Goal: Task Accomplishment & Management: Manage account settings

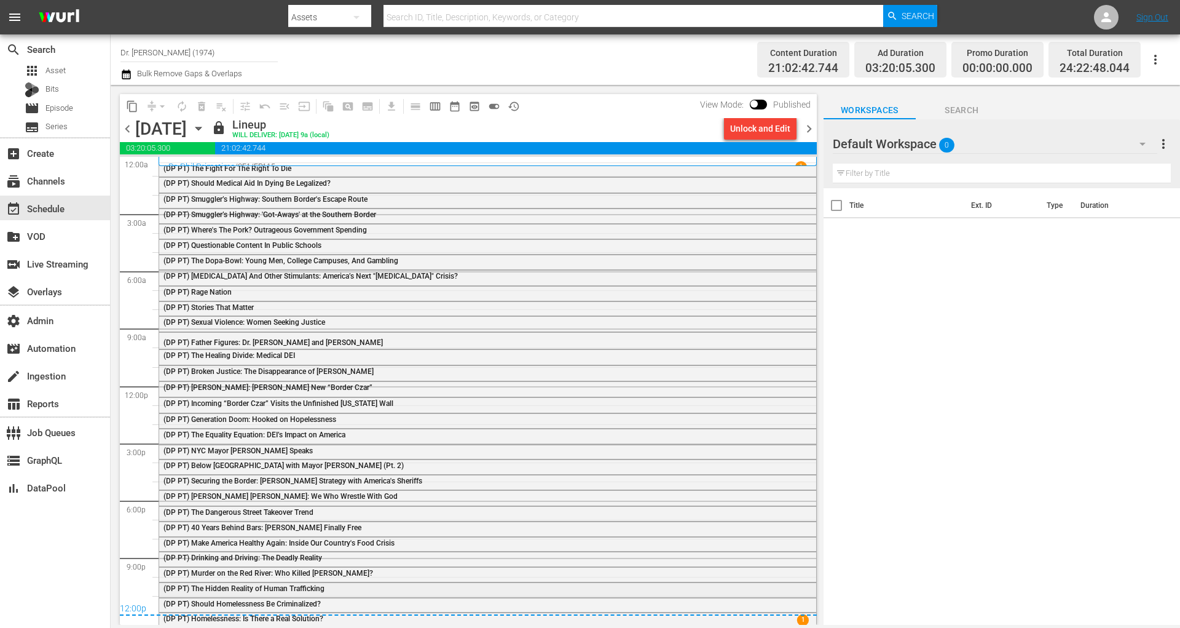
scroll to position [3, 0]
click at [812, 127] on span "chevron_right" at bounding box center [809, 128] width 15 height 15
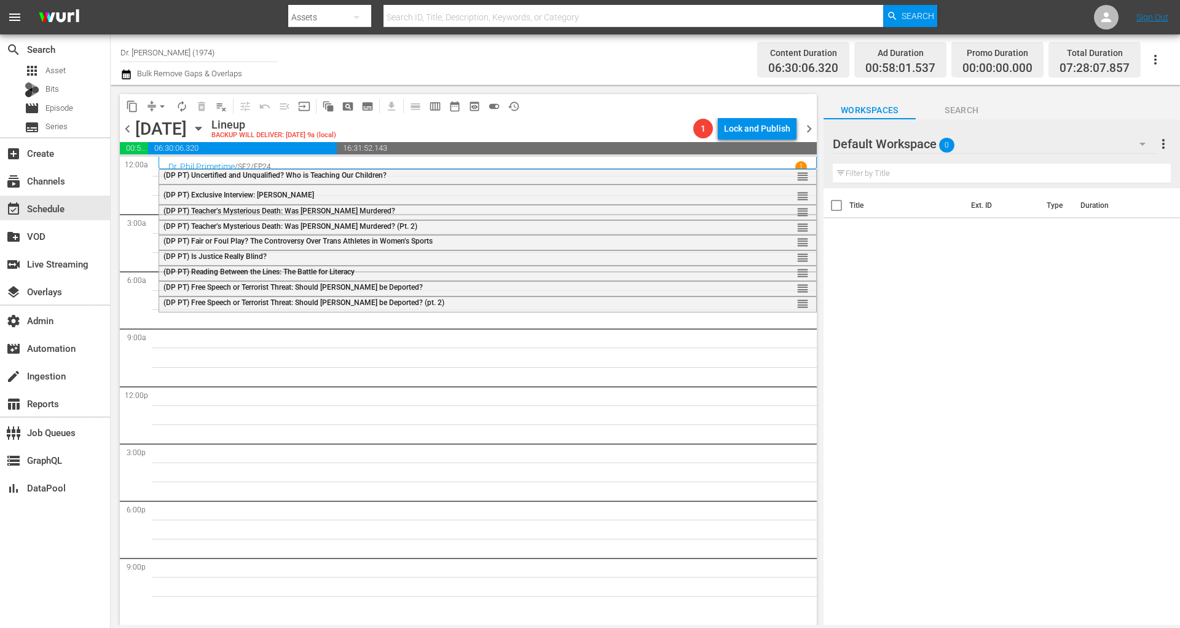
click at [999, 151] on div "Default Workspace 0" at bounding box center [995, 144] width 325 height 34
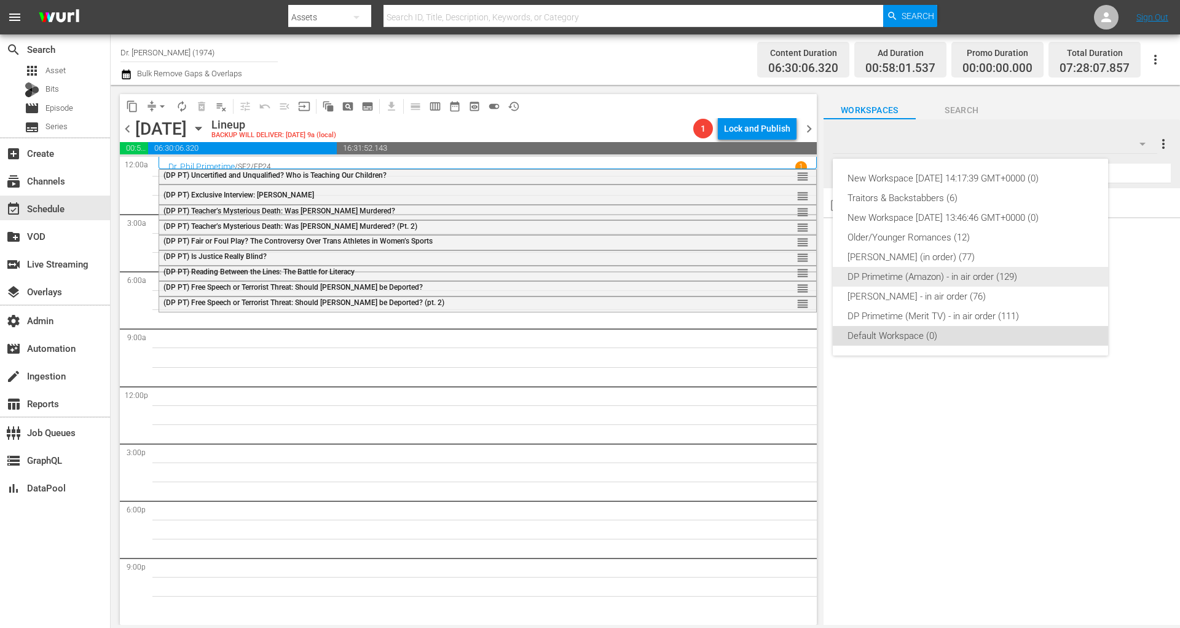
click at [945, 276] on div "DP Primetime (Amazon) - in air order (129)" at bounding box center [971, 277] width 246 height 20
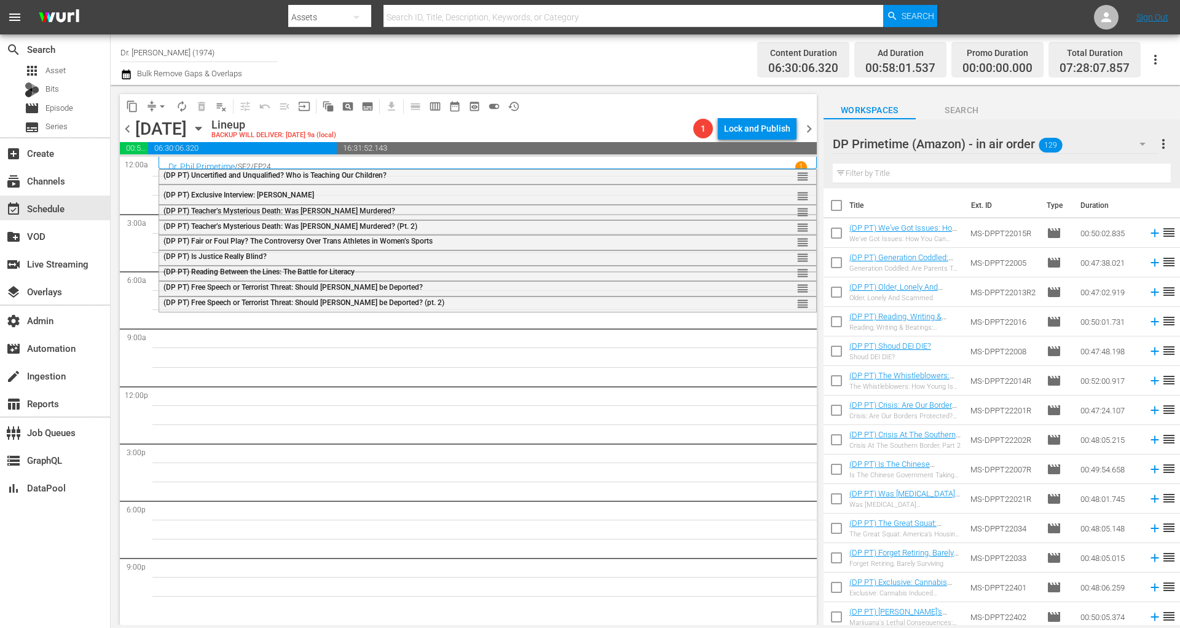
click at [839, 205] on input "checkbox" at bounding box center [837, 208] width 26 height 26
checkbox input "true"
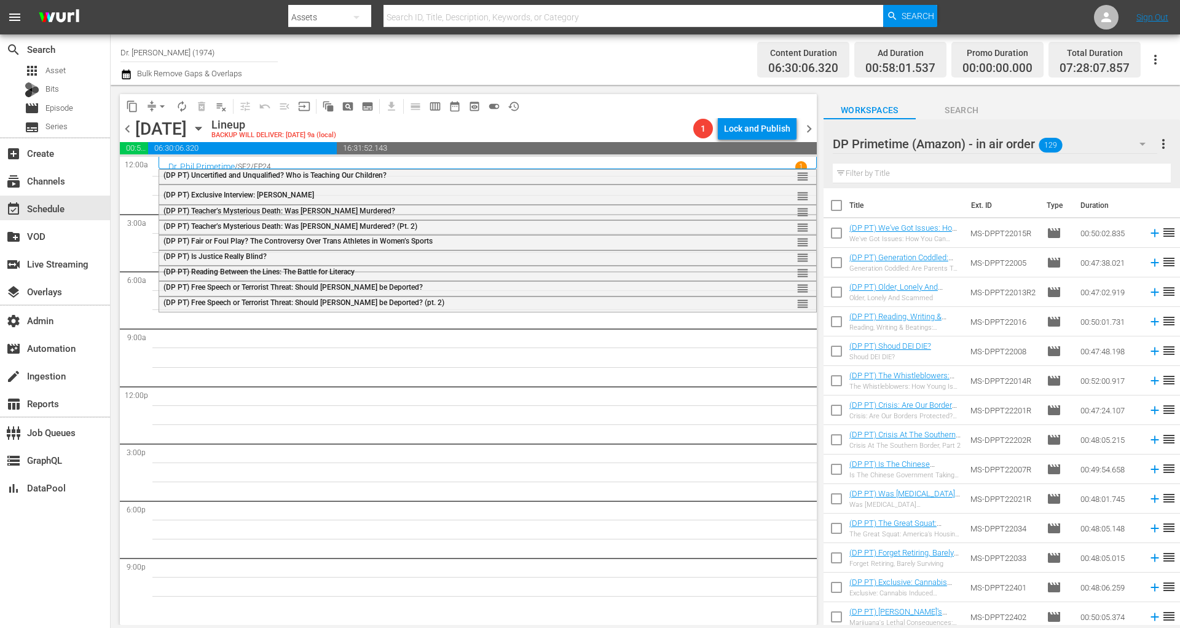
checkbox input "true"
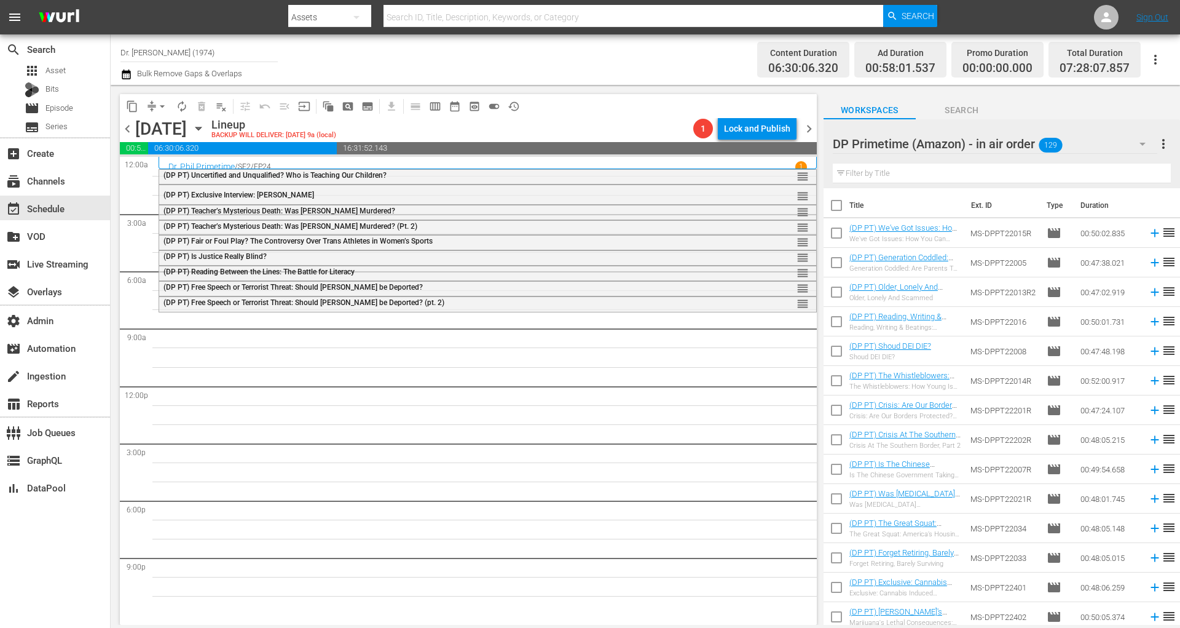
checkbox input "true"
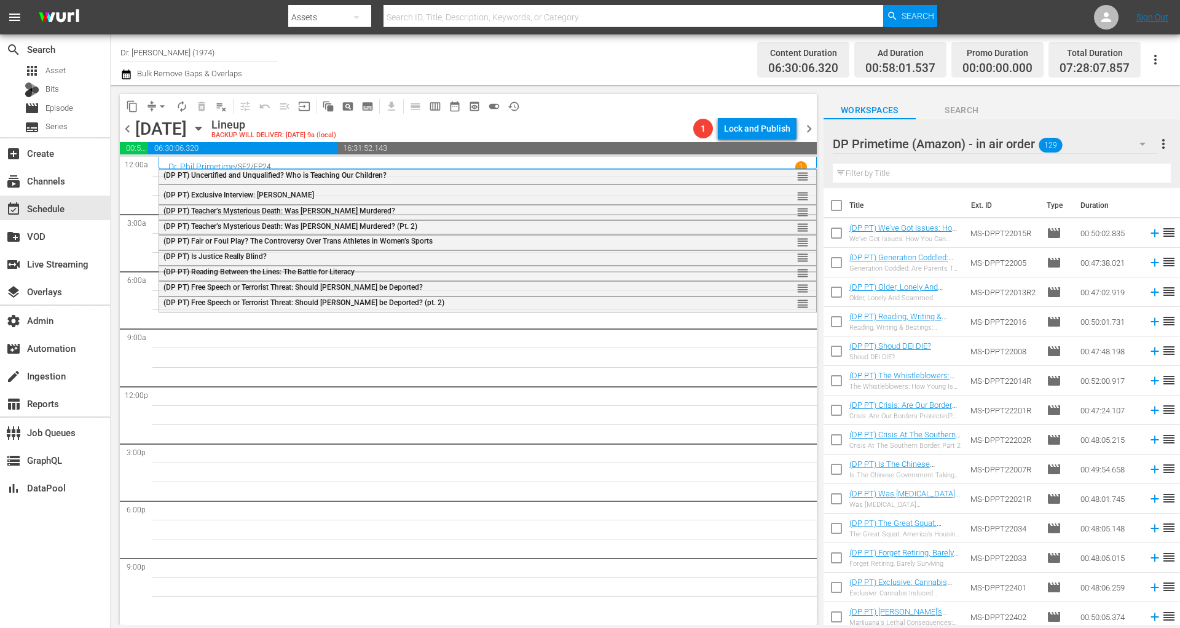
checkbox input "true"
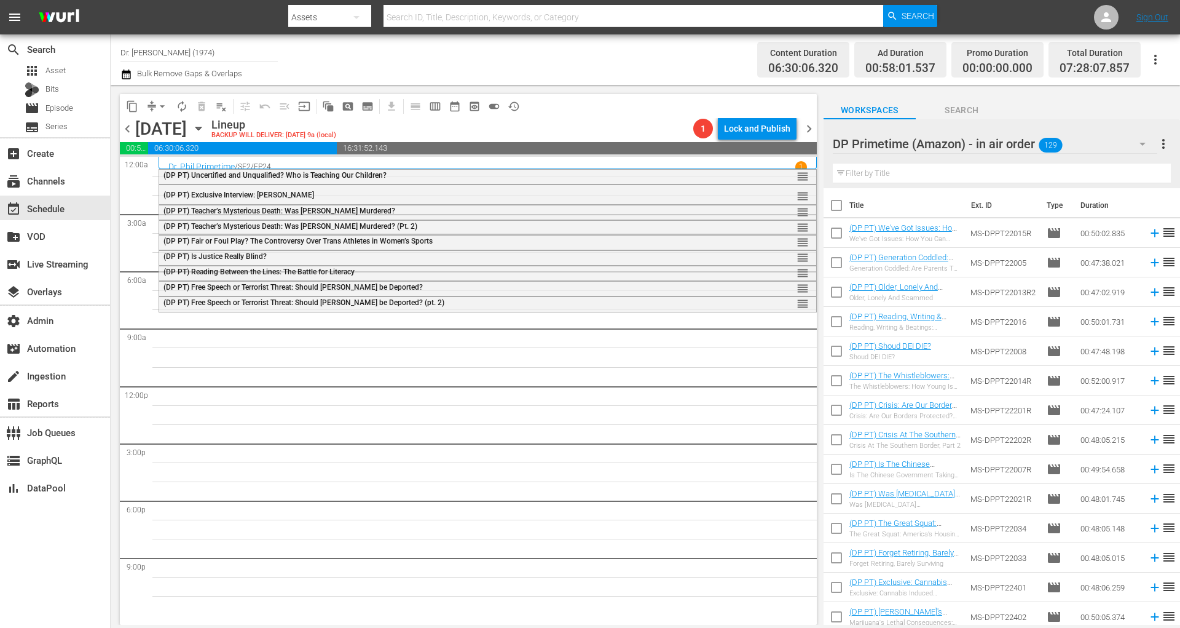
checkbox input "true"
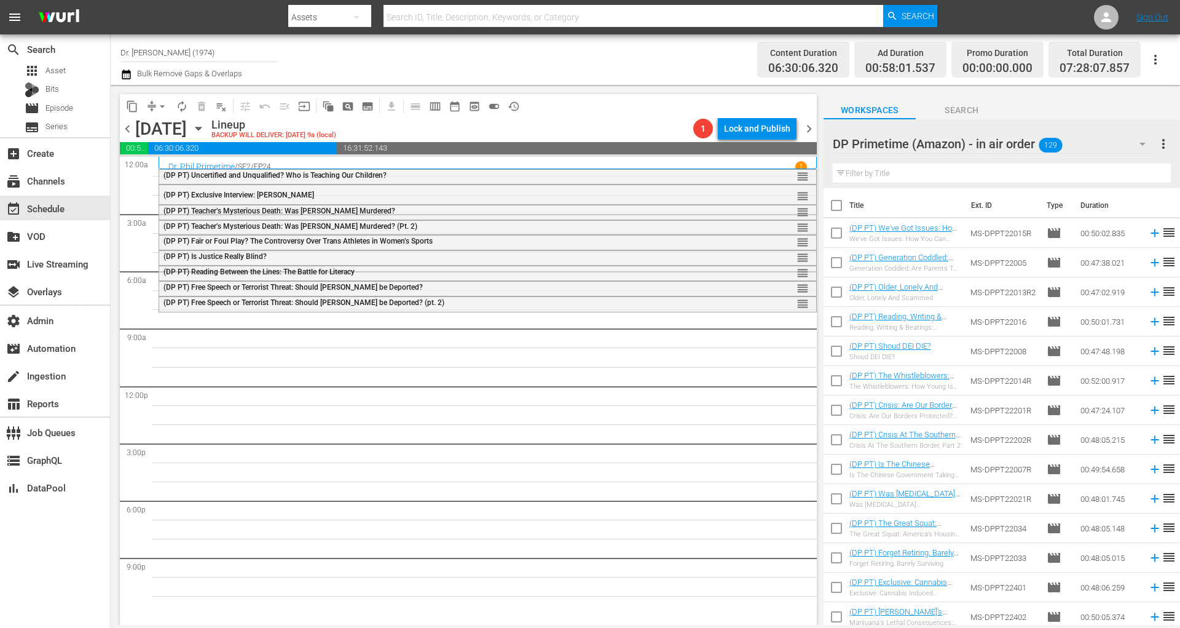
checkbox input "true"
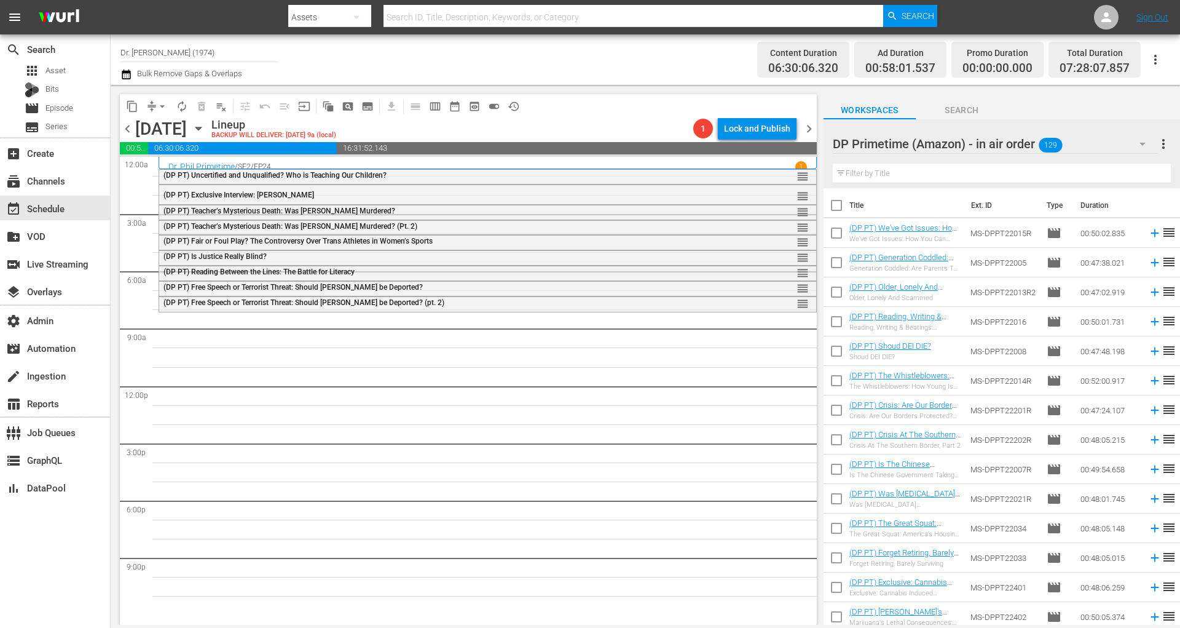
checkbox input "true"
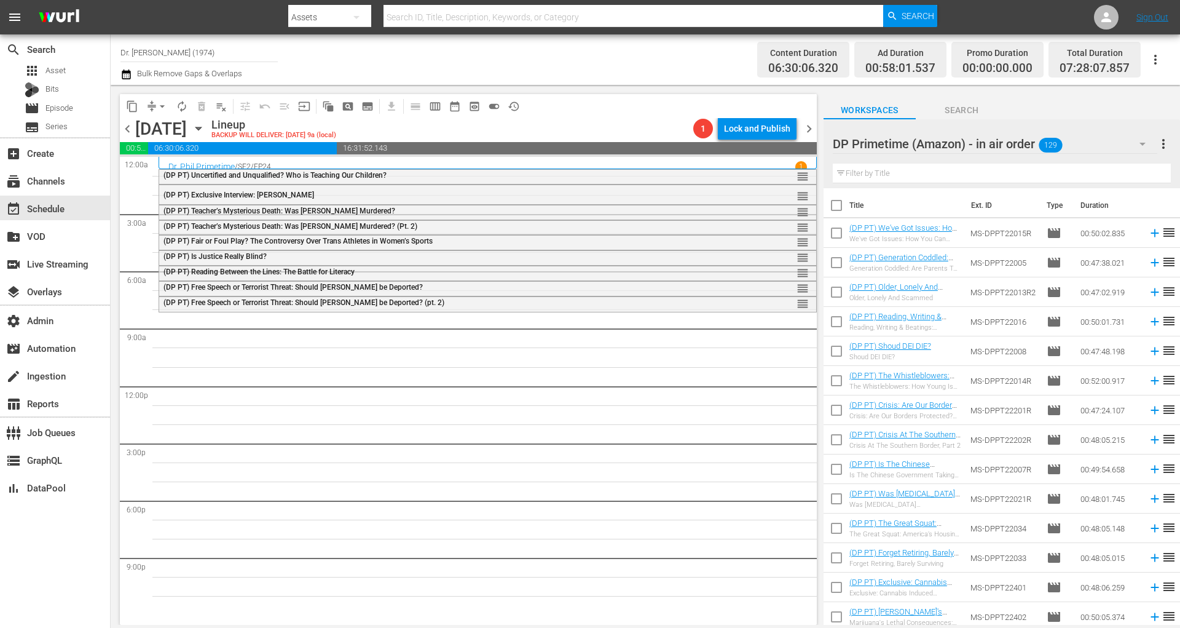
checkbox input "true"
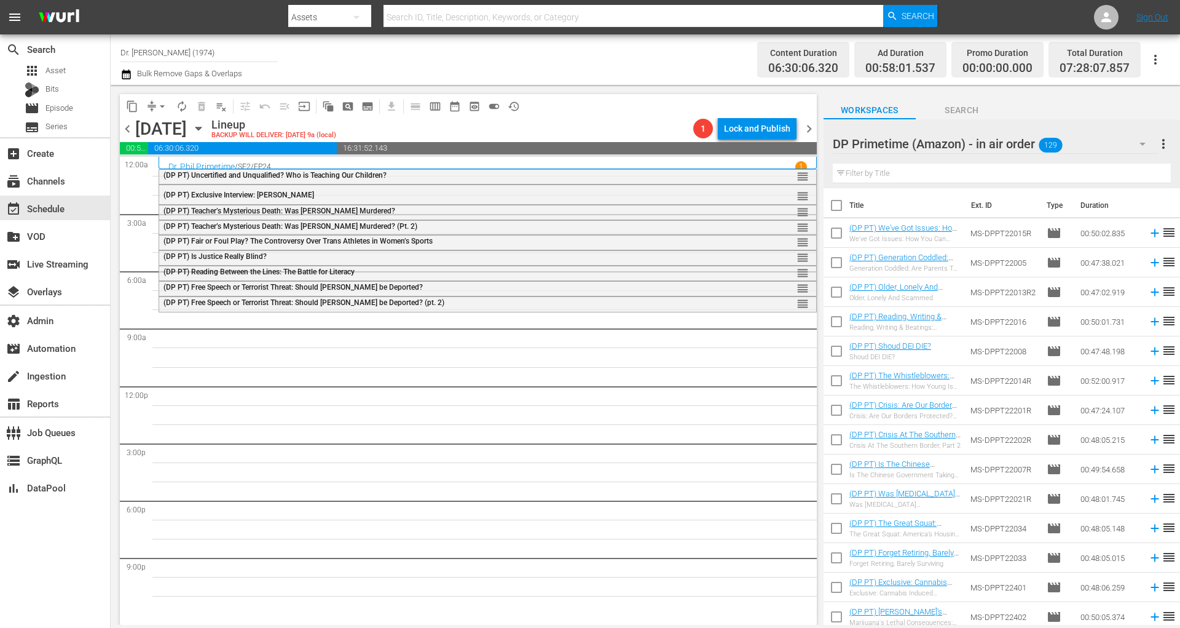
checkbox input "true"
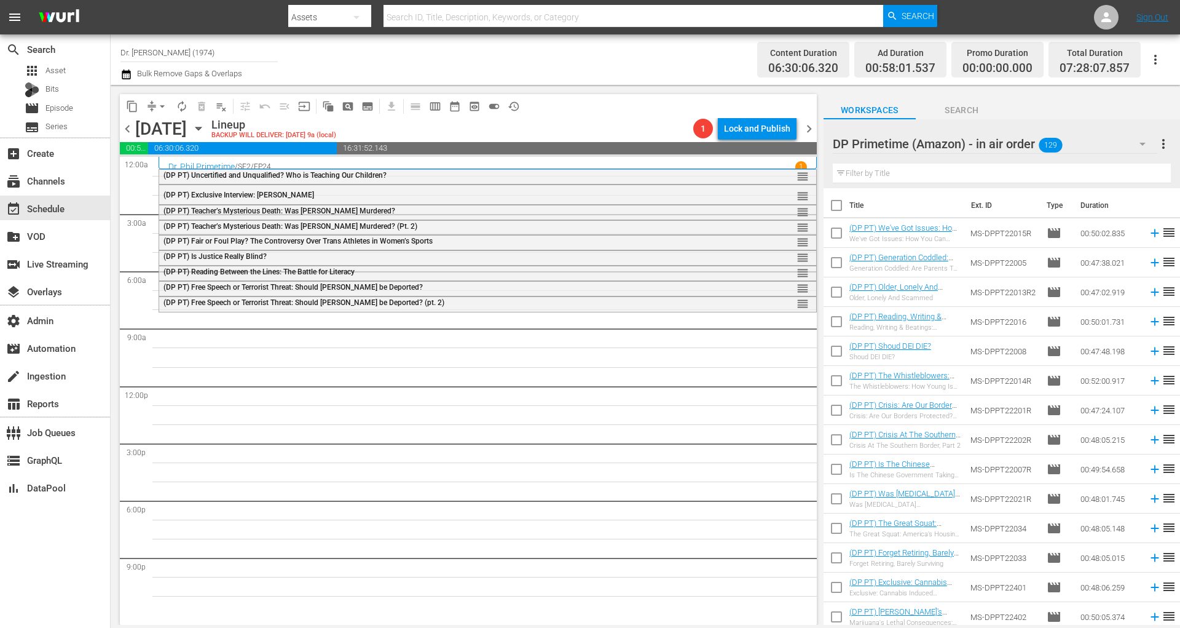
checkbox input "true"
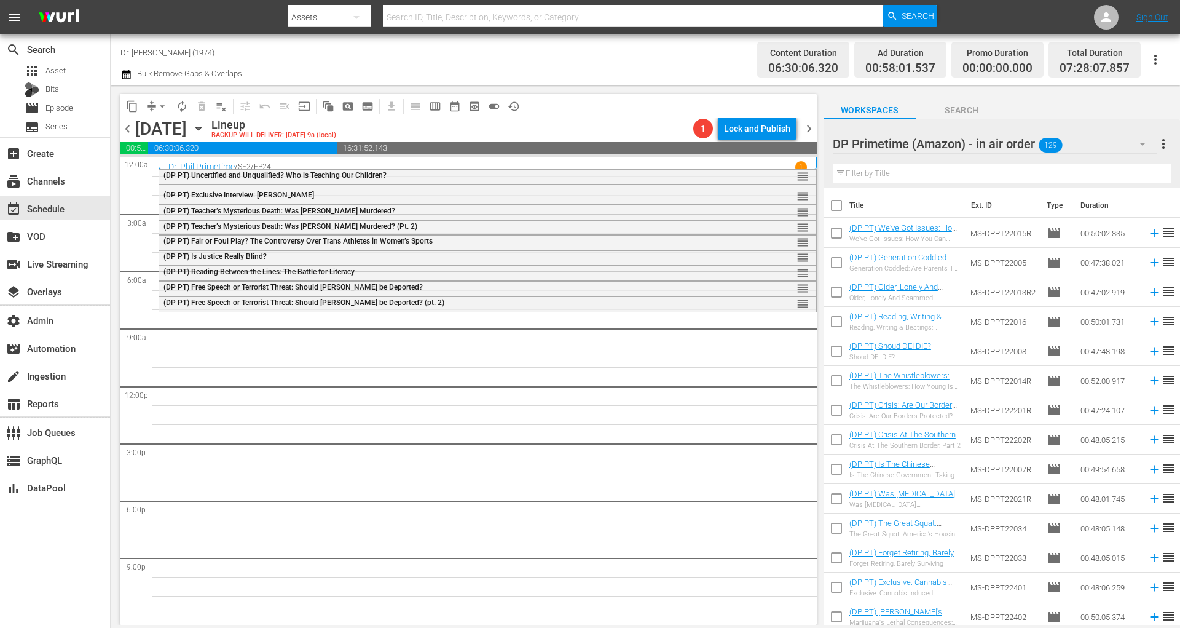
checkbox input "true"
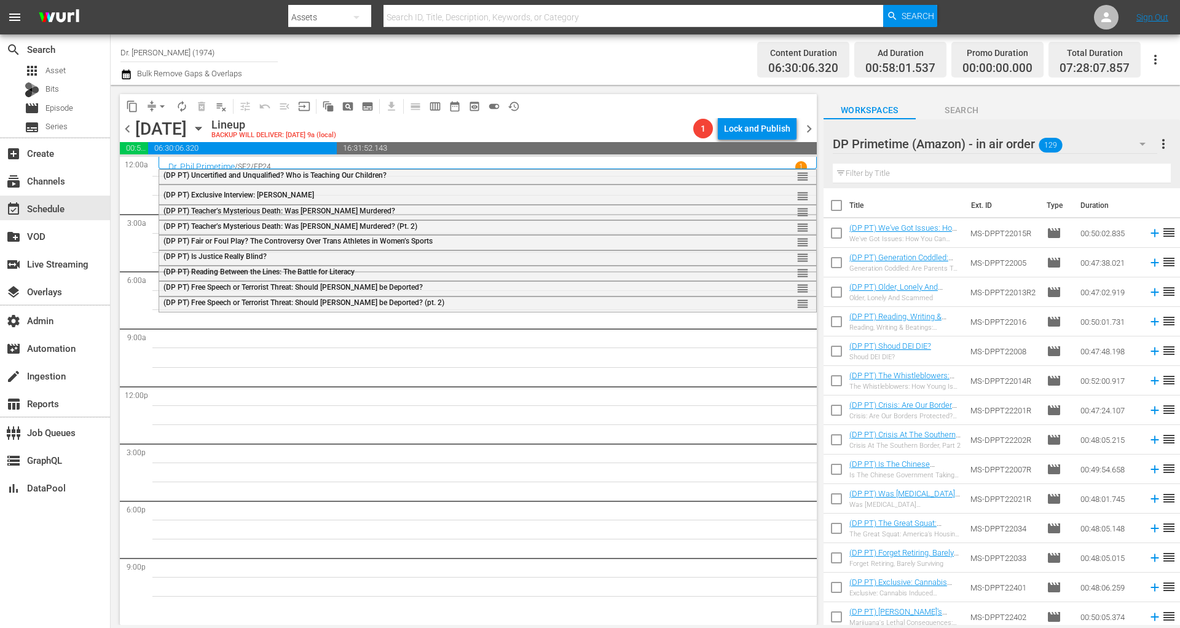
checkbox input "true"
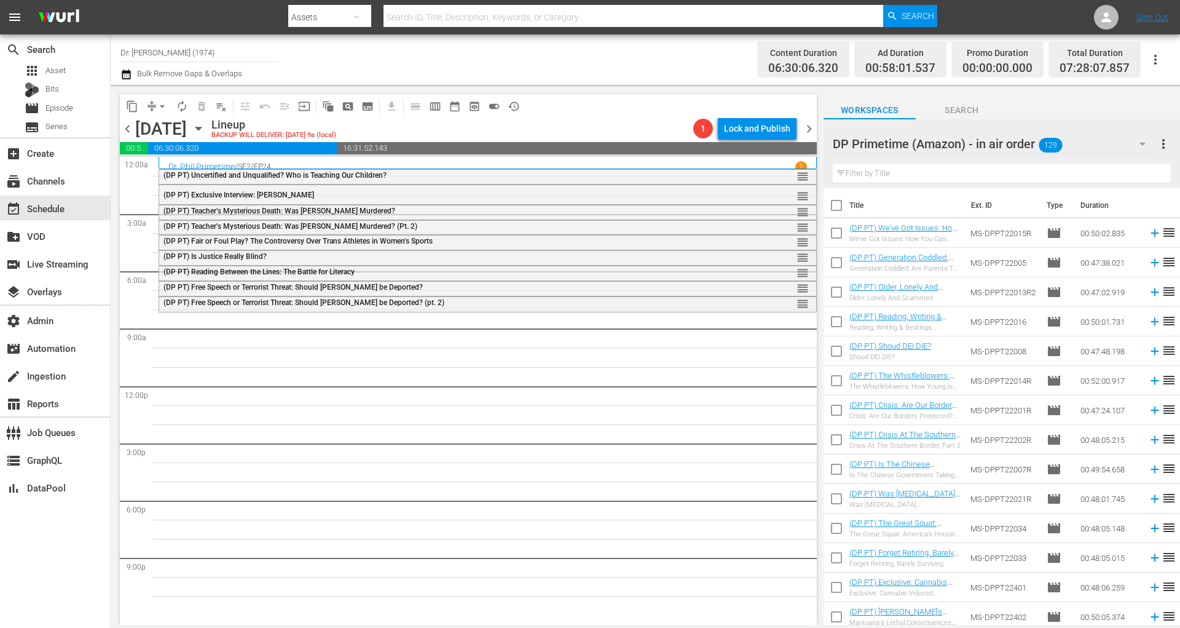
checkbox input "true"
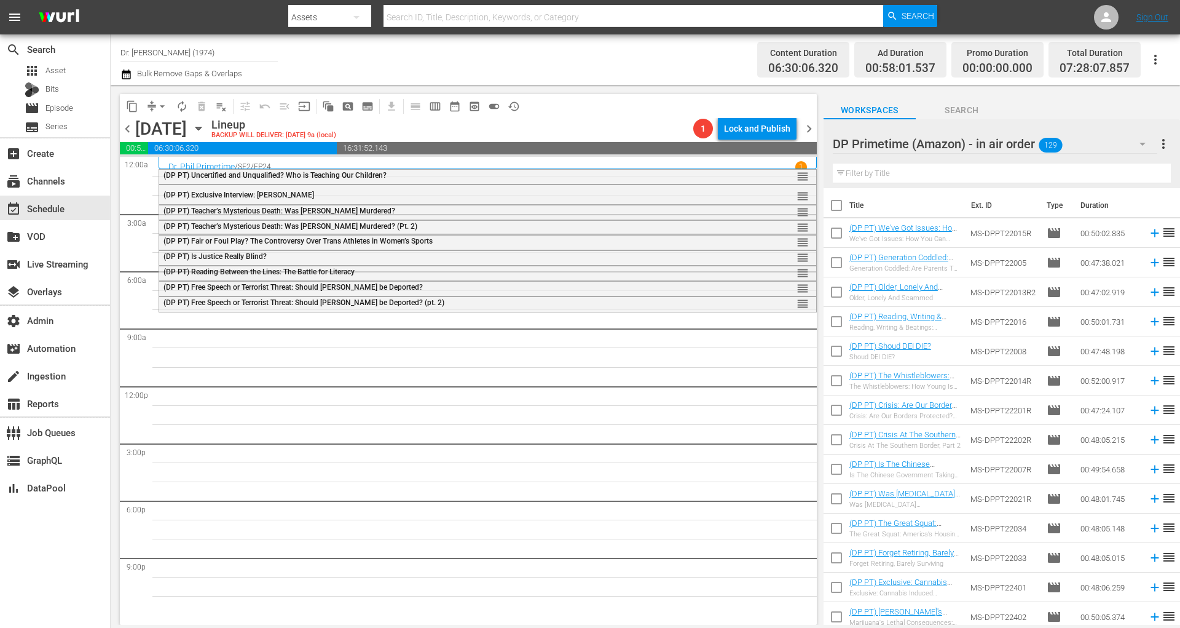
checkbox input "true"
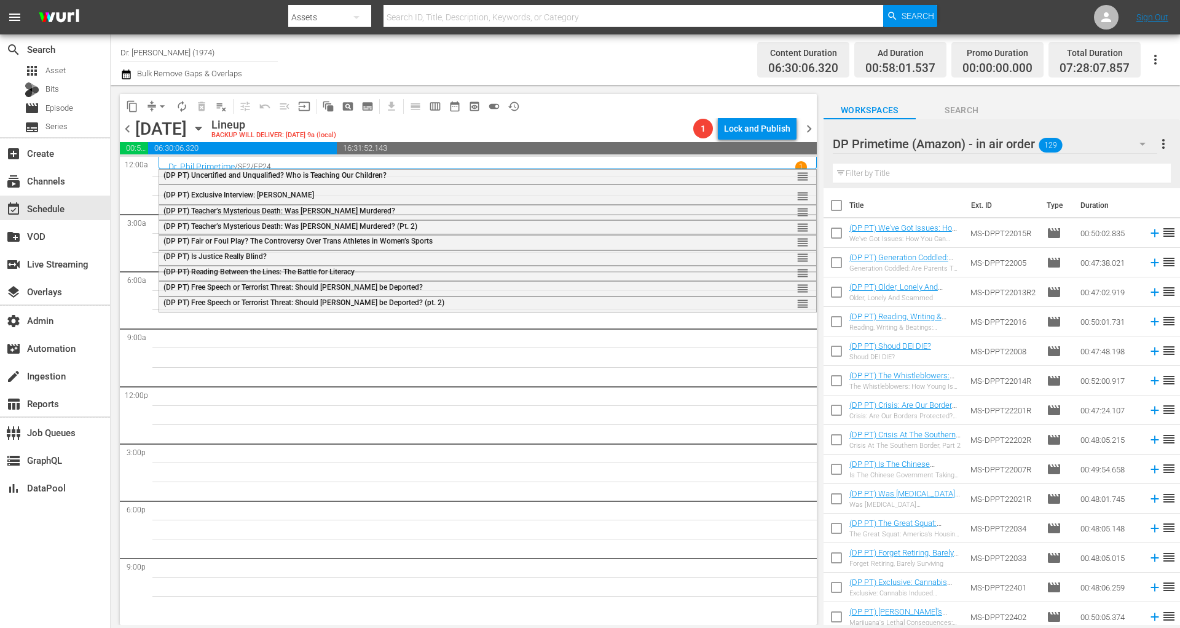
checkbox input "true"
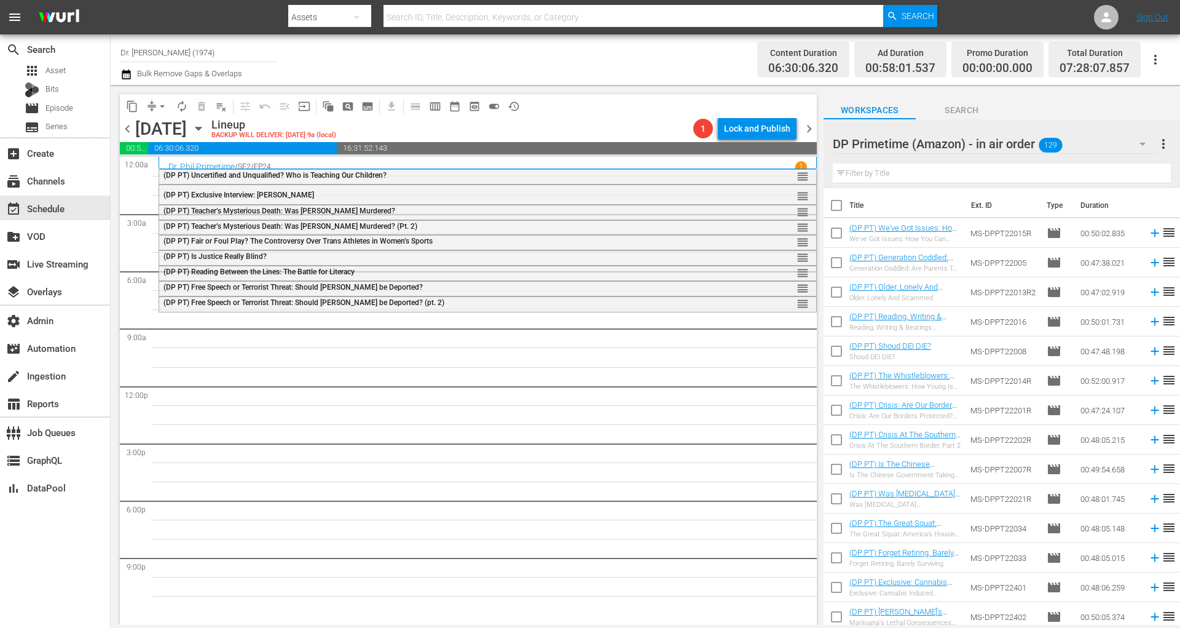
checkbox input "true"
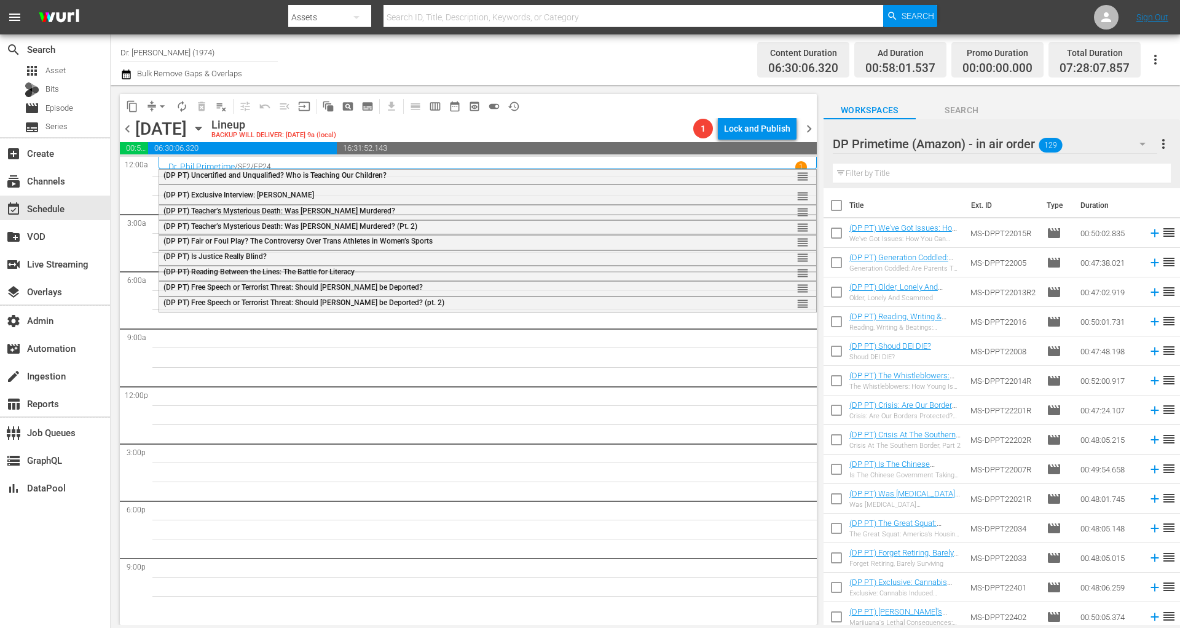
checkbox input "true"
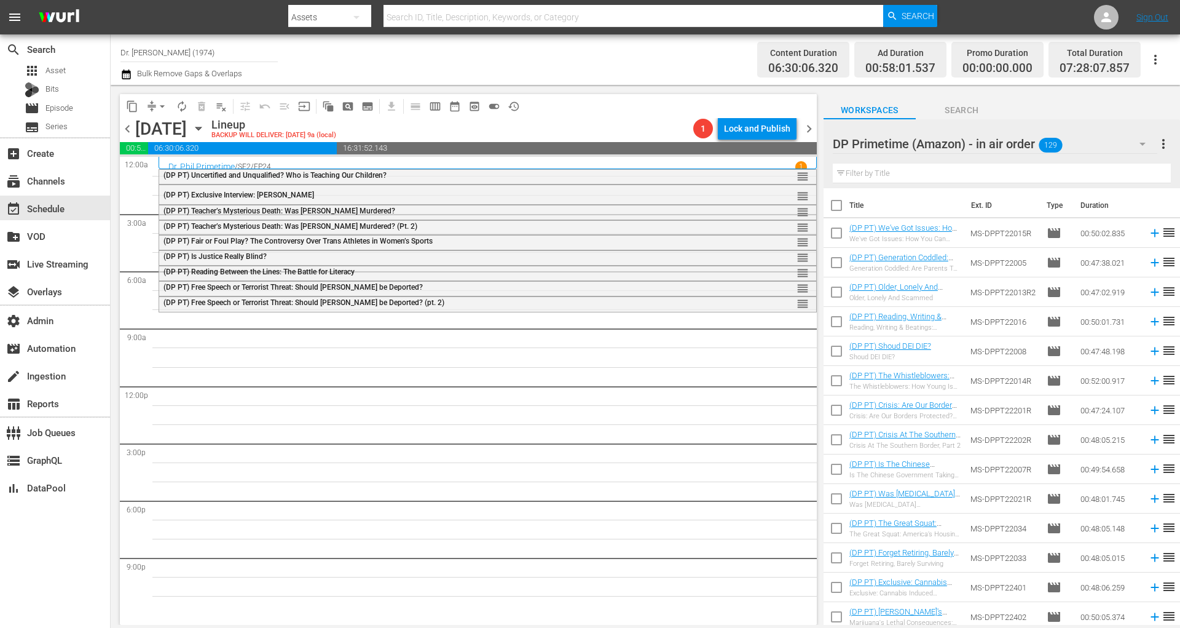
checkbox input "true"
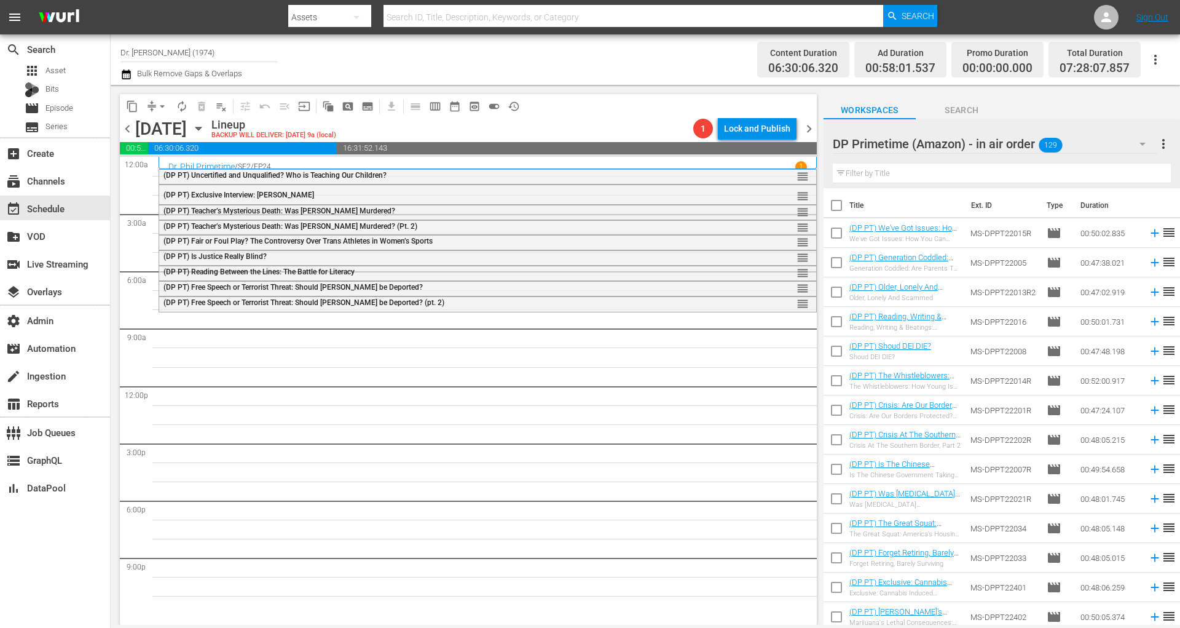
checkbox input "true"
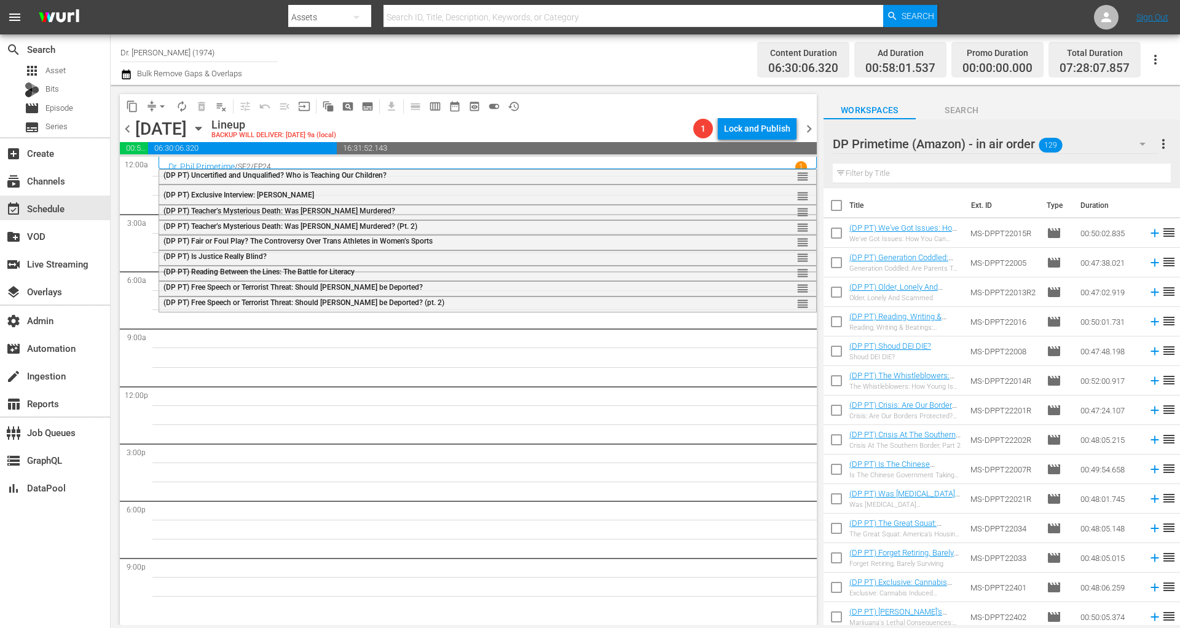
checkbox input "true"
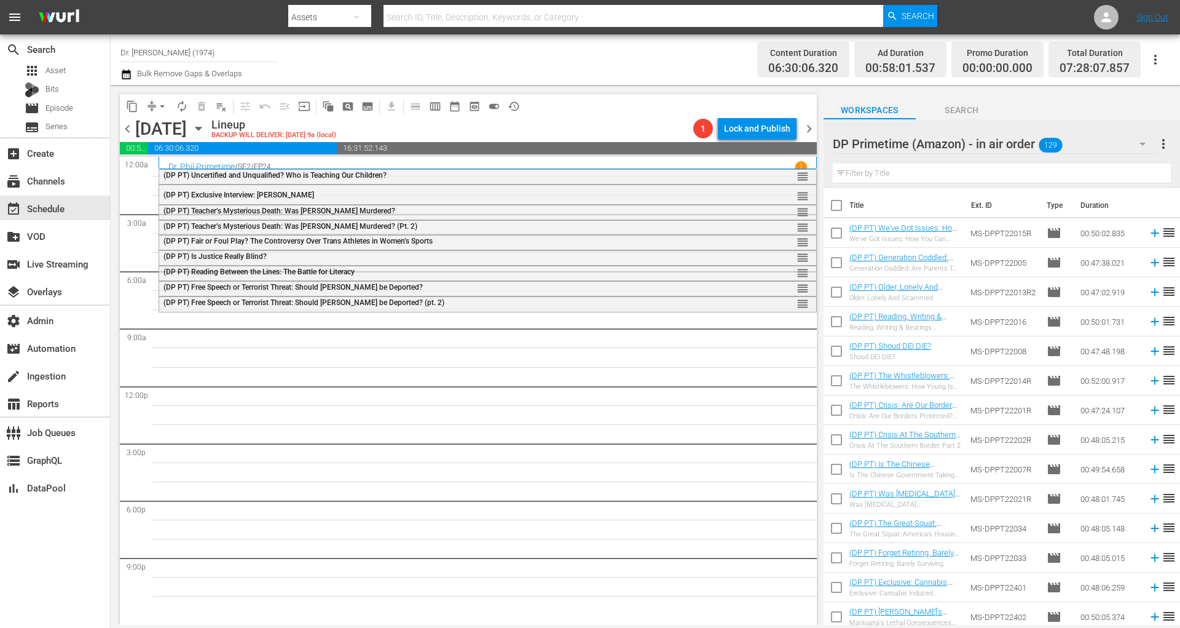
checkbox input "true"
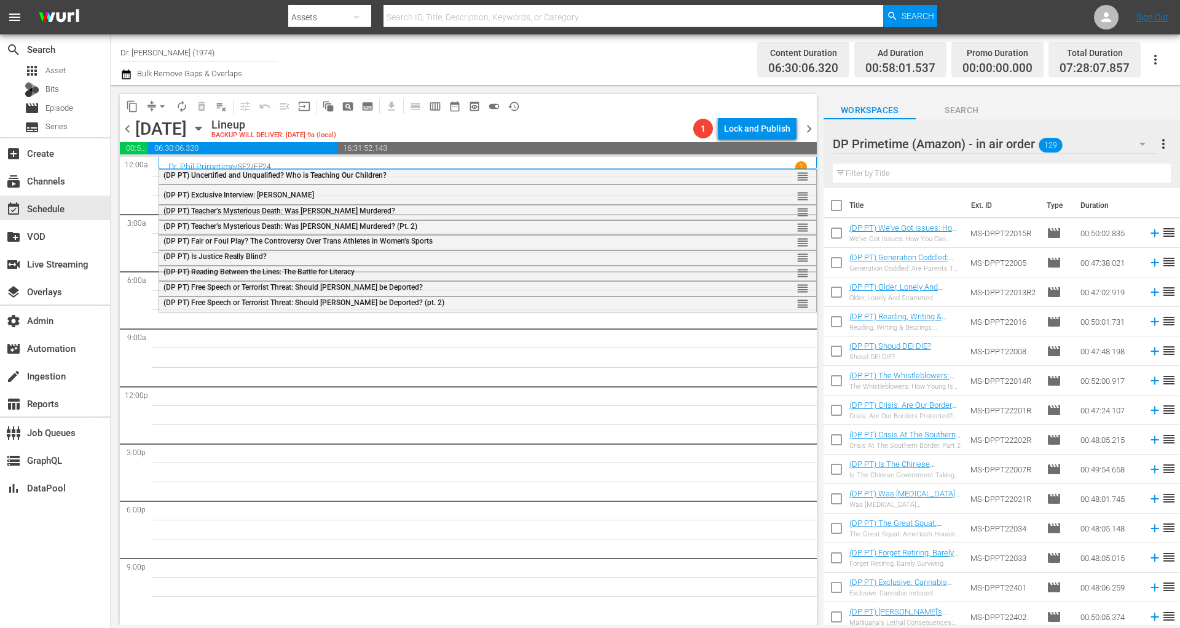
checkbox input "true"
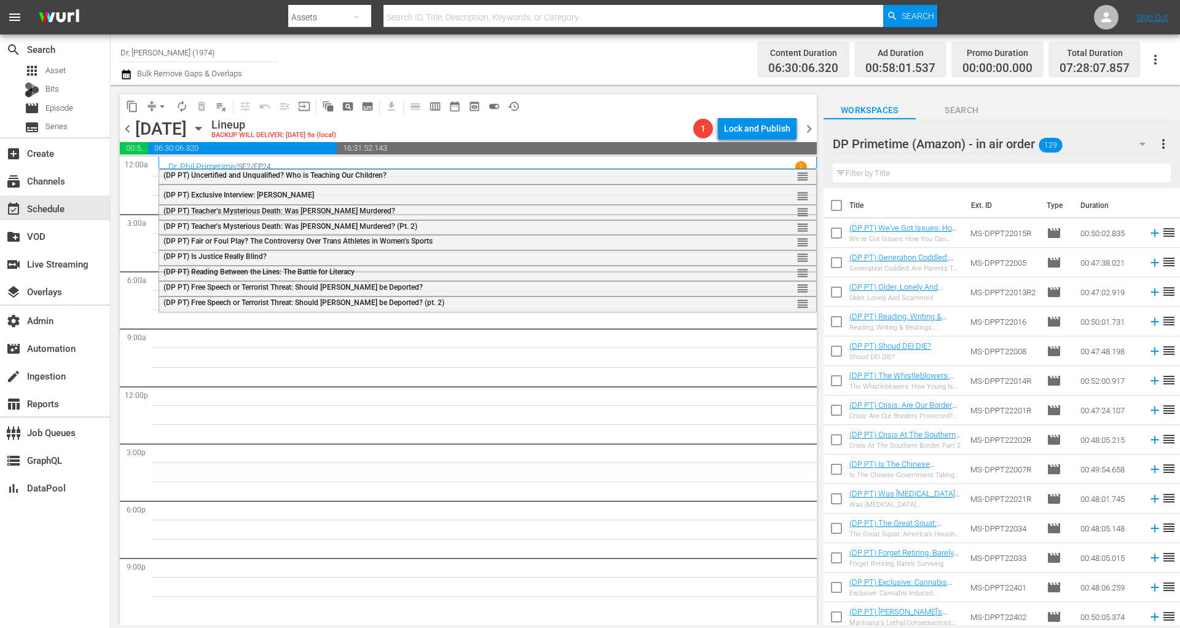
checkbox input "true"
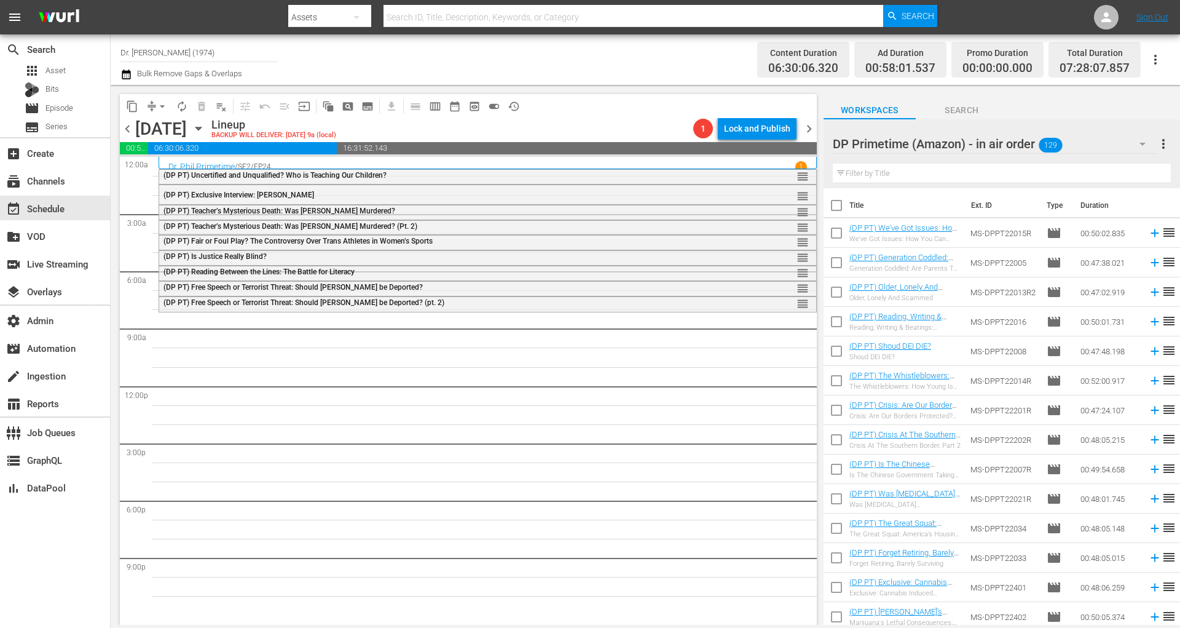
checkbox input "true"
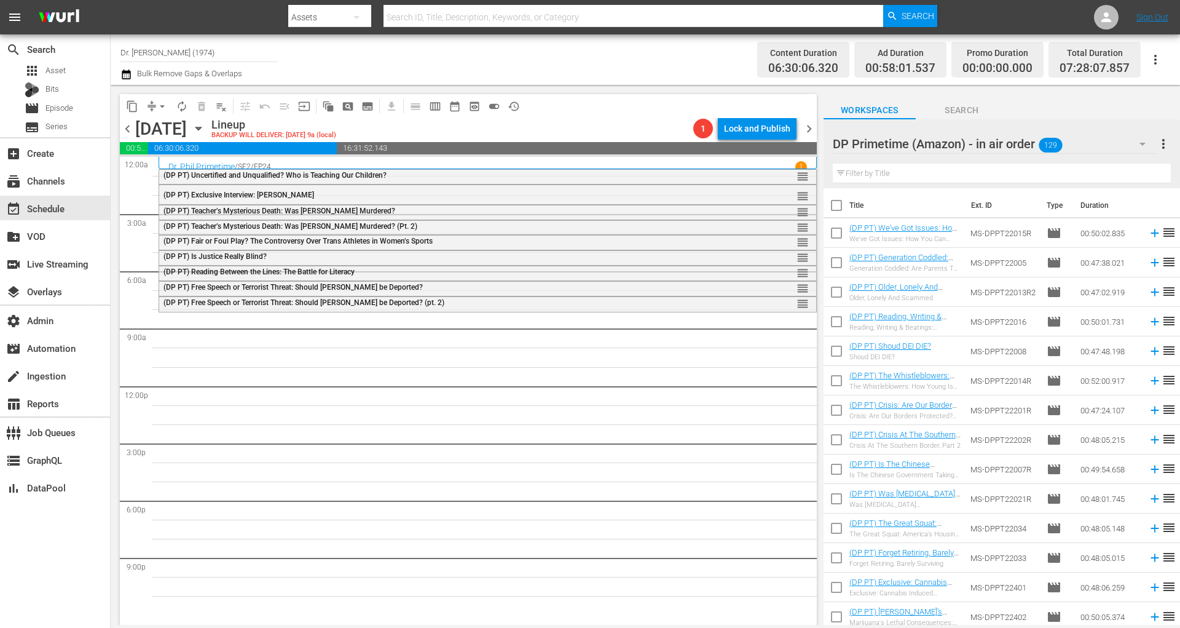
checkbox input "true"
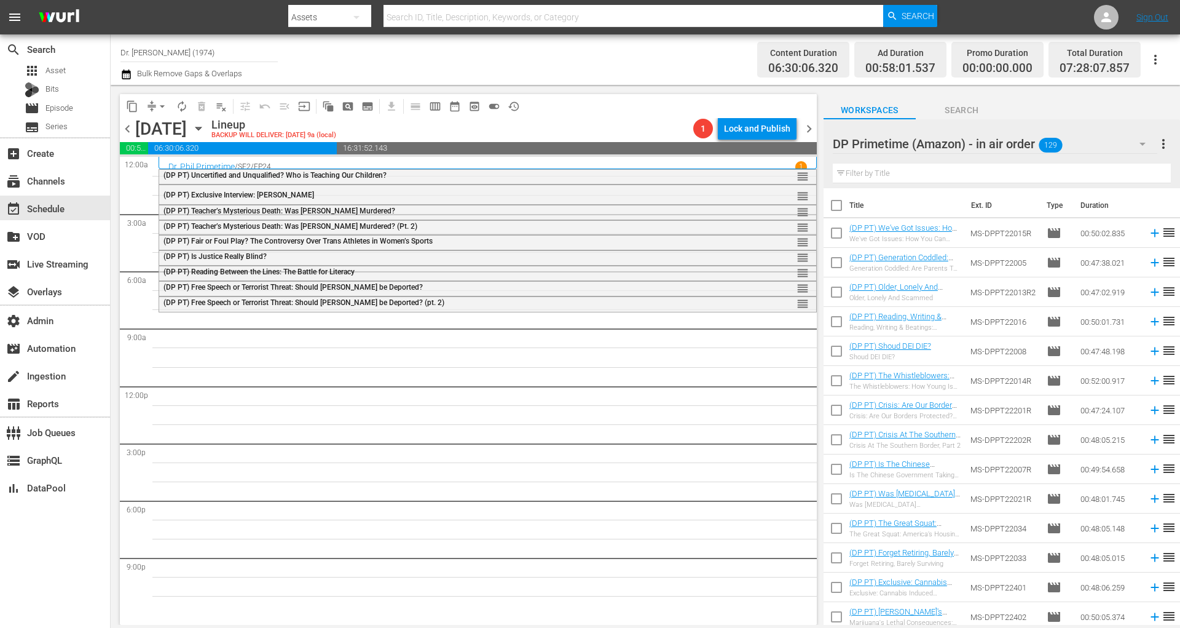
checkbox input "true"
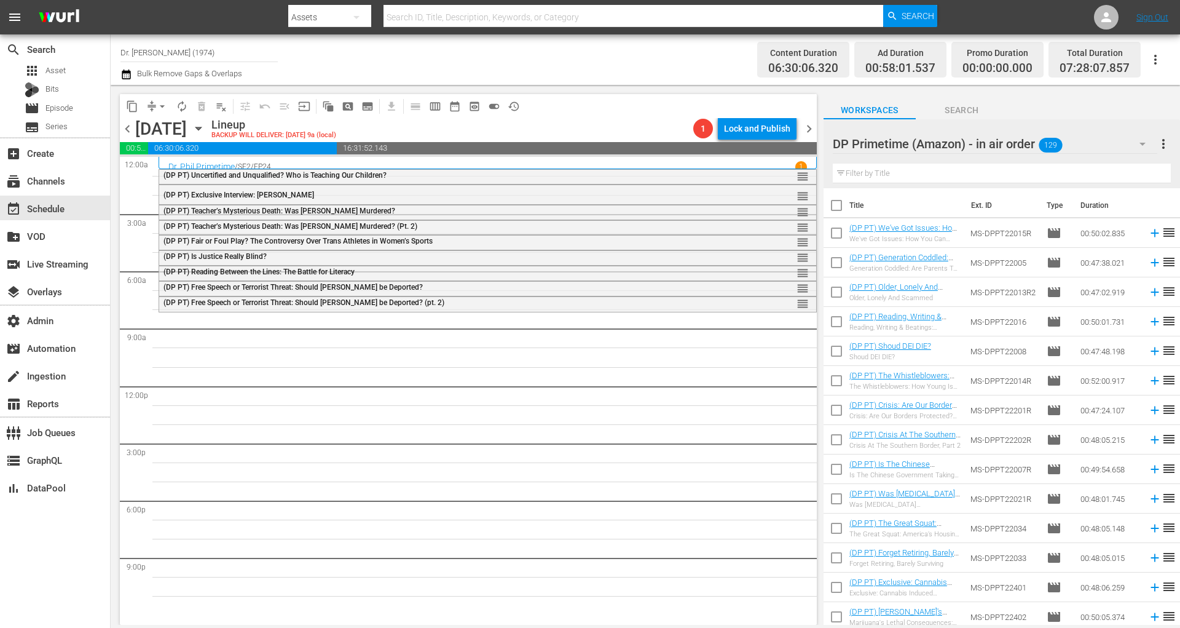
checkbox input "true"
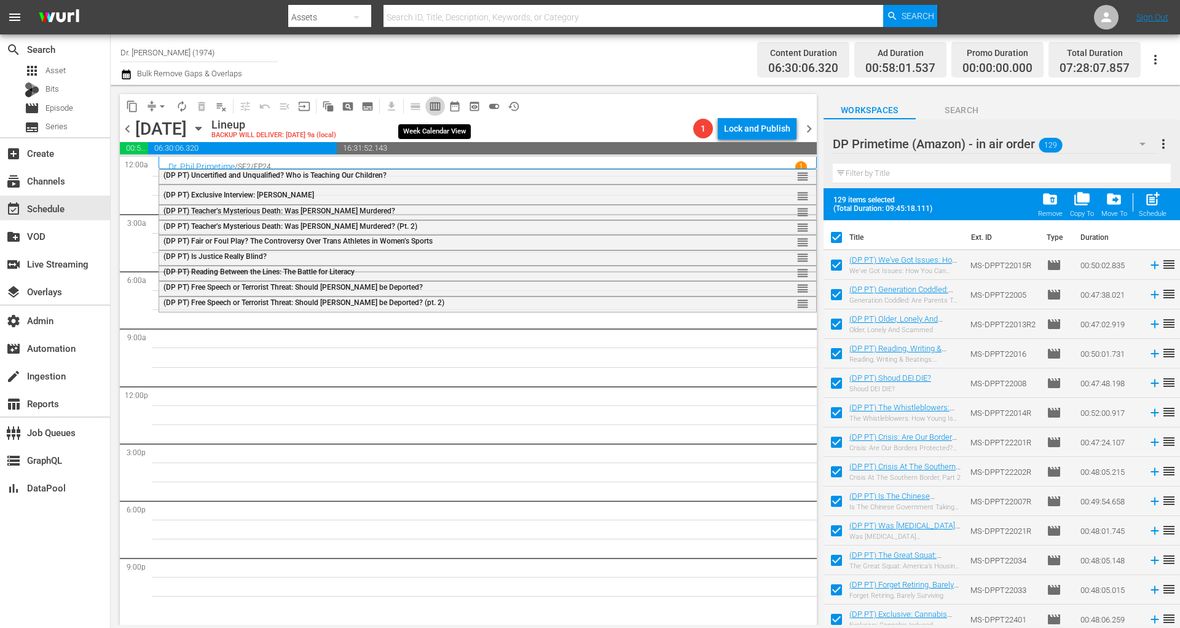
click at [433, 104] on span "calendar_view_week_outlined" at bounding box center [435, 106] width 12 height 12
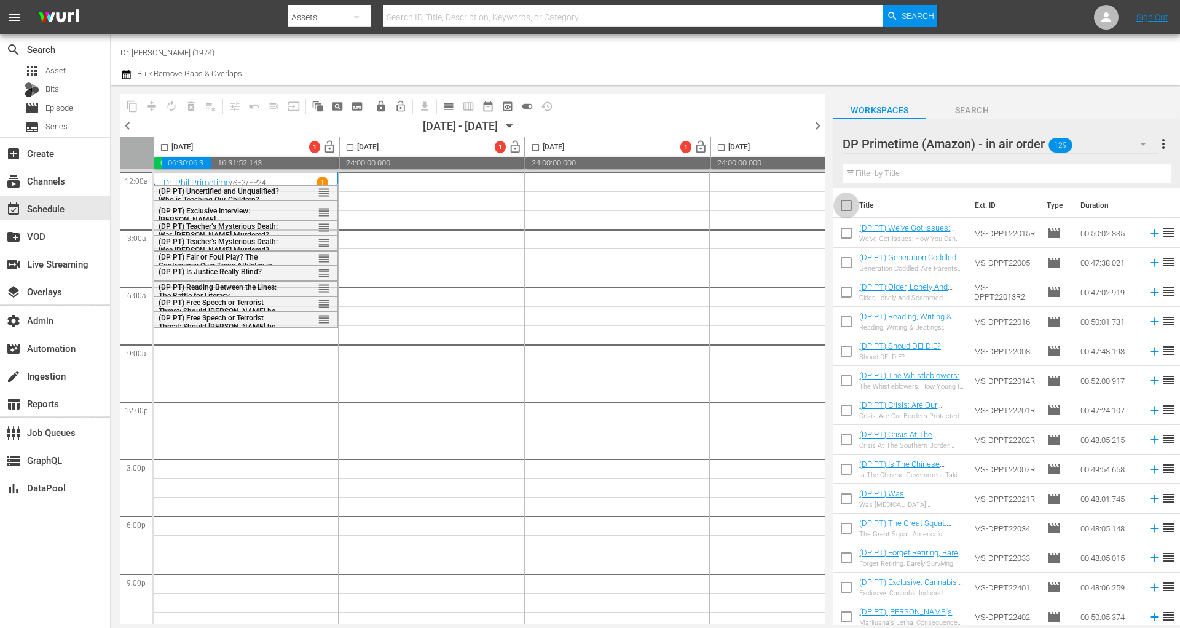
click at [844, 205] on input "checkbox" at bounding box center [847, 208] width 26 height 26
checkbox input "true"
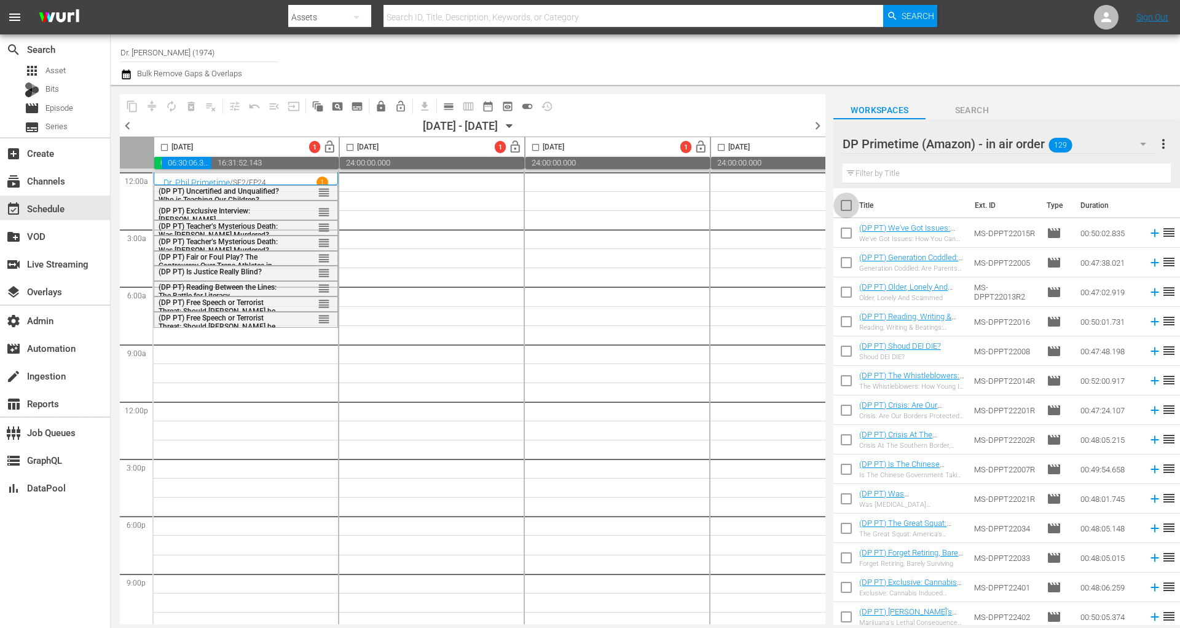
checkbox input "true"
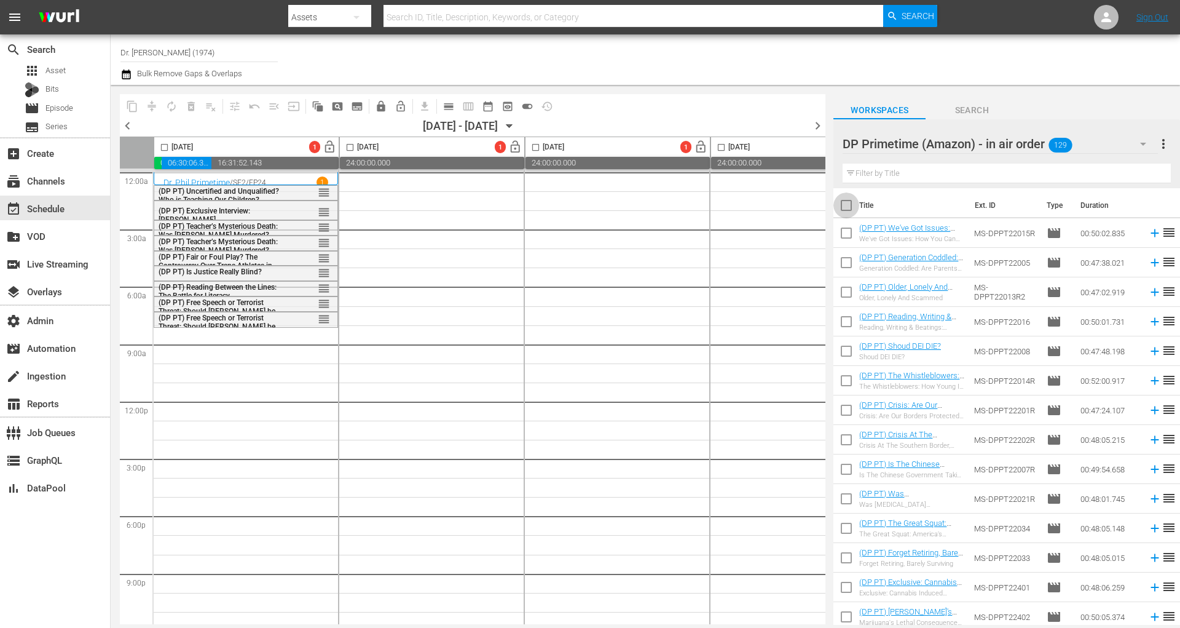
checkbox input "true"
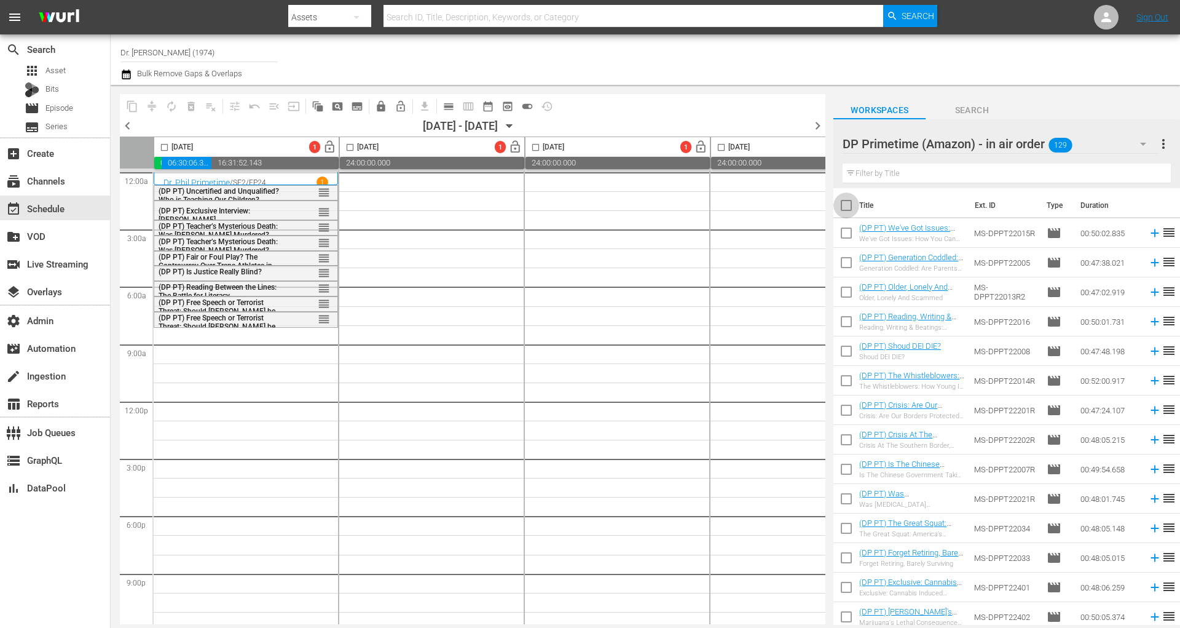
checkbox input "true"
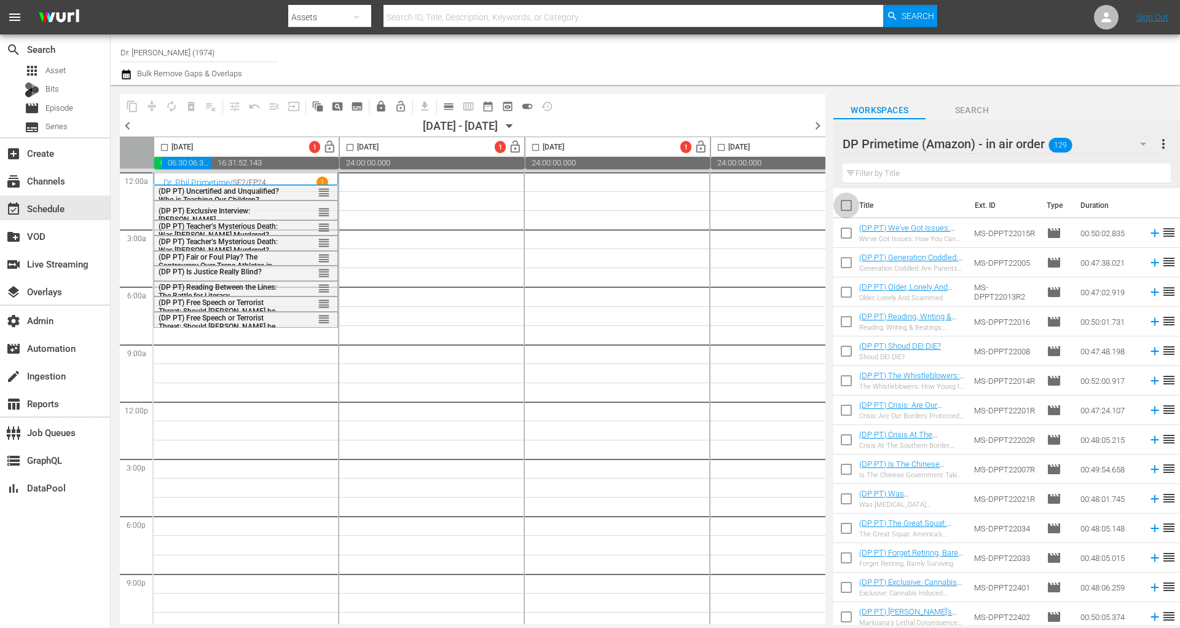
checkbox input "true"
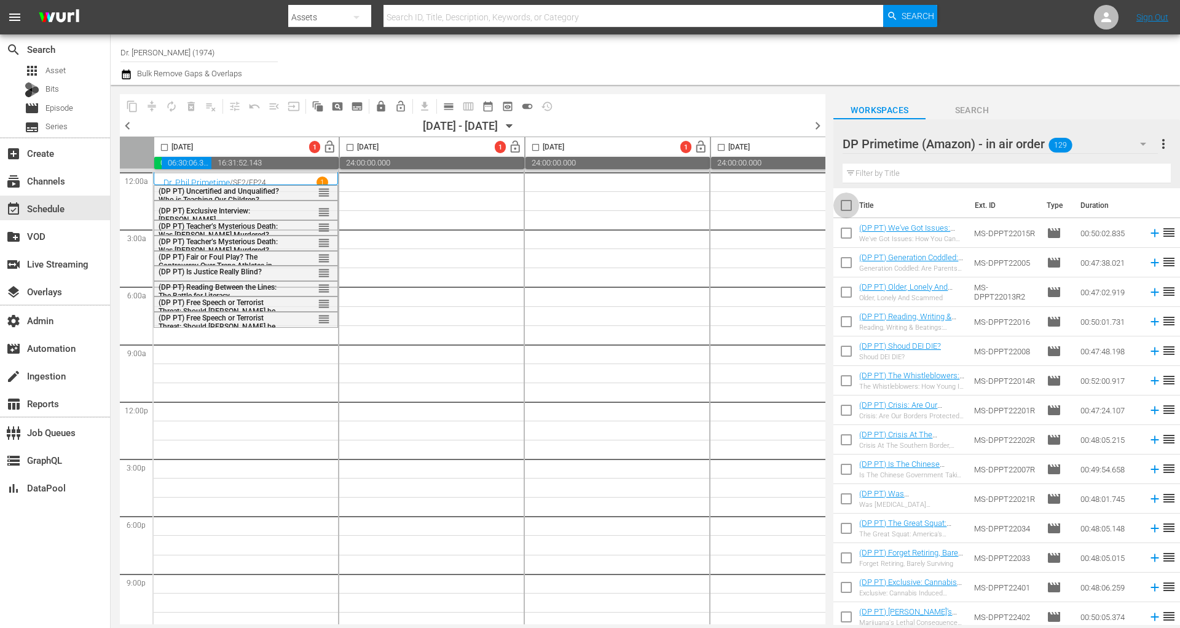
checkbox input "true"
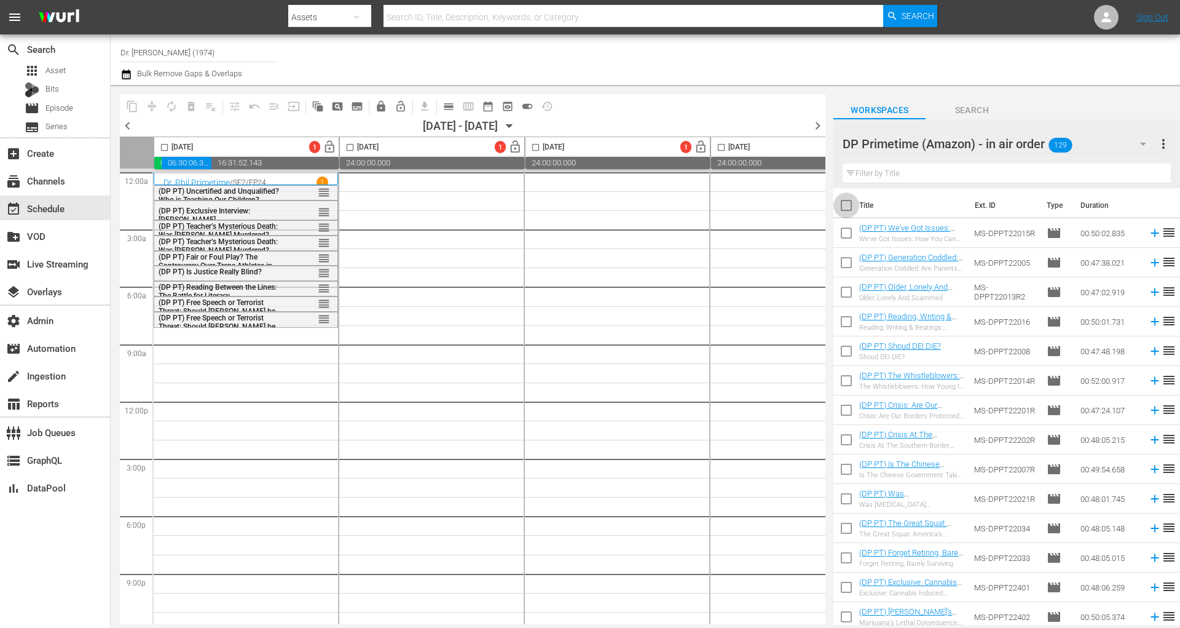
checkbox input "true"
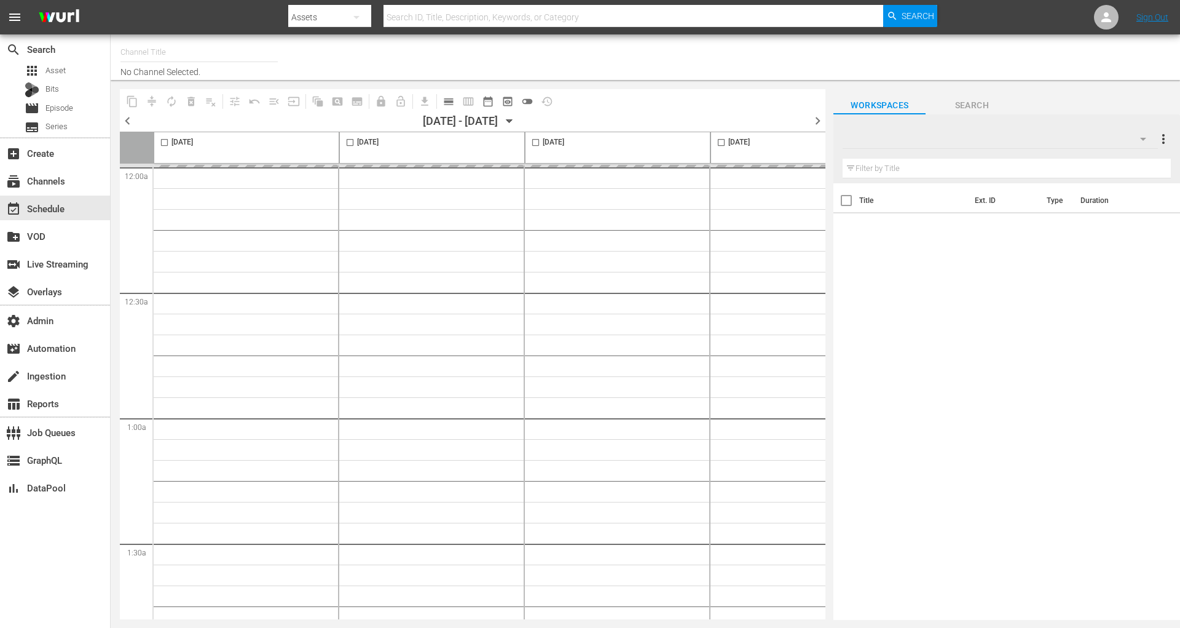
type input "Dr. [PERSON_NAME] (1974)"
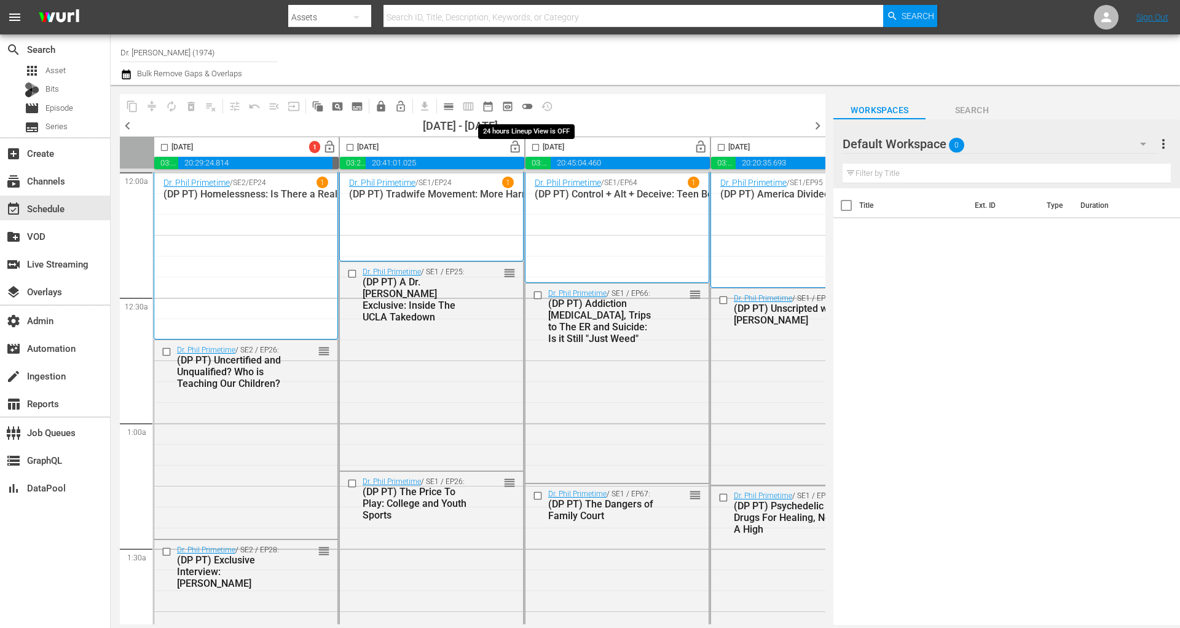
click at [530, 105] on span "toggle_off" at bounding box center [527, 106] width 12 height 12
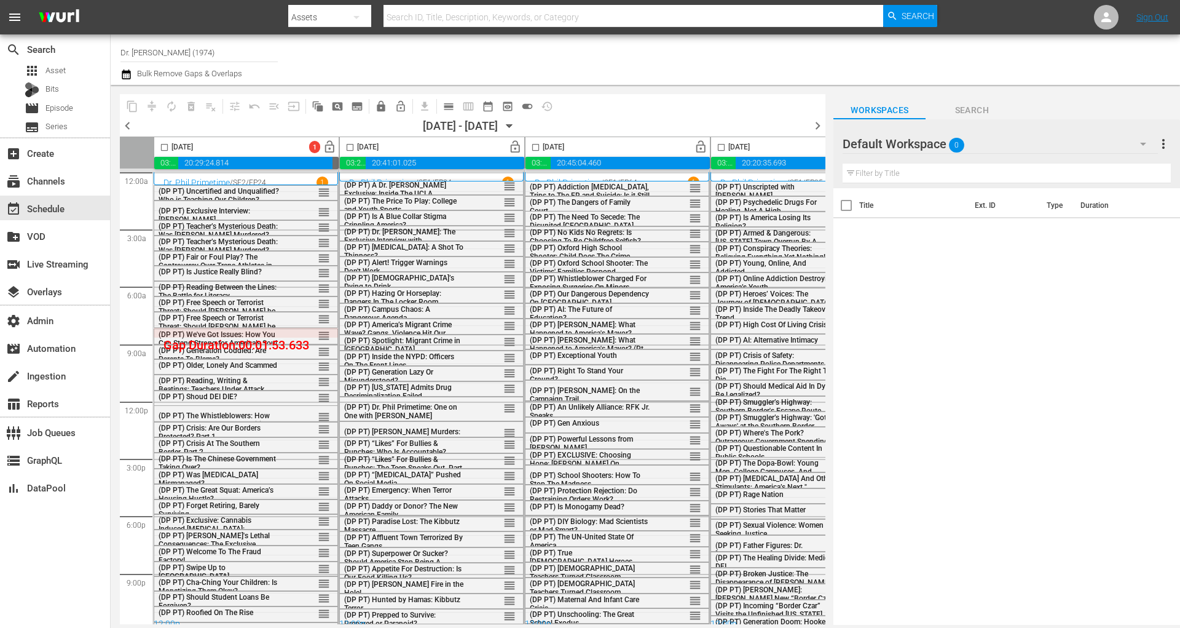
click at [1018, 141] on div "Default Workspace 0" at bounding box center [1000, 144] width 315 height 34
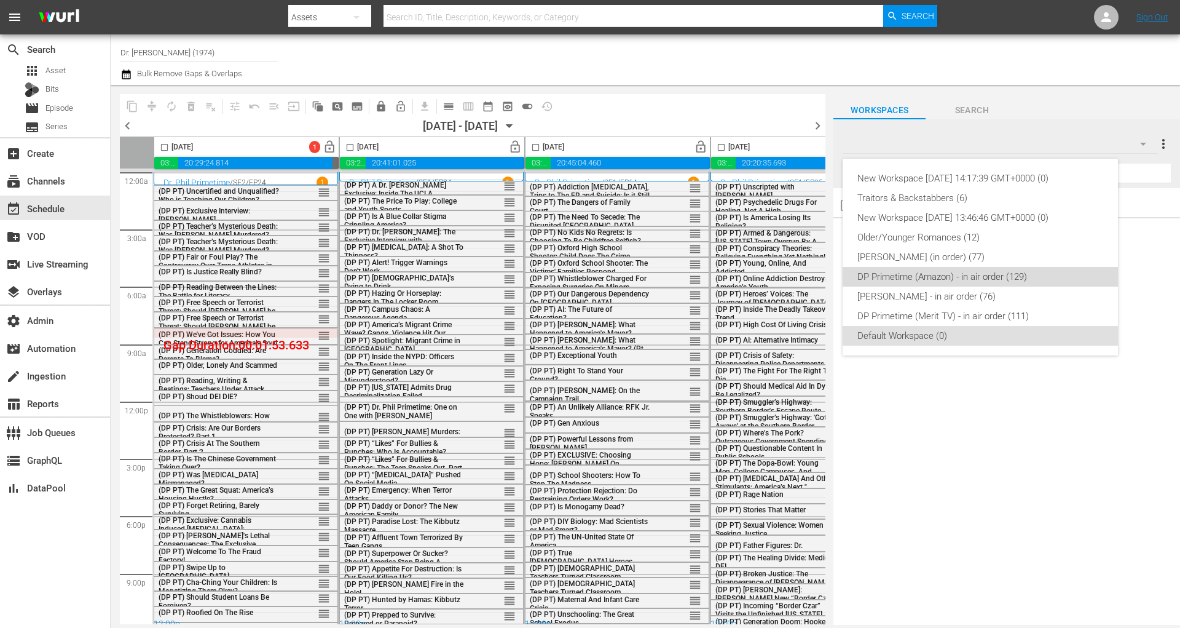
click at [953, 279] on div "DP Primetime (Amazon) - in air order (129)" at bounding box center [981, 277] width 246 height 20
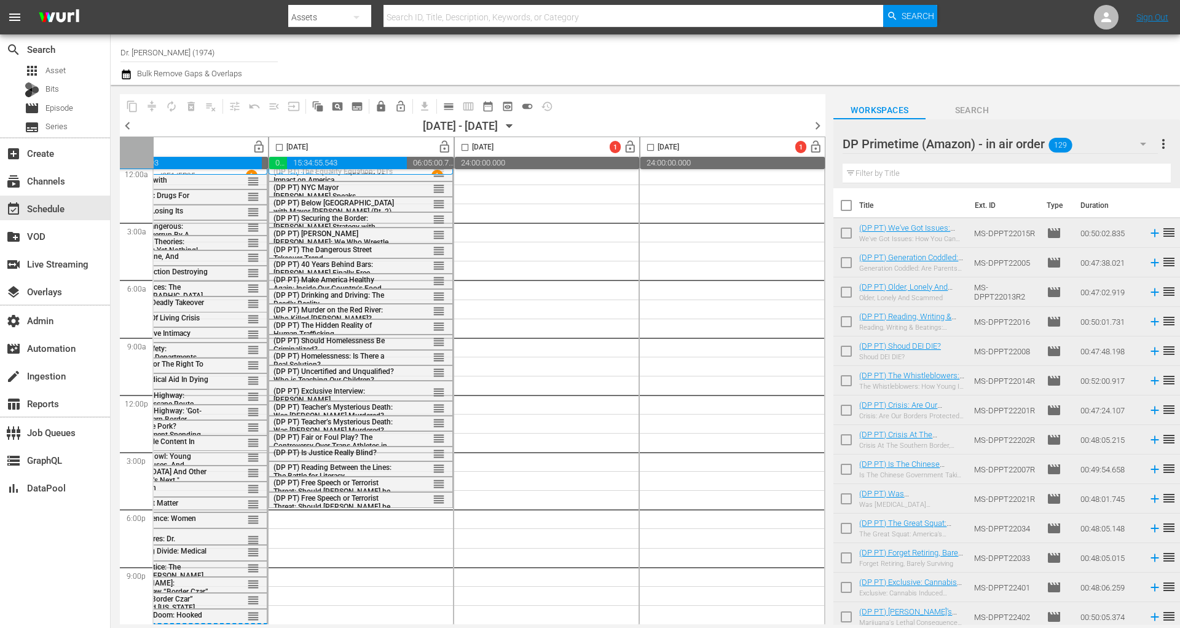
click at [845, 204] on input "checkbox" at bounding box center [847, 208] width 26 height 26
checkbox input "true"
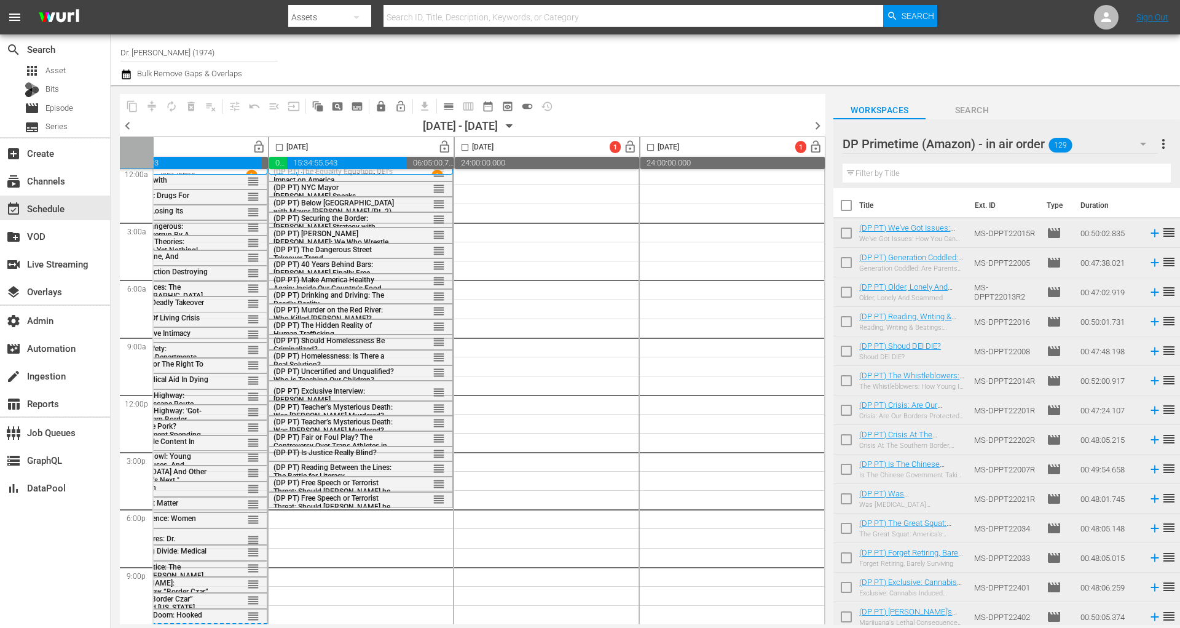
checkbox input "true"
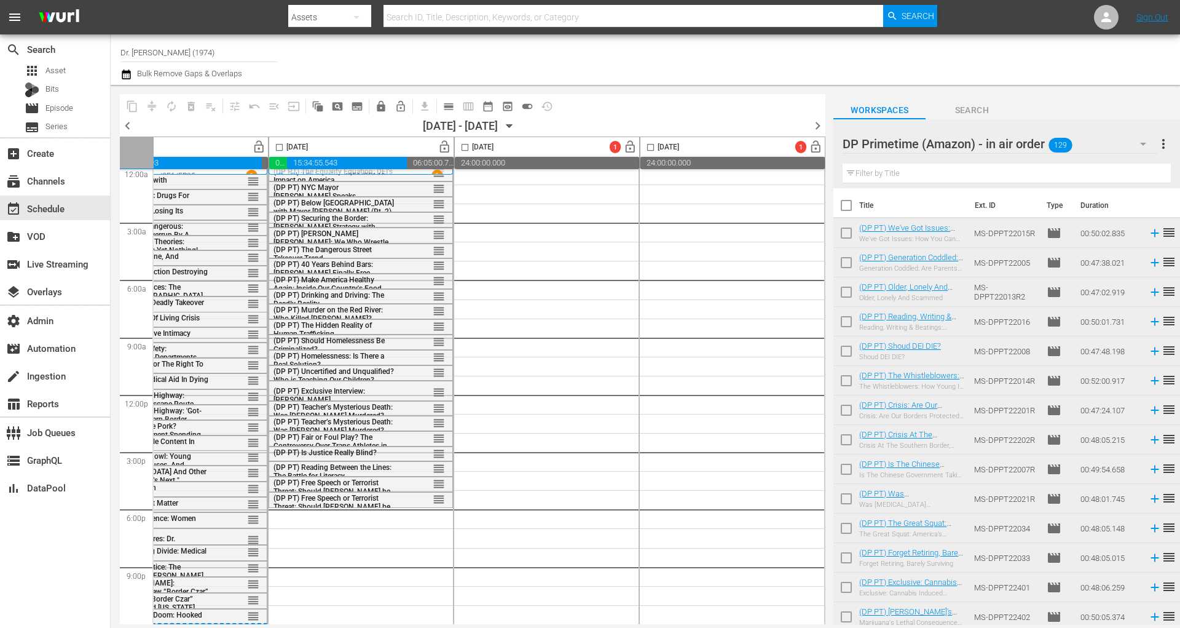
checkbox input "true"
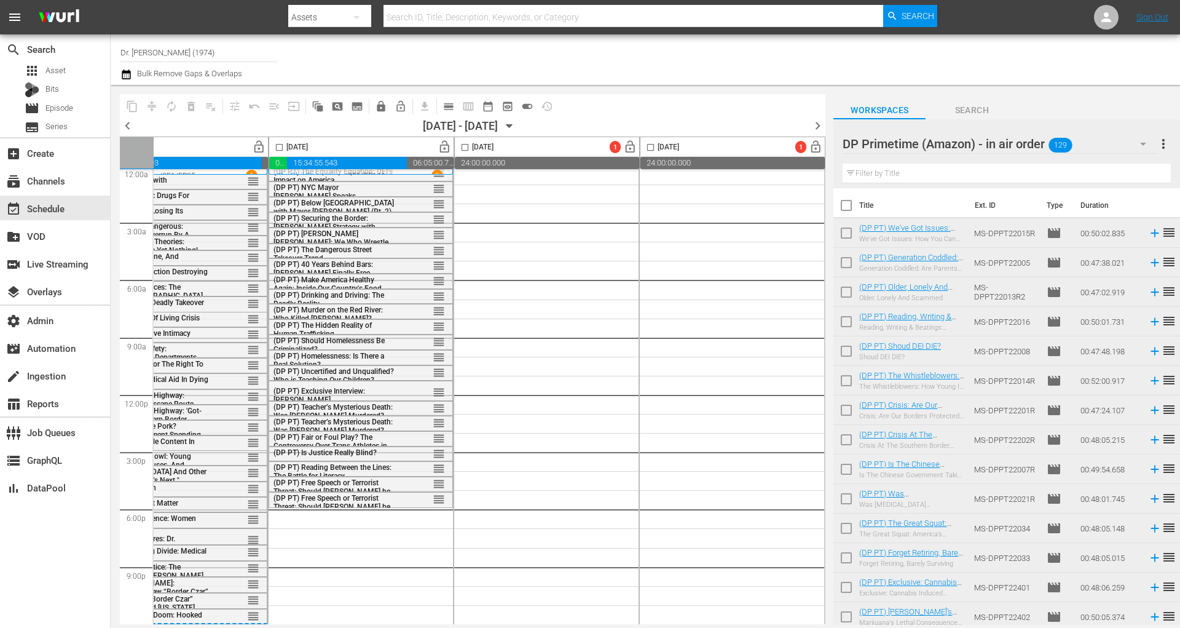
checkbox input "true"
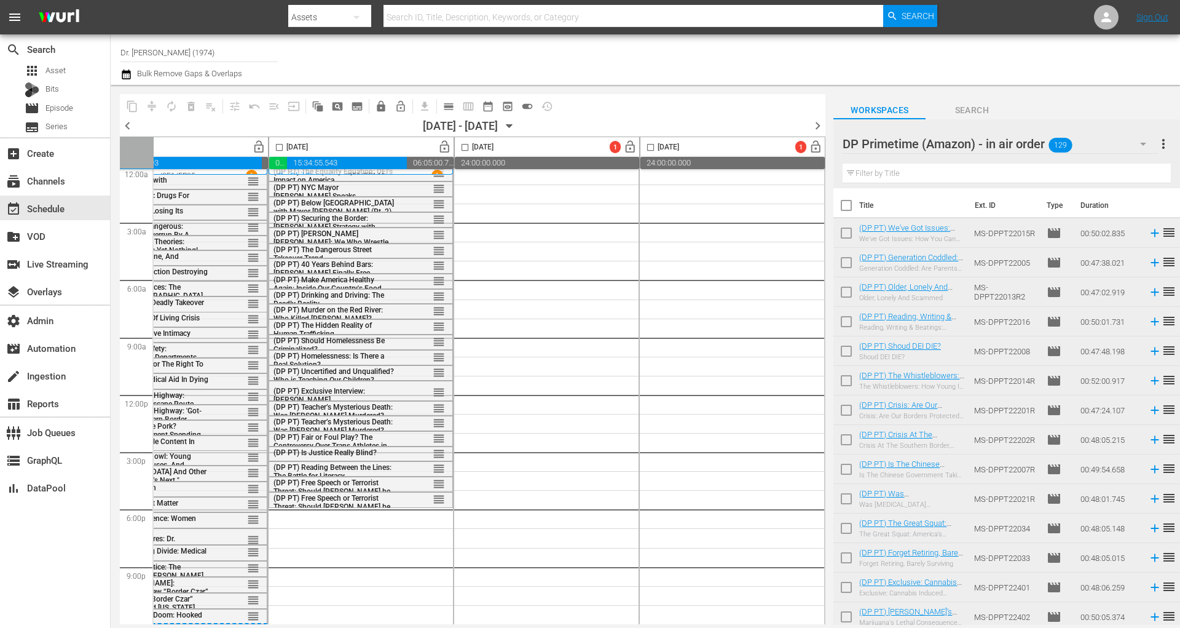
checkbox input "true"
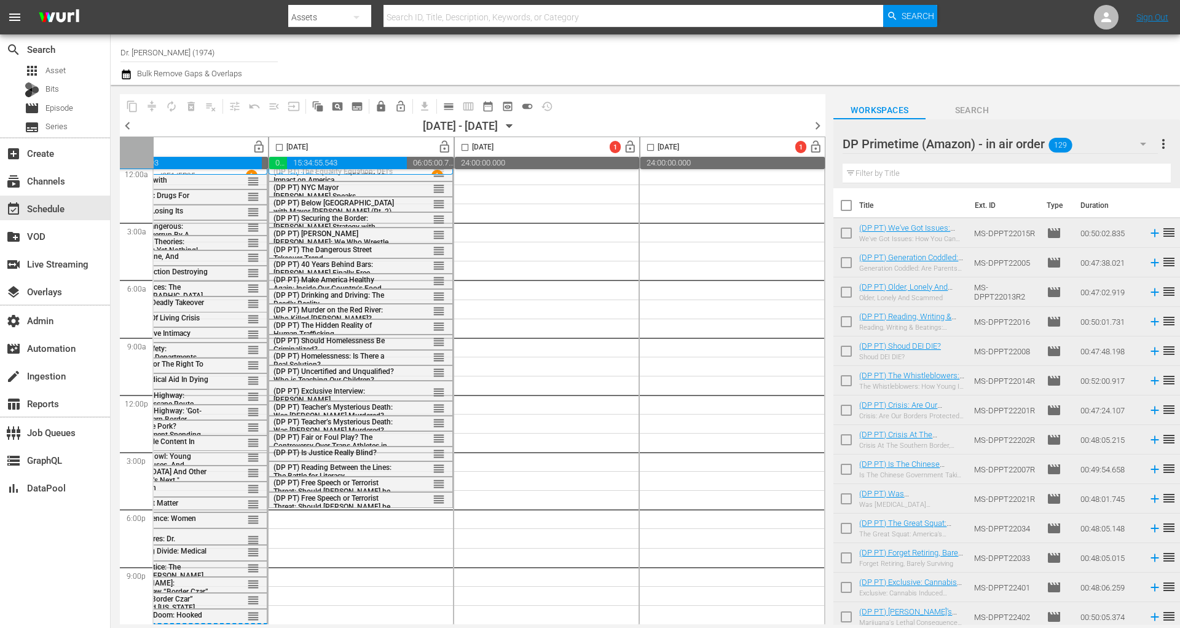
checkbox input "true"
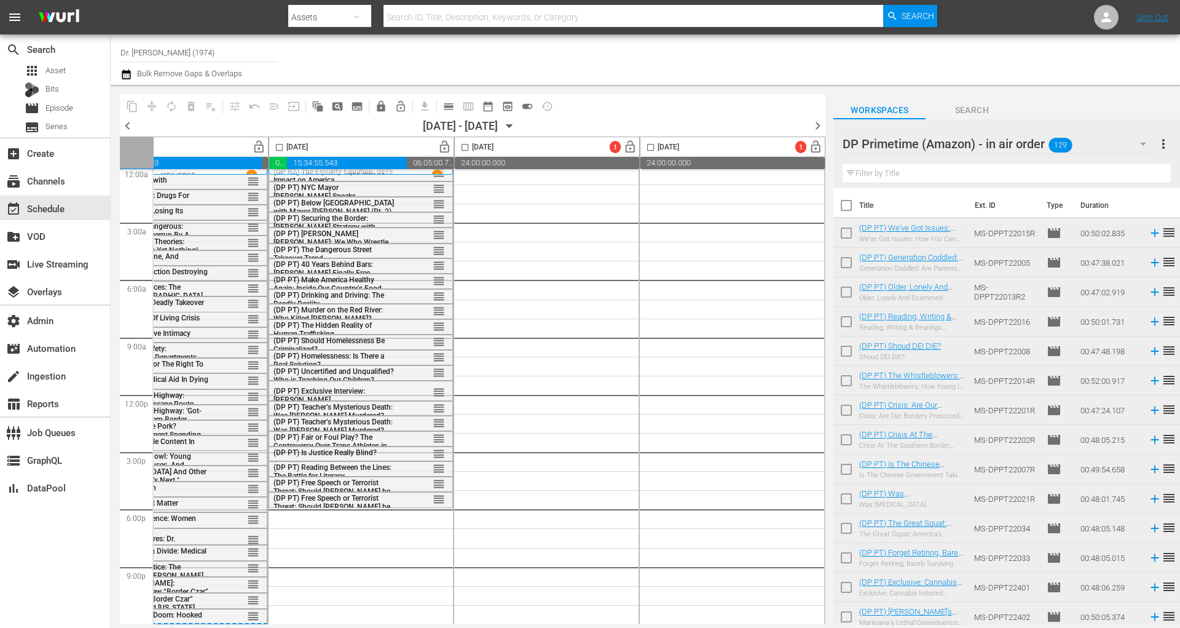
checkbox input "true"
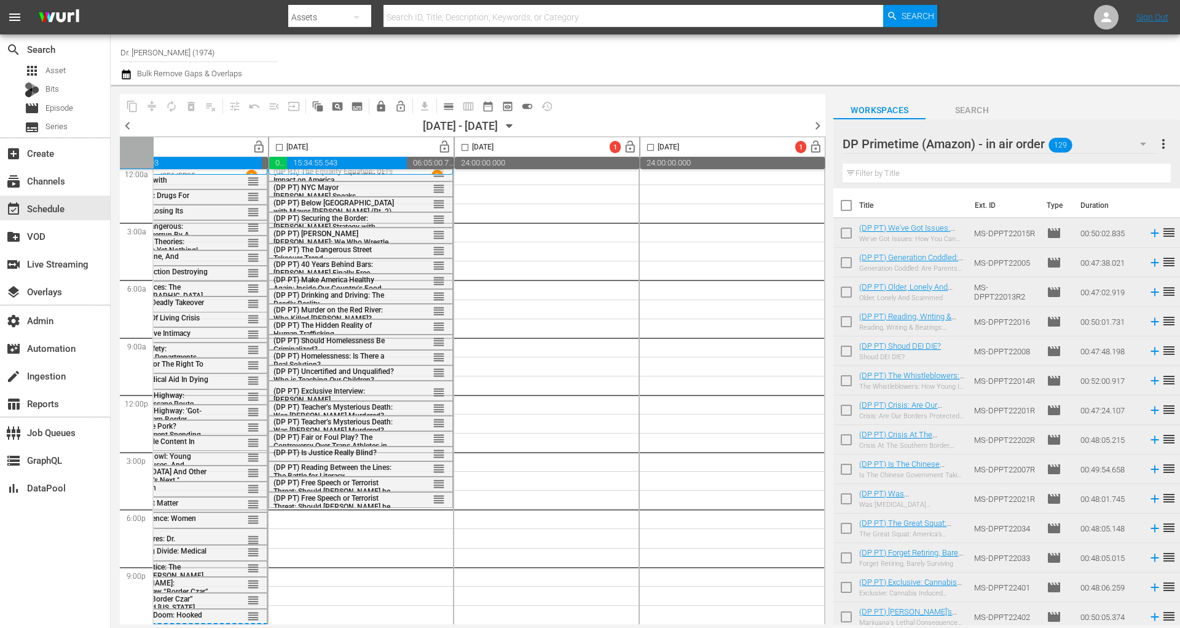
checkbox input "true"
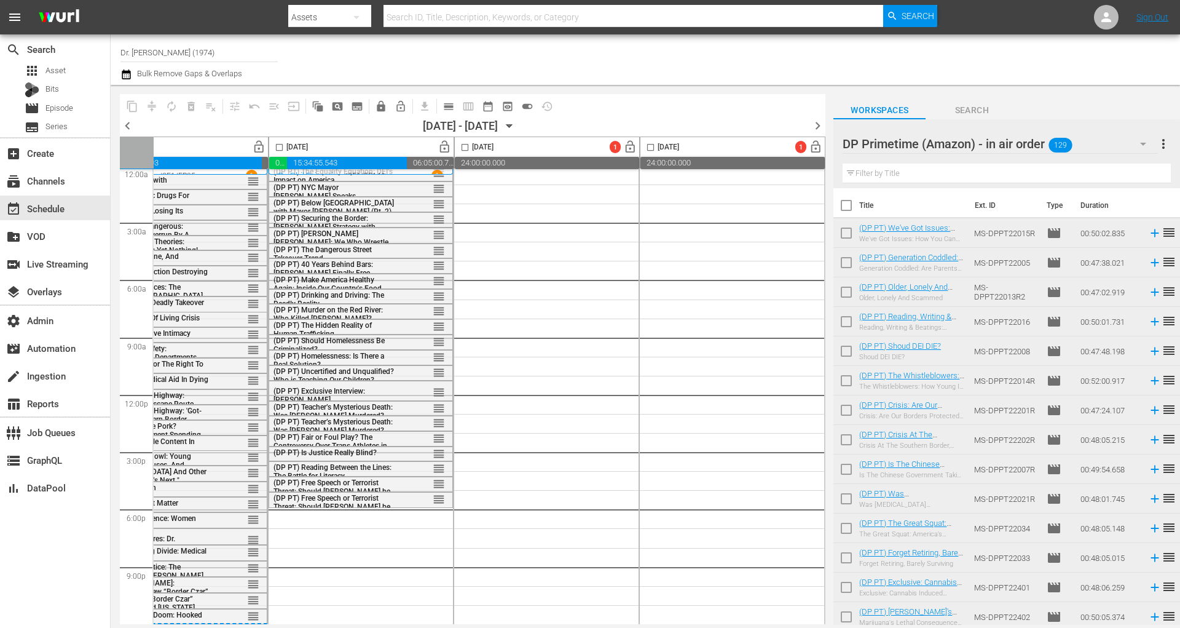
checkbox input "true"
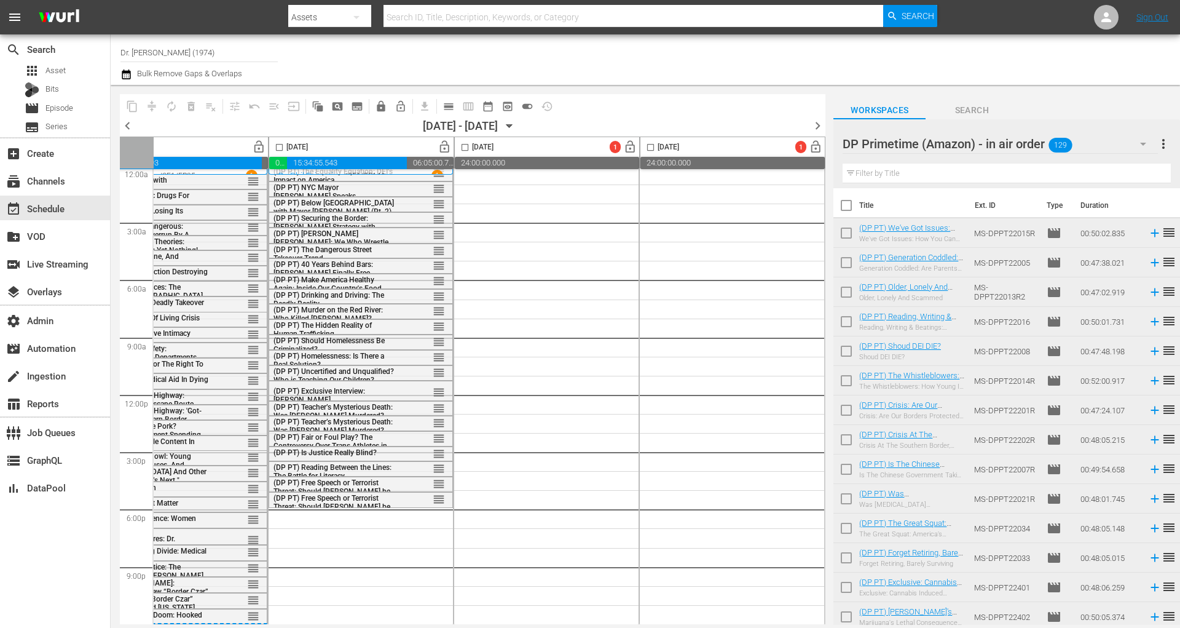
checkbox input "true"
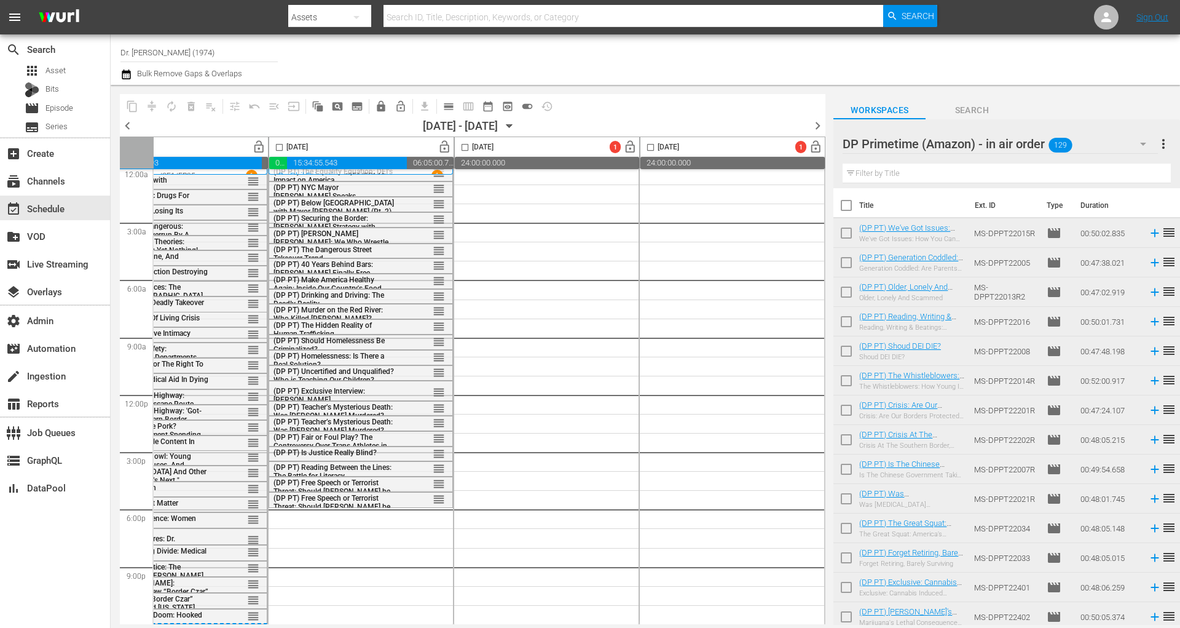
checkbox input "true"
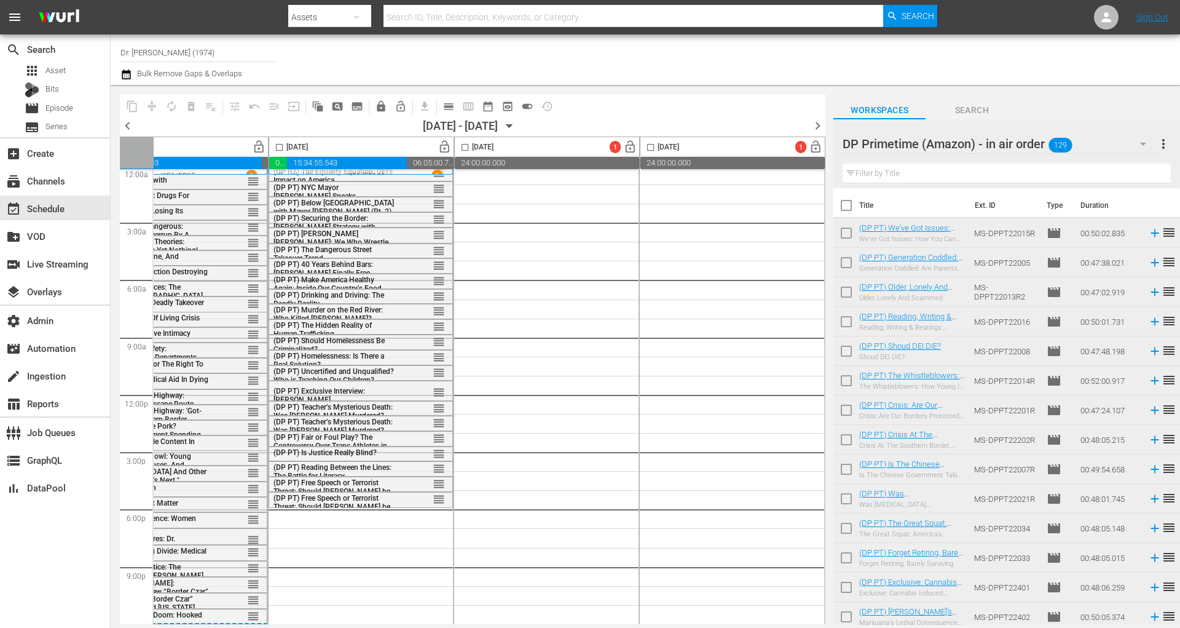
checkbox input "true"
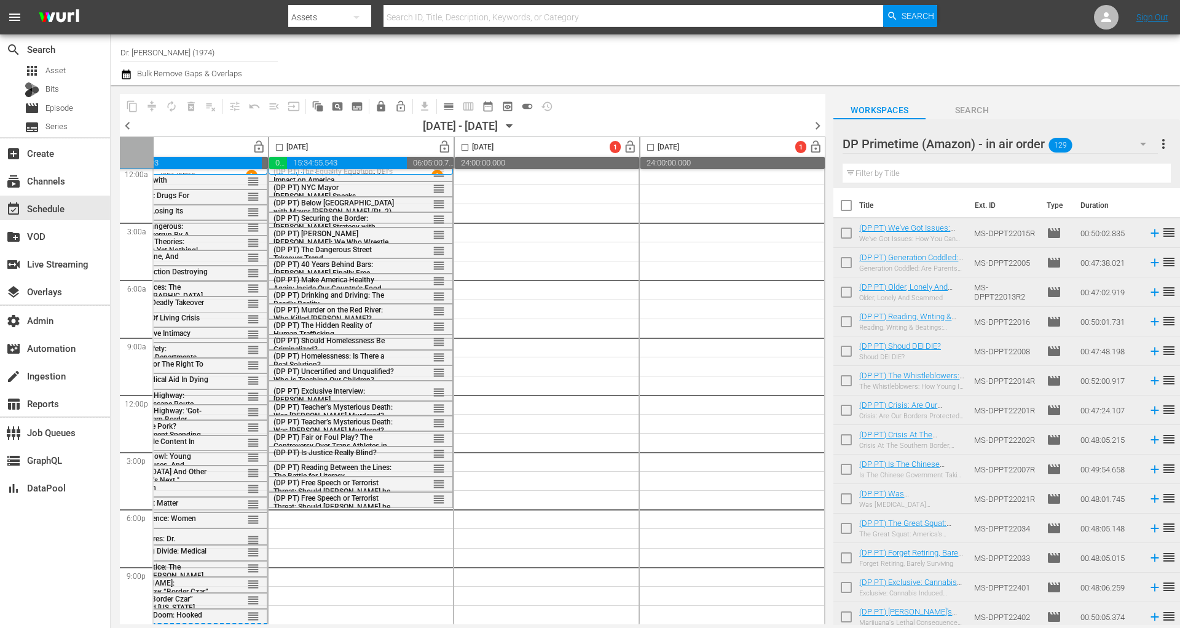
checkbox input "true"
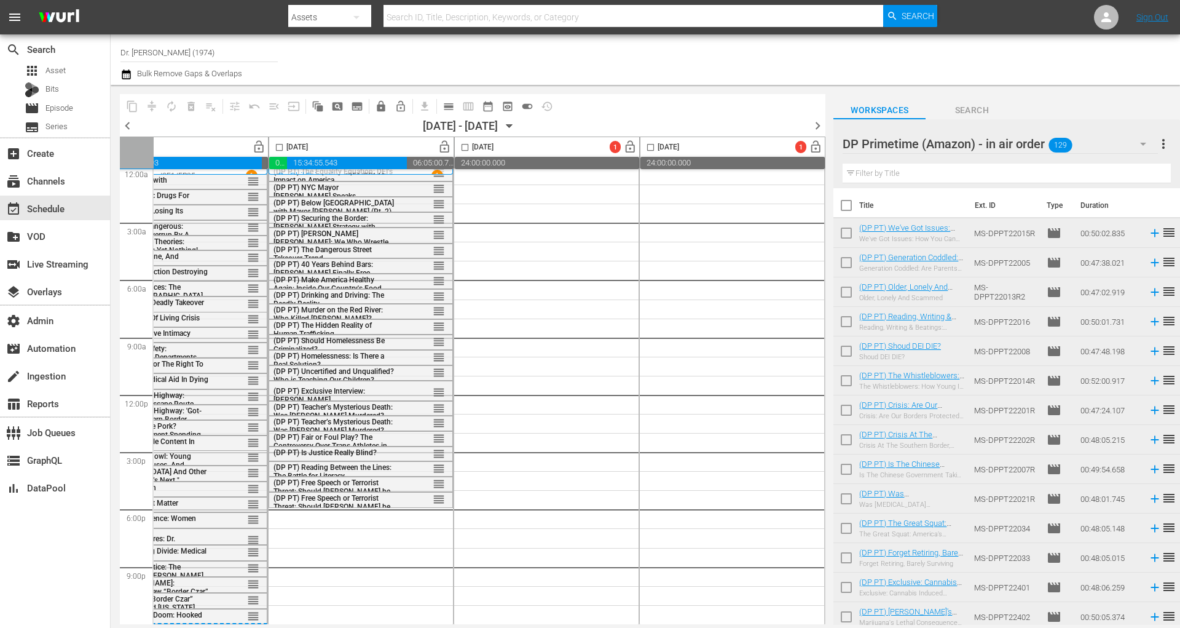
checkbox input "true"
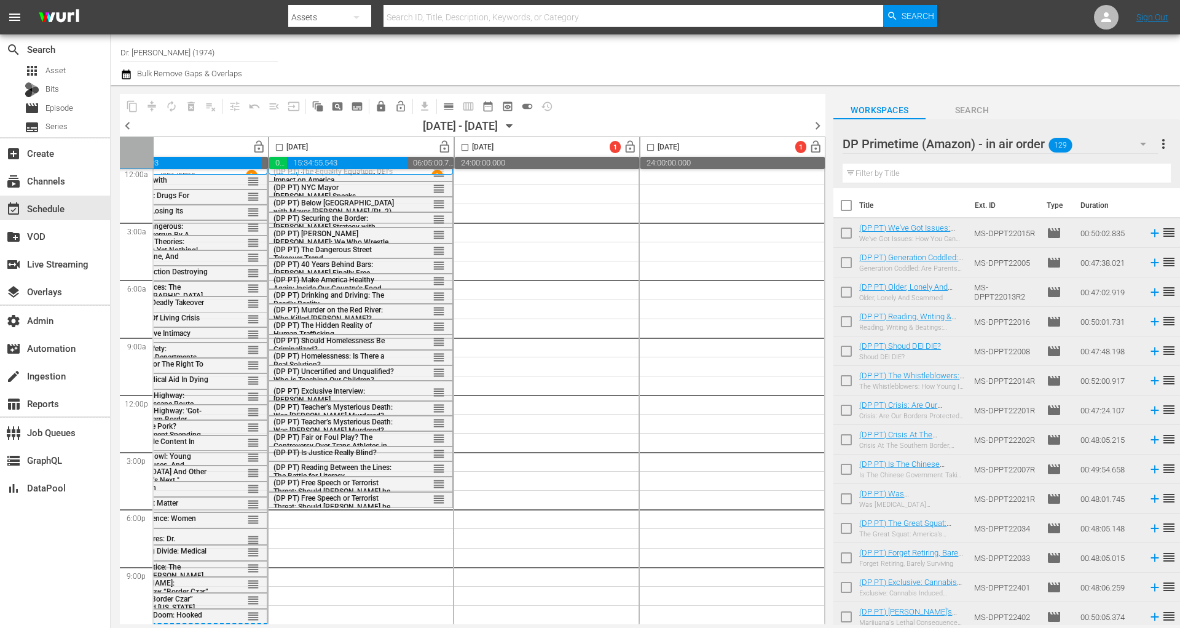
checkbox input "true"
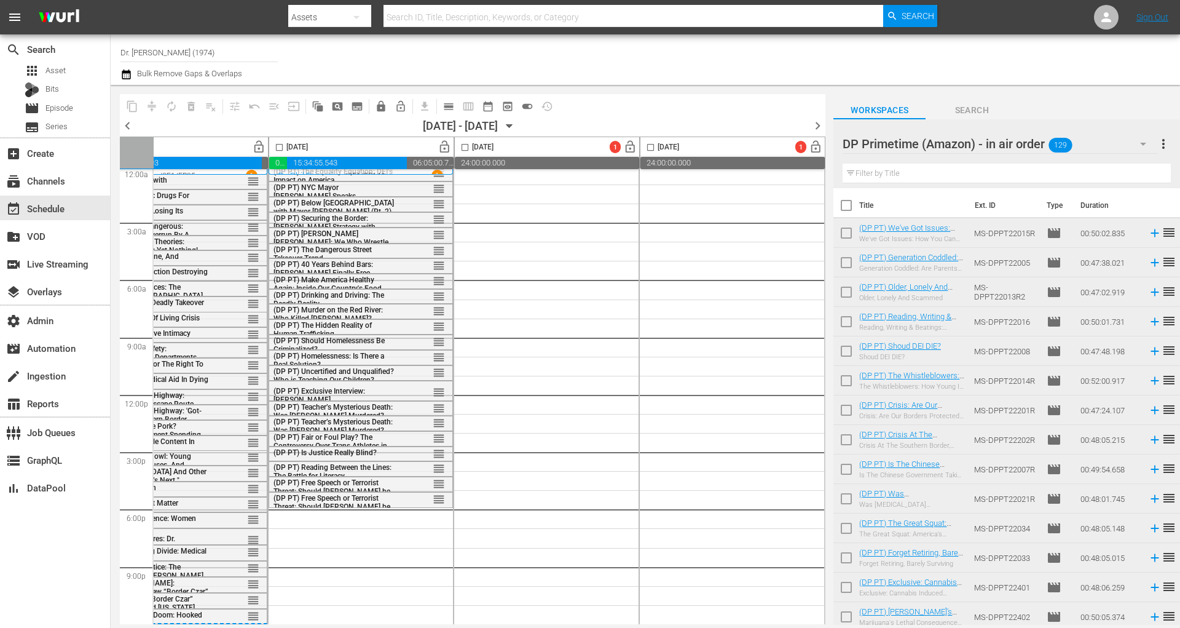
checkbox input "true"
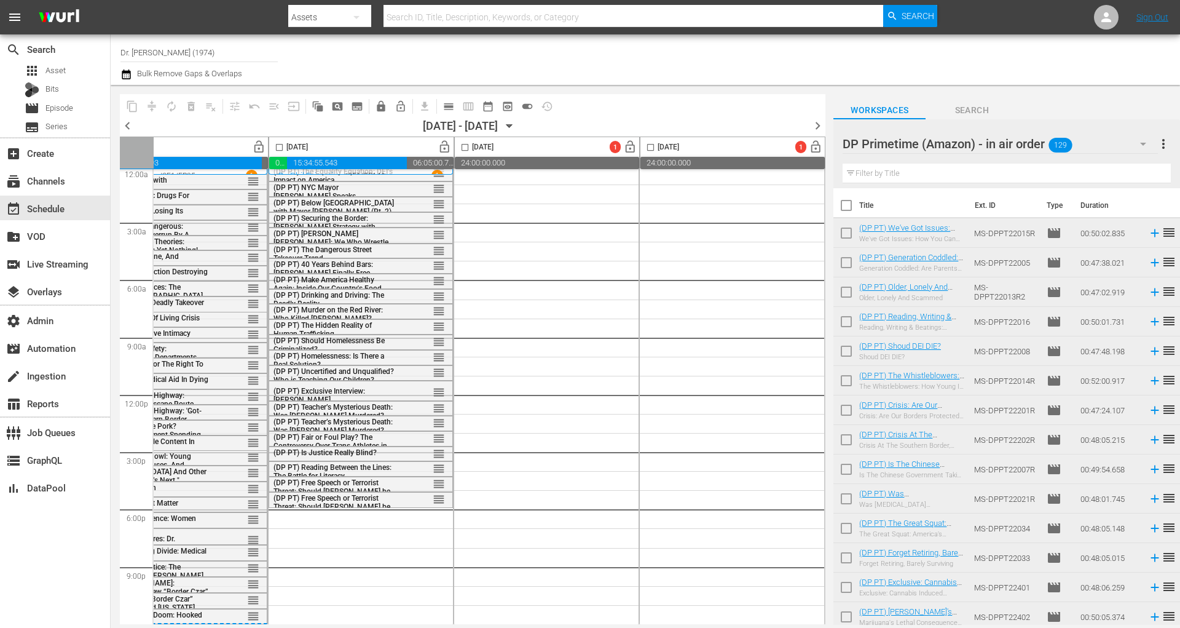
checkbox input "true"
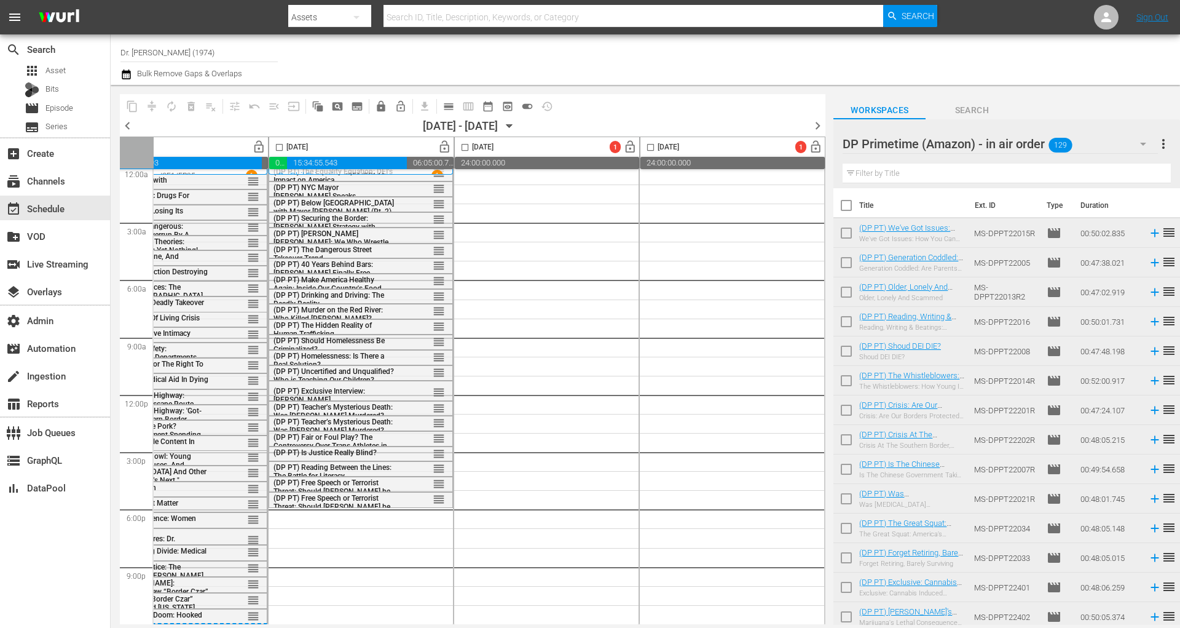
checkbox input "true"
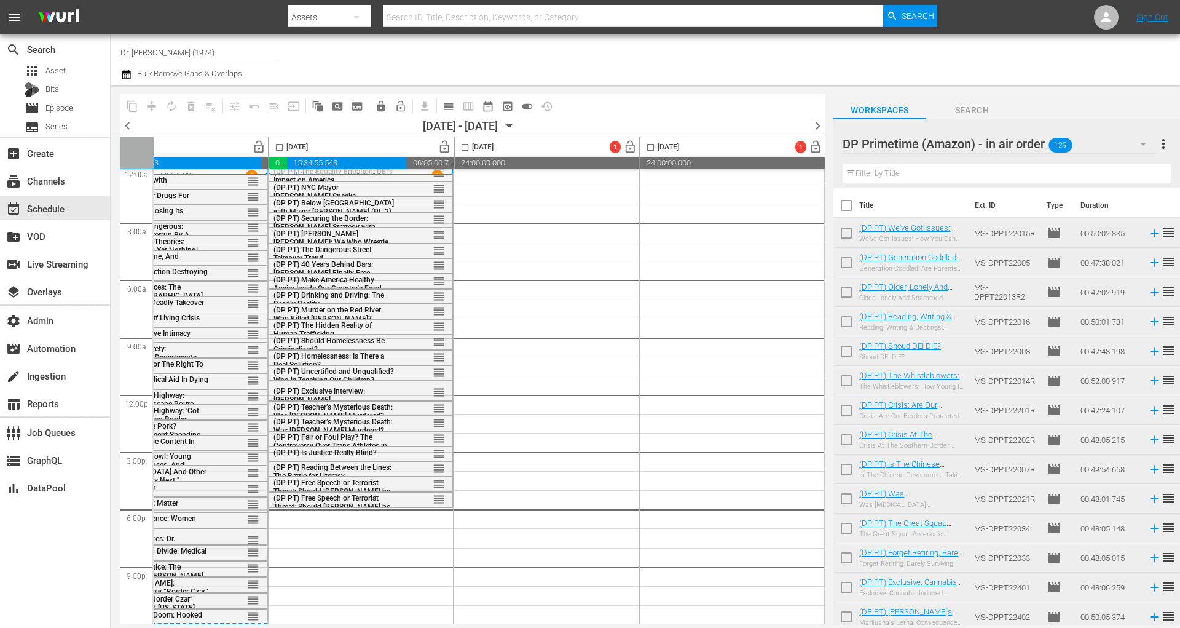
checkbox input "true"
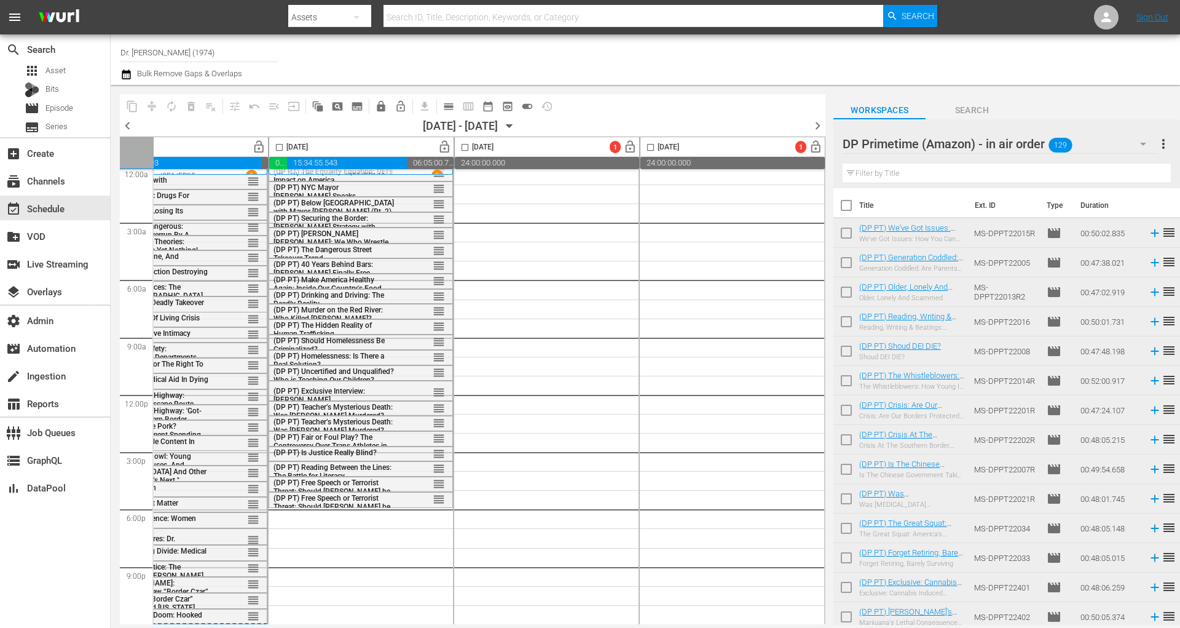
checkbox input "true"
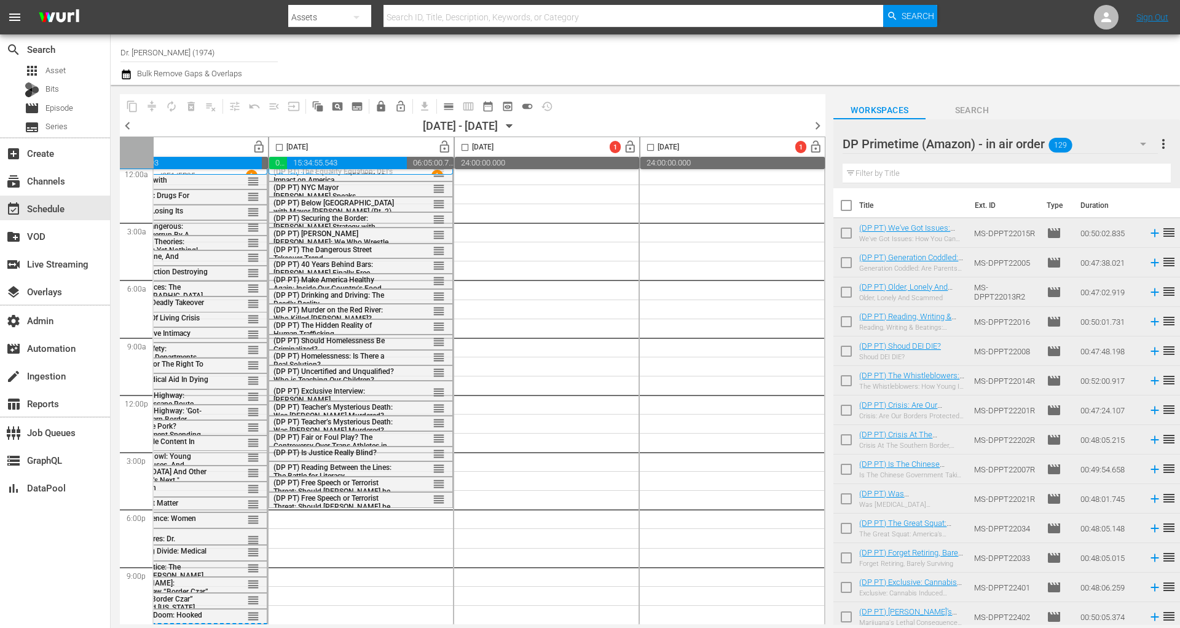
checkbox input "true"
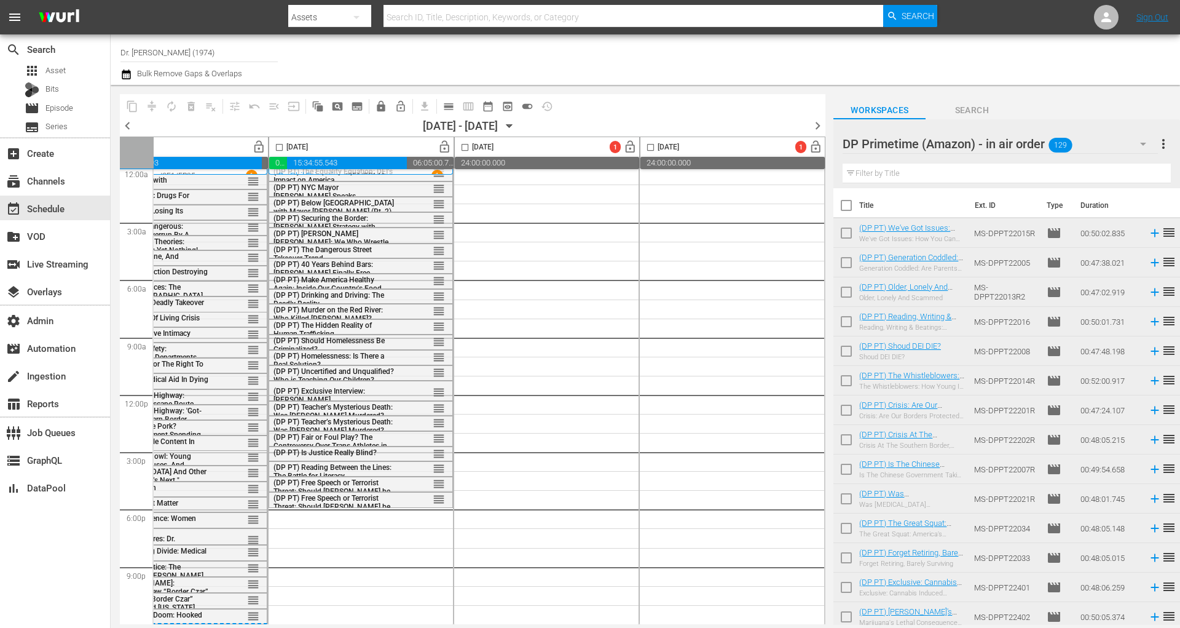
checkbox input "true"
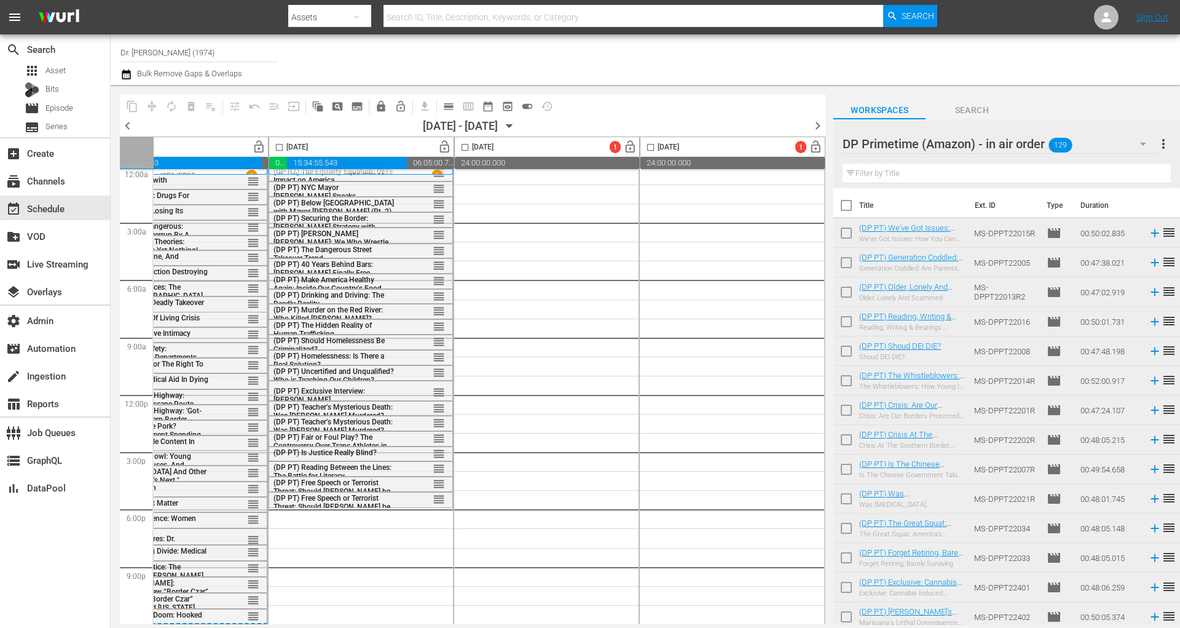
checkbox input "true"
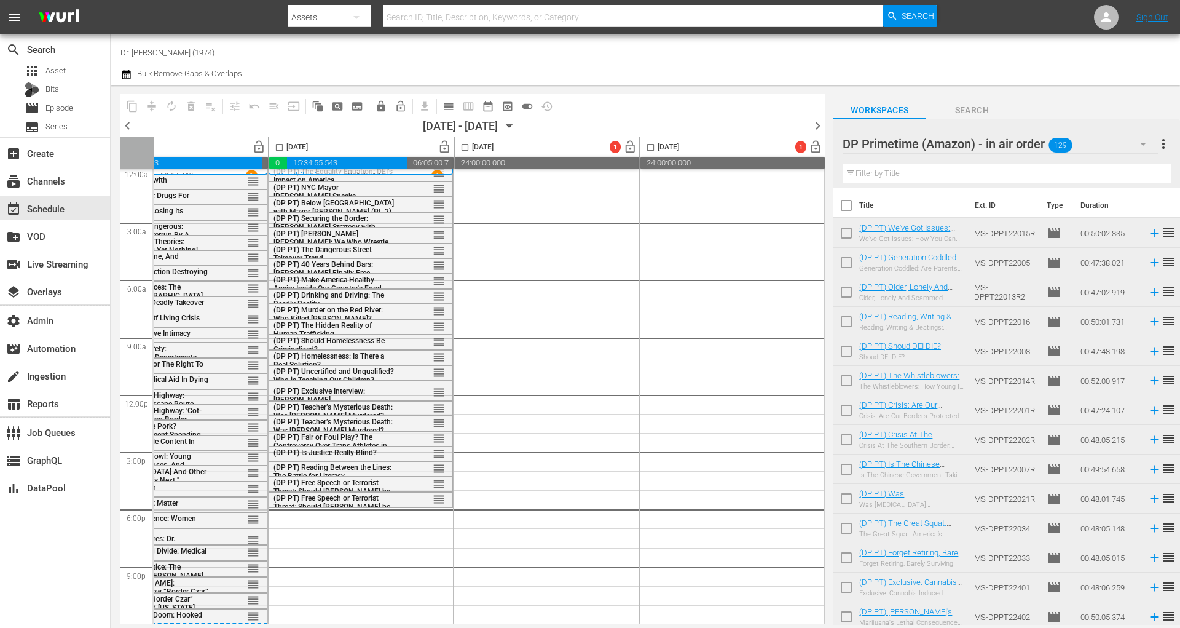
checkbox input "true"
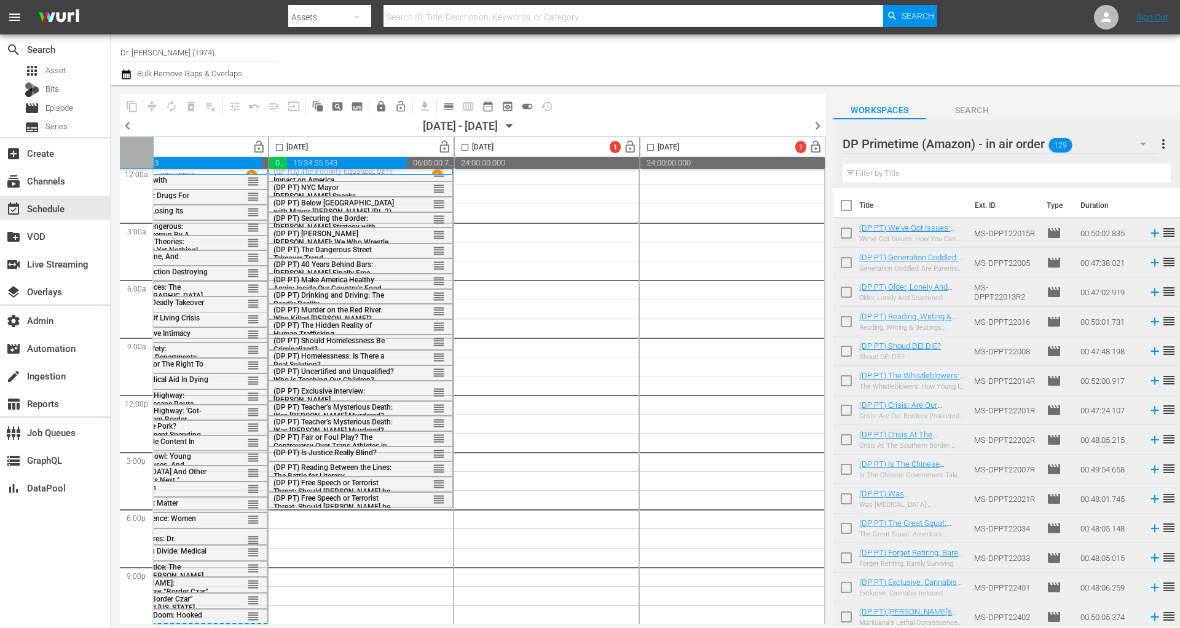
checkbox input "true"
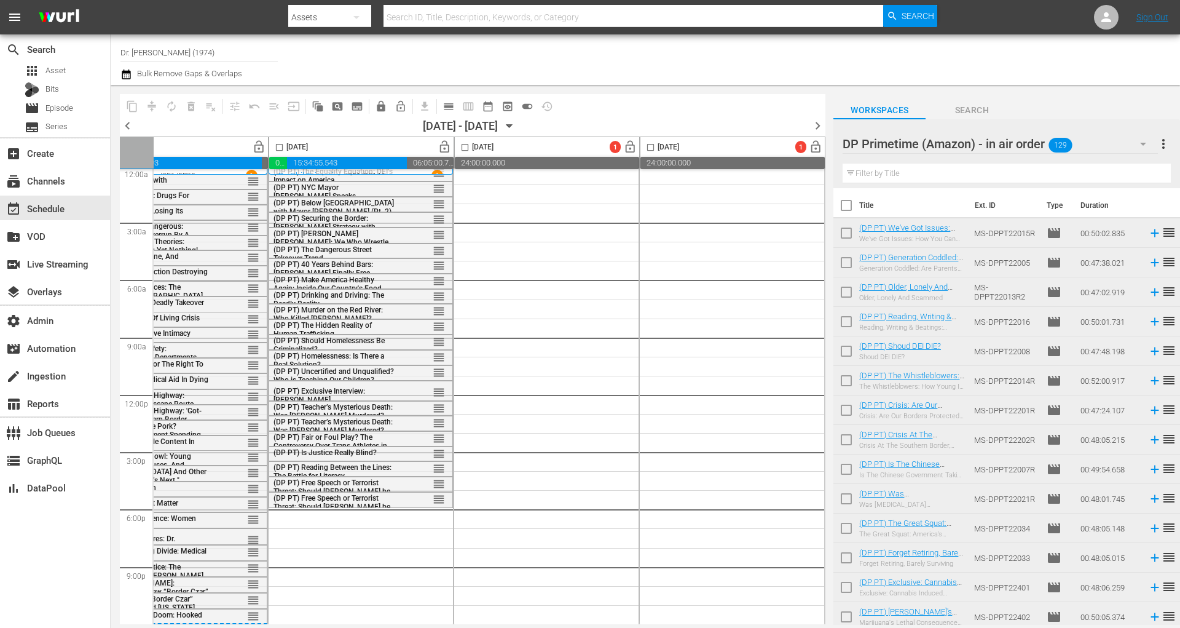
checkbox input "true"
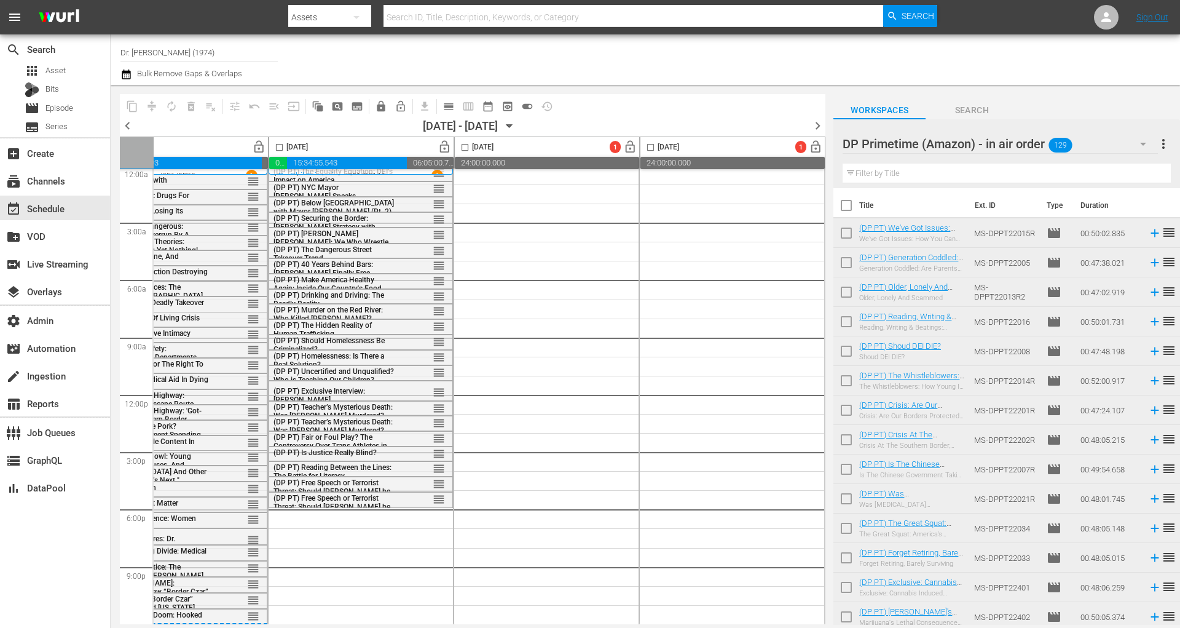
checkbox input "true"
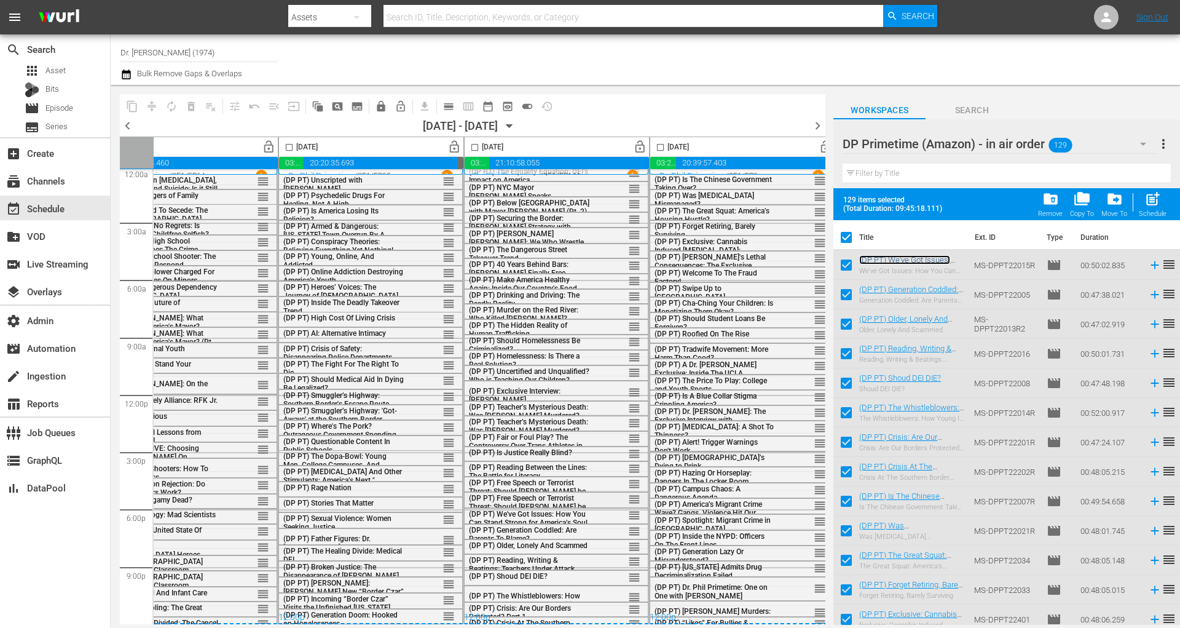
scroll to position [11, 0]
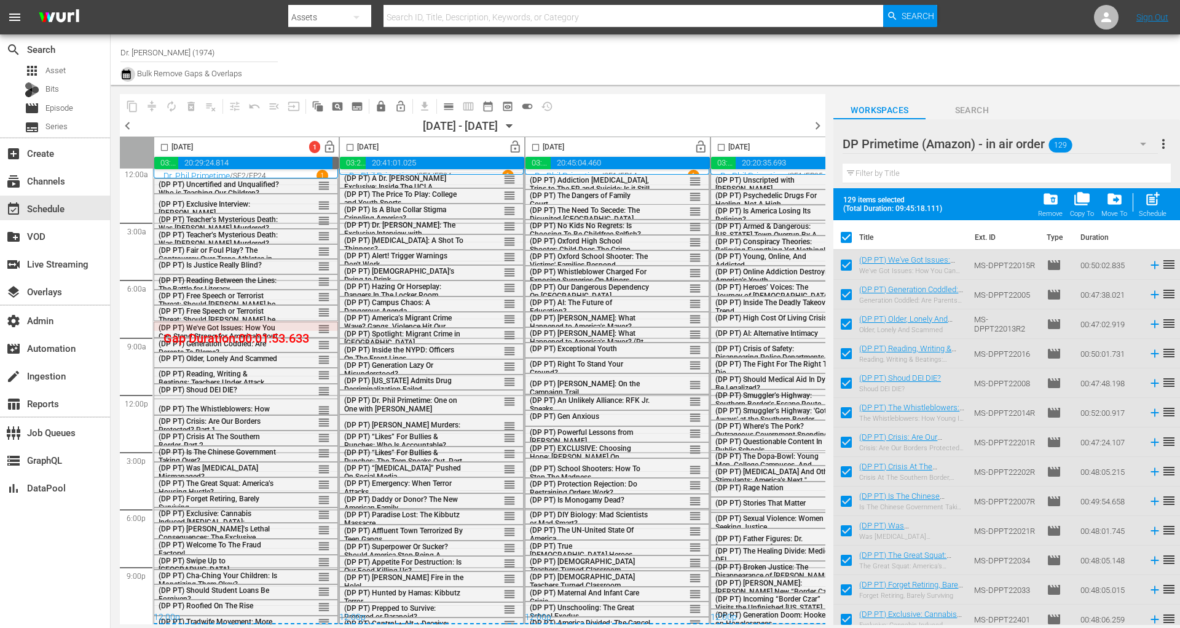
click at [129, 73] on icon "button" at bounding box center [126, 74] width 9 height 10
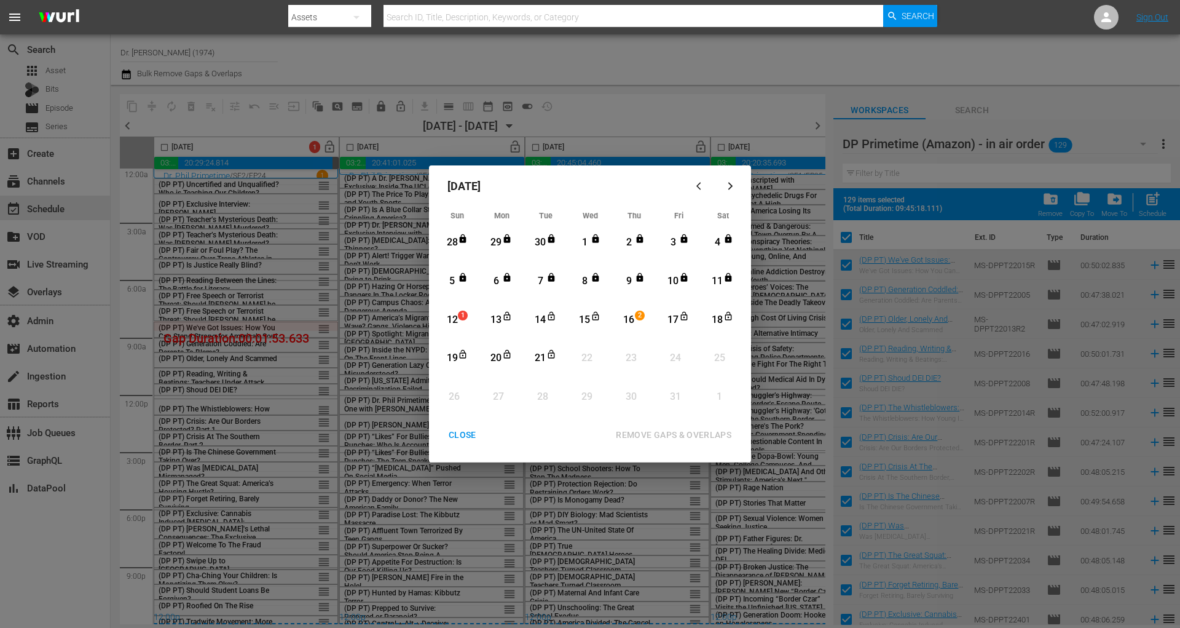
click at [457, 320] on div "12" at bounding box center [452, 320] width 15 height 14
click at [575, 357] on div "Month View" at bounding box center [576, 358] width 8 height 34
click at [547, 357] on icon "Month View" at bounding box center [552, 354] width 10 height 10
click at [432, 318] on div "October 2025 Sun Mon Tue Wed Thu Fri Sat 28 View Lineup 29 View Lineup 30 View …" at bounding box center [590, 313] width 322 height 297
click at [451, 318] on div "12" at bounding box center [452, 320] width 15 height 14
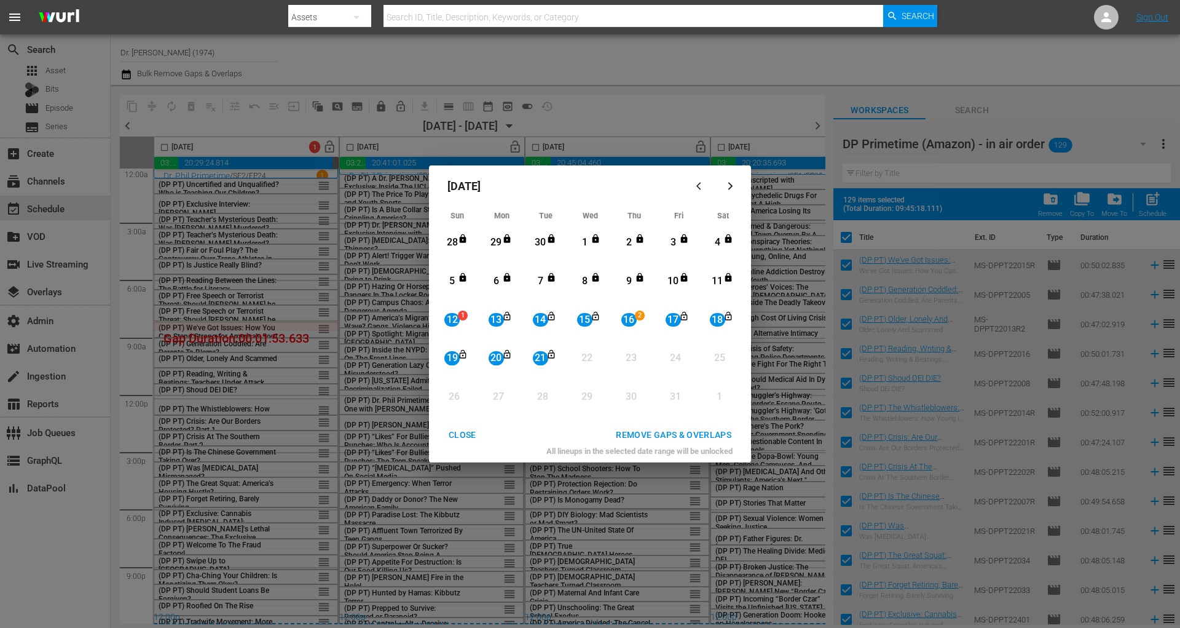
click at [658, 429] on div "REMOVE GAPS & OVERLAPS" at bounding box center [673, 434] width 135 height 15
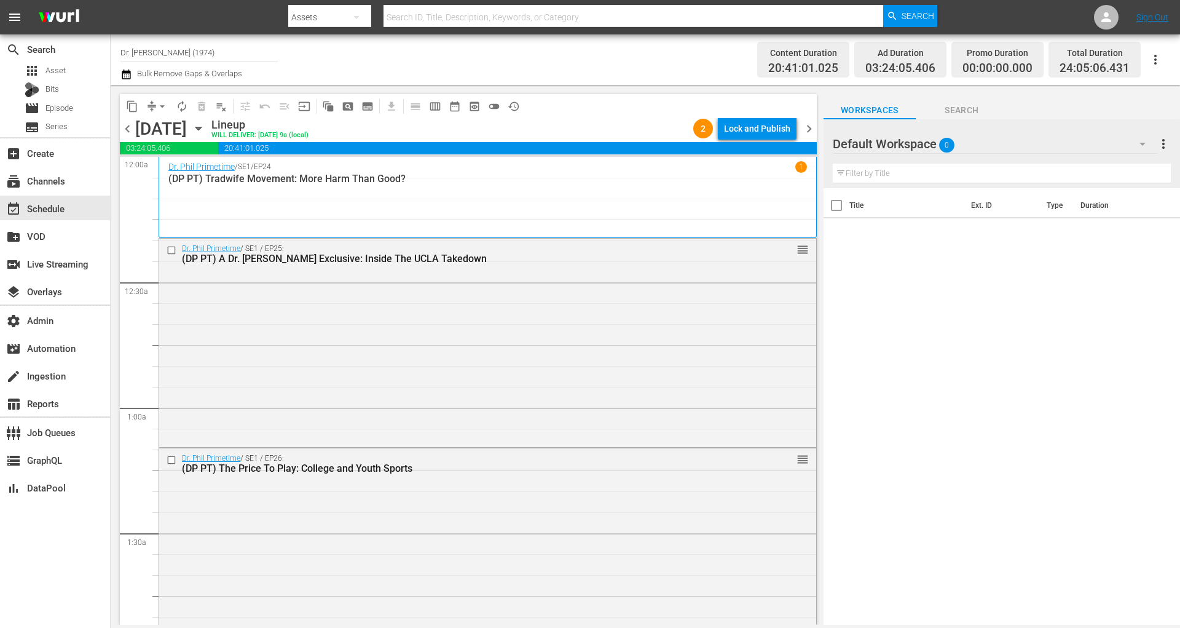
click at [738, 136] on div "Lock and Publish" at bounding box center [757, 128] width 66 height 22
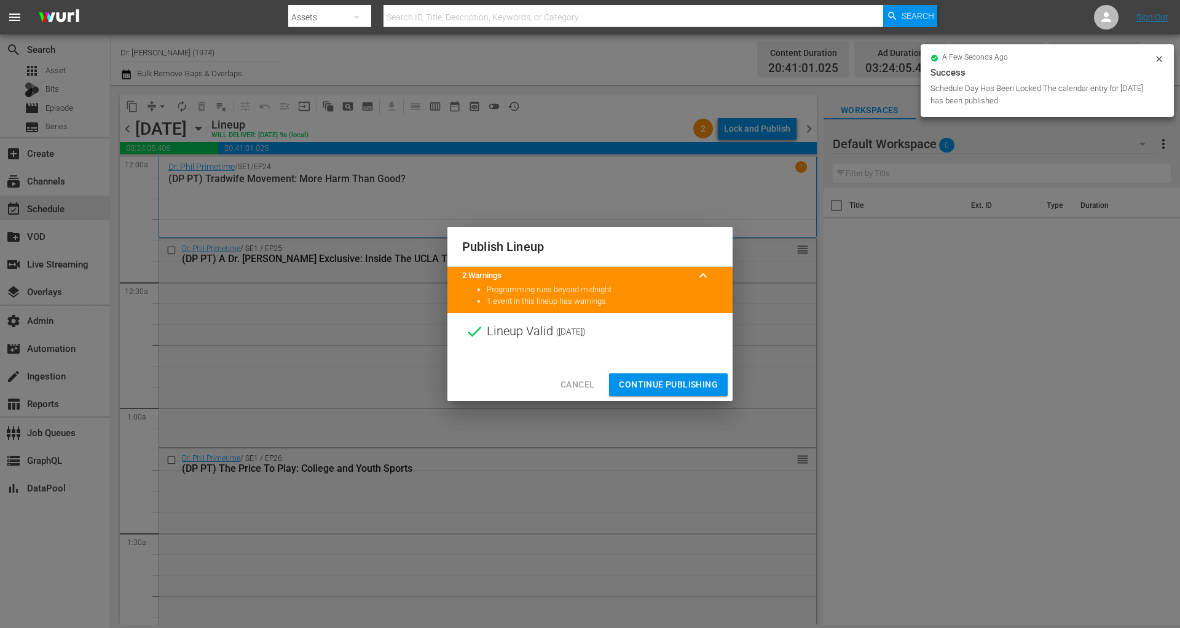
click at [662, 393] on button "Continue Publishing" at bounding box center [668, 384] width 119 height 23
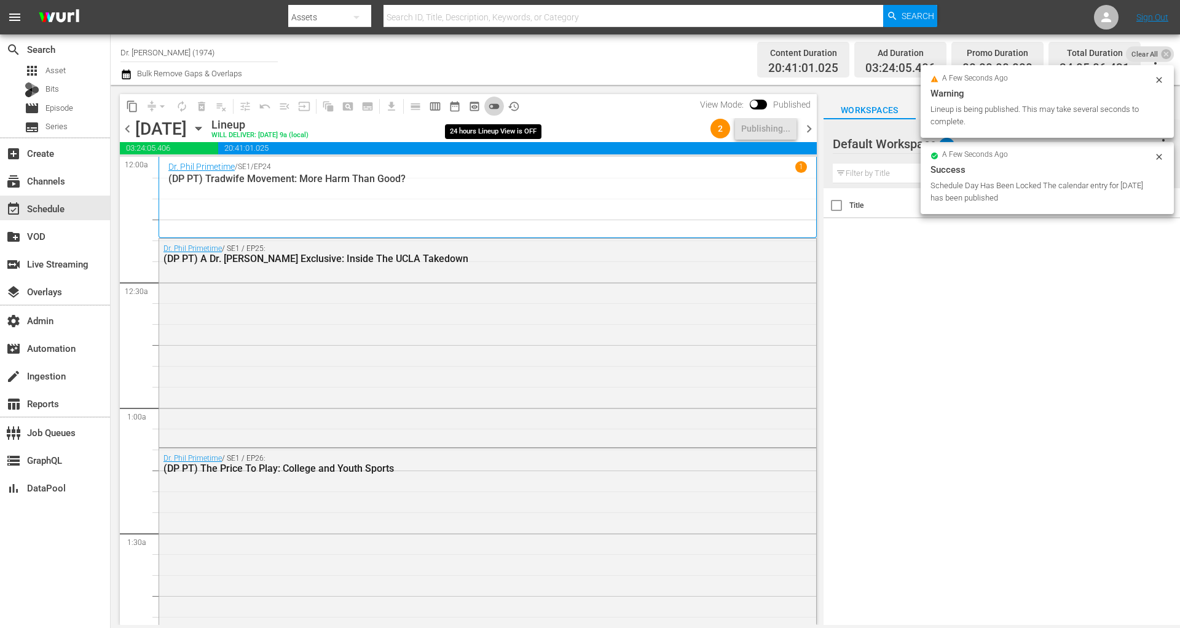
click at [494, 104] on span "toggle_off" at bounding box center [494, 106] width 12 height 12
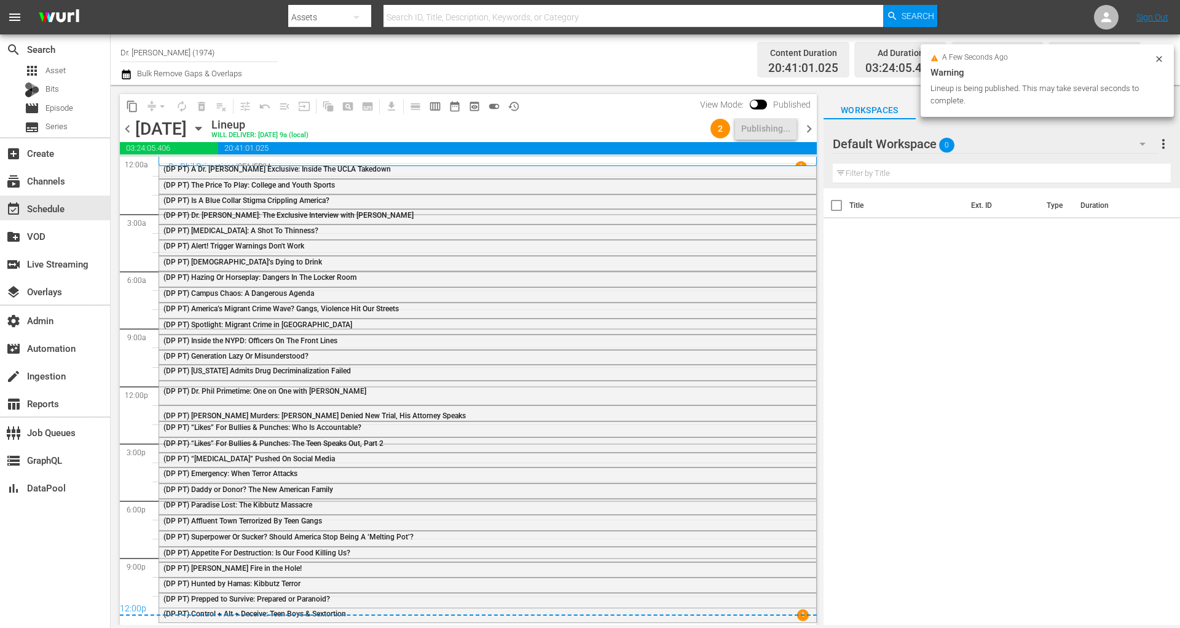
click at [810, 129] on span "chevron_right" at bounding box center [809, 128] width 15 height 15
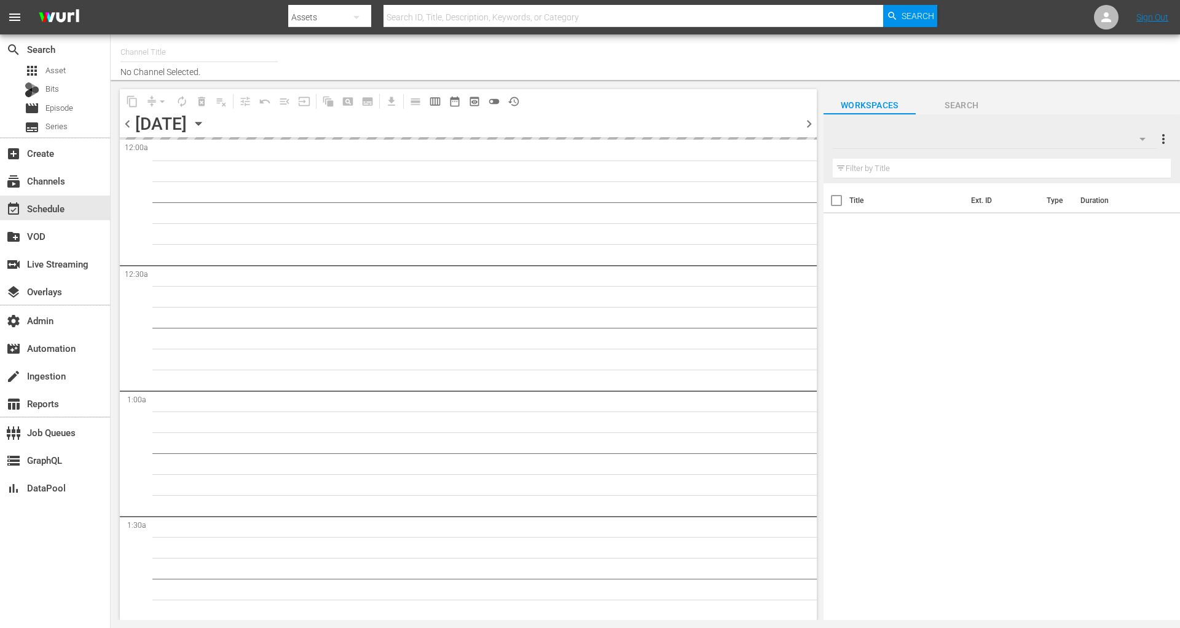
type input "Dr. [PERSON_NAME] (1974)"
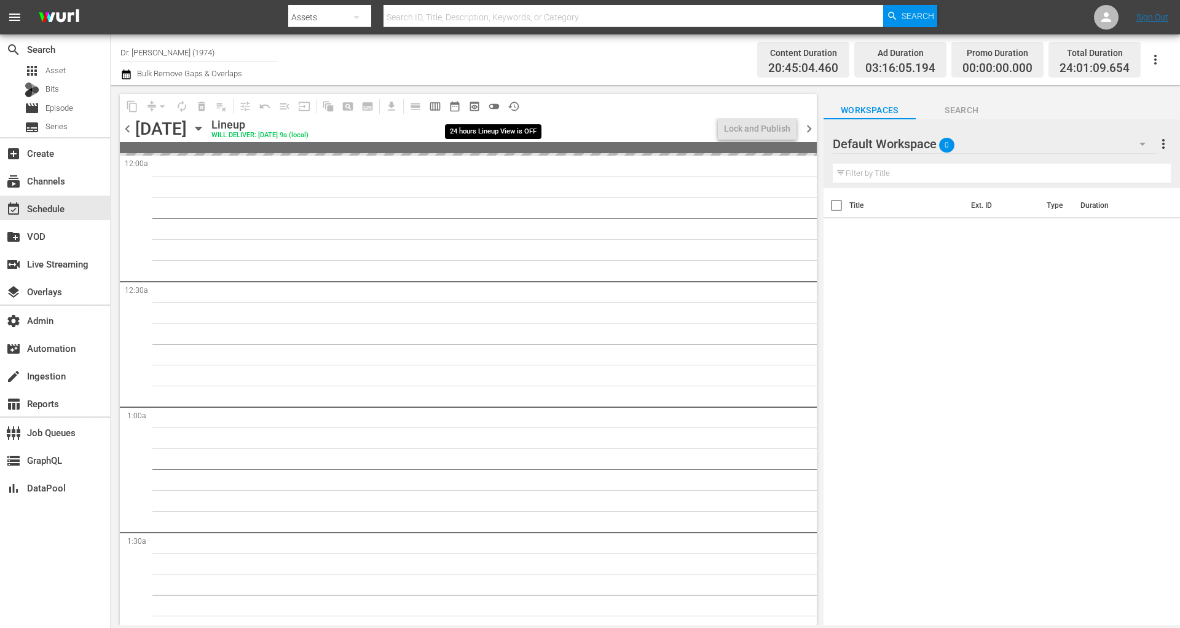
click at [494, 103] on span "toggle_off" at bounding box center [494, 106] width 12 height 12
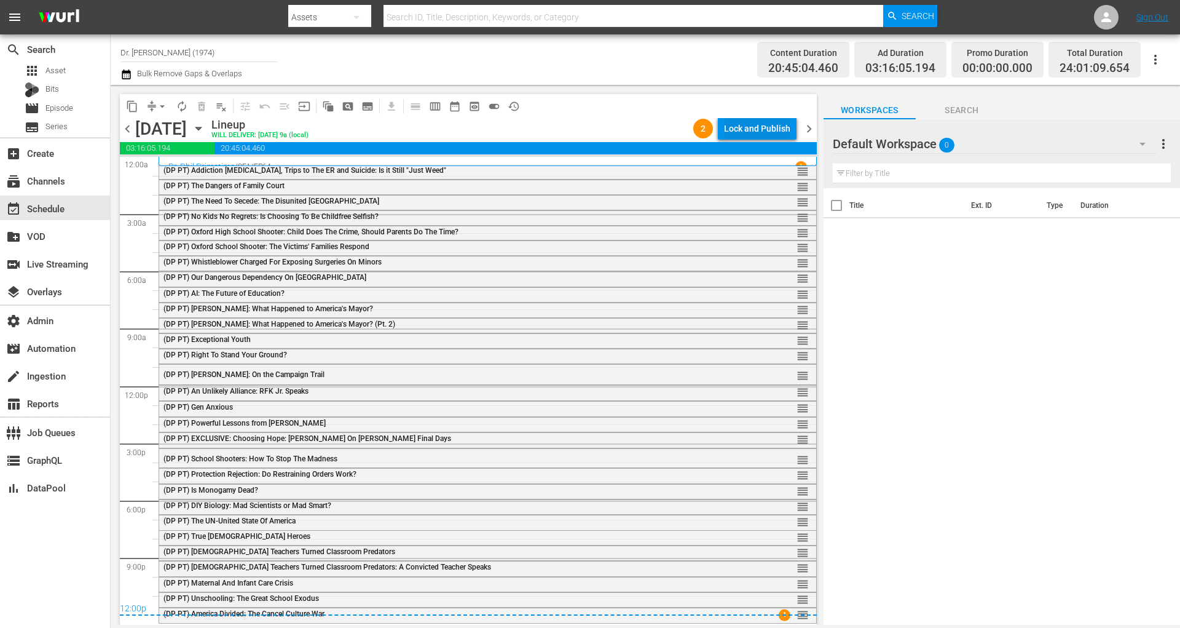
click at [785, 123] on div "Lock and Publish" at bounding box center [757, 128] width 66 height 22
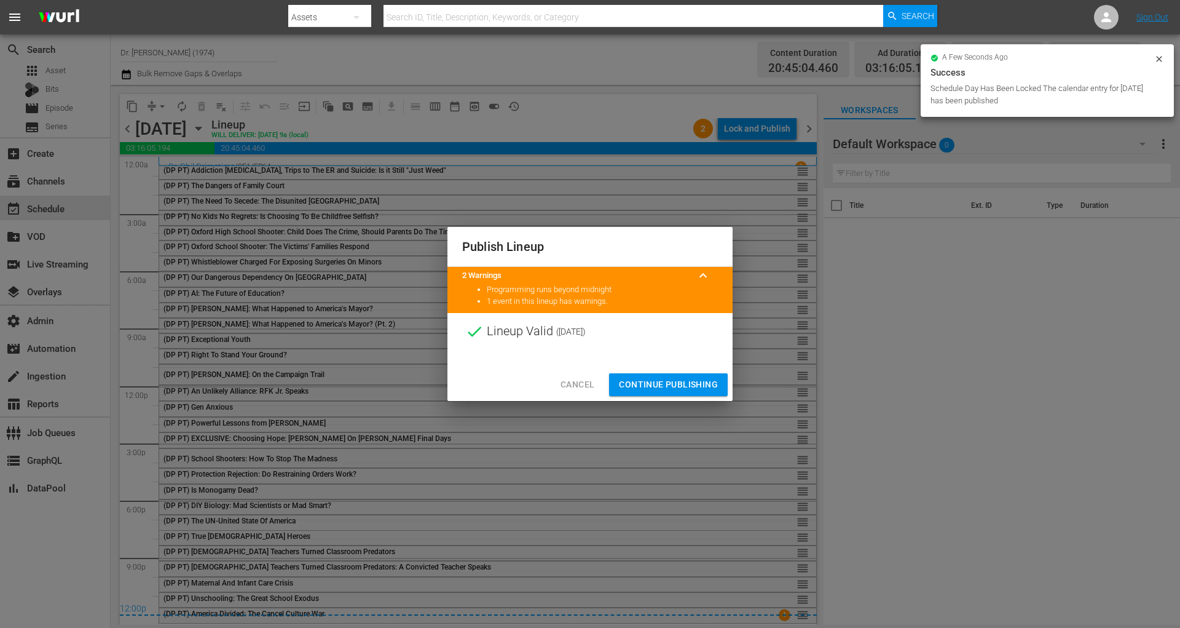
click at [657, 387] on span "Continue Publishing" at bounding box center [668, 384] width 99 height 15
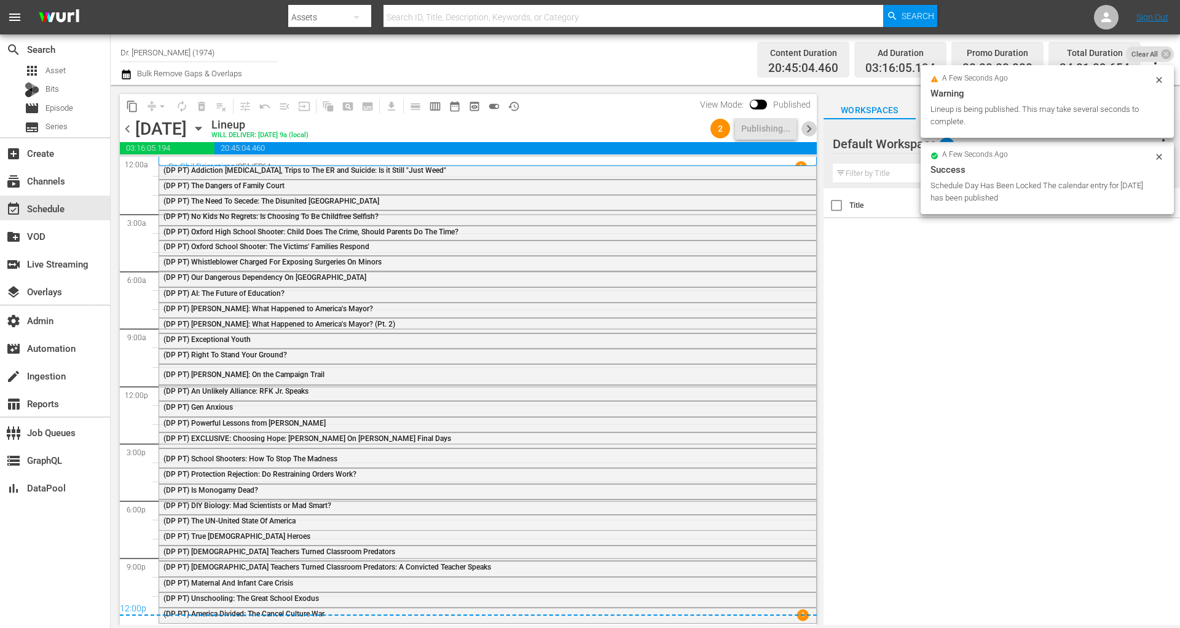
click at [814, 133] on span "chevron_right" at bounding box center [809, 128] width 15 height 15
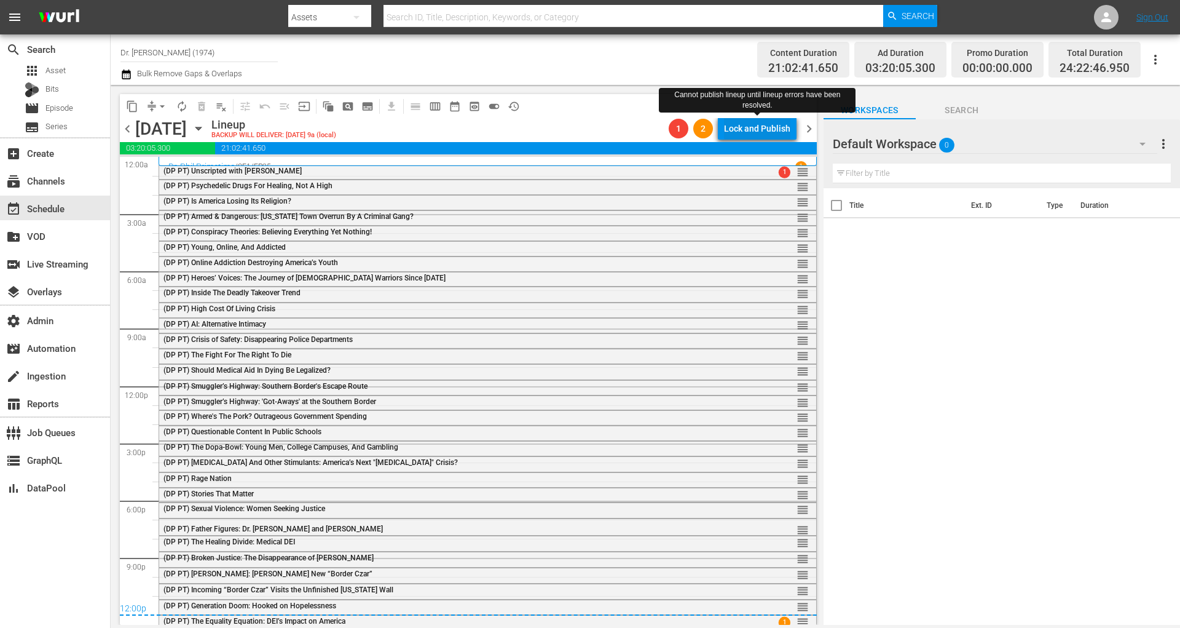
click at [756, 133] on div "Lock and Publish" at bounding box center [757, 128] width 66 height 22
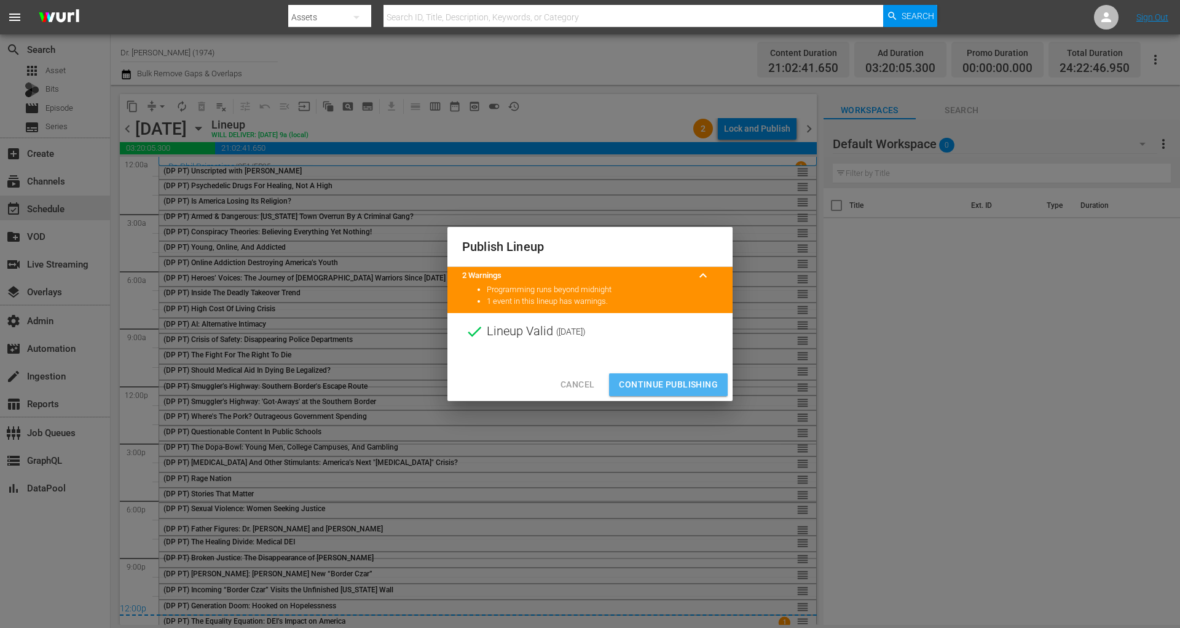
click at [649, 384] on span "Continue Publishing" at bounding box center [668, 384] width 99 height 15
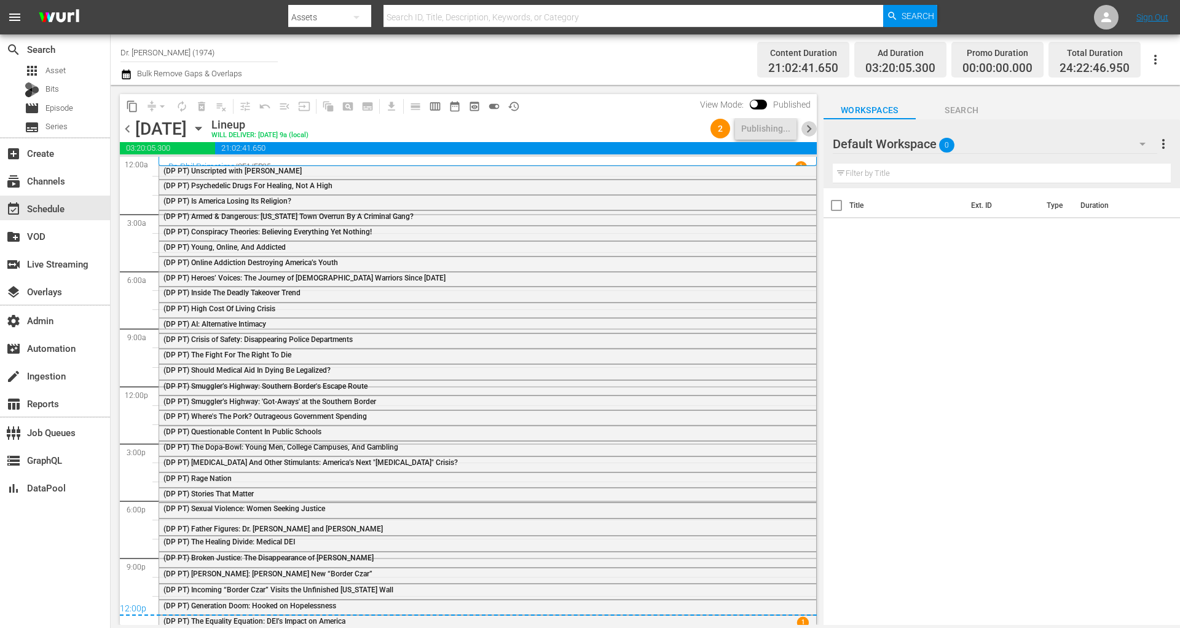
click at [809, 127] on span "chevron_right" at bounding box center [809, 128] width 15 height 15
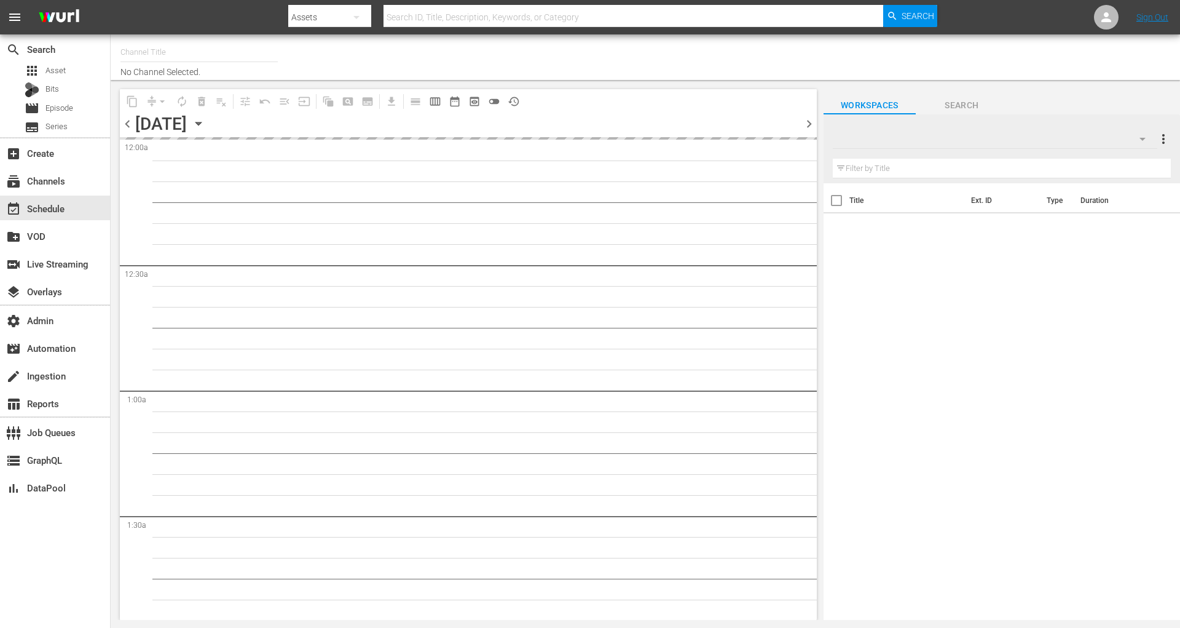
type input "Dr. [PERSON_NAME] (1974)"
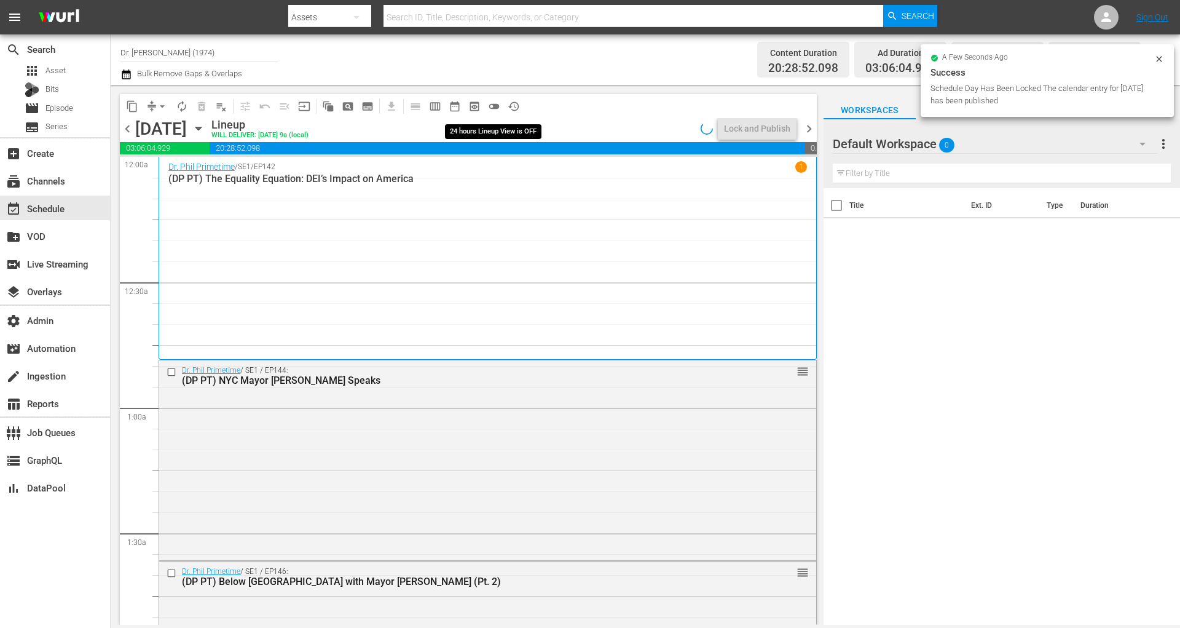
click at [497, 103] on span "toggle_off" at bounding box center [494, 106] width 12 height 12
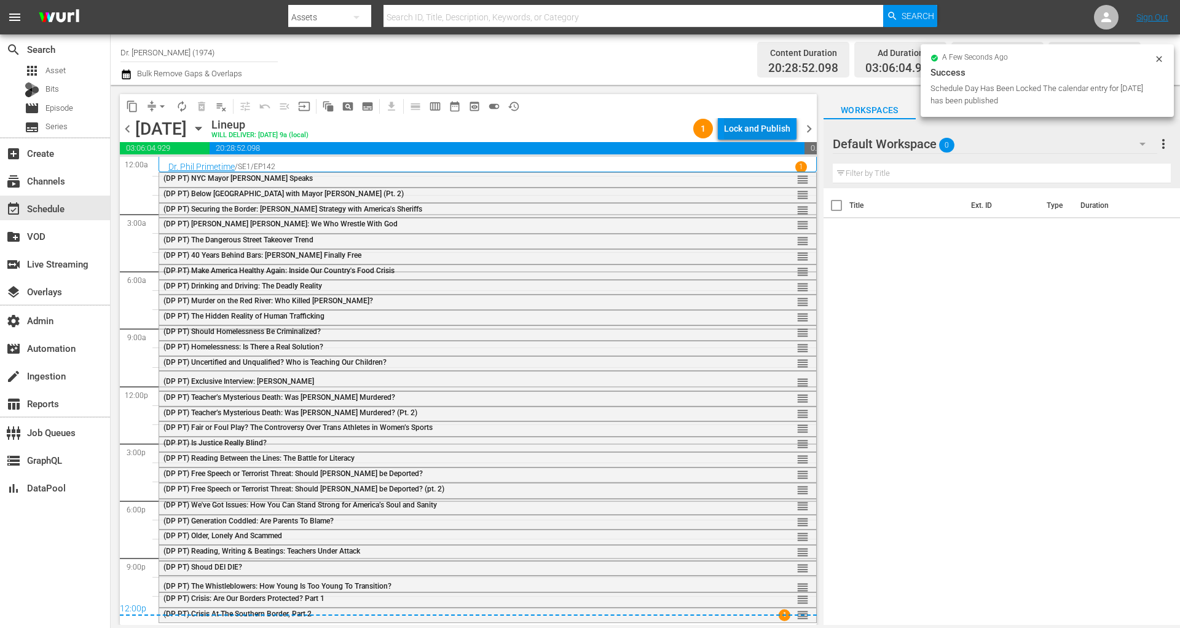
click at [759, 125] on div "Lock and Publish" at bounding box center [757, 128] width 66 height 22
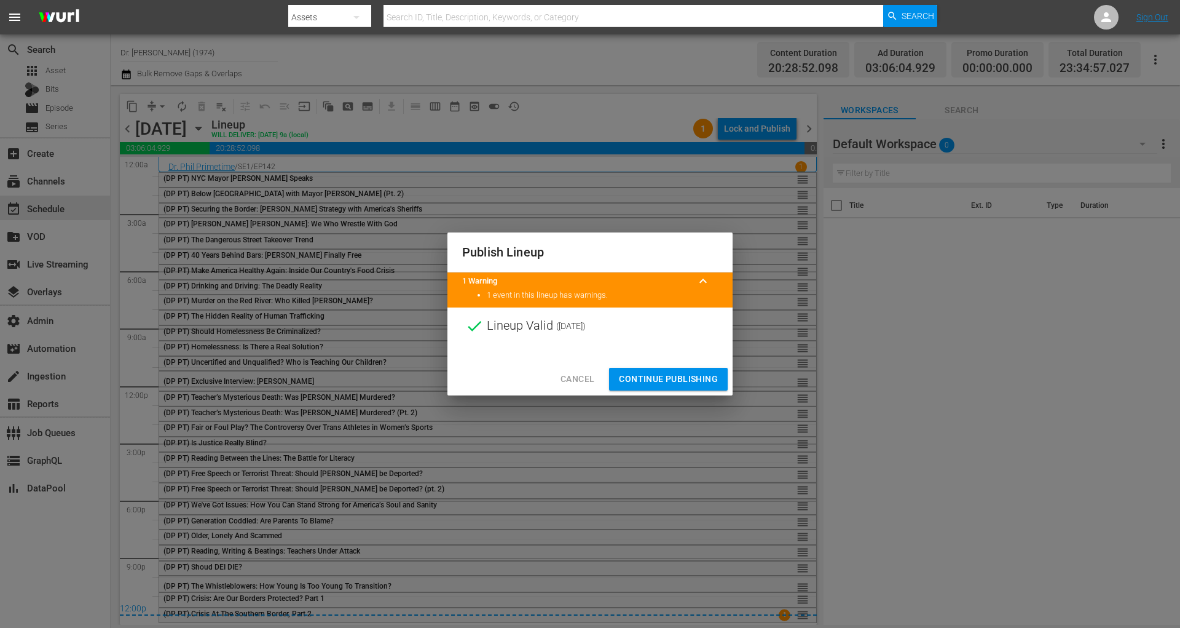
click at [692, 383] on span "Continue Publishing" at bounding box center [668, 378] width 99 height 15
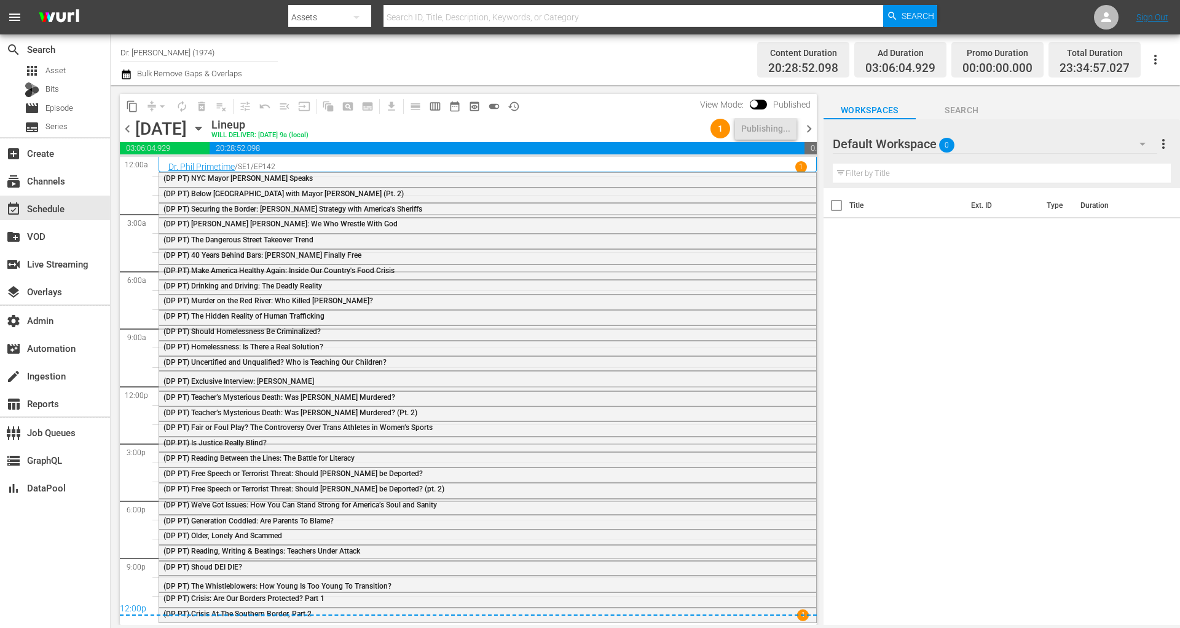
click at [811, 126] on span "chevron_right" at bounding box center [809, 128] width 15 height 15
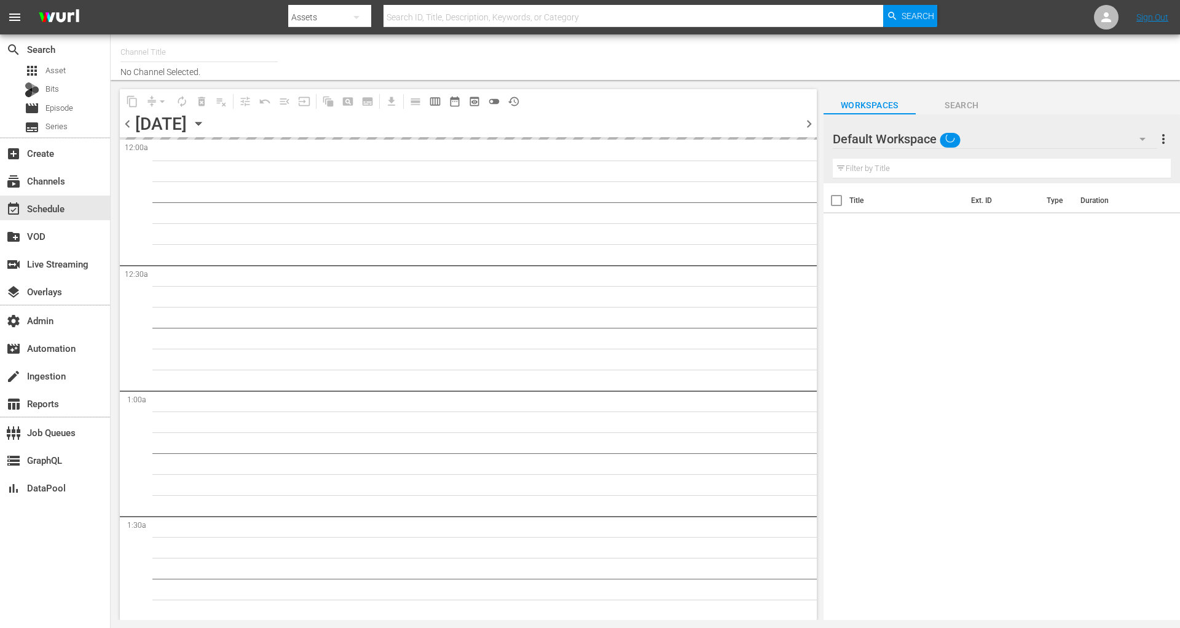
type input "Dr. [PERSON_NAME] (1974)"
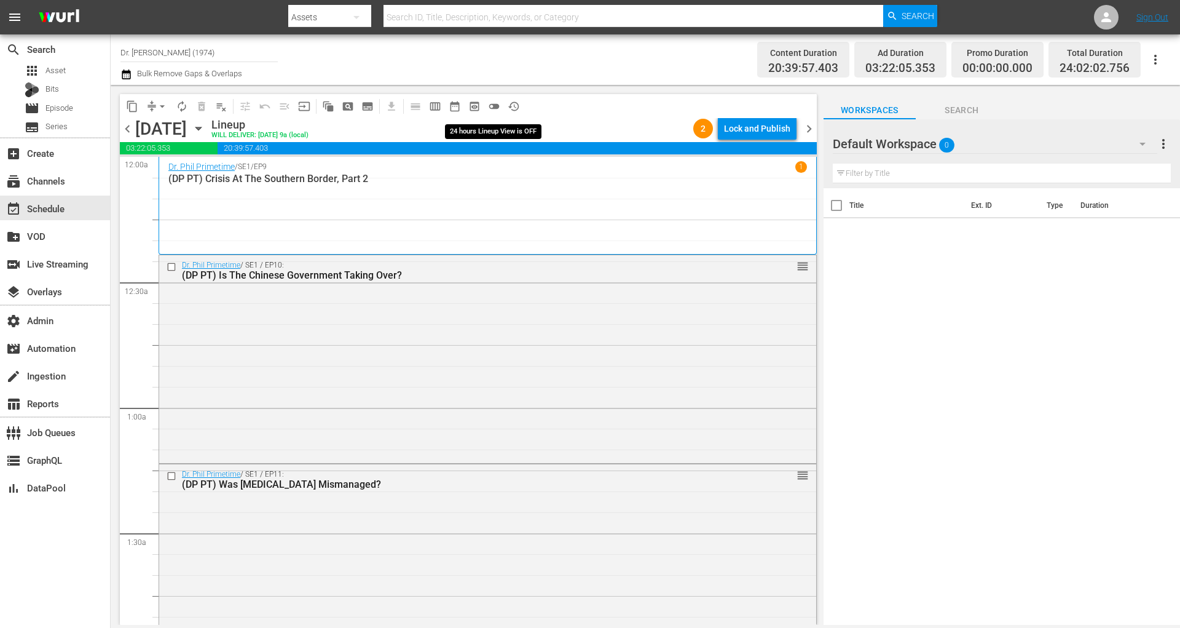
click at [500, 105] on span "toggle_off" at bounding box center [494, 106] width 12 height 12
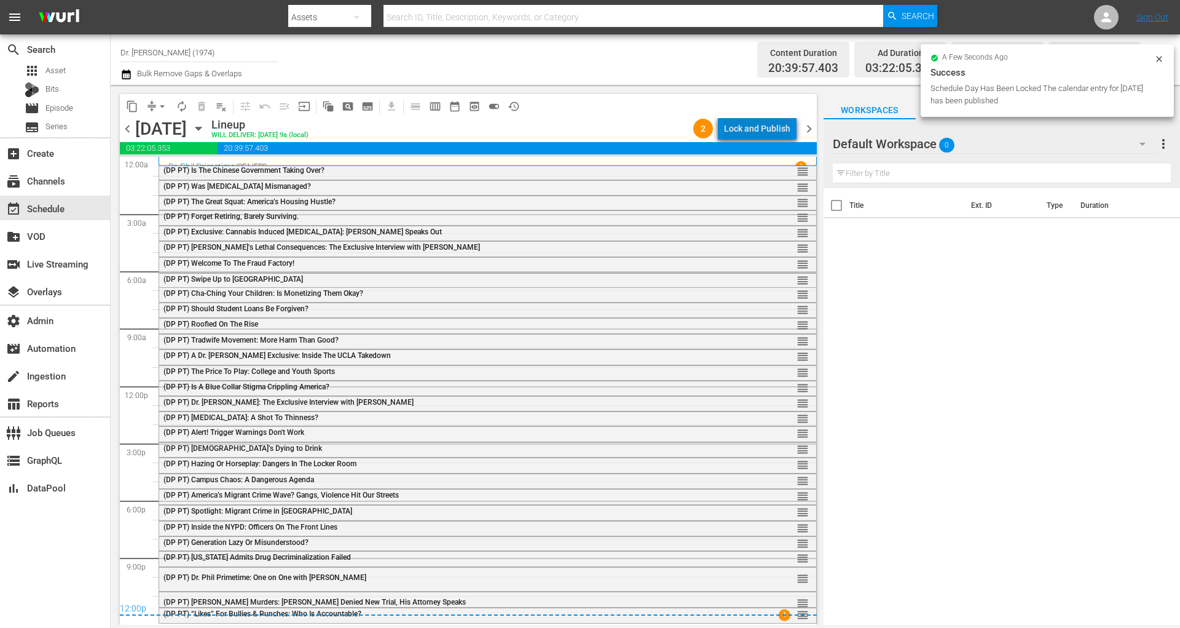
click at [776, 127] on div "Lock and Publish" at bounding box center [757, 128] width 66 height 22
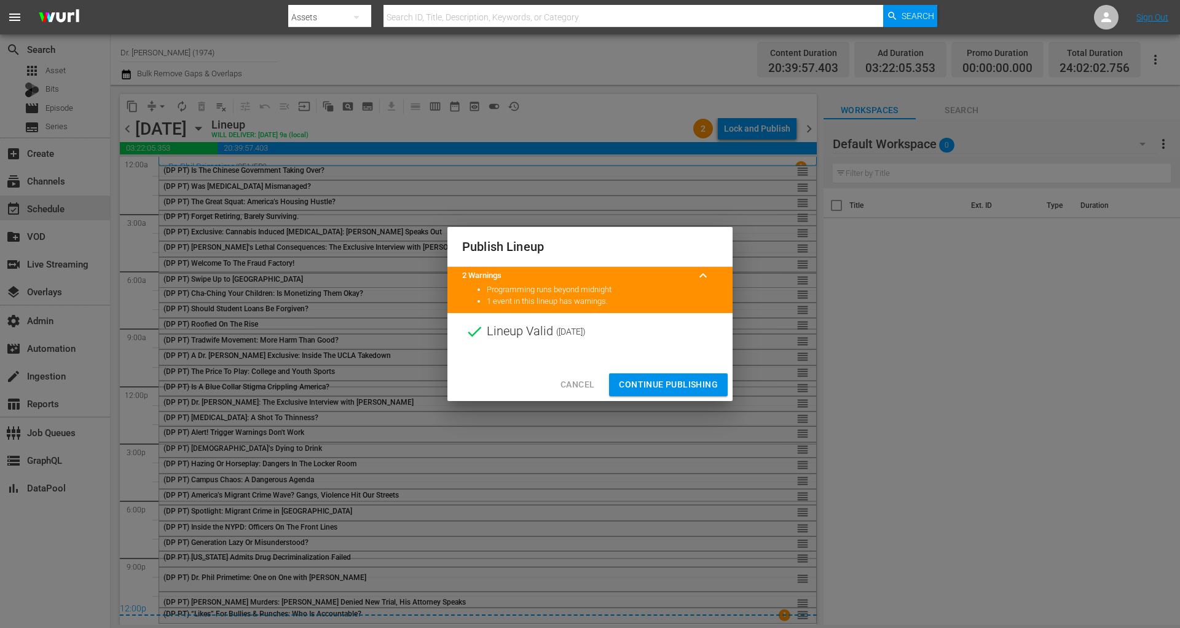
click at [666, 379] on span "Continue Publishing" at bounding box center [668, 384] width 99 height 15
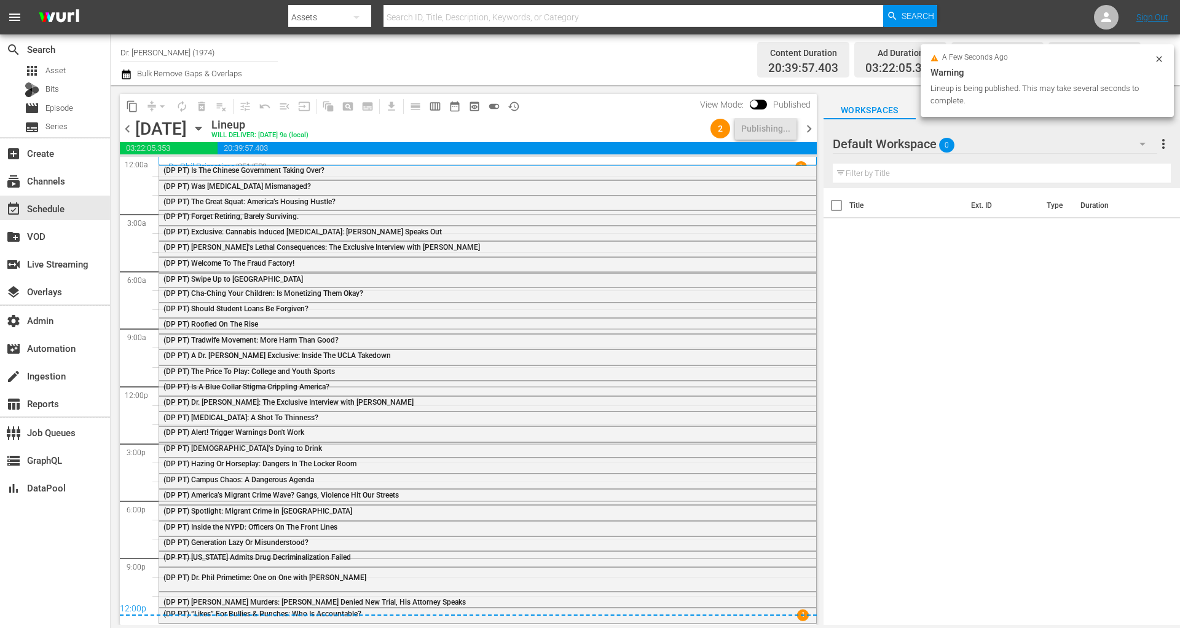
click at [811, 130] on span "chevron_right" at bounding box center [809, 128] width 15 height 15
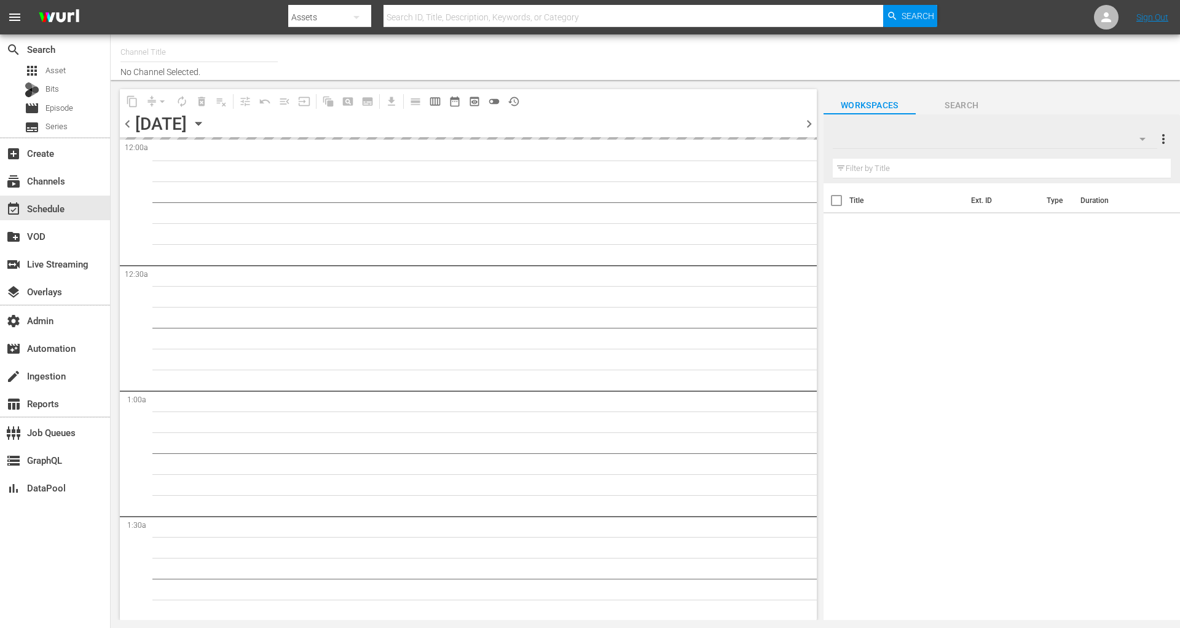
type input "Dr. [PERSON_NAME] (1974)"
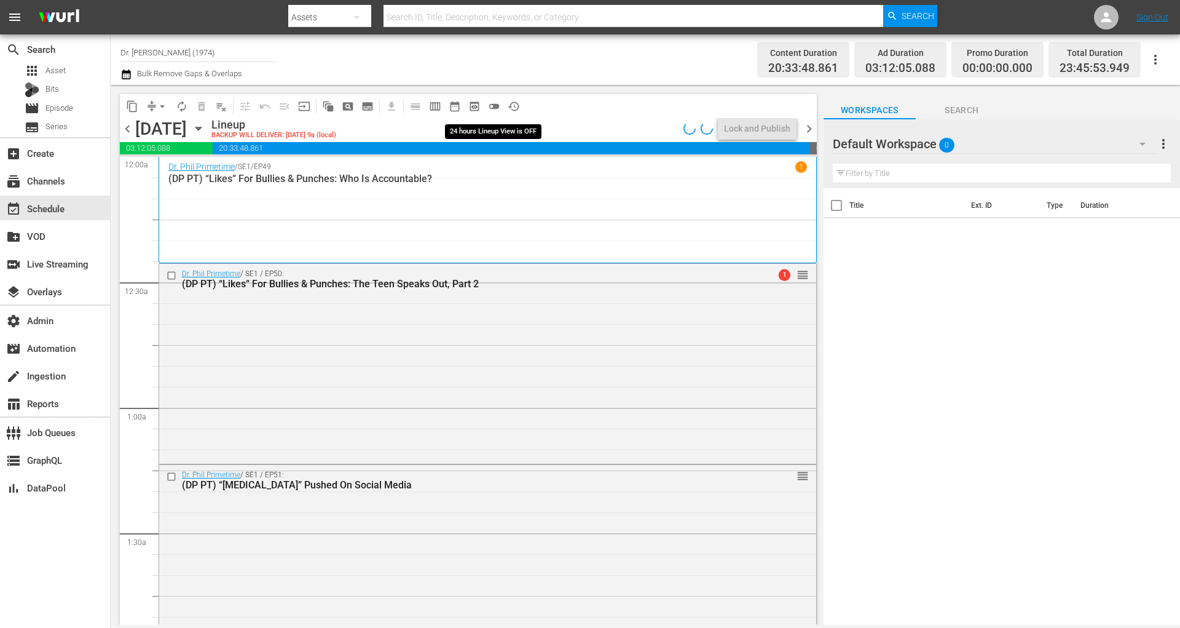
click at [497, 110] on span "toggle_off" at bounding box center [494, 106] width 12 height 12
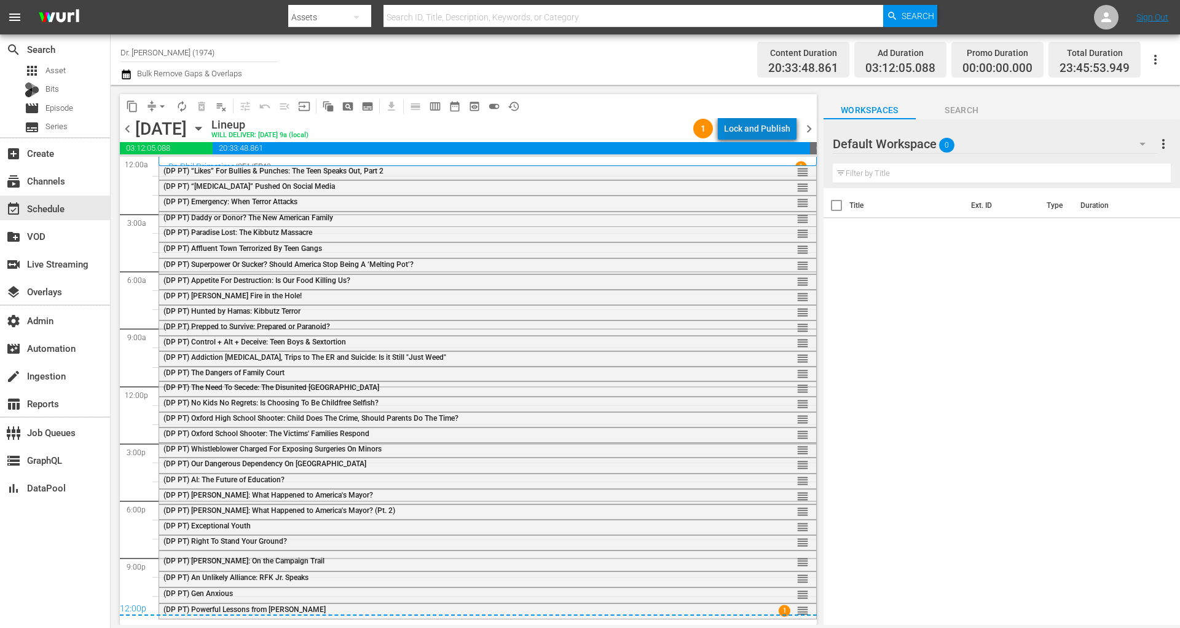
click at [774, 129] on div "Lock and Publish" at bounding box center [757, 128] width 66 height 22
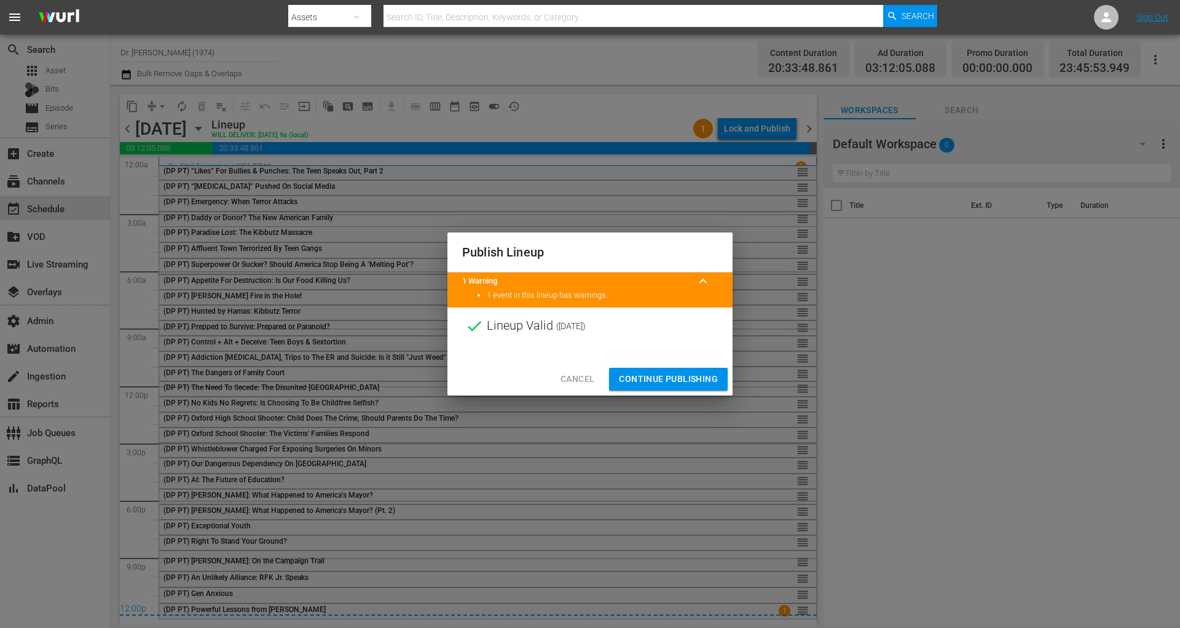
click at [671, 368] on button "Continue Publishing" at bounding box center [668, 379] width 119 height 23
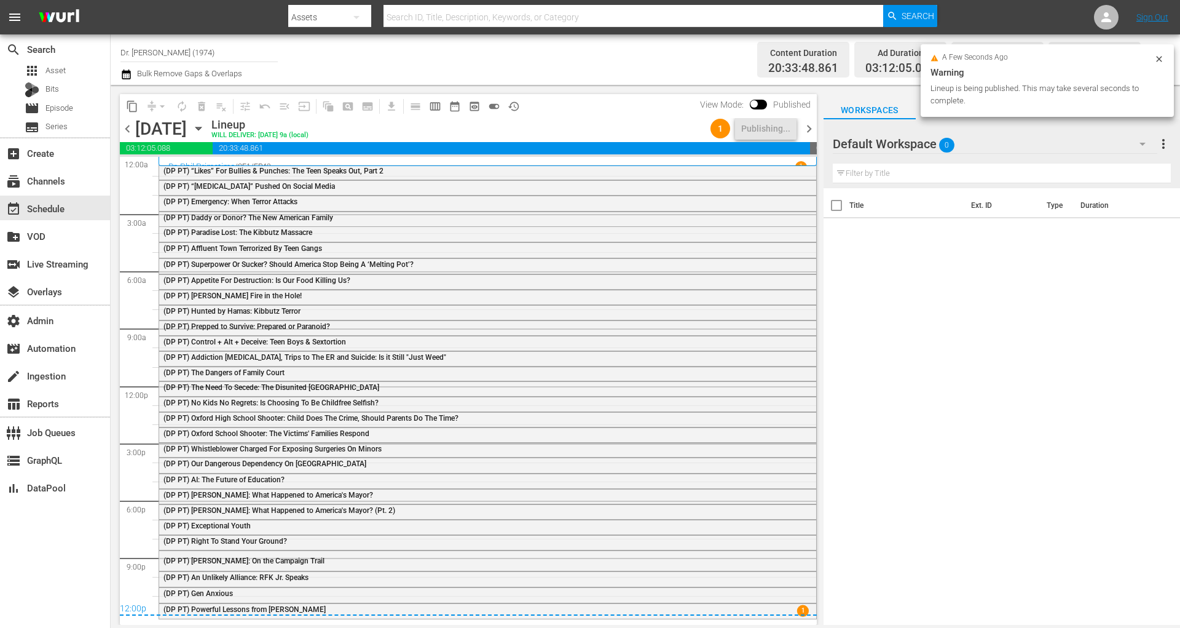
click at [815, 128] on span "chevron_right" at bounding box center [809, 128] width 15 height 15
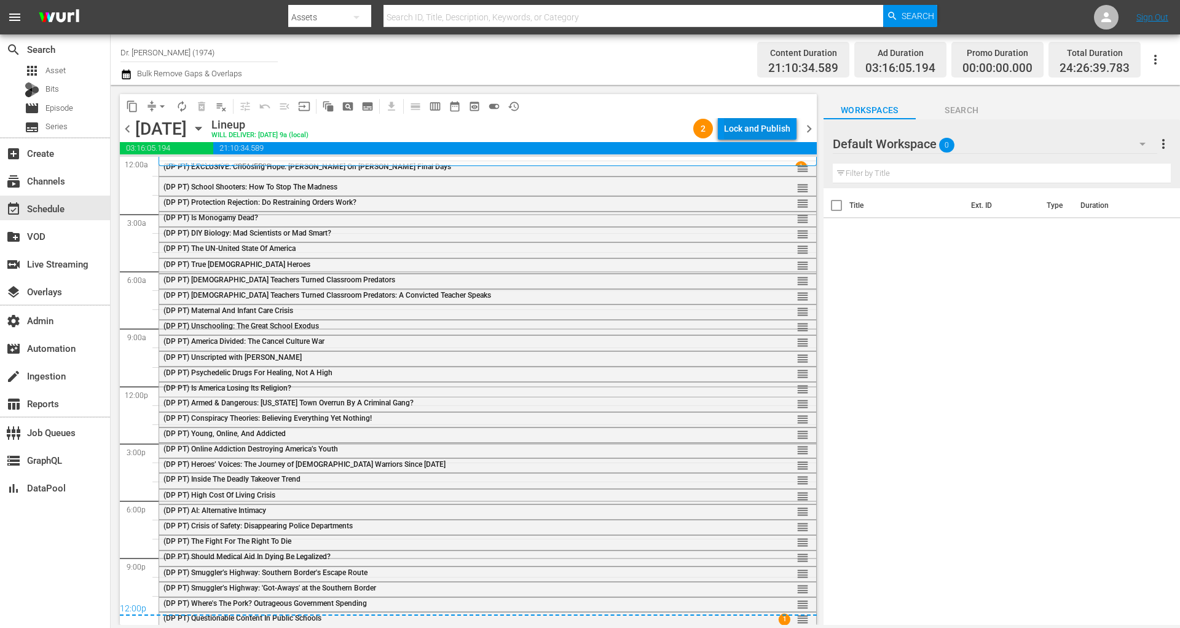
click at [768, 127] on div "Lock and Publish" at bounding box center [757, 128] width 66 height 22
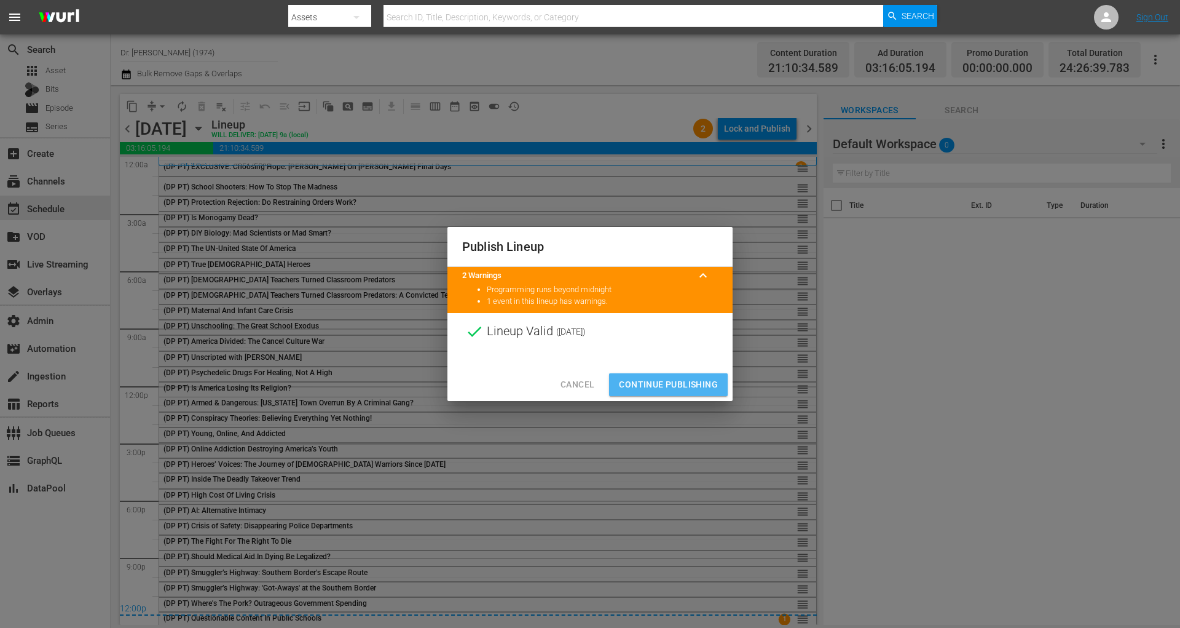
click at [686, 381] on span "Continue Publishing" at bounding box center [668, 384] width 99 height 15
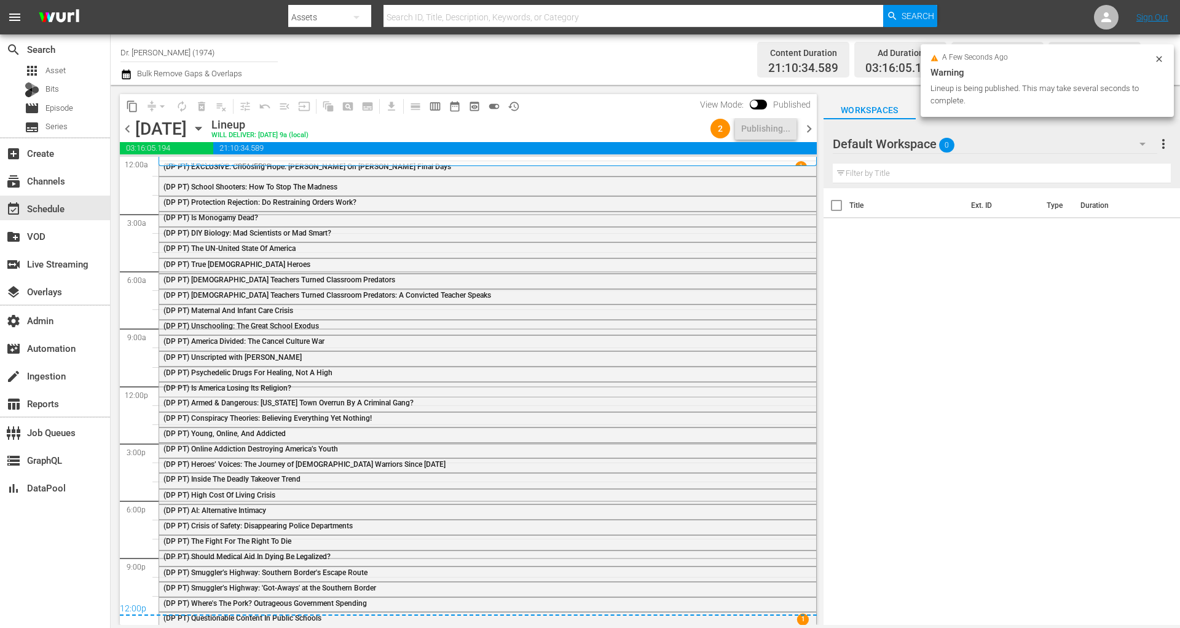
click at [809, 129] on span "chevron_right" at bounding box center [809, 128] width 15 height 15
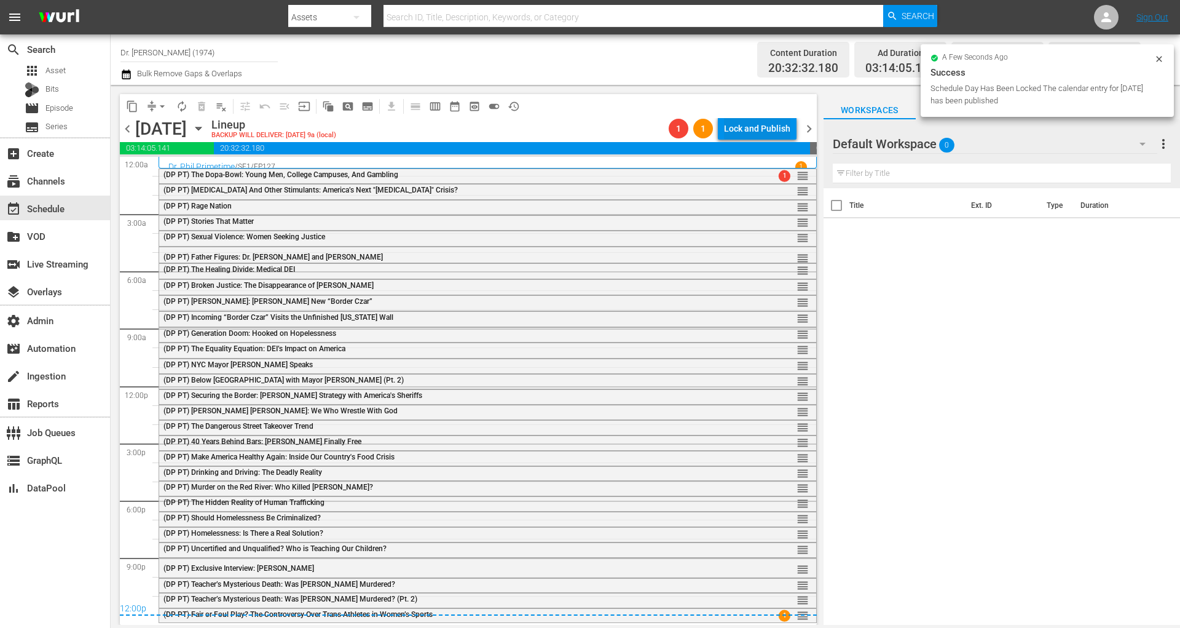
click at [764, 129] on div "Lock and Publish" at bounding box center [757, 128] width 66 height 22
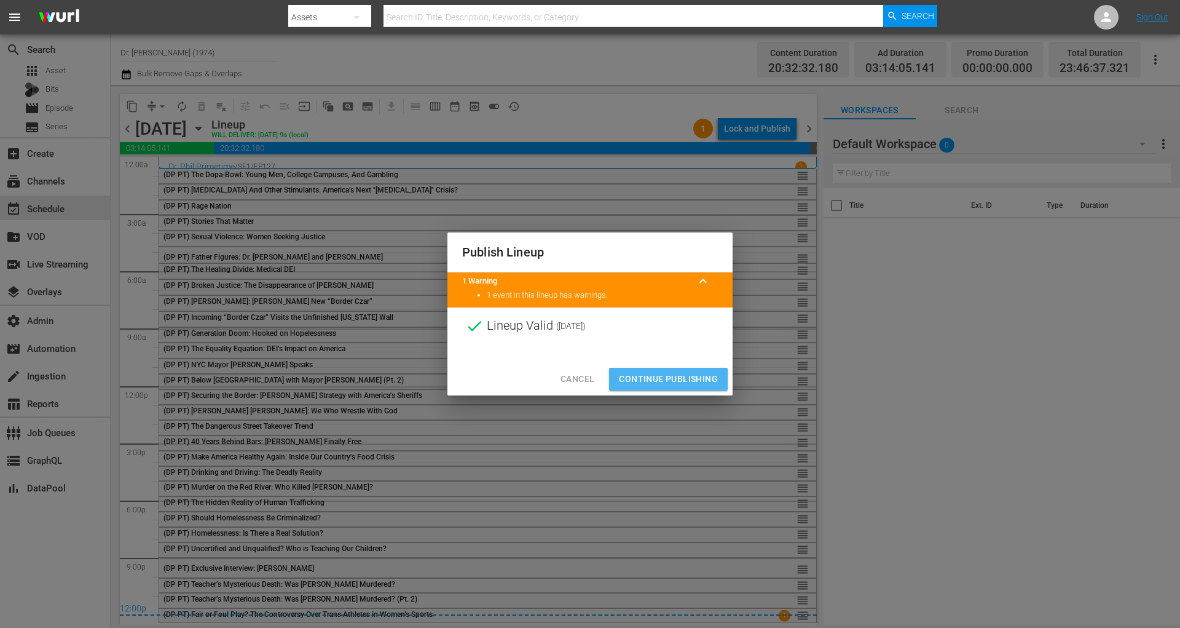
click at [678, 376] on span "Continue Publishing" at bounding box center [668, 378] width 99 height 15
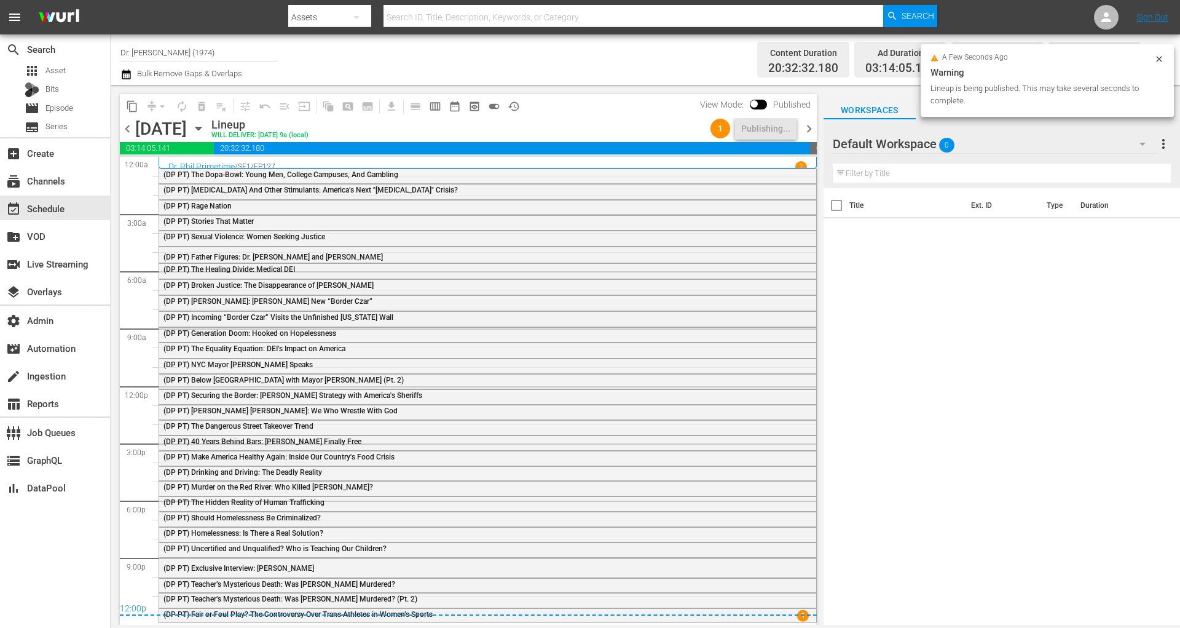
click at [809, 134] on span "chevron_right" at bounding box center [809, 128] width 15 height 15
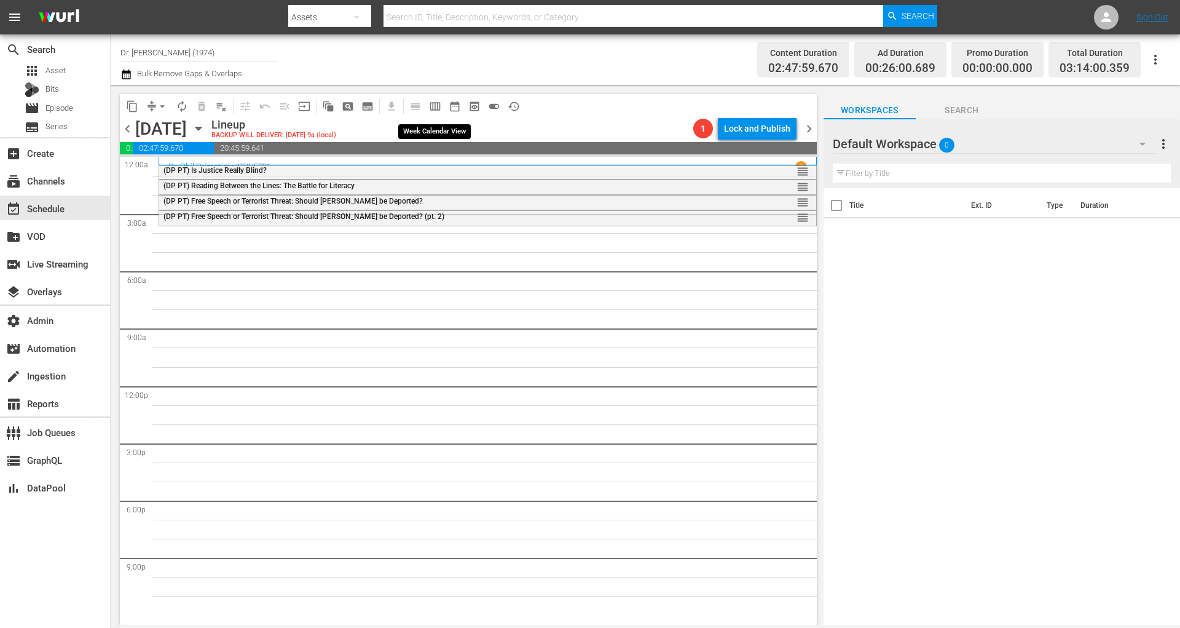
click at [438, 105] on span "calendar_view_week_outlined" at bounding box center [435, 106] width 12 height 12
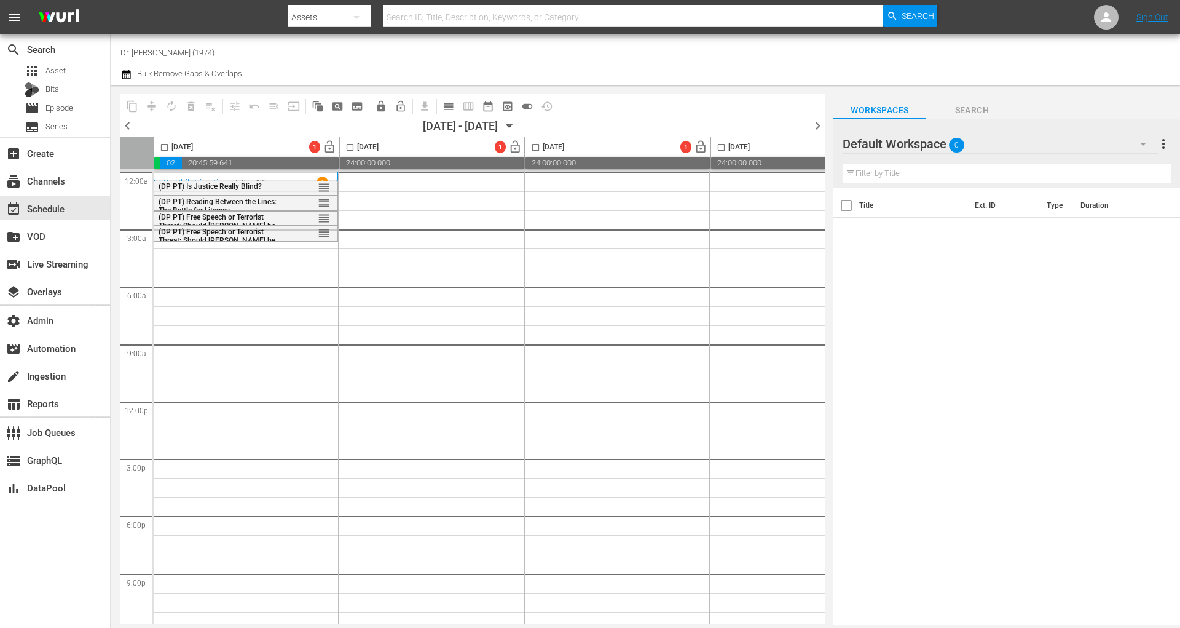
click at [1025, 129] on div "Default Workspace 0" at bounding box center [1000, 144] width 315 height 34
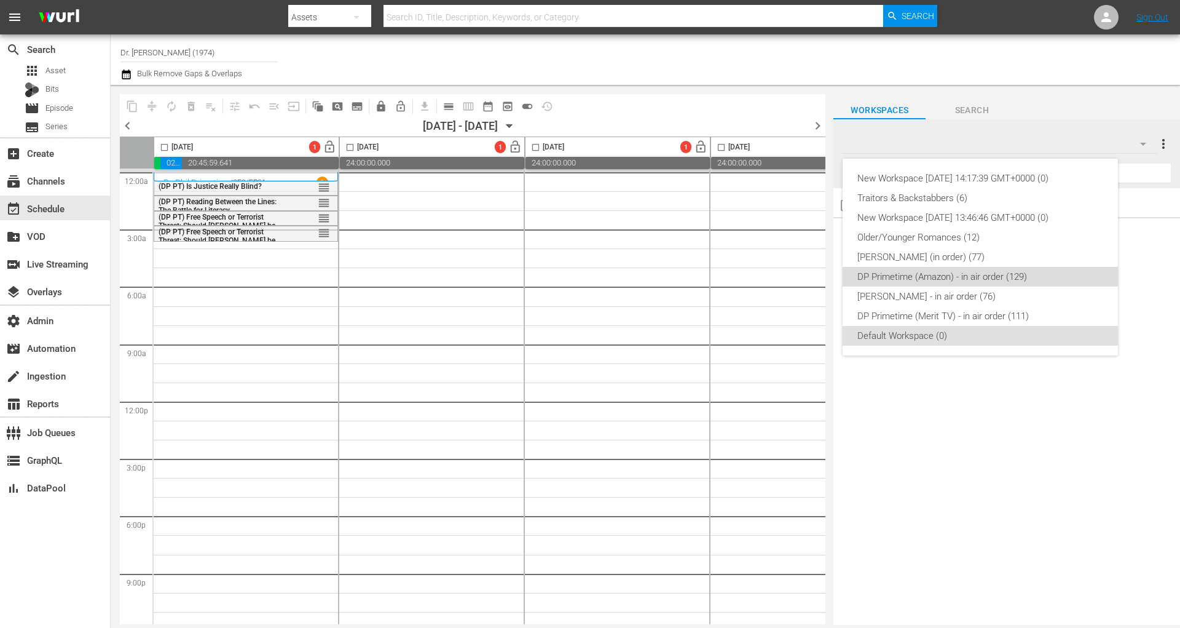
click at [960, 285] on div "DP Primetime (Amazon) - in air order (129)" at bounding box center [981, 277] width 246 height 20
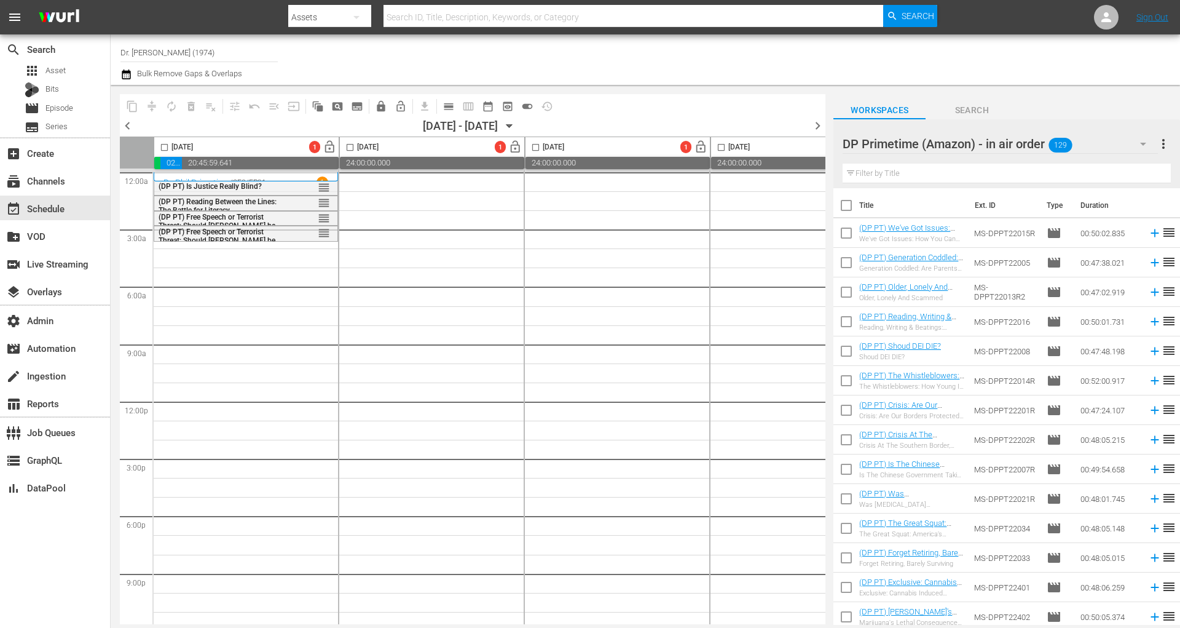
click at [850, 203] on input "checkbox" at bounding box center [847, 208] width 26 height 26
checkbox input "true"
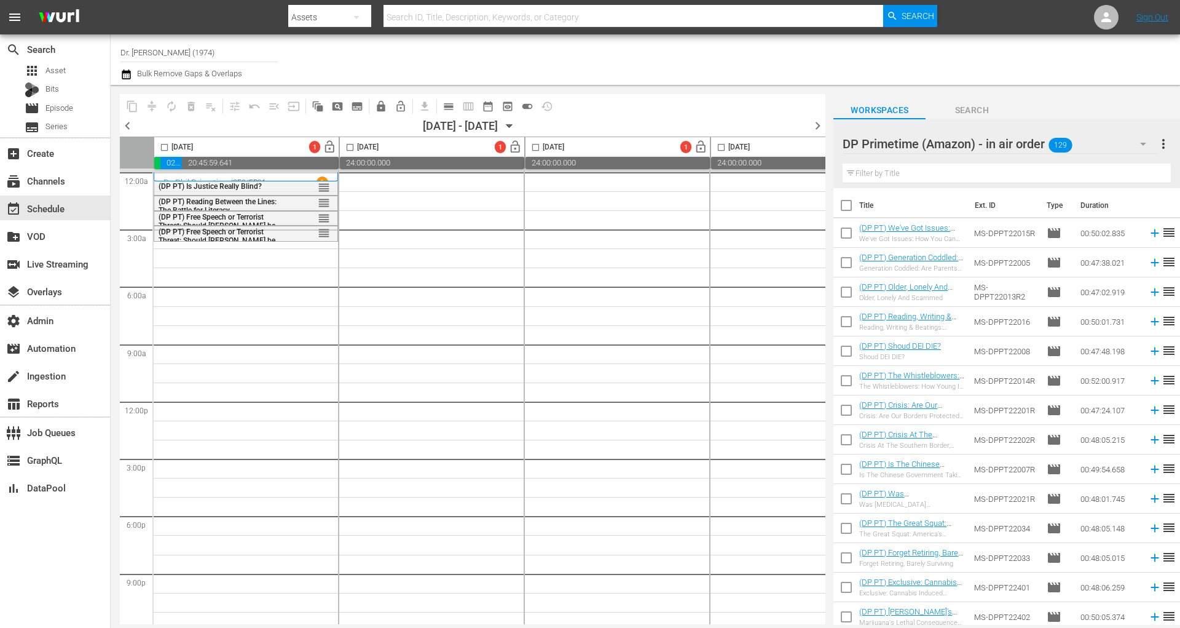
checkbox input "true"
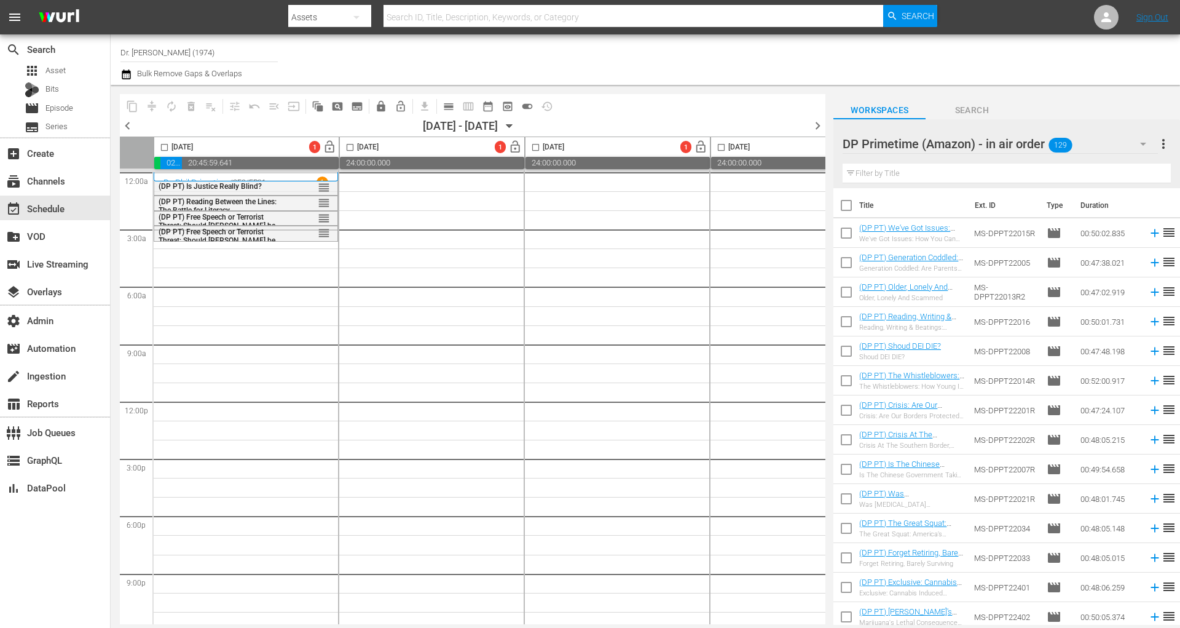
checkbox input "true"
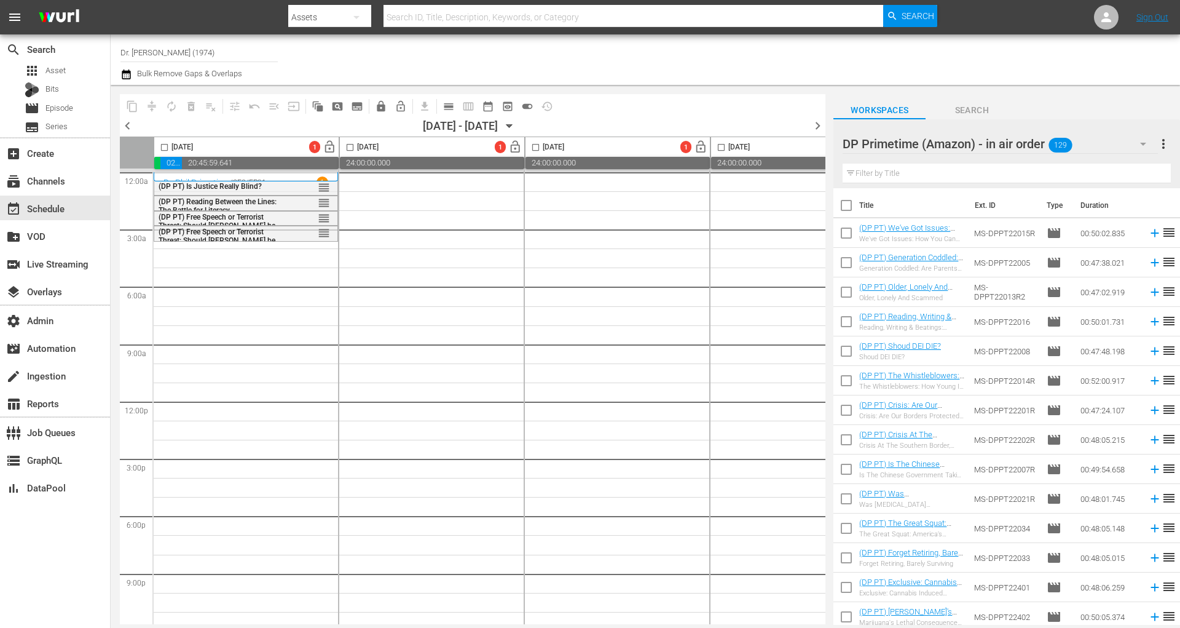
checkbox input "true"
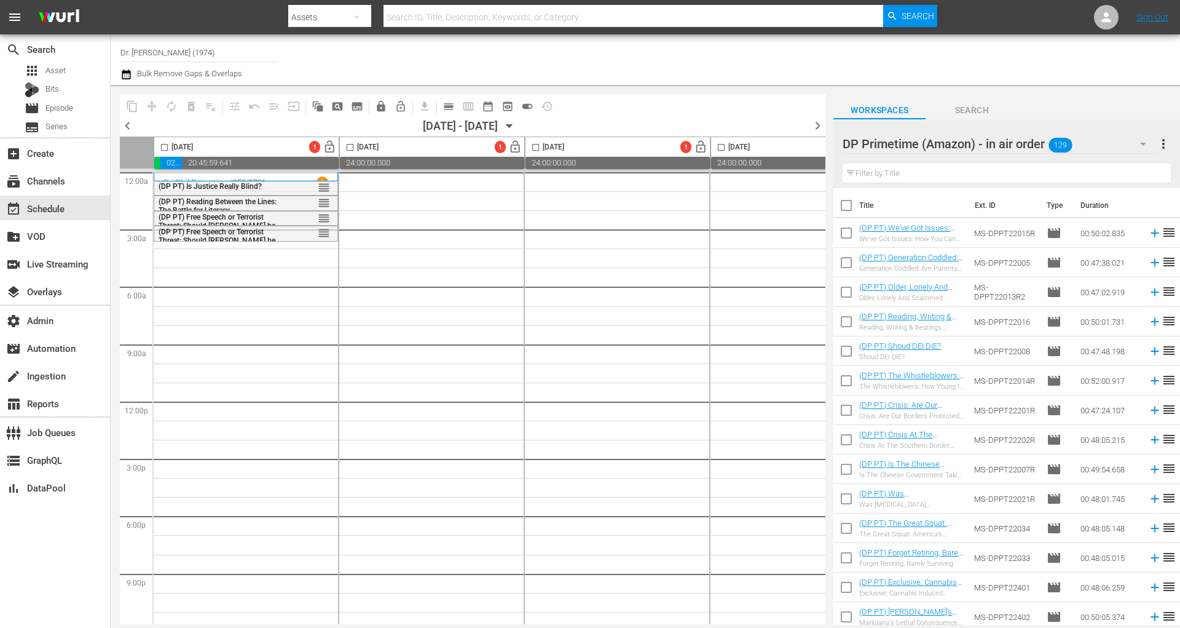
checkbox input "true"
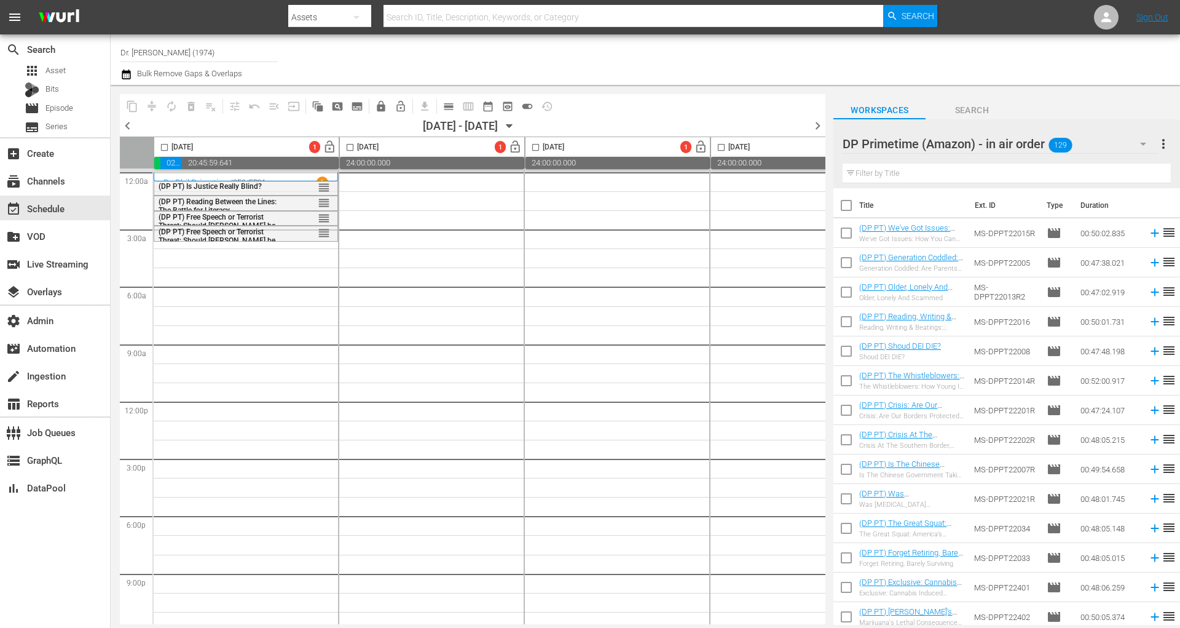
checkbox input "true"
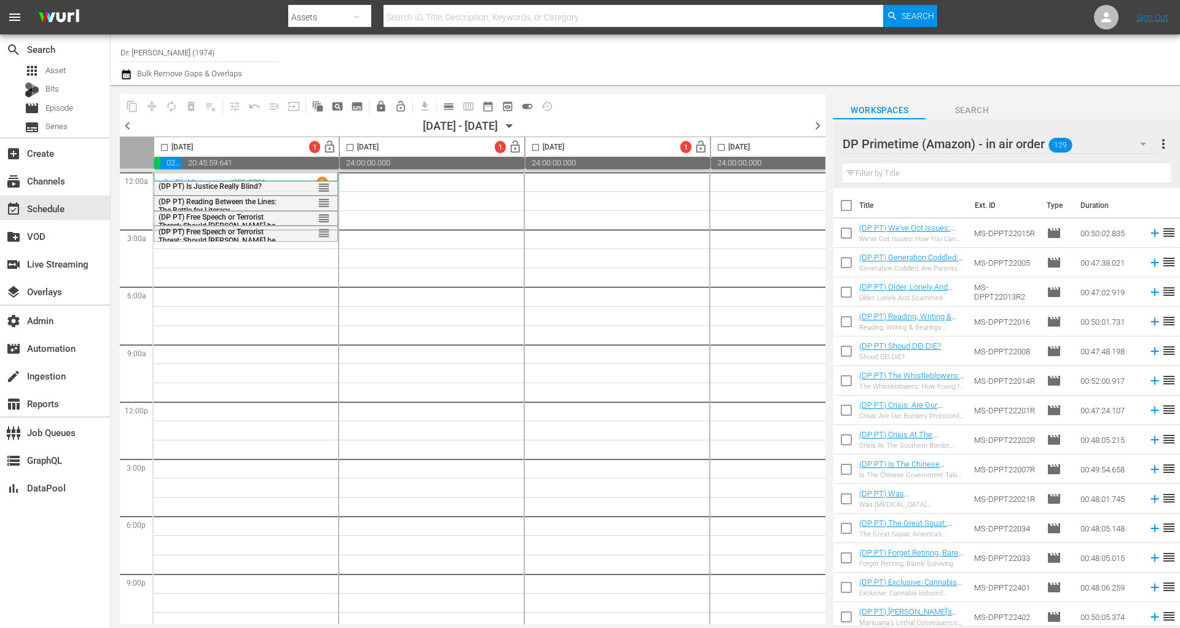
checkbox input "true"
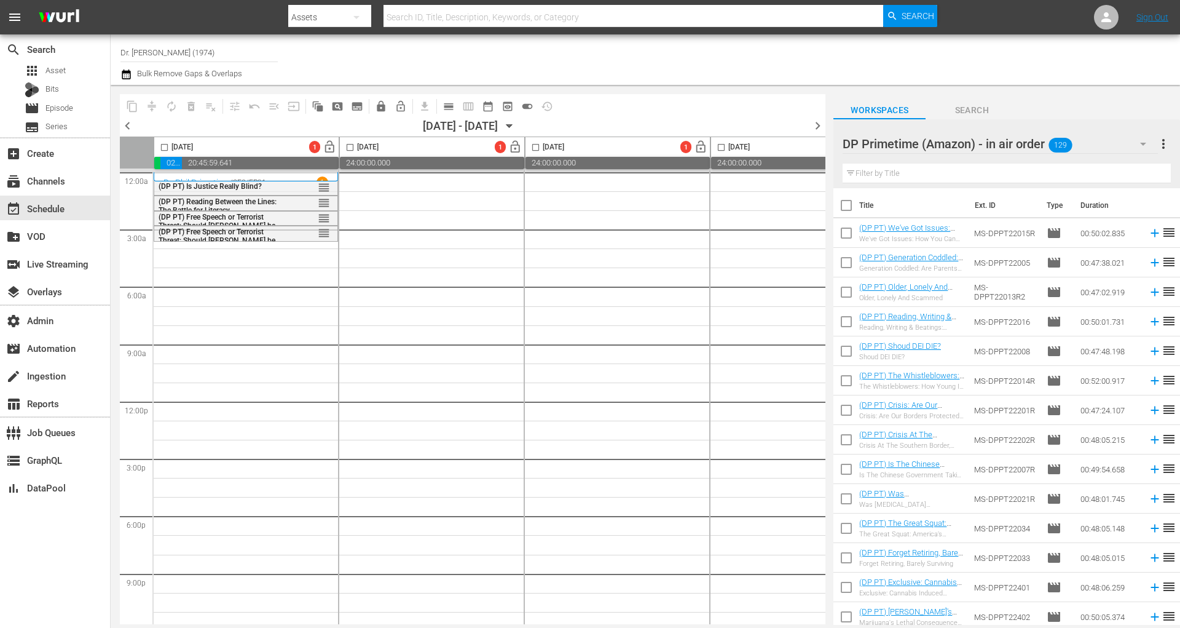
checkbox input "true"
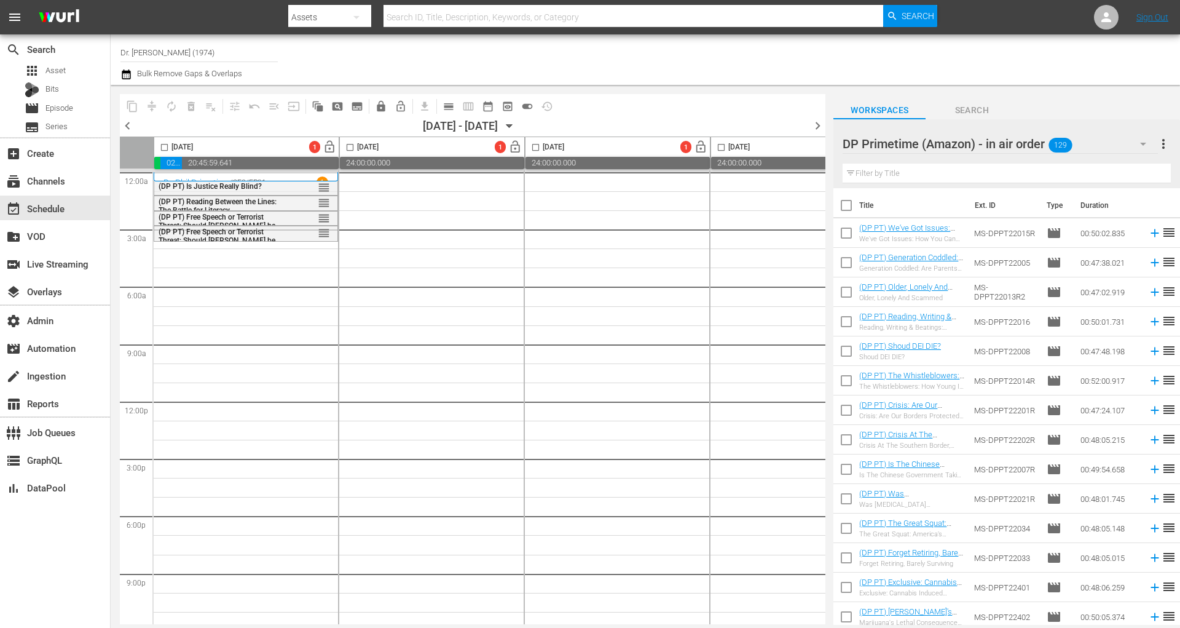
checkbox input "true"
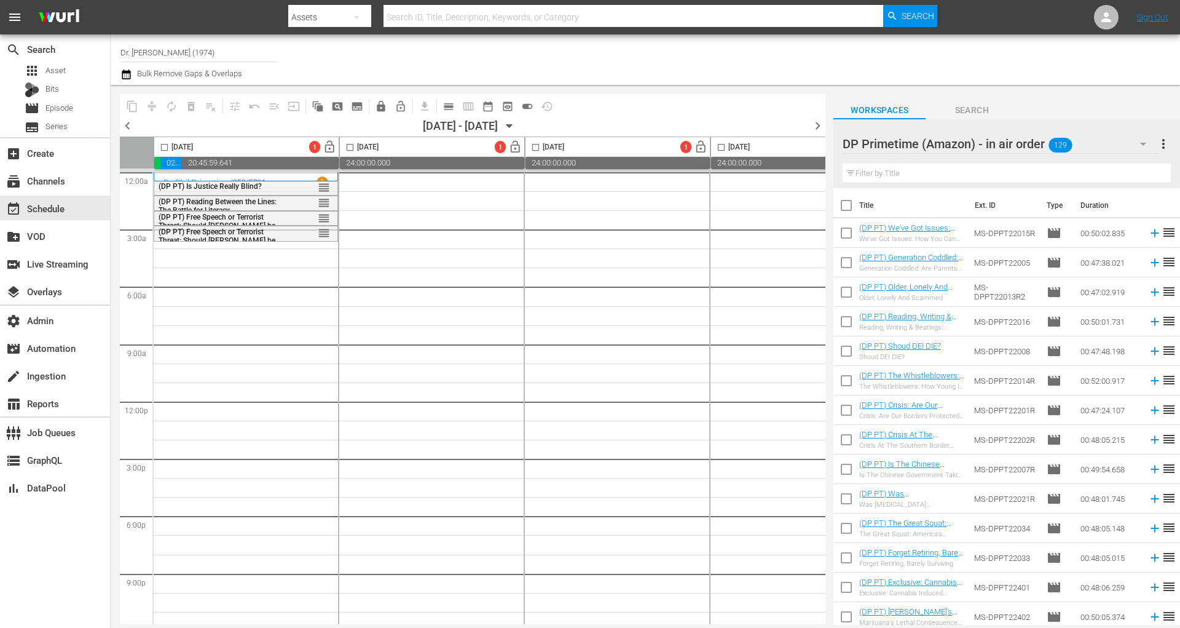
checkbox input "true"
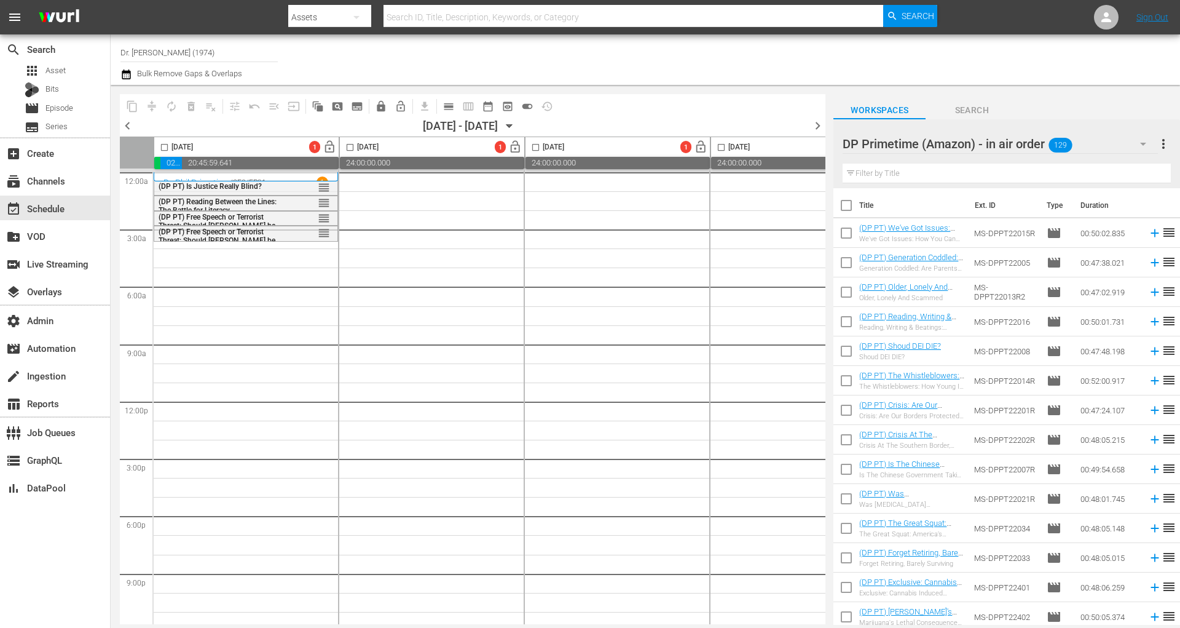
checkbox input "true"
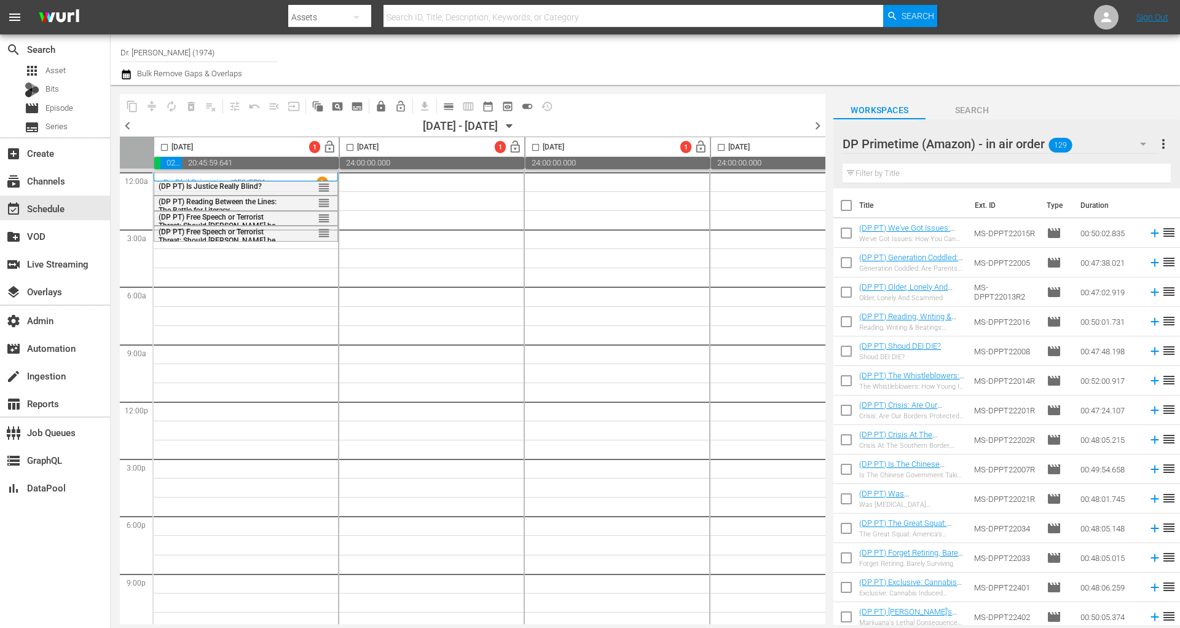
checkbox input "true"
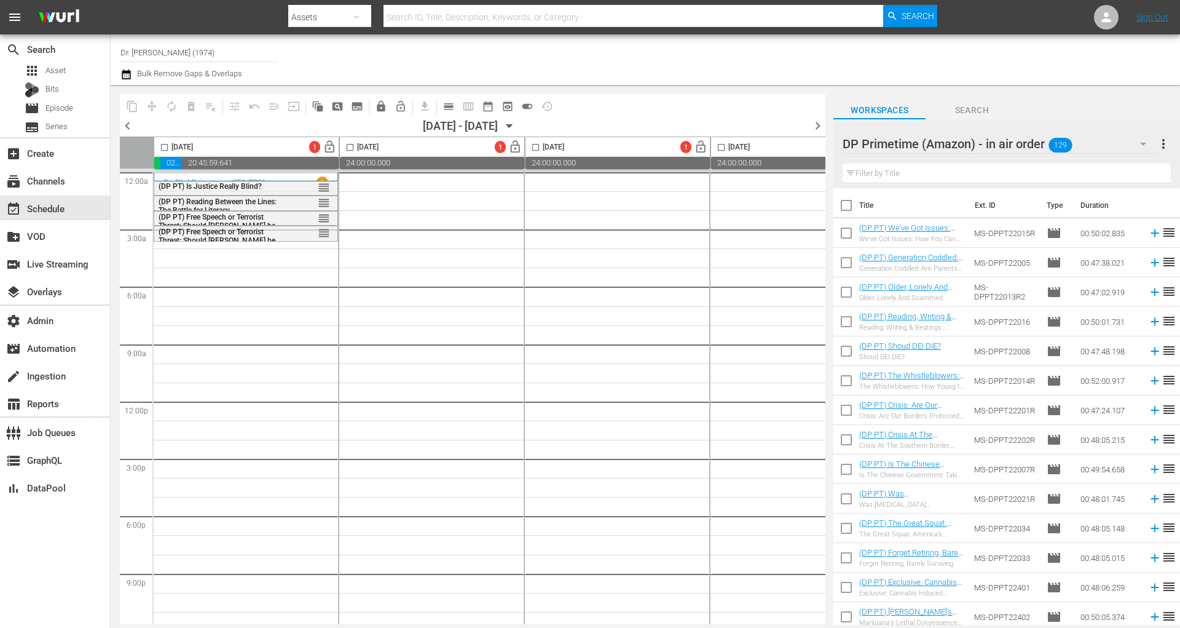
checkbox input "true"
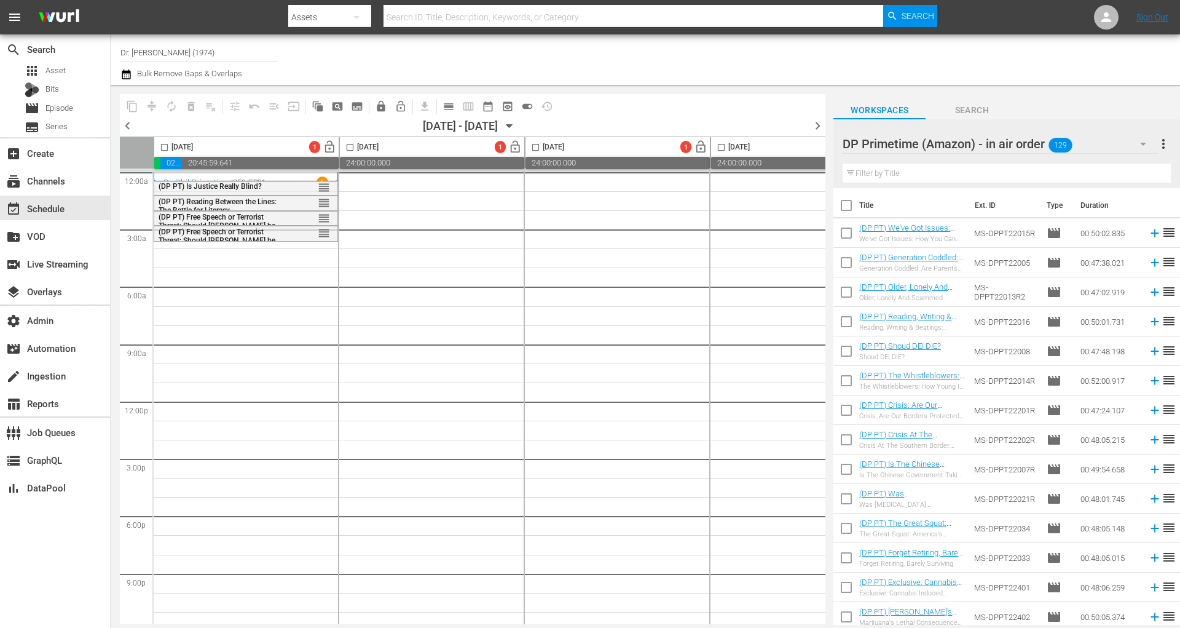
checkbox input "true"
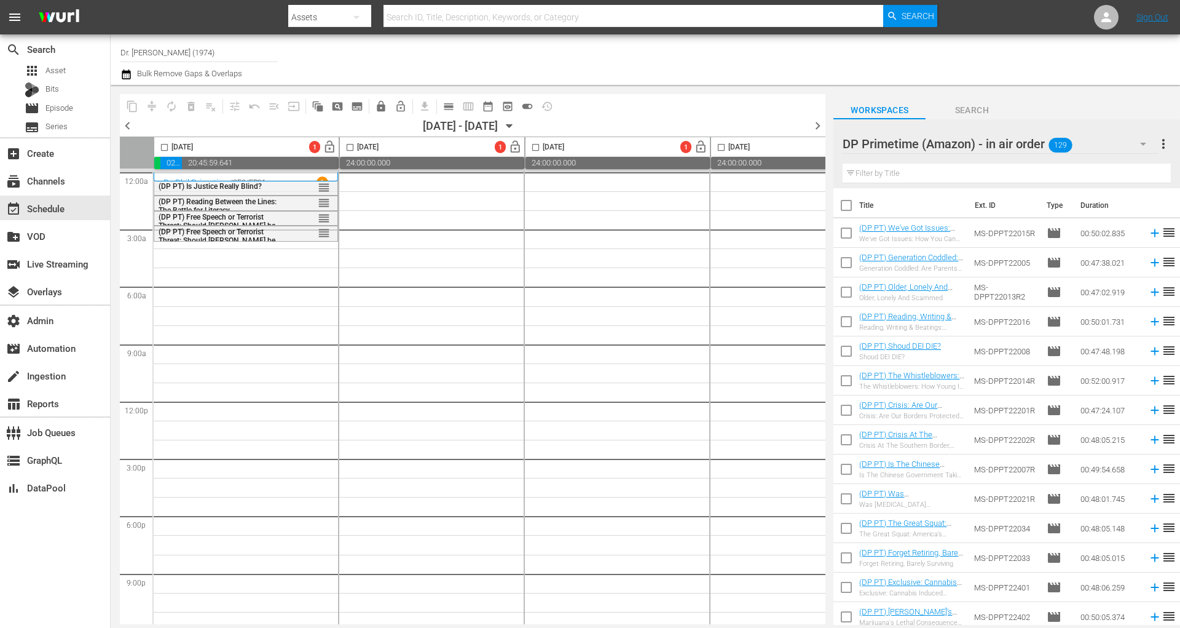
checkbox input "true"
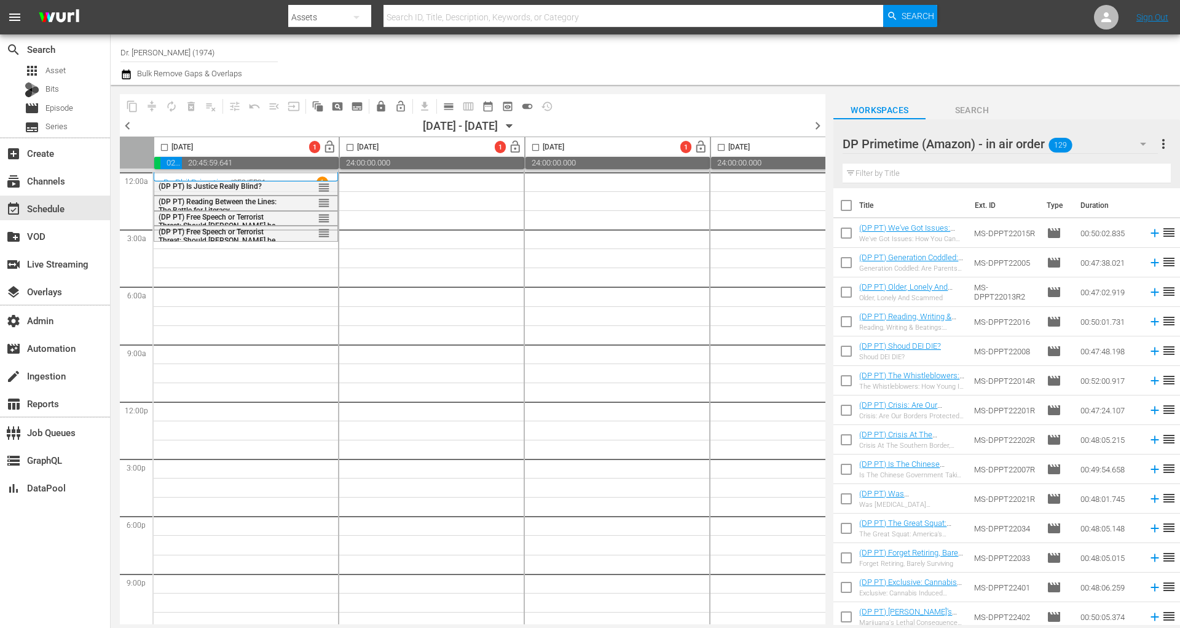
checkbox input "true"
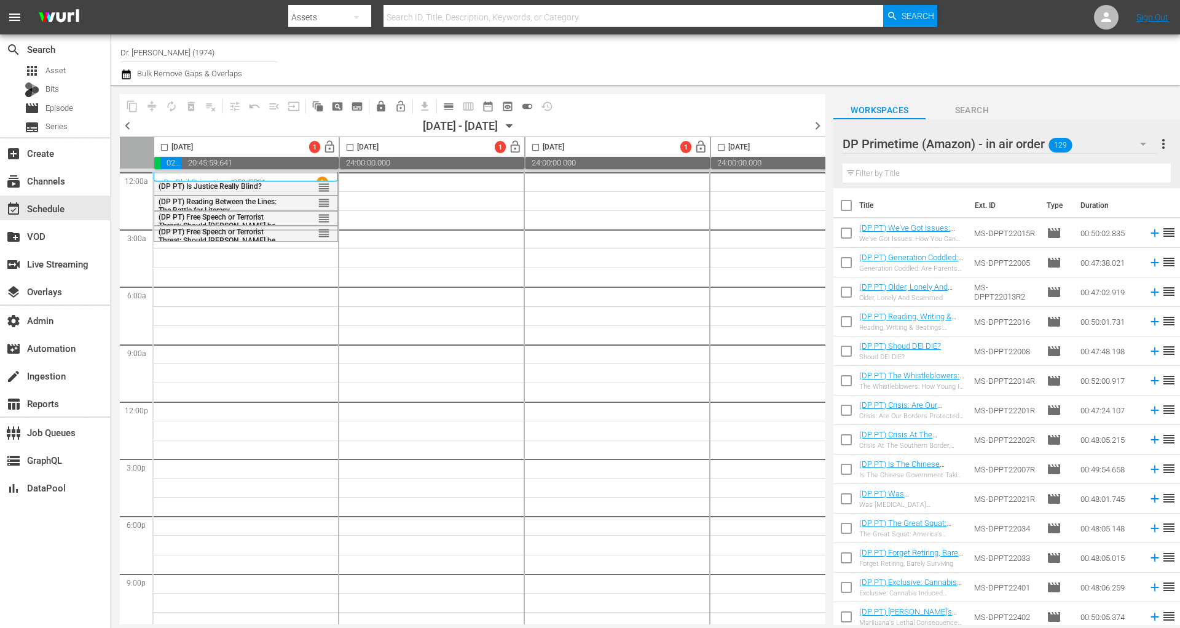
checkbox input "true"
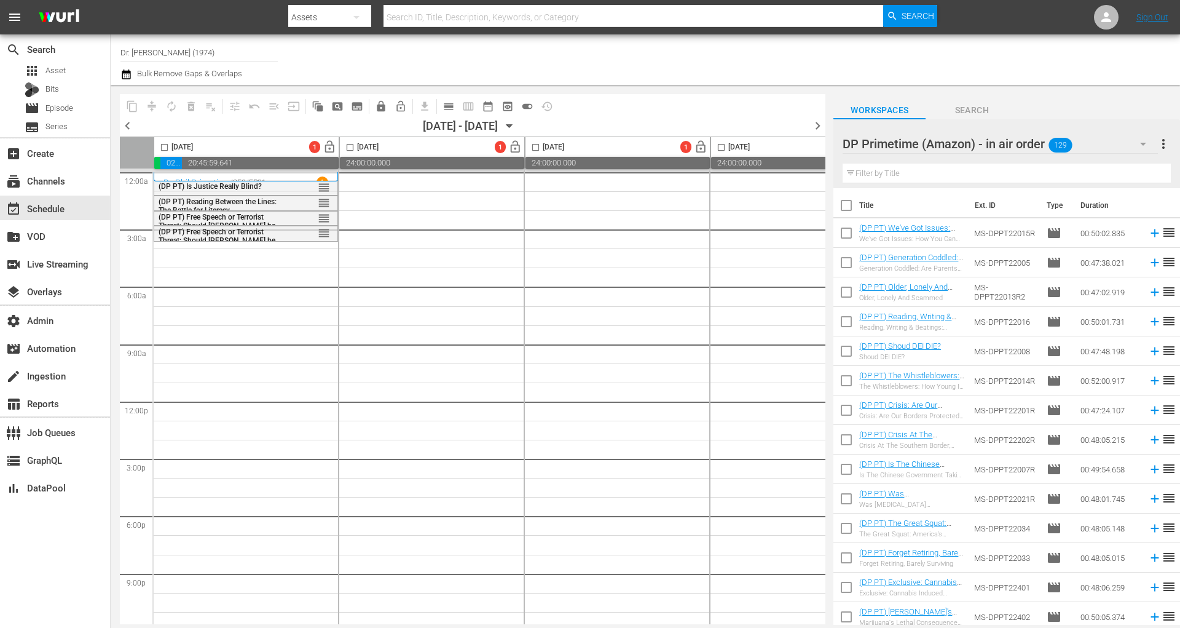
checkbox input "true"
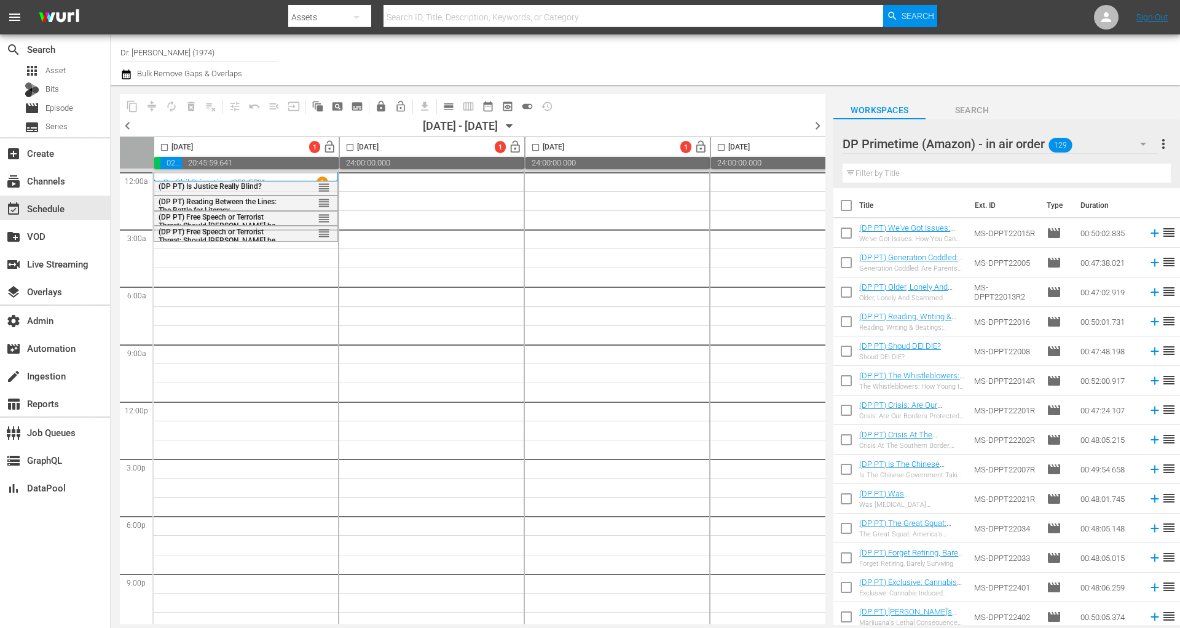
checkbox input "true"
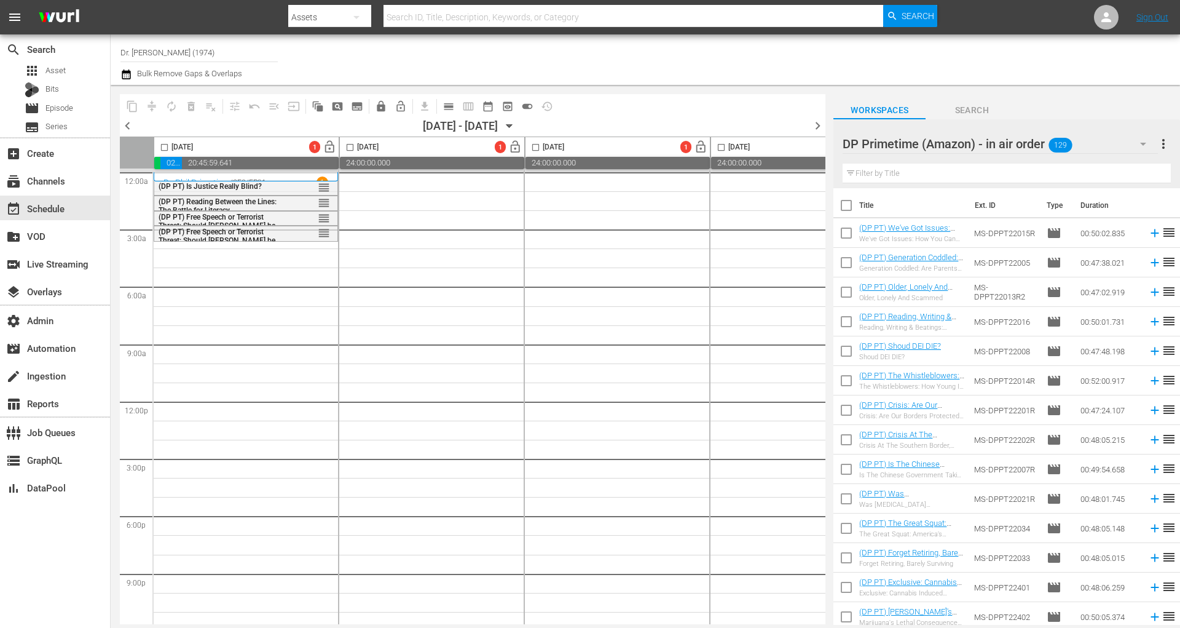
checkbox input "true"
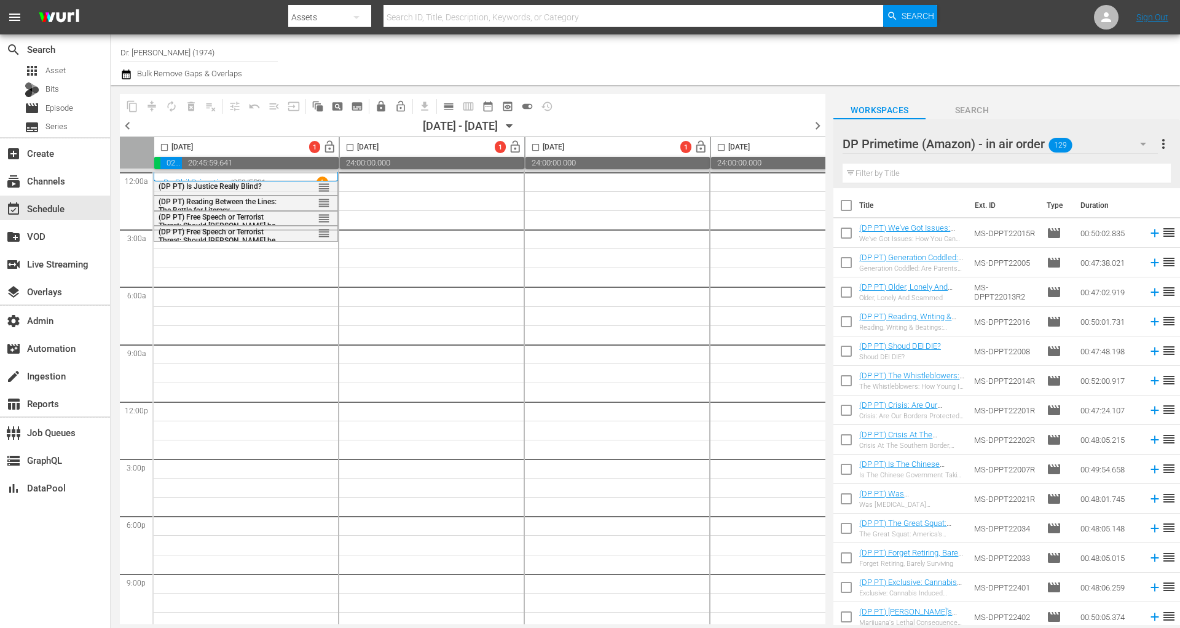
checkbox input "true"
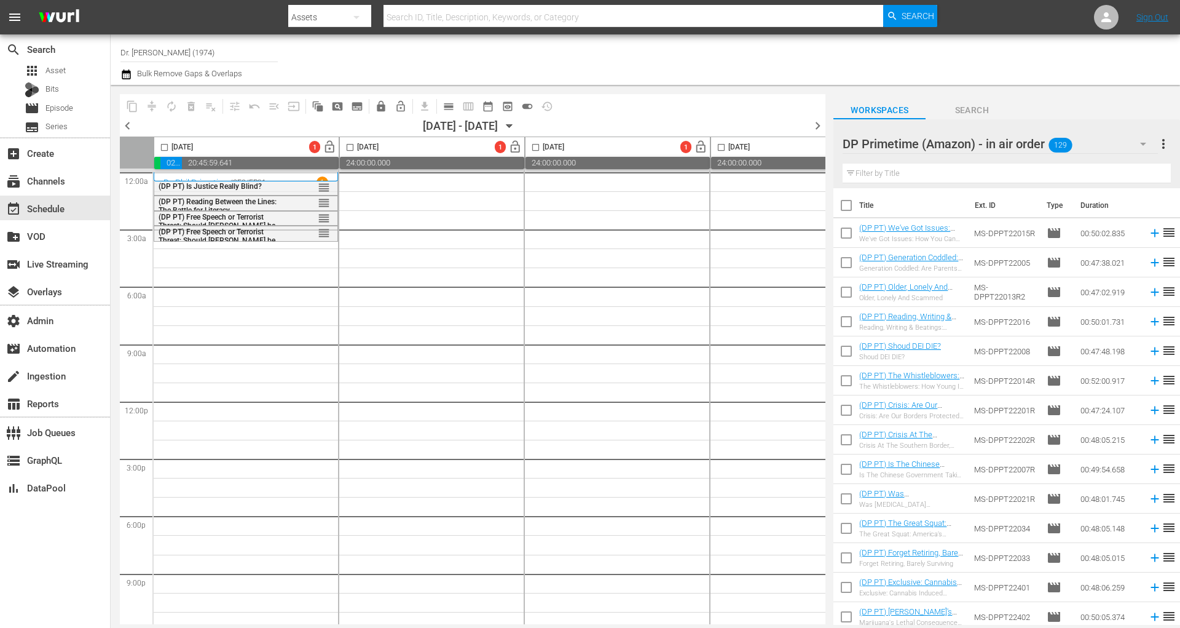
checkbox input "true"
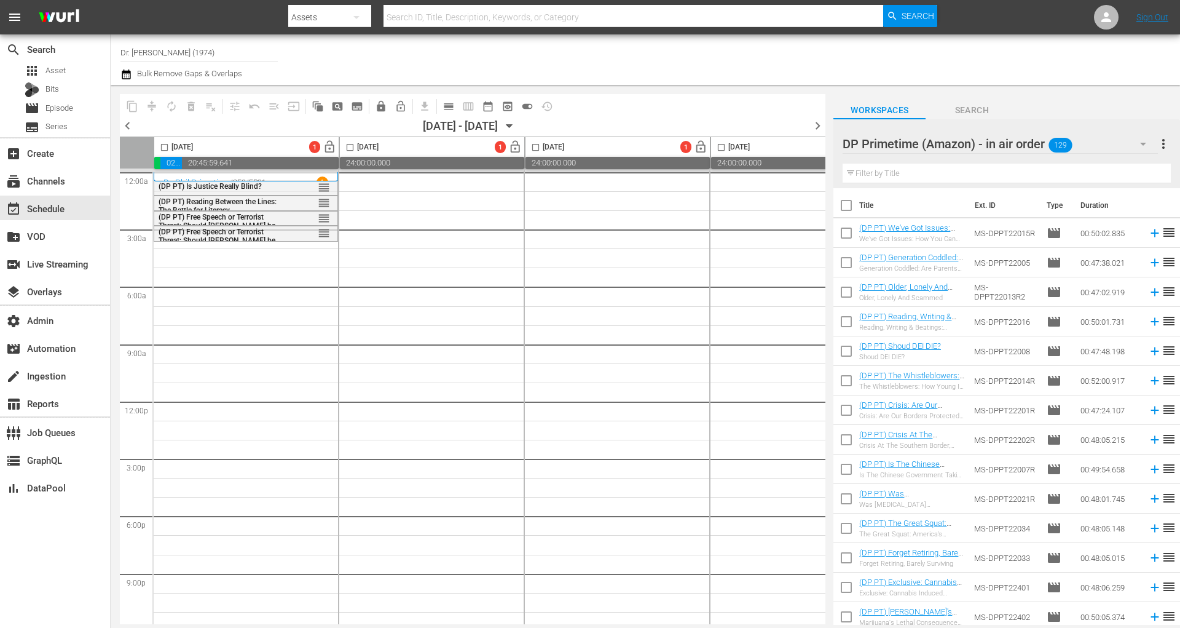
checkbox input "true"
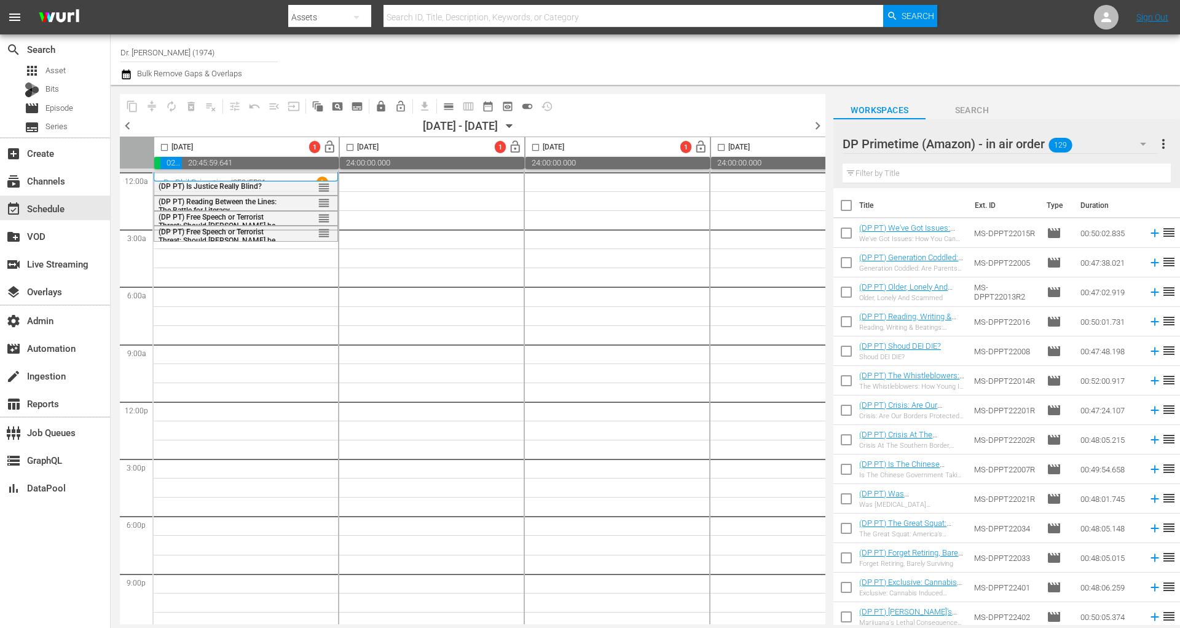
checkbox input "true"
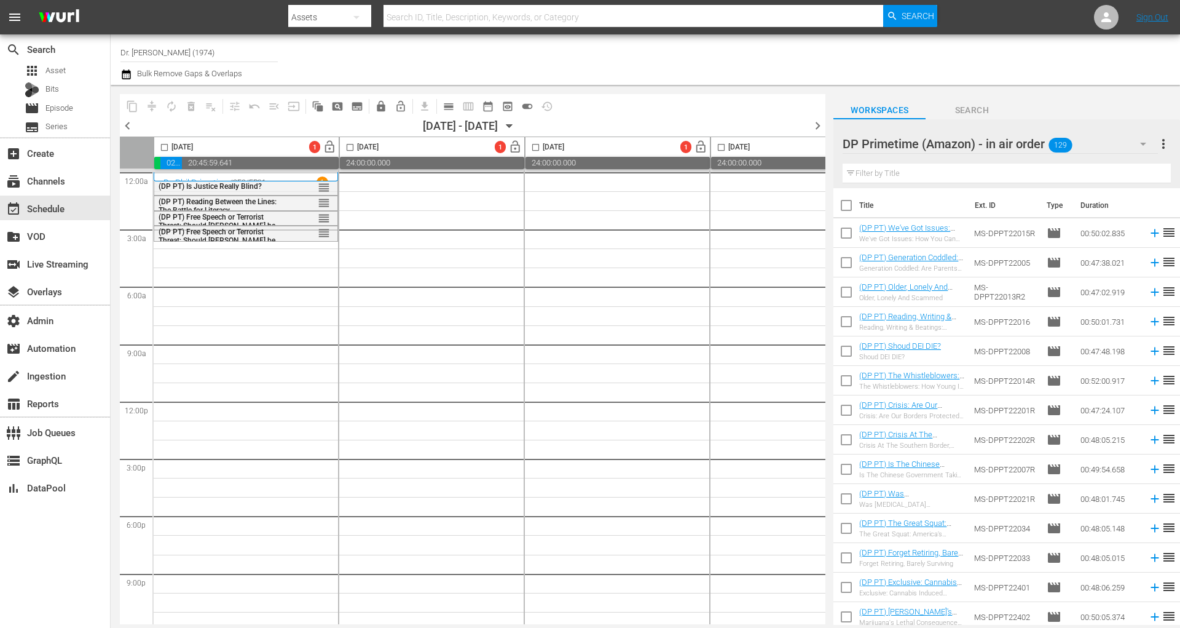
checkbox input "true"
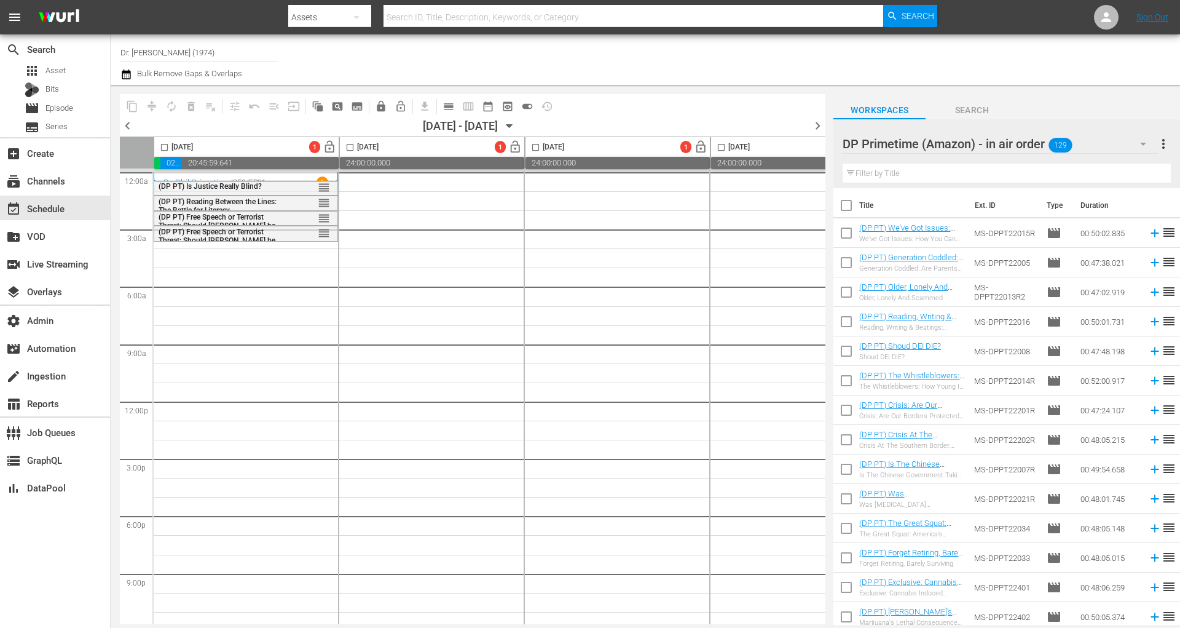
checkbox input "true"
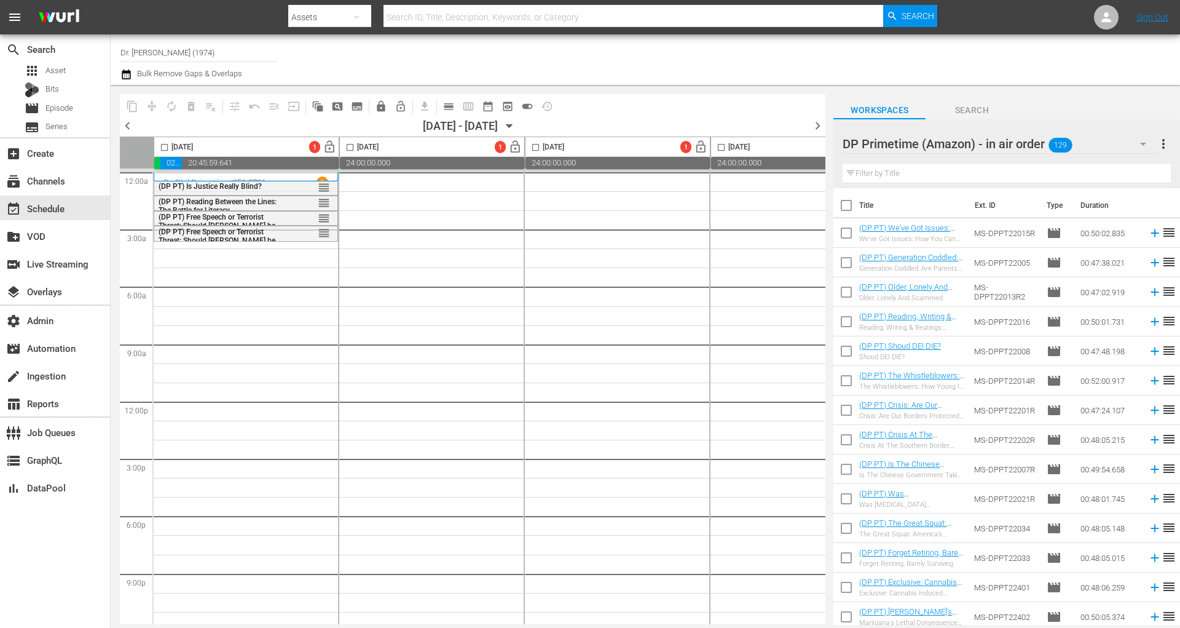
checkbox input "true"
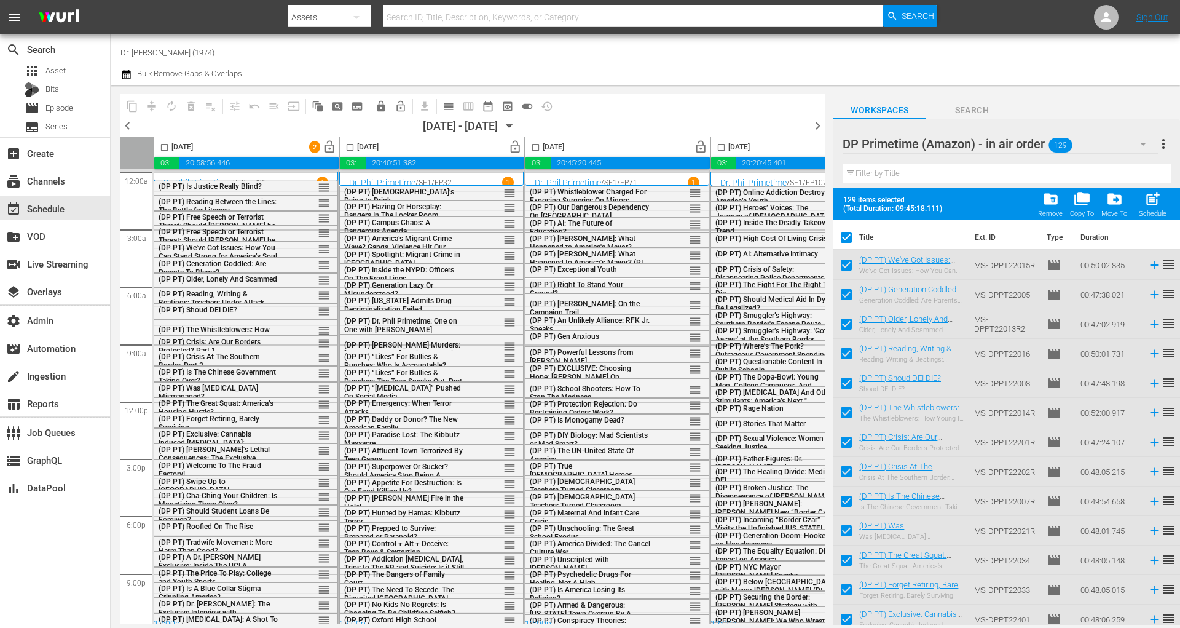
click at [277, 144] on div "Tuesday, October 21st 2 lock_open" at bounding box center [246, 147] width 184 height 20
click at [453, 103] on span "calendar_view_day_outlined" at bounding box center [449, 106] width 12 height 12
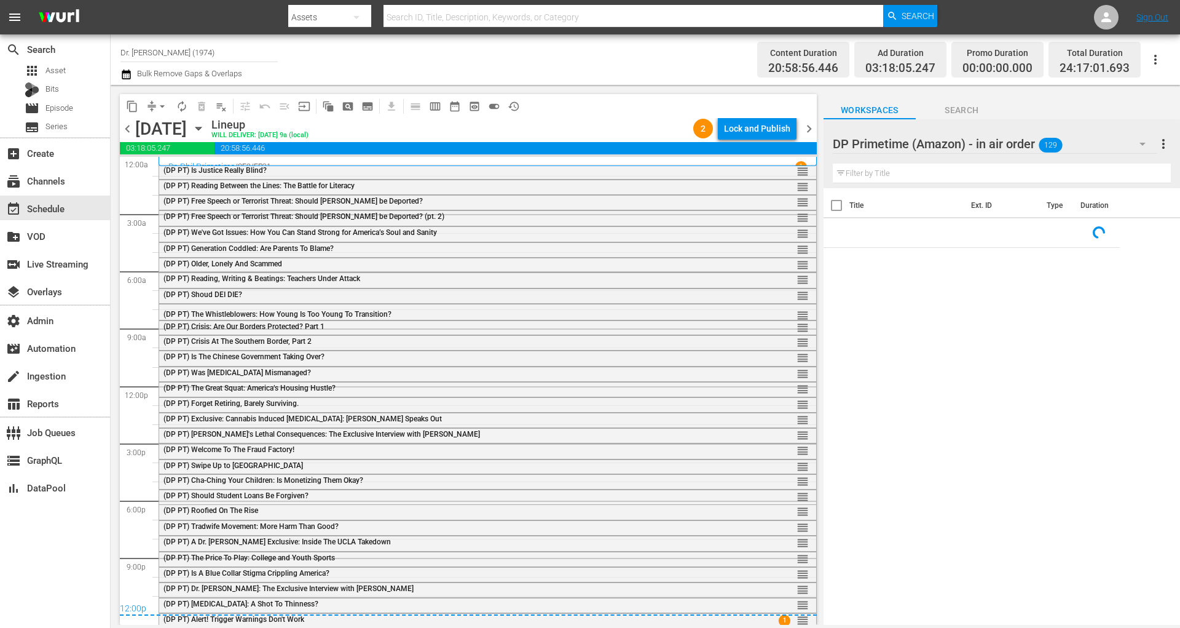
click at [763, 132] on div "Lock and Publish" at bounding box center [757, 128] width 66 height 22
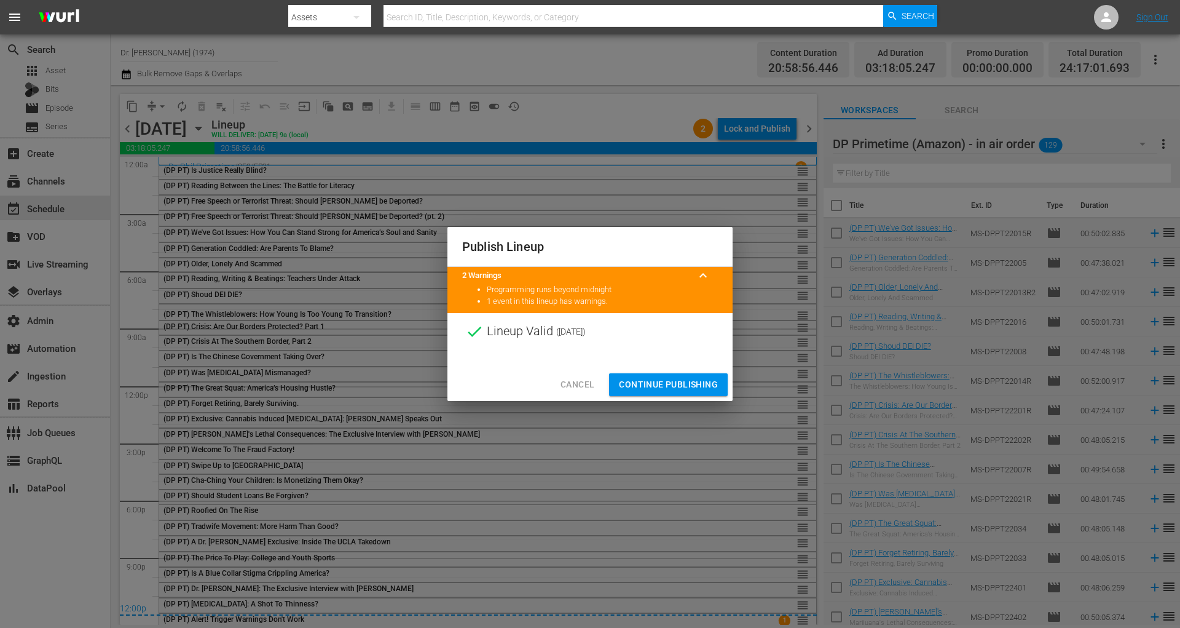
click at [671, 389] on span "Continue Publishing" at bounding box center [668, 384] width 99 height 15
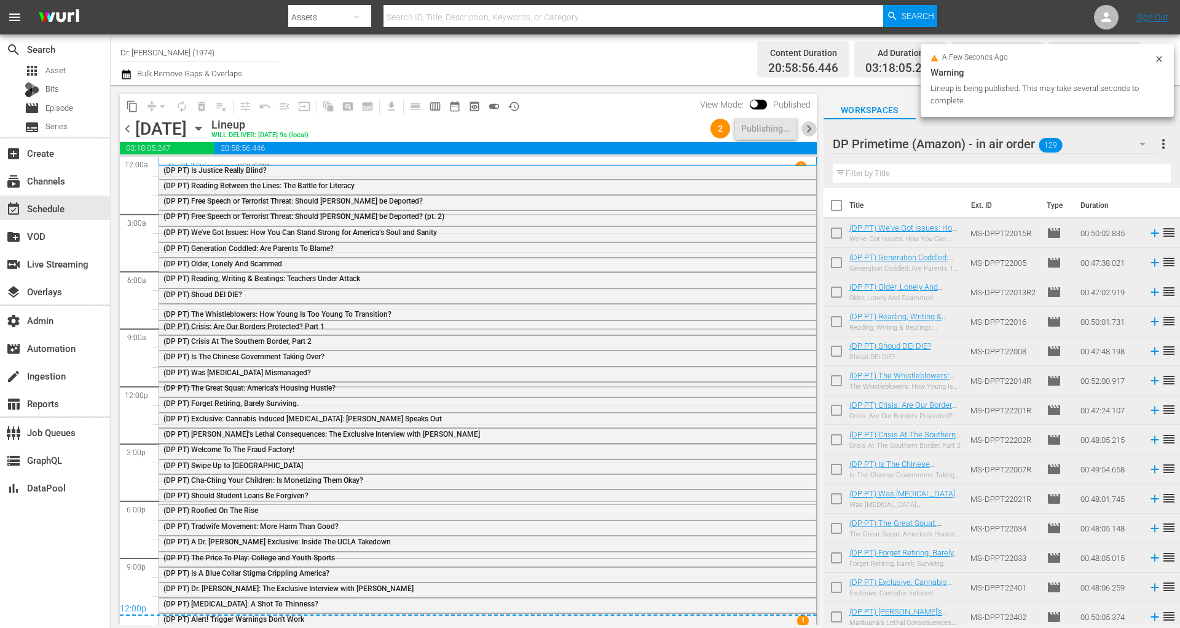
click at [812, 130] on span "chevron_right" at bounding box center [809, 128] width 15 height 15
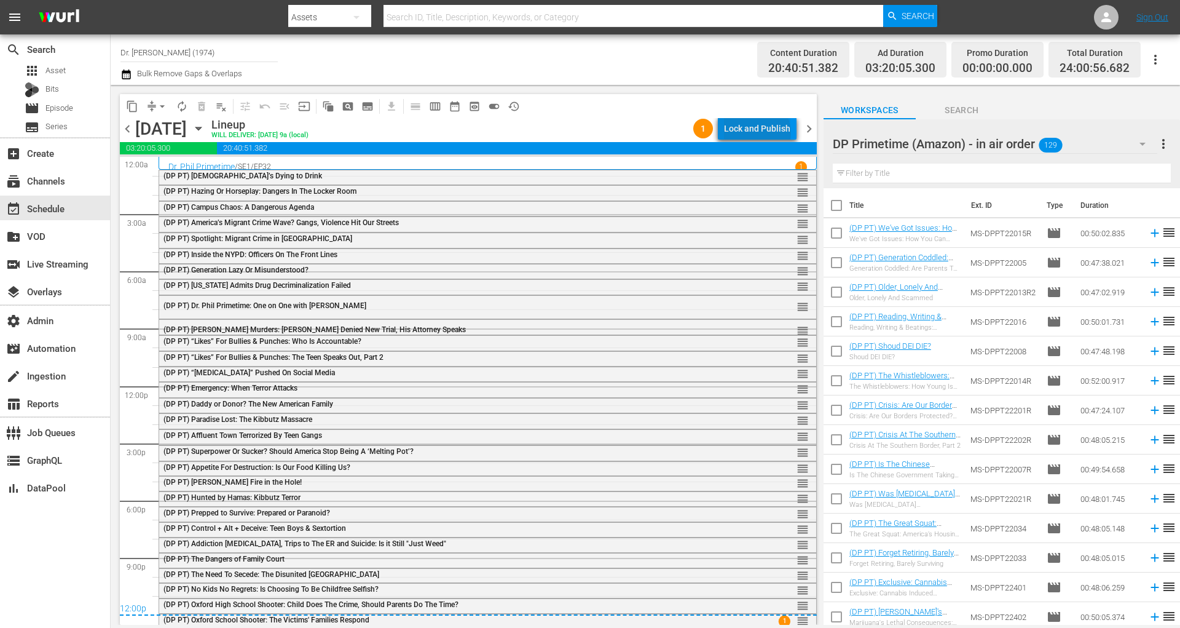
click at [760, 133] on div "Lock and Publish" at bounding box center [757, 128] width 66 height 22
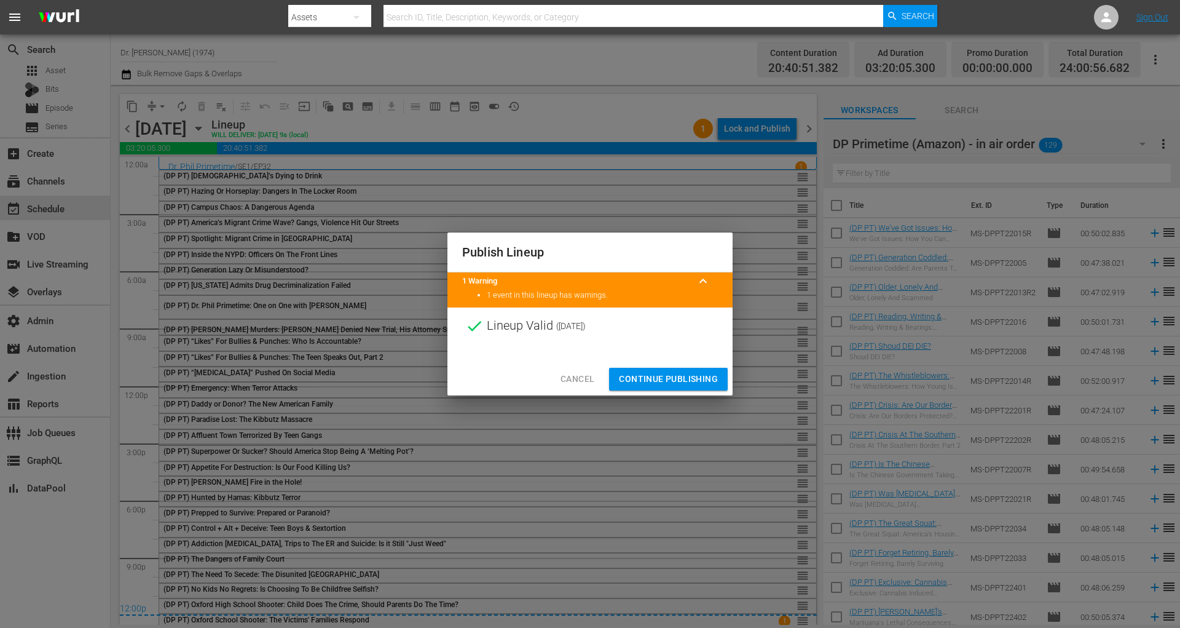
click at [647, 375] on span "Continue Publishing" at bounding box center [668, 378] width 99 height 15
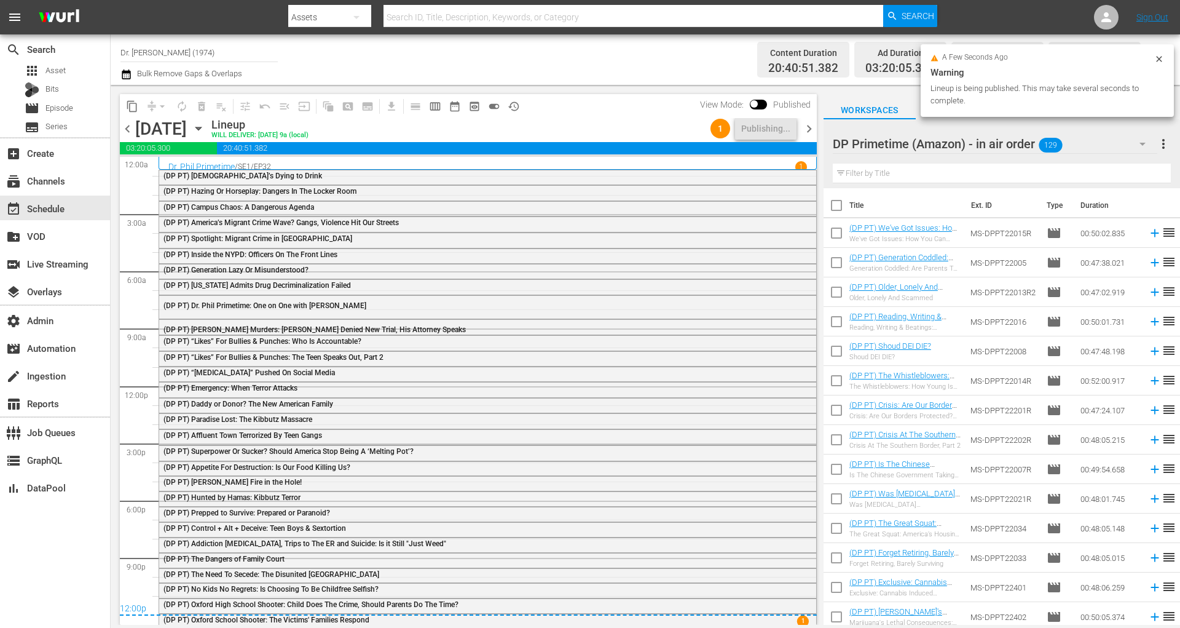
click at [809, 125] on span "chevron_right" at bounding box center [809, 128] width 15 height 15
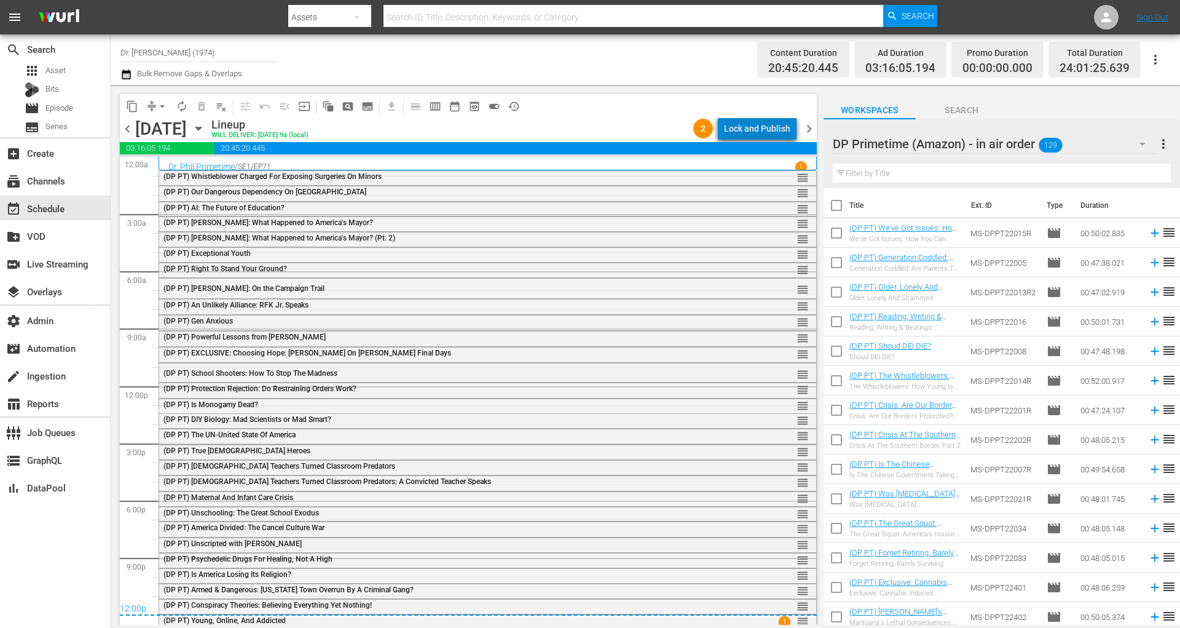
click at [766, 127] on div "Lock and Publish" at bounding box center [757, 128] width 66 height 22
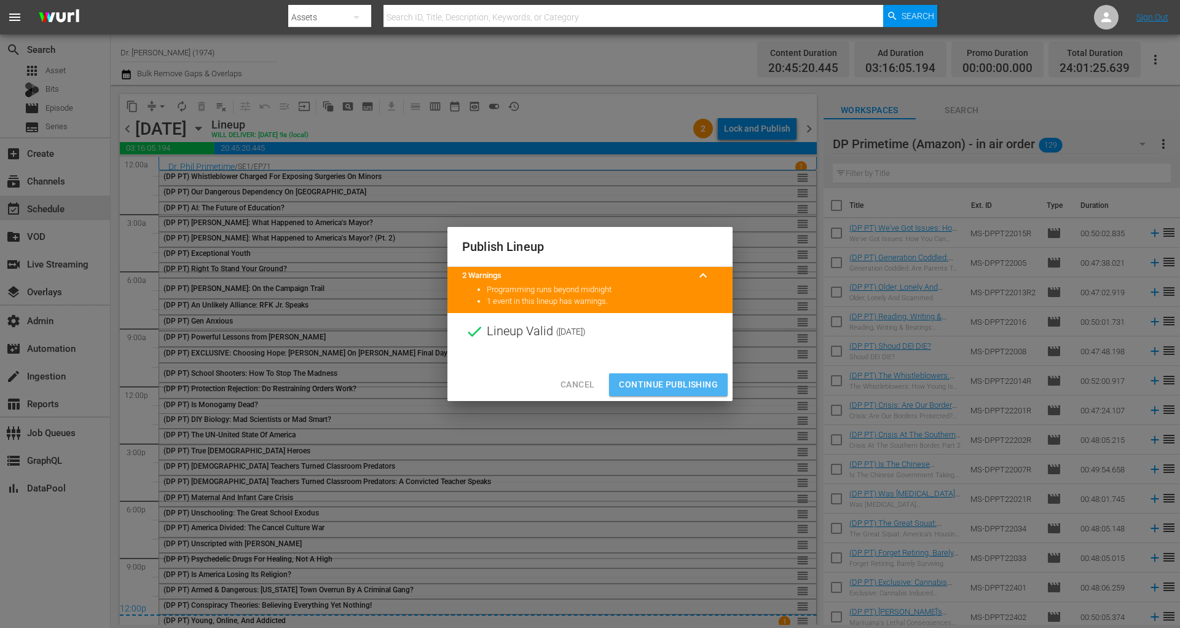
click at [689, 395] on button "Continue Publishing" at bounding box center [668, 384] width 119 height 23
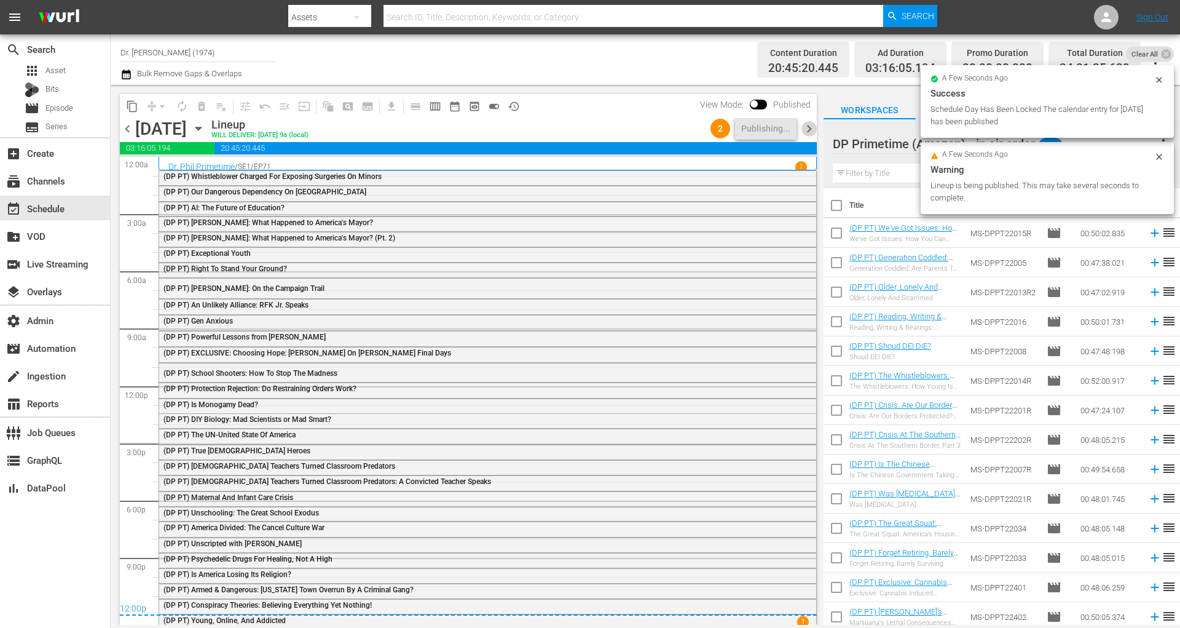
click at [810, 127] on span "chevron_right" at bounding box center [809, 128] width 15 height 15
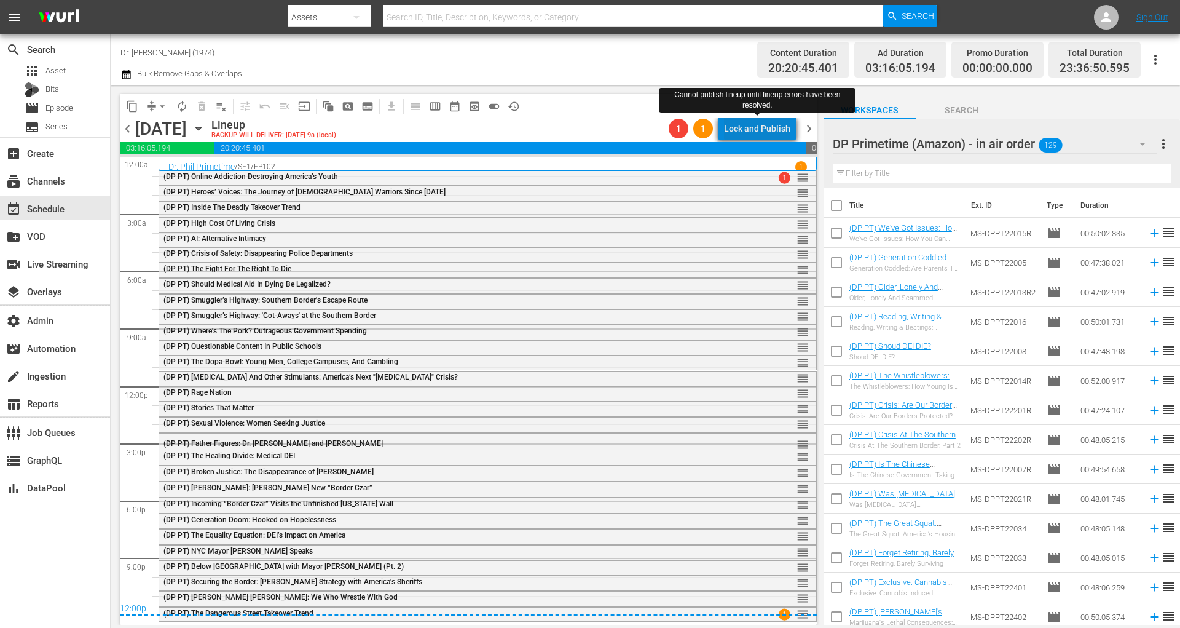
click at [783, 128] on div "Lock and Publish" at bounding box center [757, 128] width 66 height 22
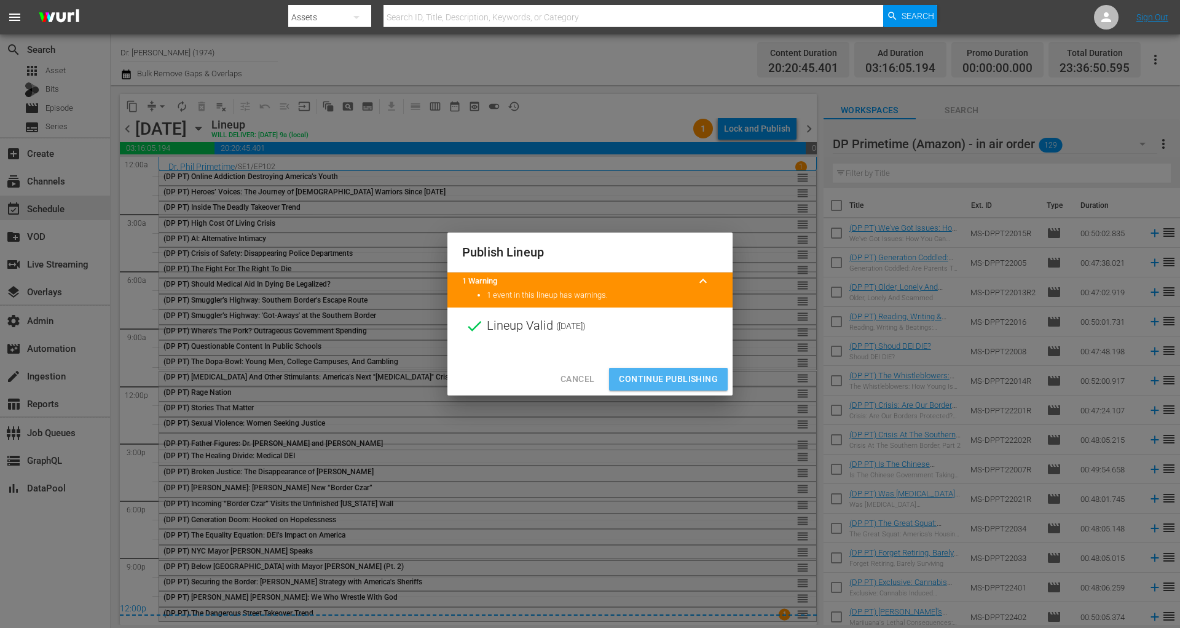
click at [705, 378] on span "Continue Publishing" at bounding box center [668, 378] width 99 height 15
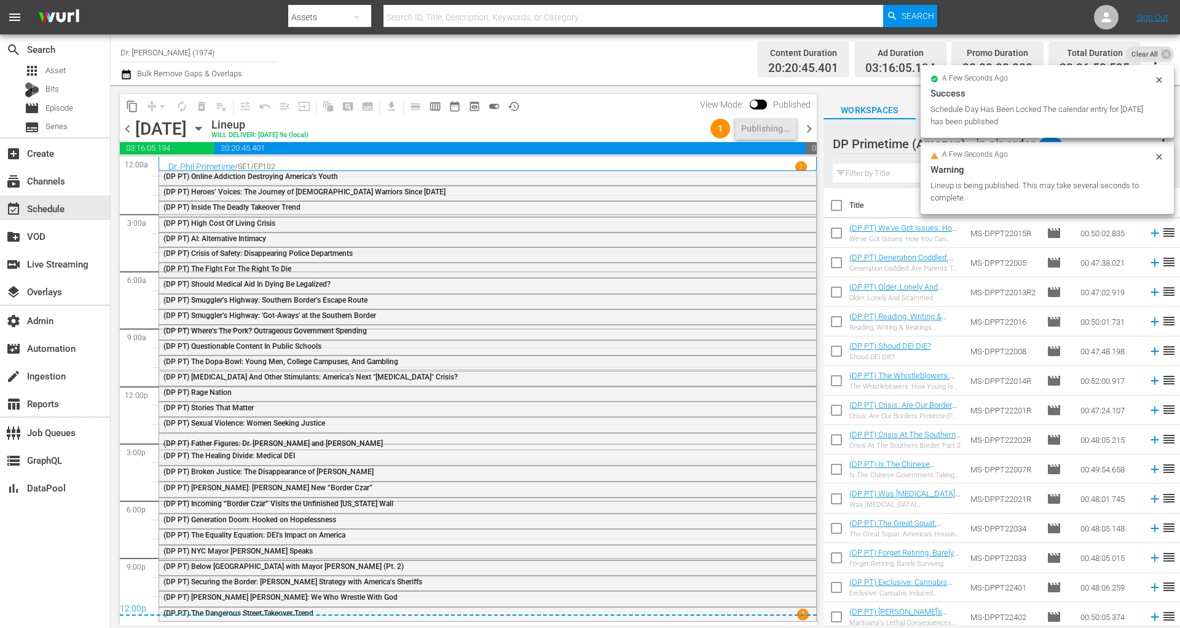
click at [811, 129] on span "chevron_right" at bounding box center [809, 128] width 15 height 15
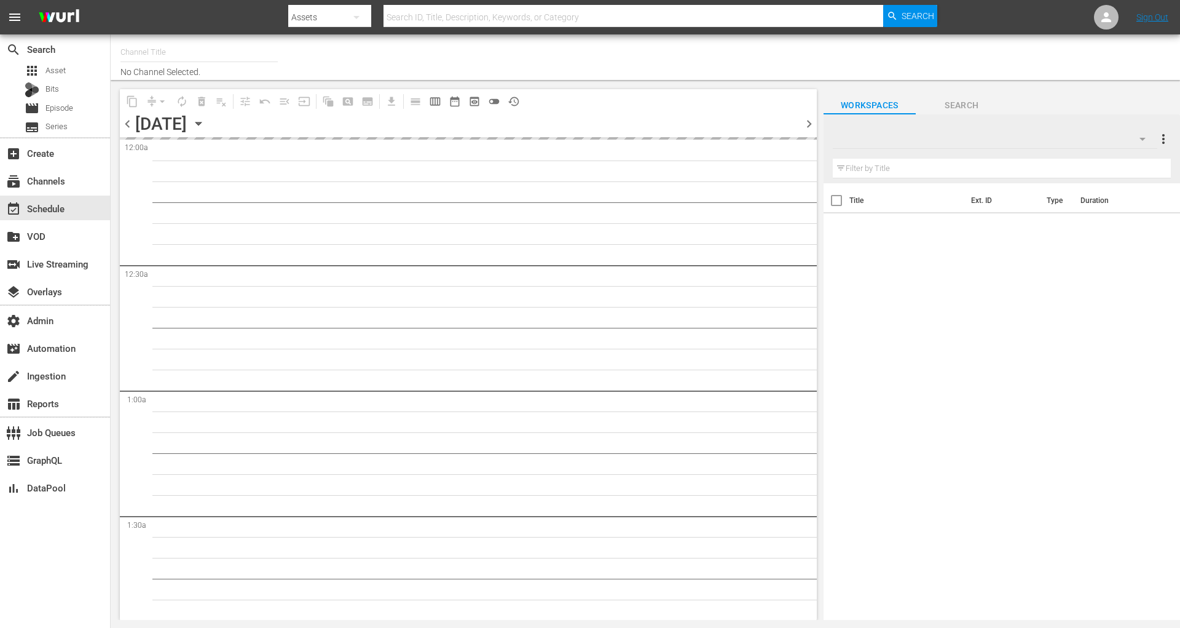
type input "Dr. [PERSON_NAME] (1974)"
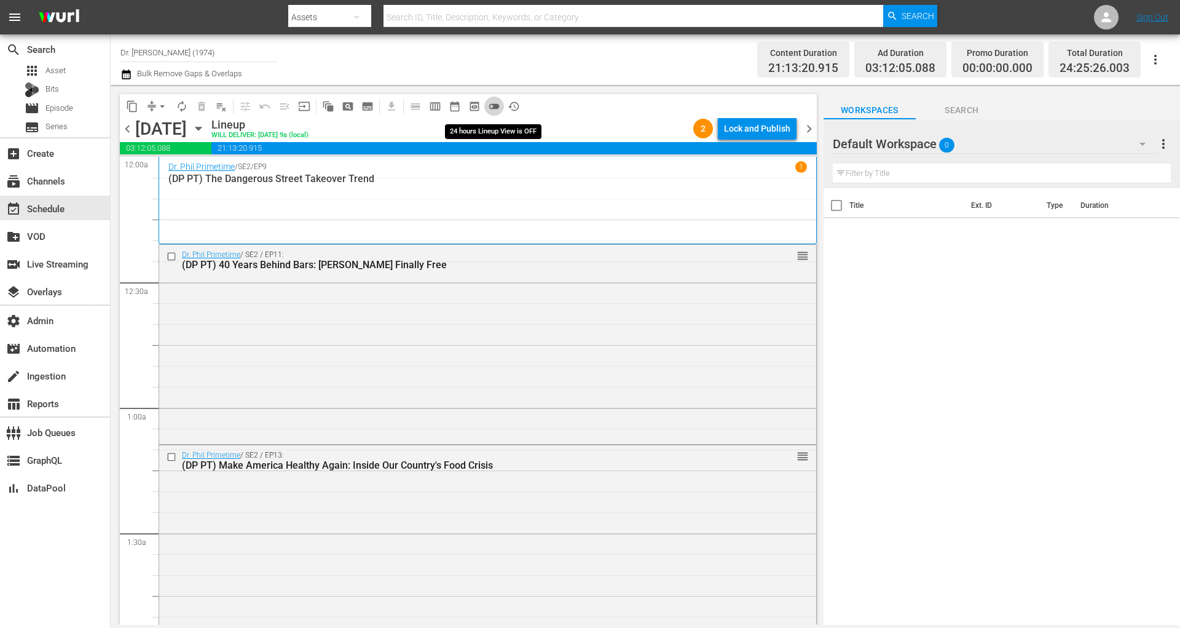
click at [490, 103] on span "toggle_off" at bounding box center [494, 106] width 12 height 12
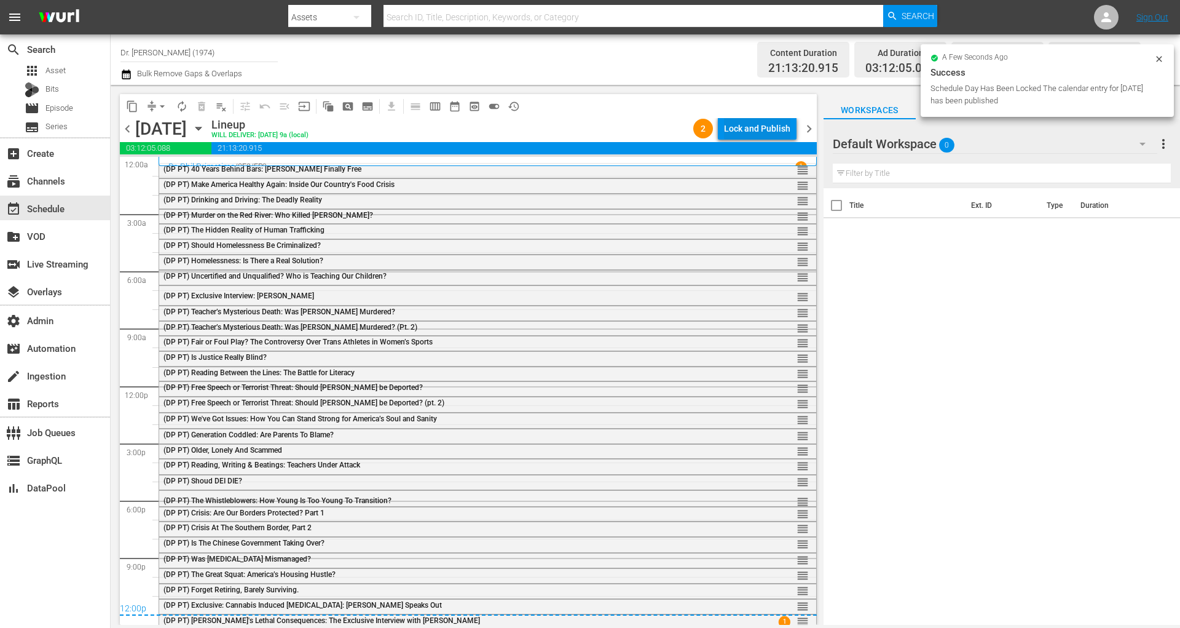
click at [777, 133] on div "Lock and Publish" at bounding box center [757, 128] width 66 height 22
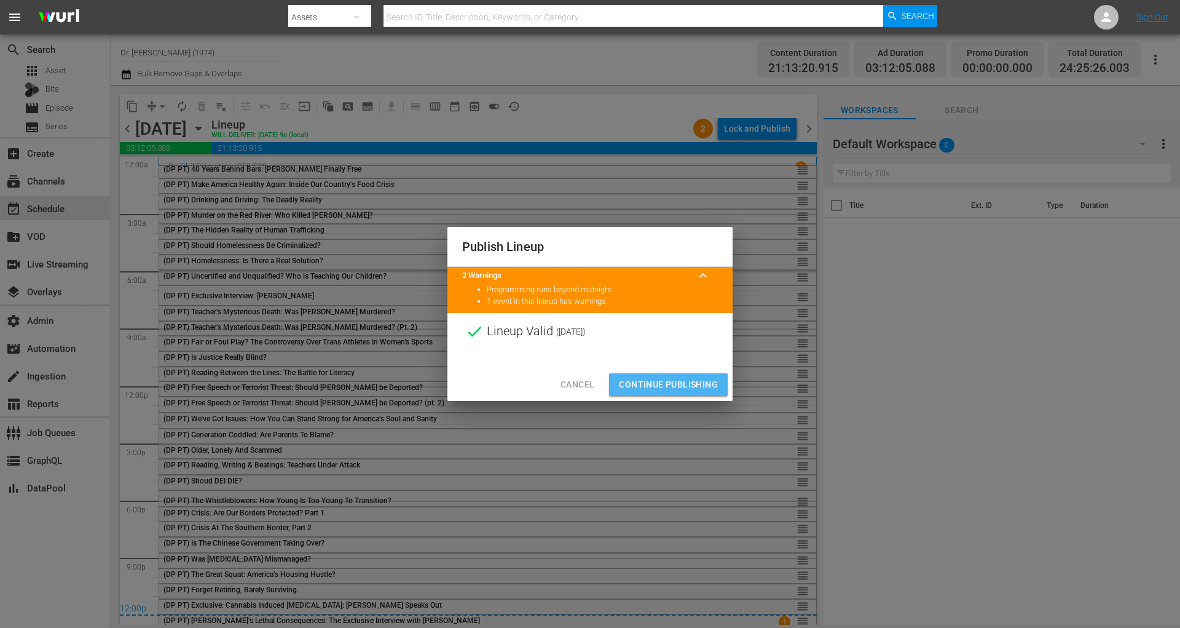
click at [665, 384] on span "Continue Publishing" at bounding box center [668, 384] width 99 height 15
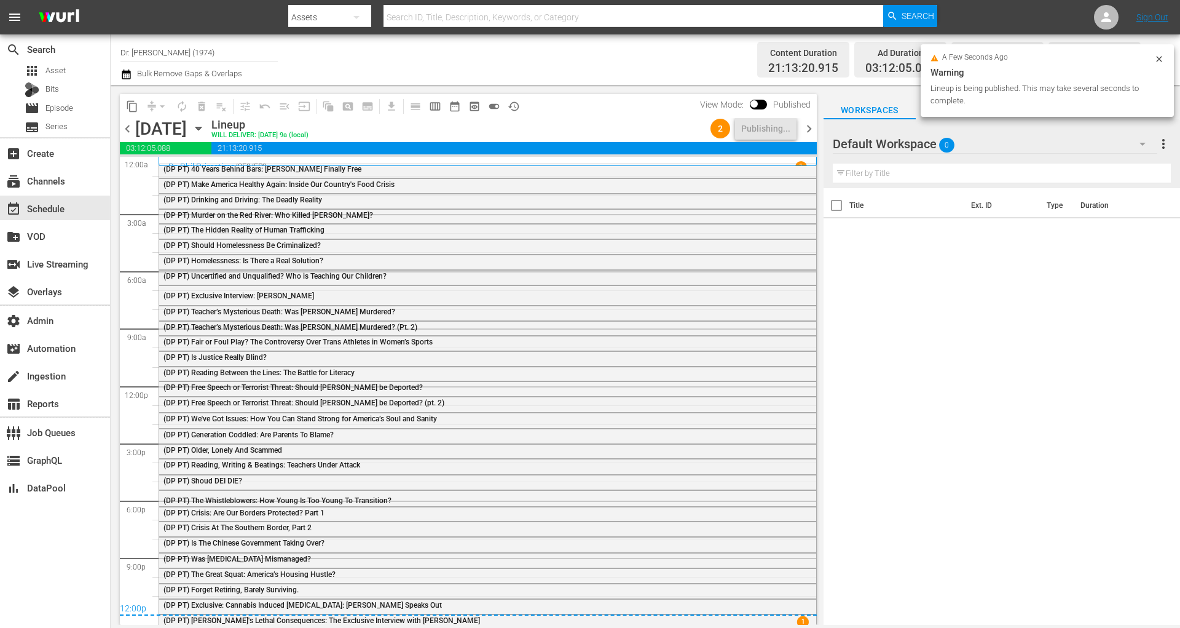
click at [812, 130] on span "chevron_right" at bounding box center [809, 128] width 15 height 15
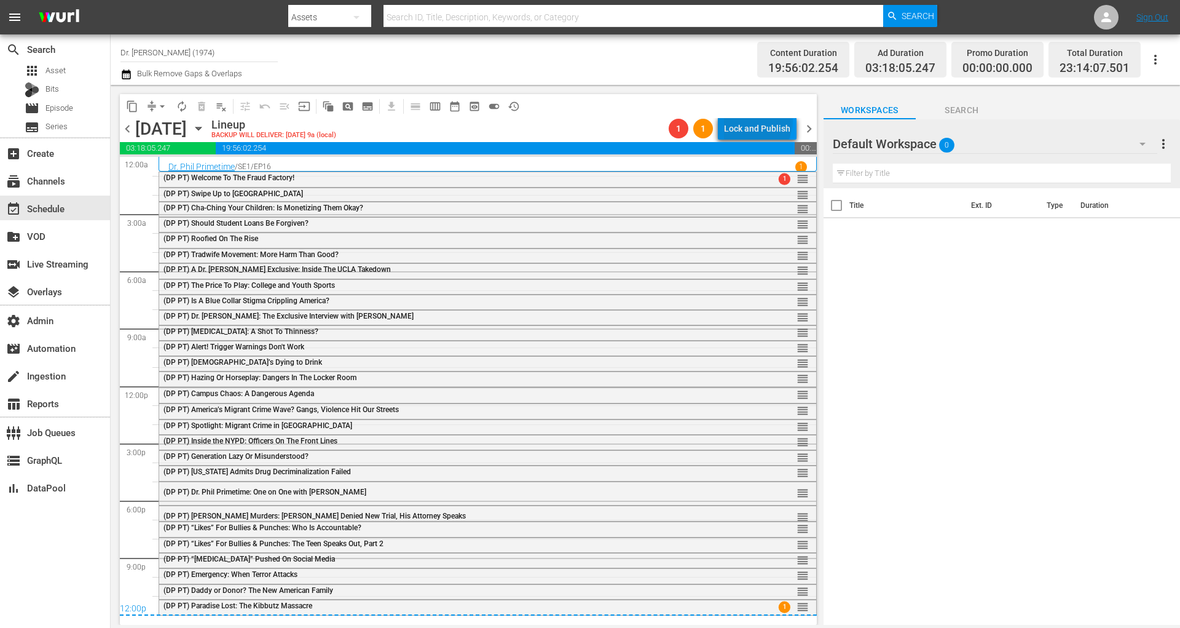
click at [760, 121] on div "Lock and Publish" at bounding box center [757, 128] width 66 height 22
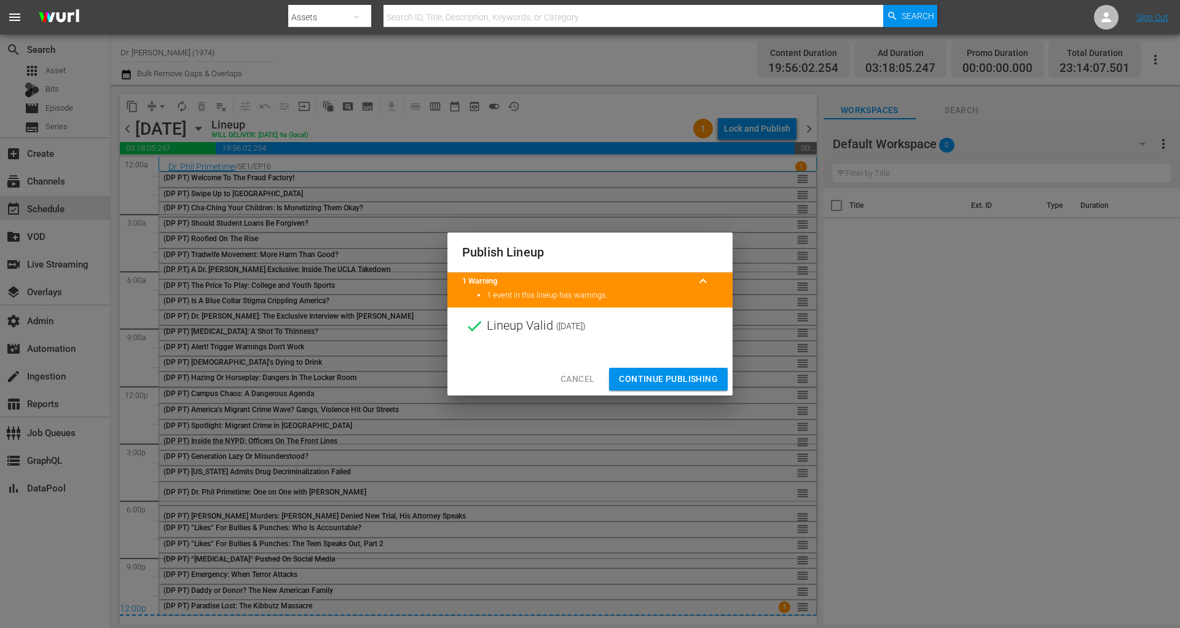
click at [692, 384] on span "Continue Publishing" at bounding box center [668, 378] width 99 height 15
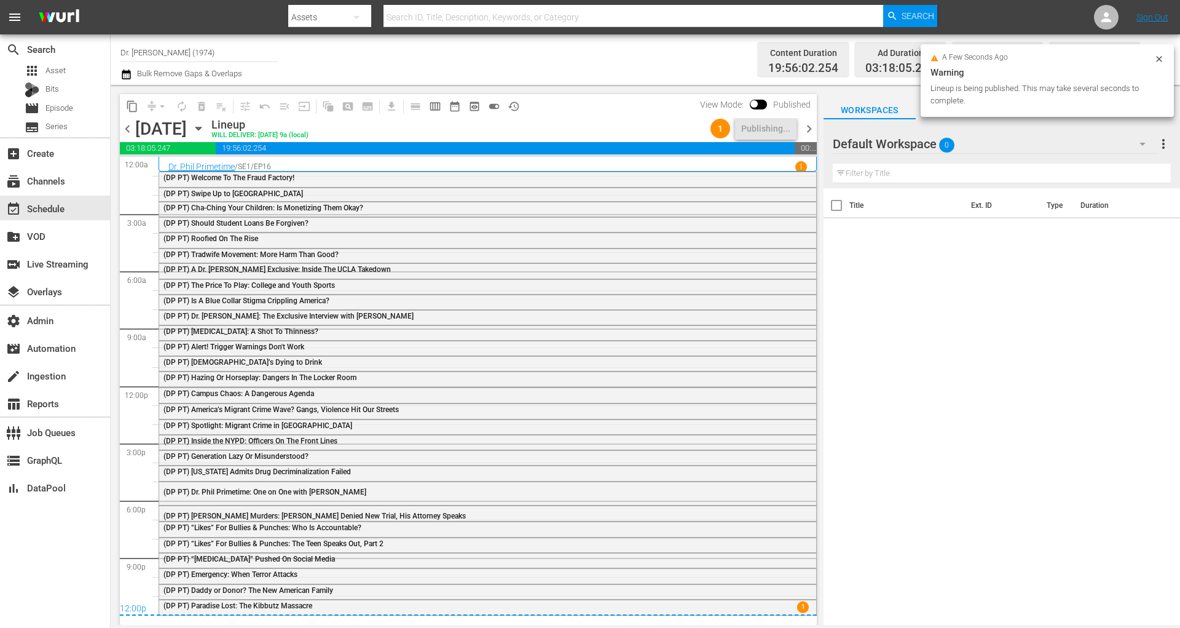
click at [809, 127] on span "chevron_right" at bounding box center [809, 128] width 15 height 15
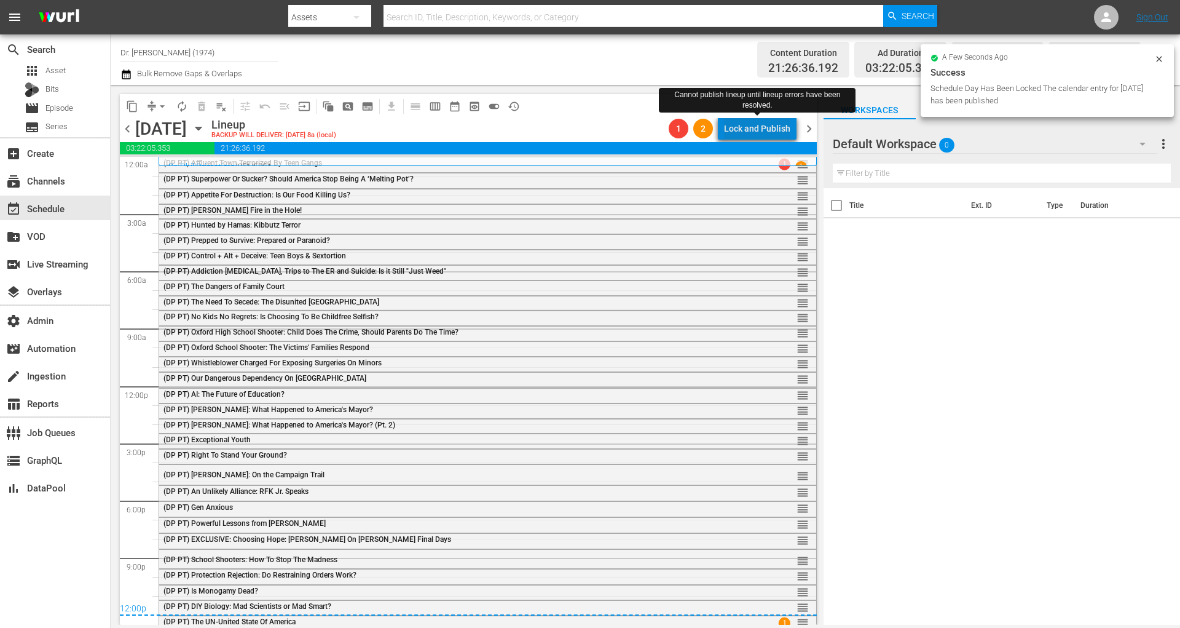
click at [769, 129] on div "Lock and Publish" at bounding box center [757, 128] width 66 height 22
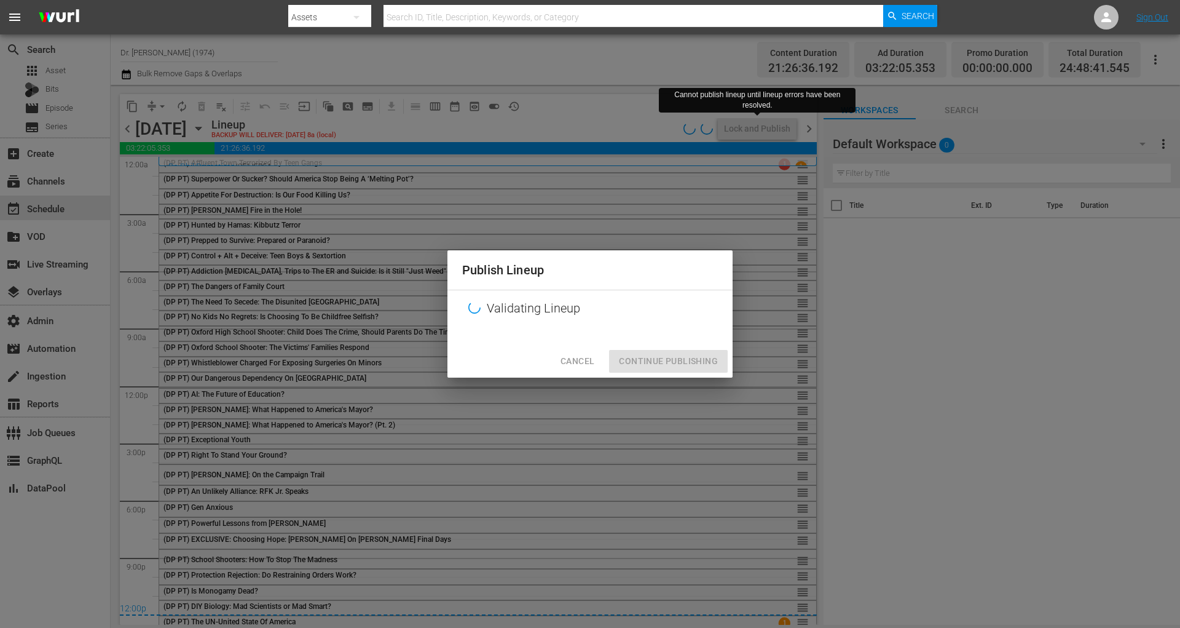
click at [675, 362] on div "Cancel Continue Publishing" at bounding box center [590, 361] width 285 height 33
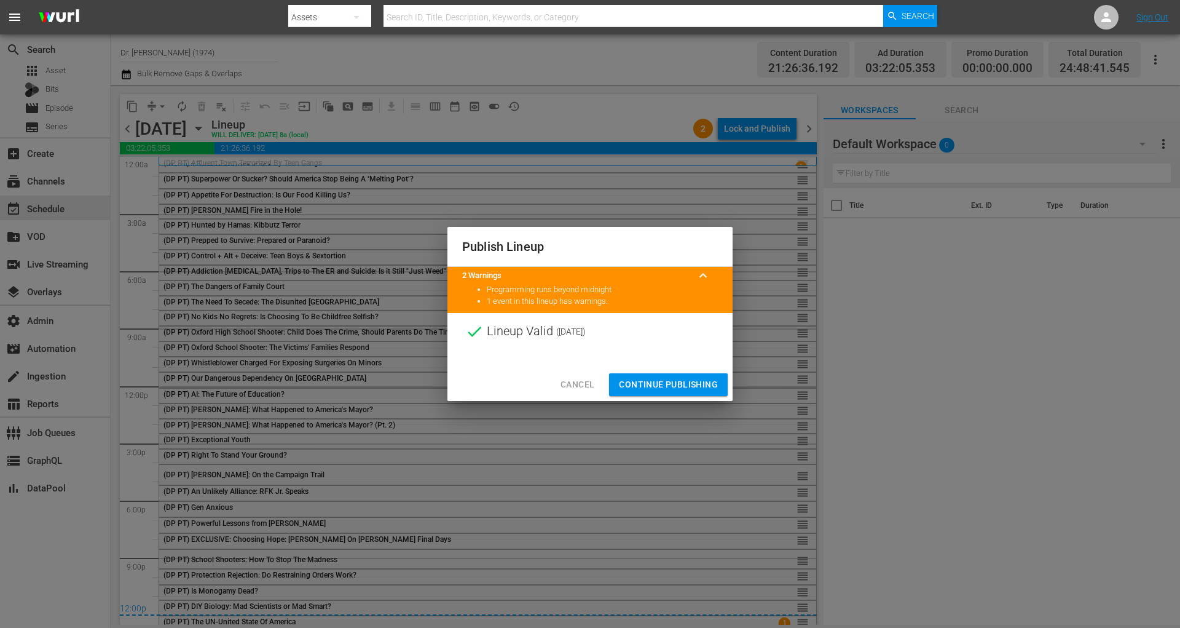
click at [683, 379] on span "Continue Publishing" at bounding box center [668, 384] width 99 height 15
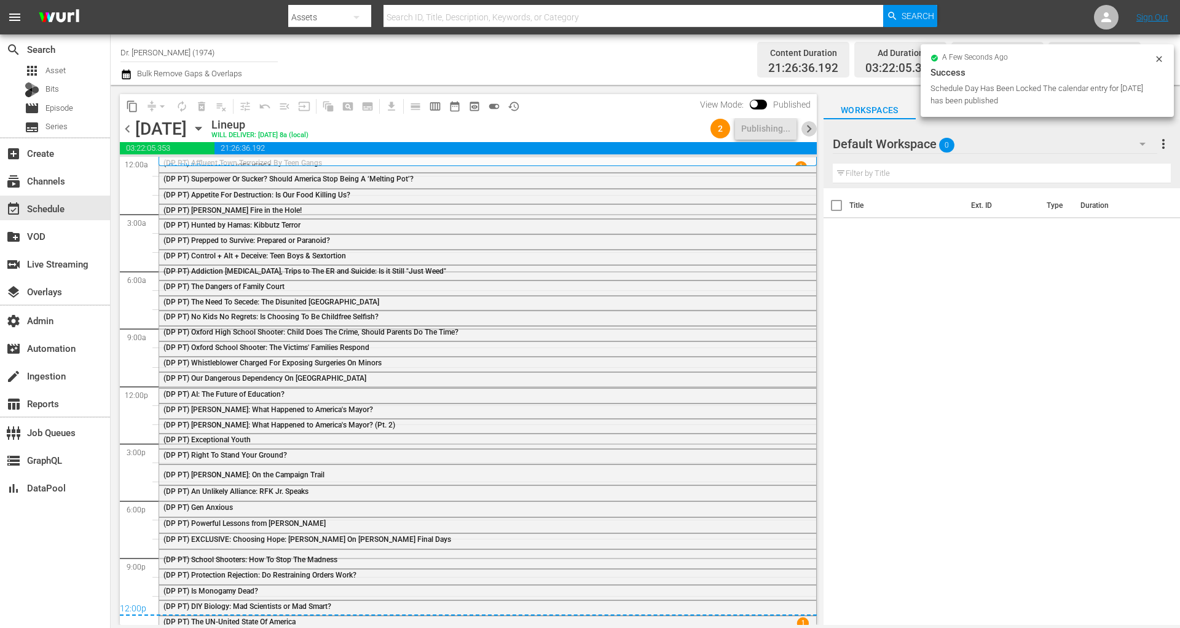
click at [806, 130] on span "chevron_right" at bounding box center [809, 128] width 15 height 15
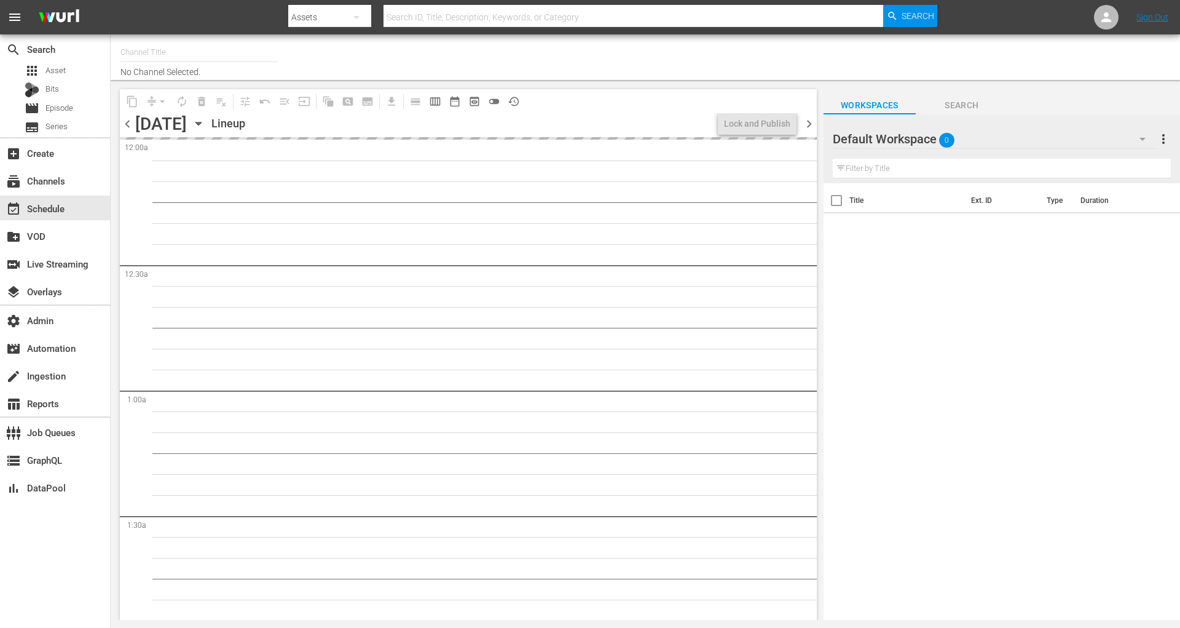
type input "Dr. [PERSON_NAME] (1974)"
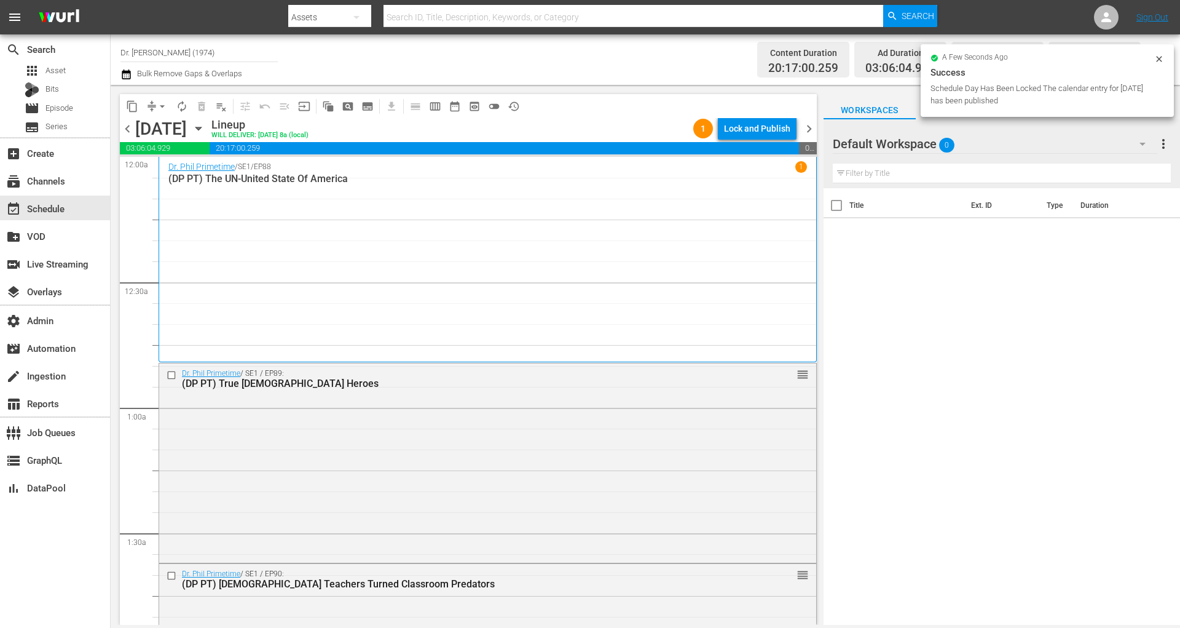
click at [496, 108] on span "toggle_off" at bounding box center [494, 106] width 12 height 12
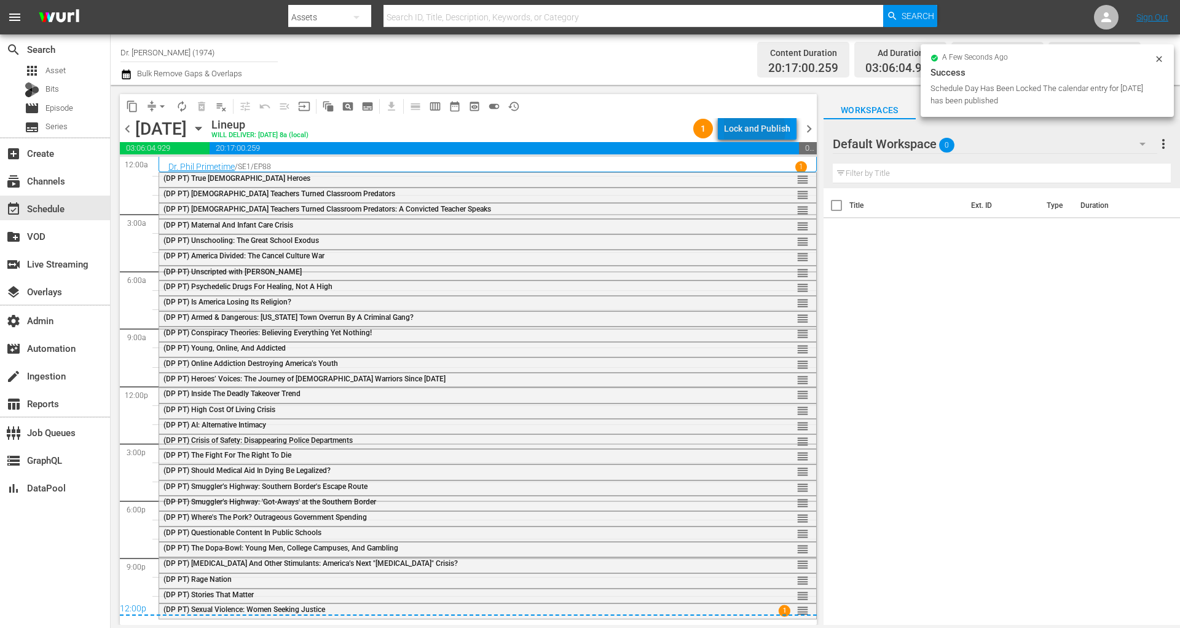
click at [752, 130] on div "Lock and Publish" at bounding box center [757, 128] width 66 height 22
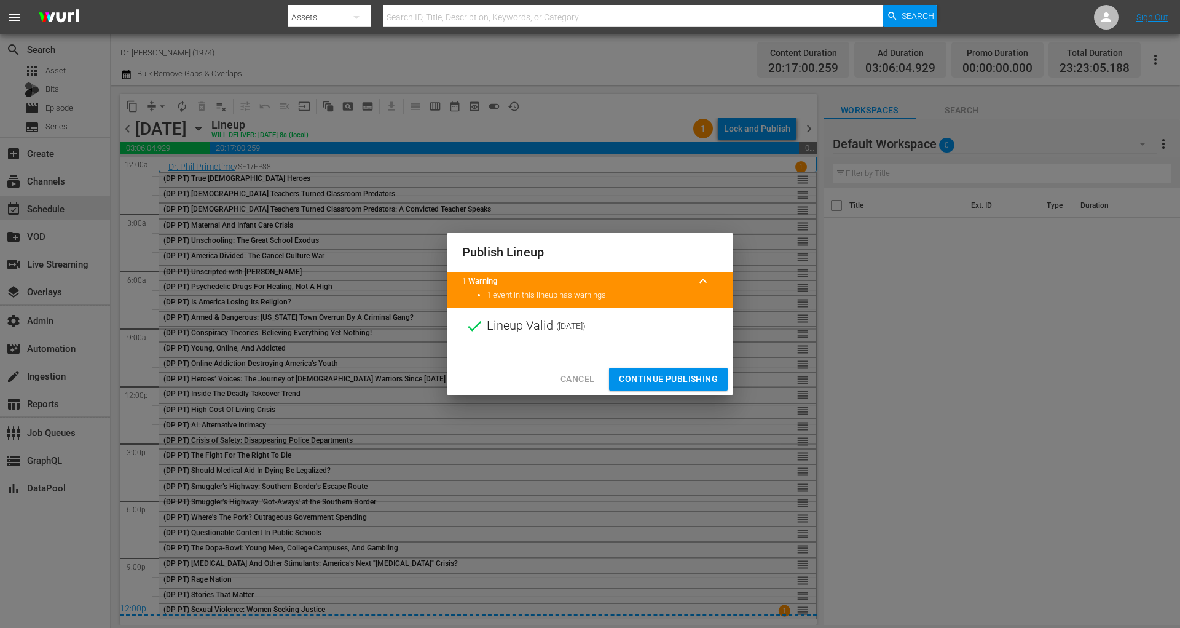
click at [692, 382] on span "Continue Publishing" at bounding box center [668, 378] width 99 height 15
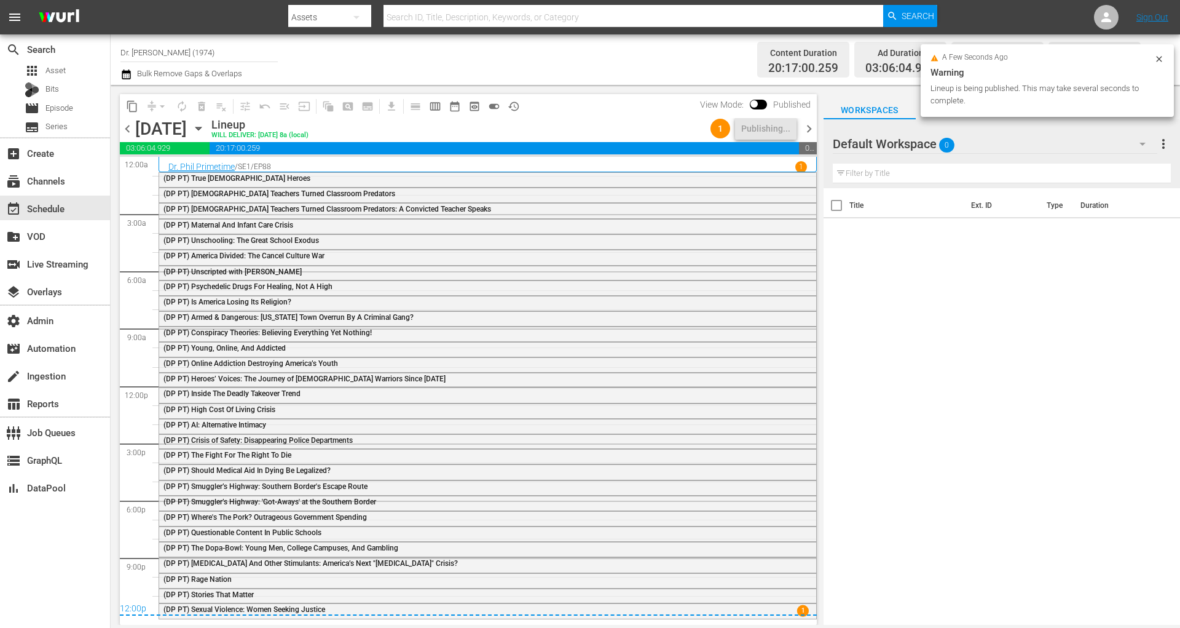
click at [812, 126] on span "chevron_right" at bounding box center [809, 128] width 15 height 15
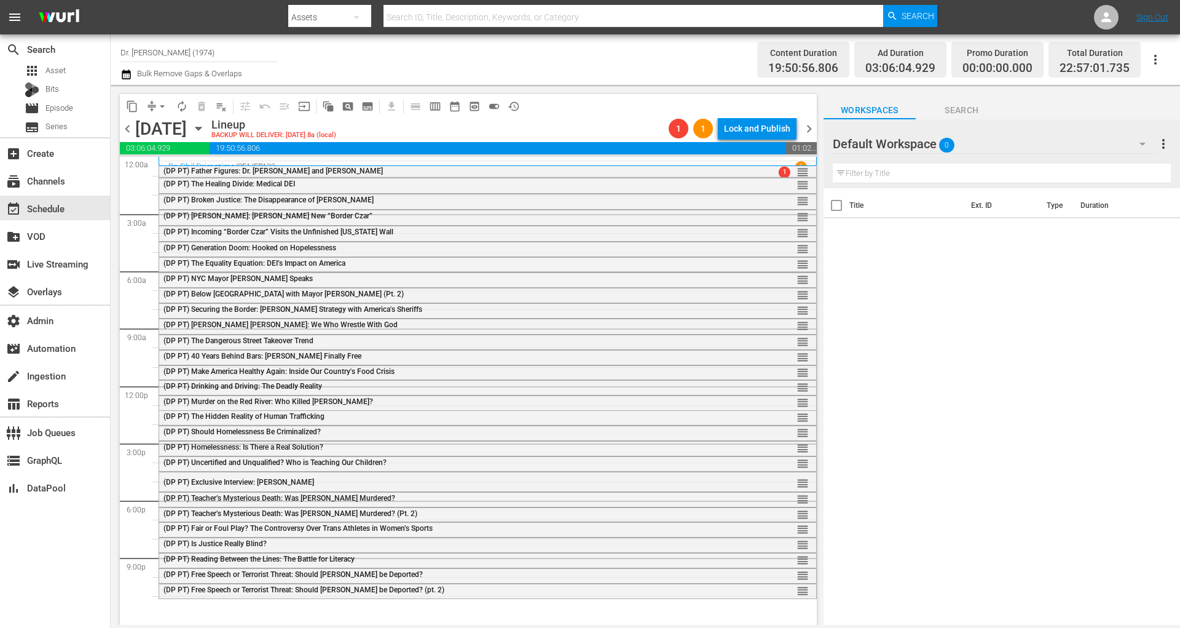
click at [808, 130] on span "chevron_right" at bounding box center [809, 128] width 15 height 15
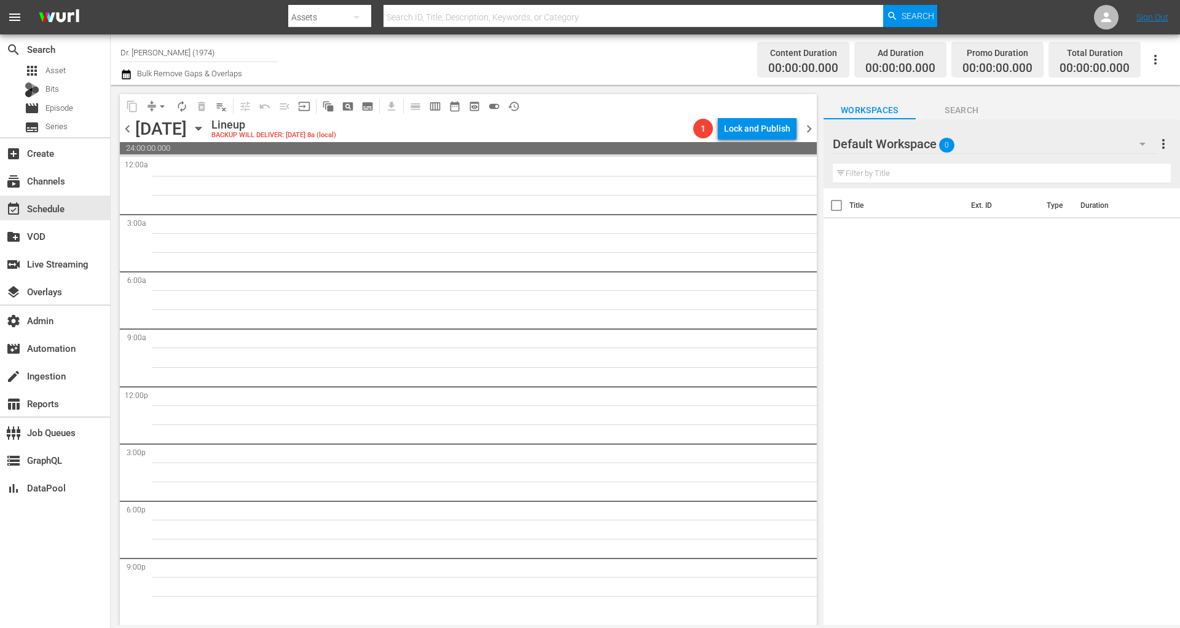
click at [130, 128] on span "chevron_left" at bounding box center [127, 128] width 15 height 15
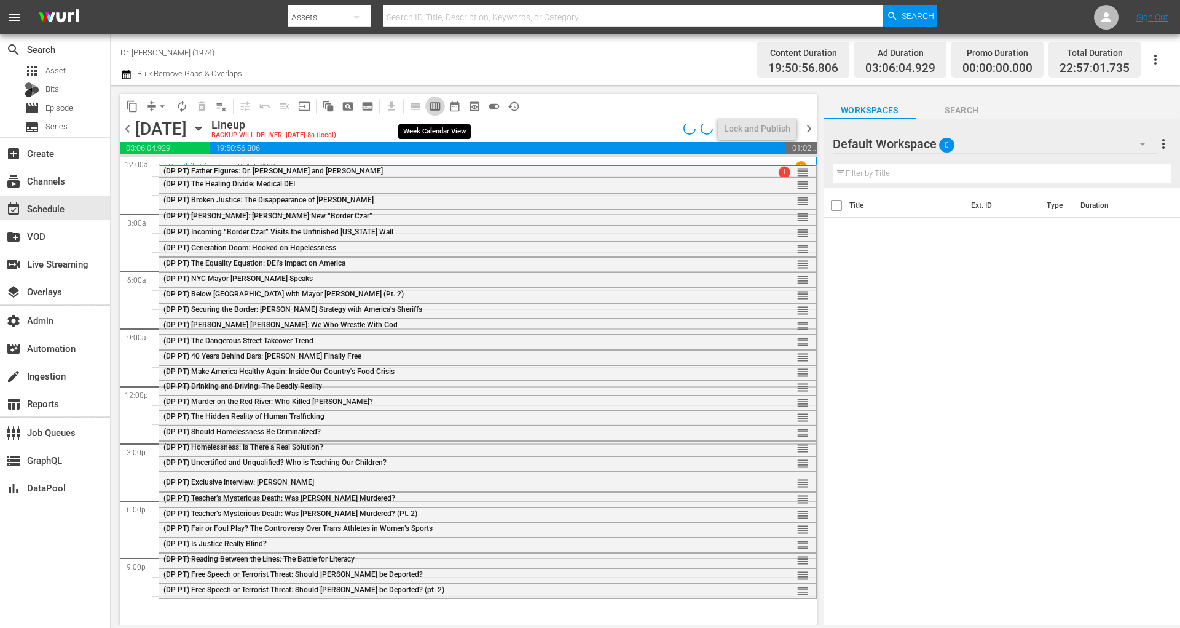
click at [436, 107] on span "calendar_view_week_outlined" at bounding box center [435, 106] width 12 height 12
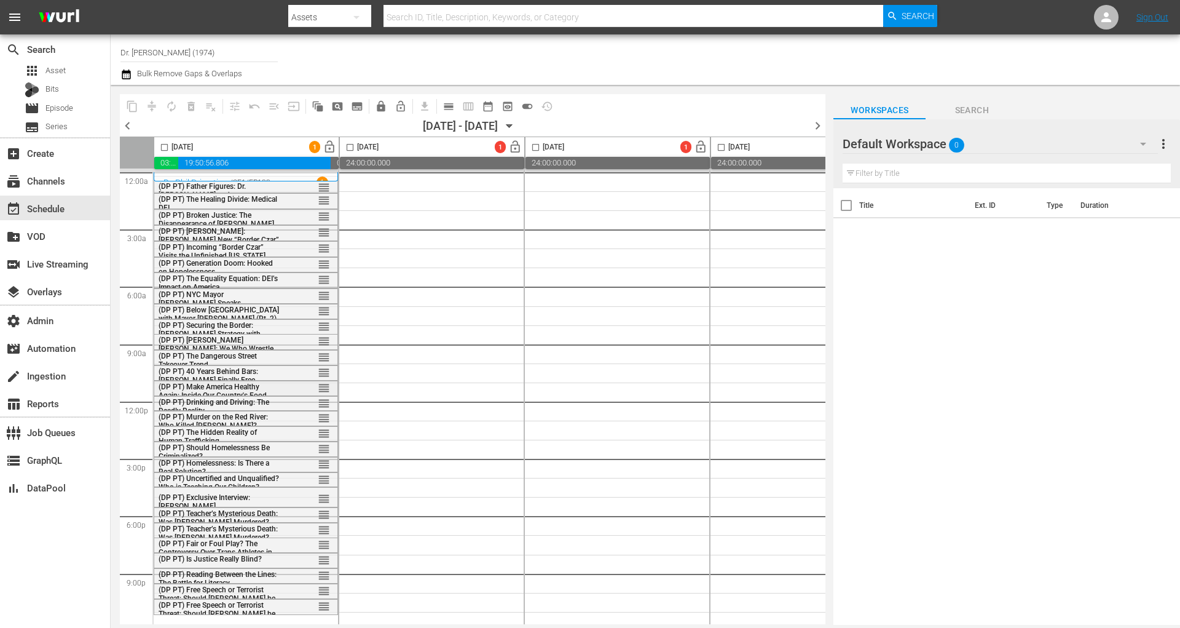
scroll to position [11, 0]
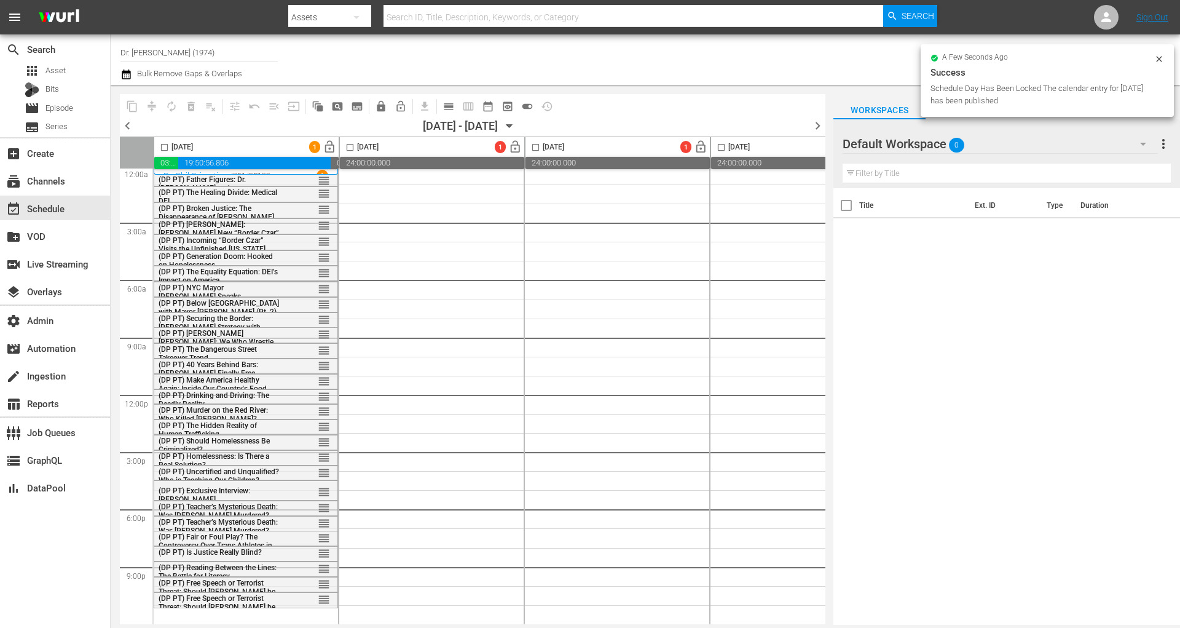
click at [1067, 154] on div "Default Workspace 0" at bounding box center [1000, 144] width 315 height 34
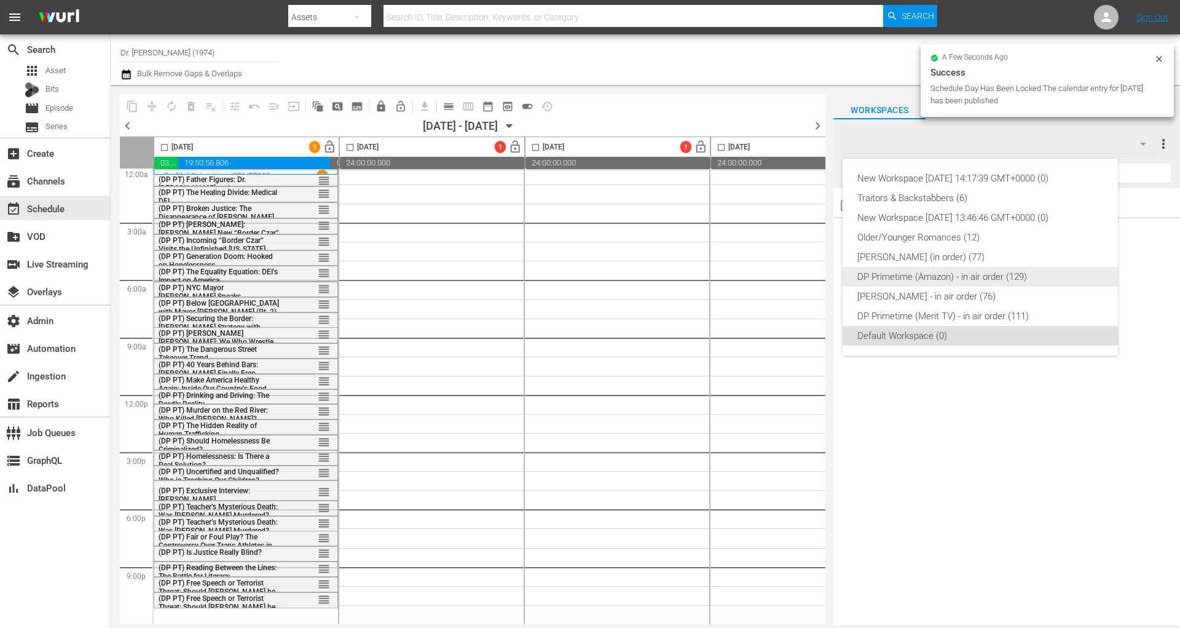
click at [944, 272] on div "DP Primetime (Amazon) - in air order (129)" at bounding box center [981, 277] width 246 height 20
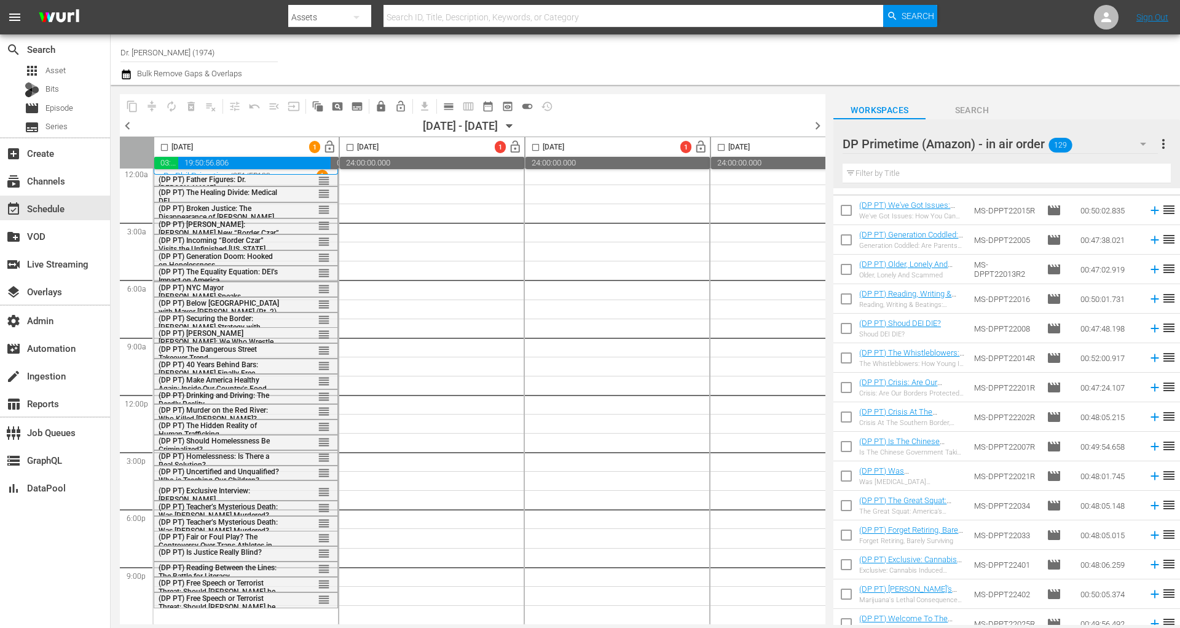
scroll to position [0, 0]
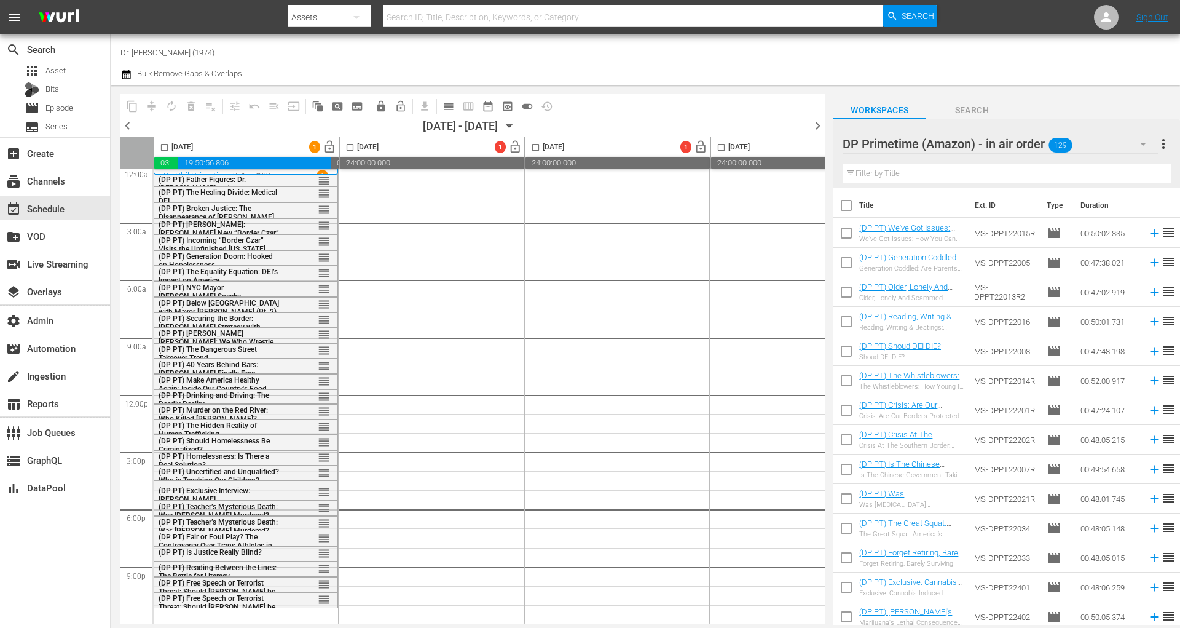
click at [848, 202] on input "checkbox" at bounding box center [847, 208] width 26 height 26
checkbox input "true"
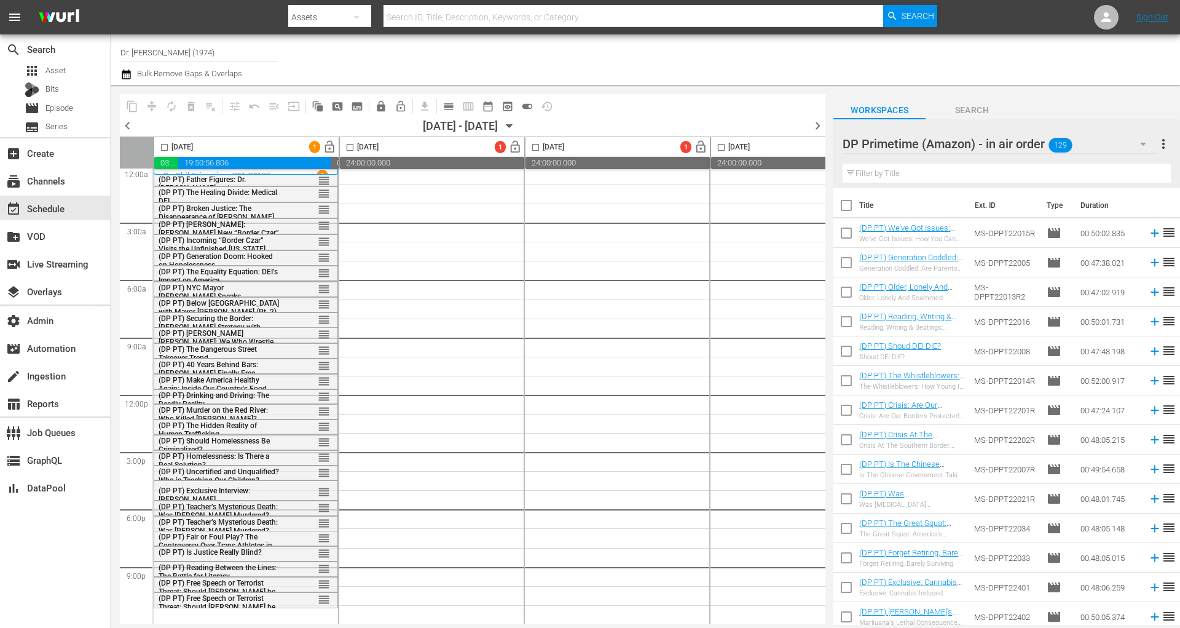
checkbox input "true"
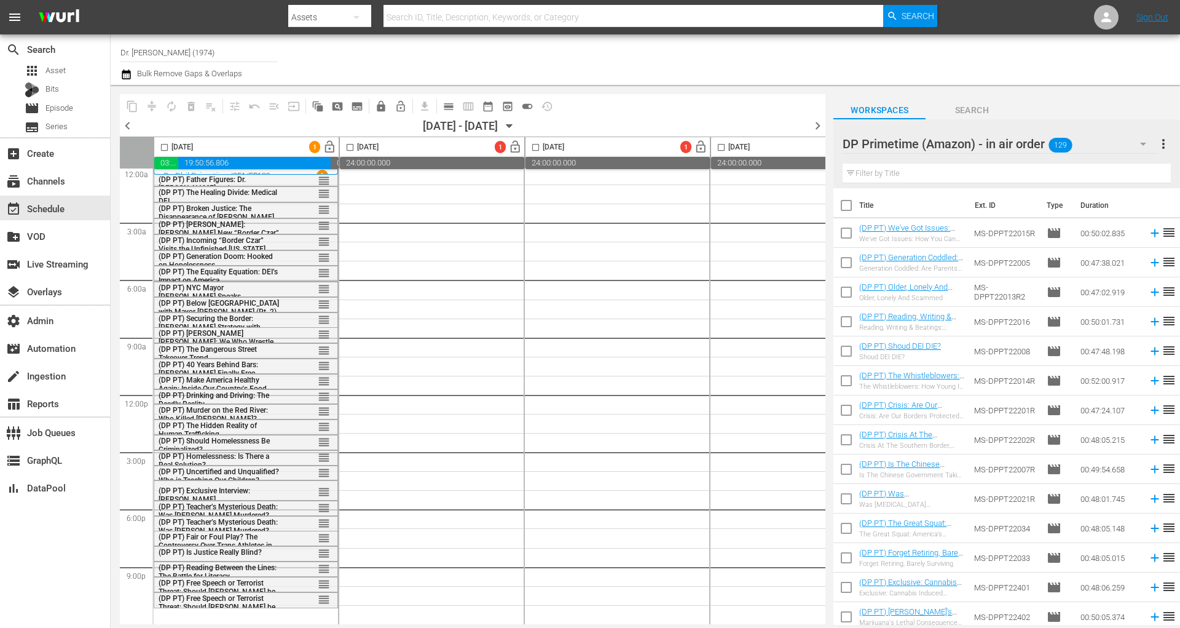
checkbox input "true"
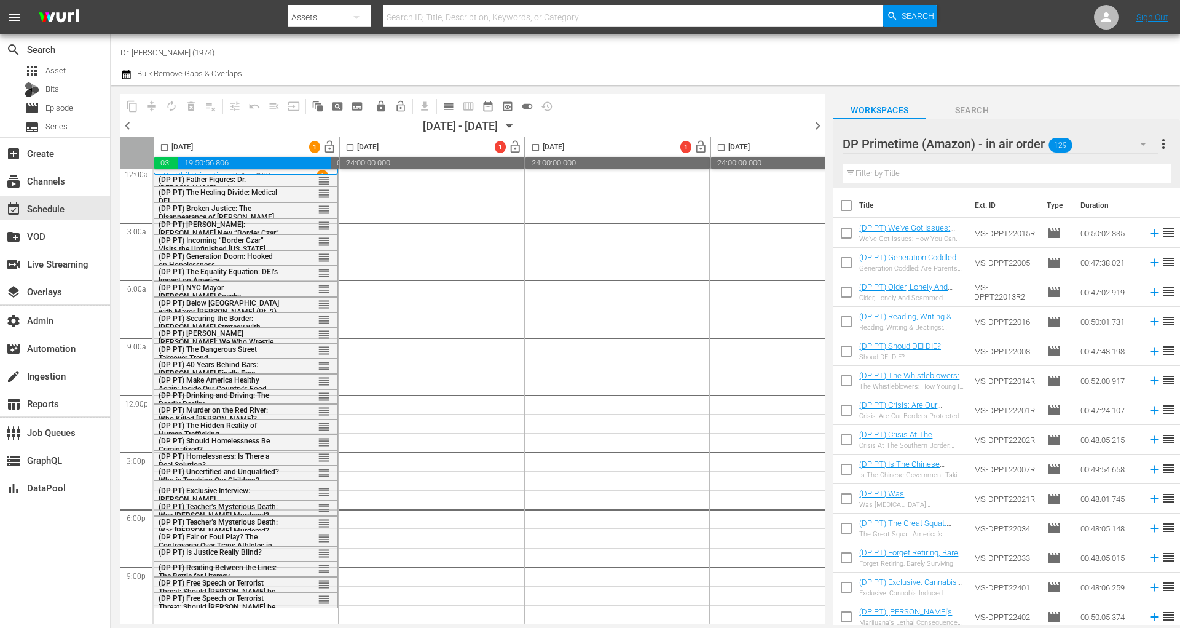
checkbox input "true"
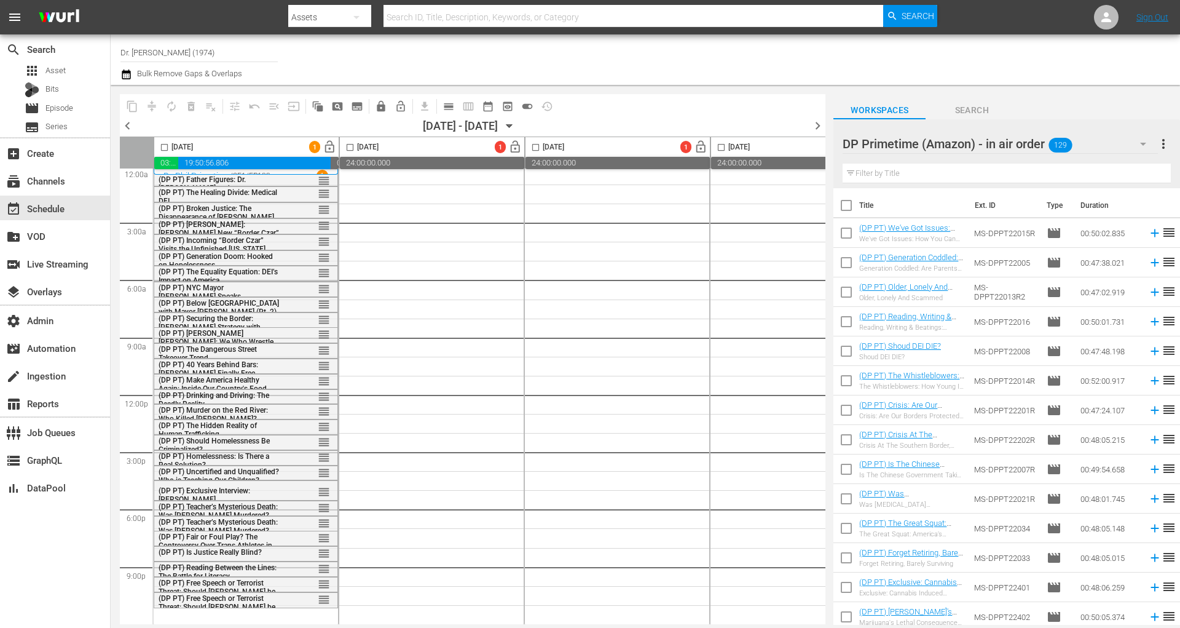
checkbox input "true"
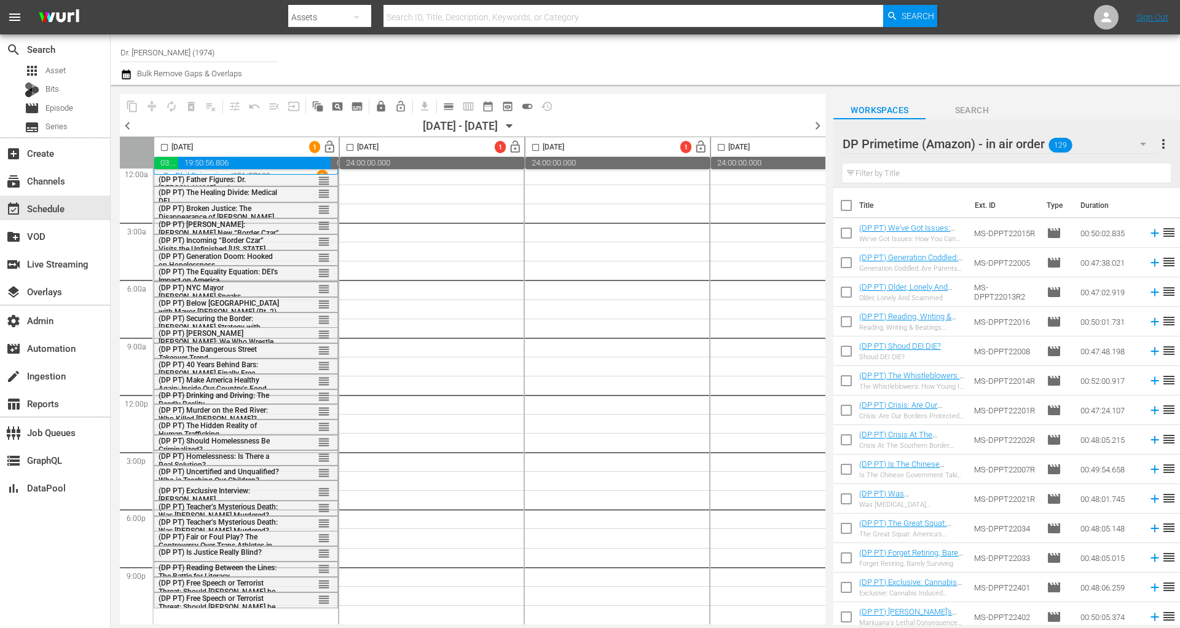
checkbox input "true"
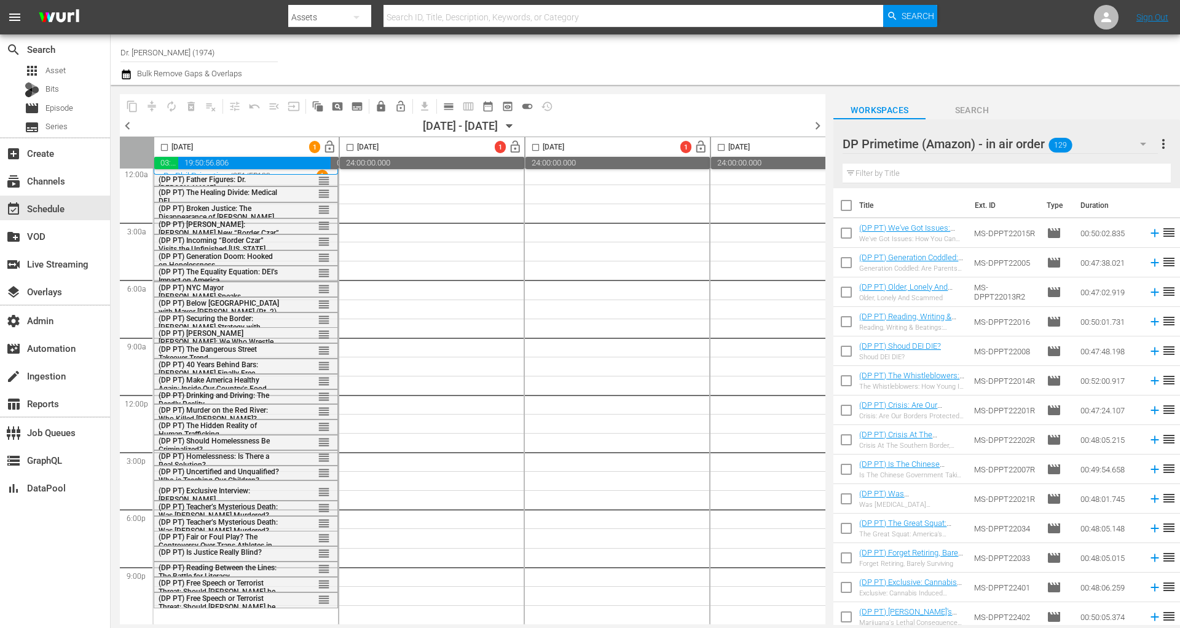
checkbox input "true"
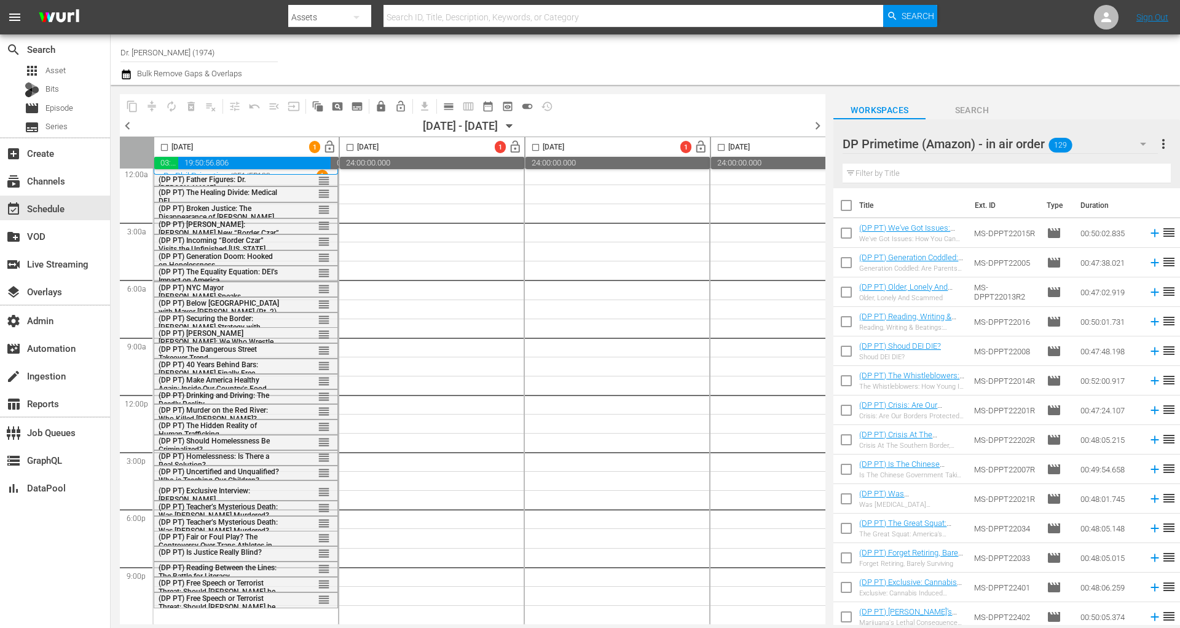
checkbox input "true"
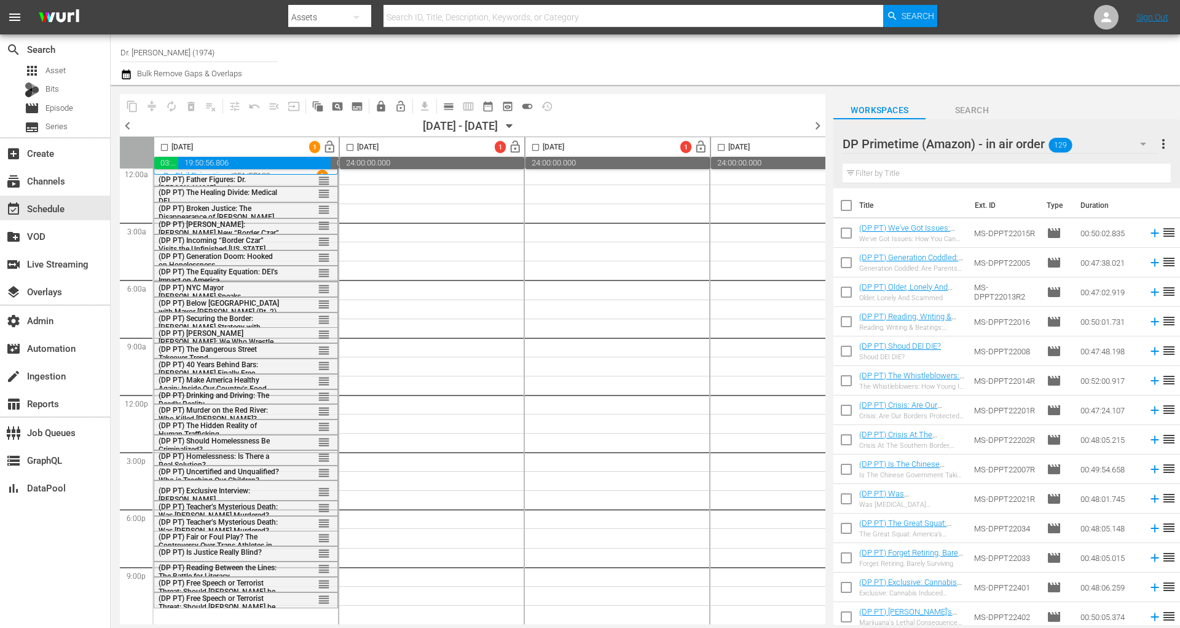
checkbox input "true"
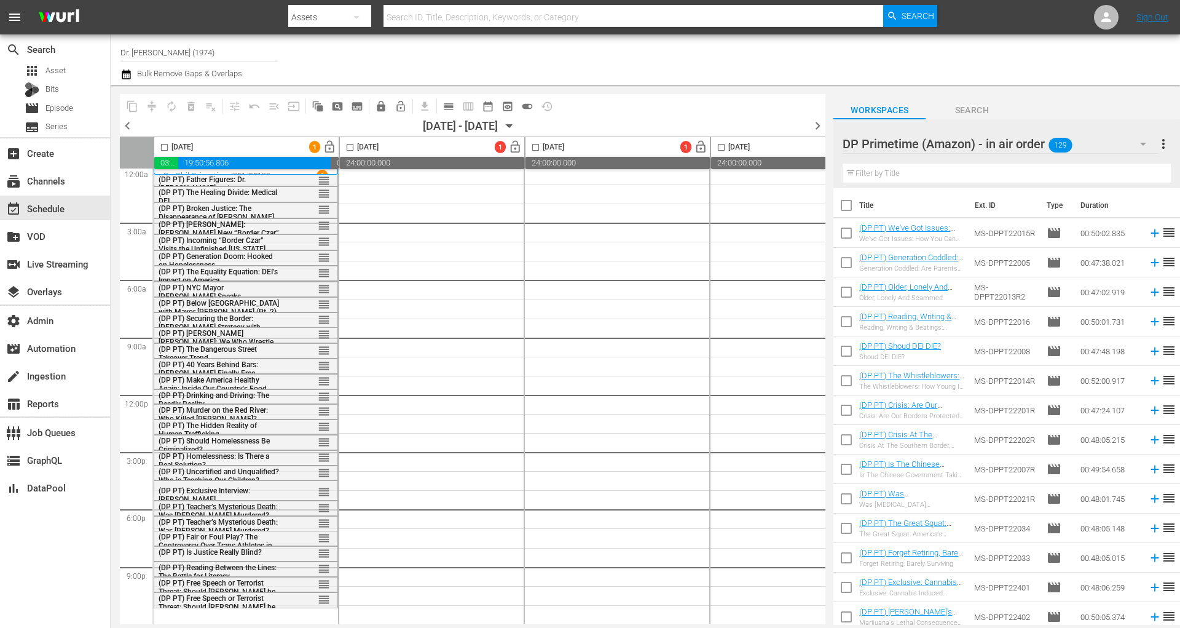
checkbox input "true"
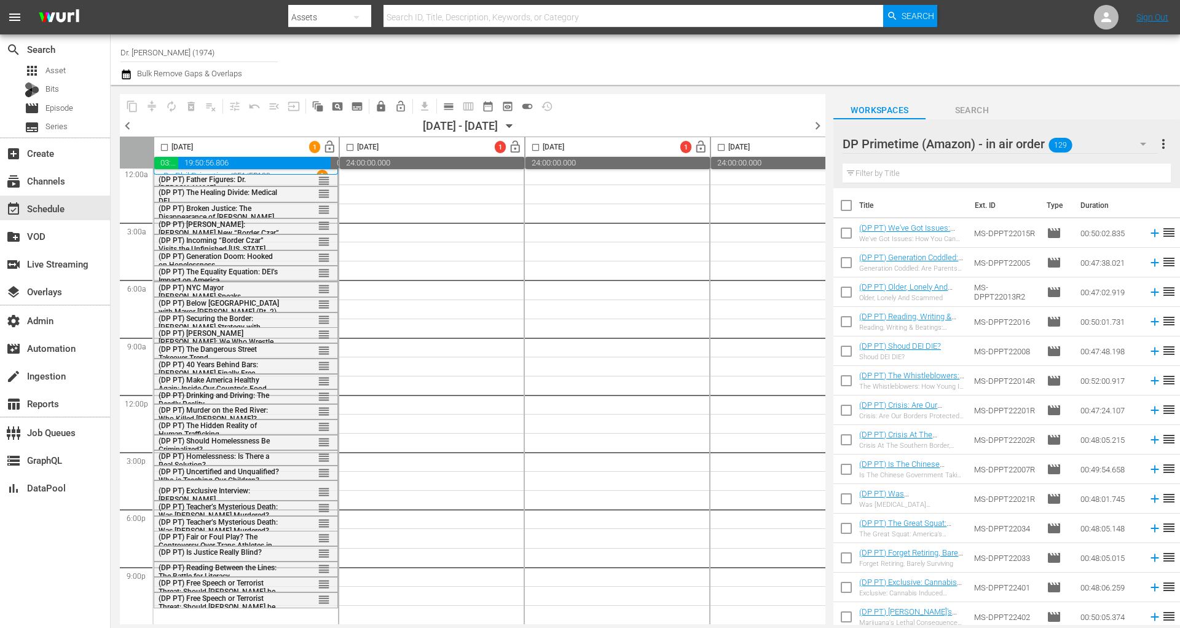
checkbox input "true"
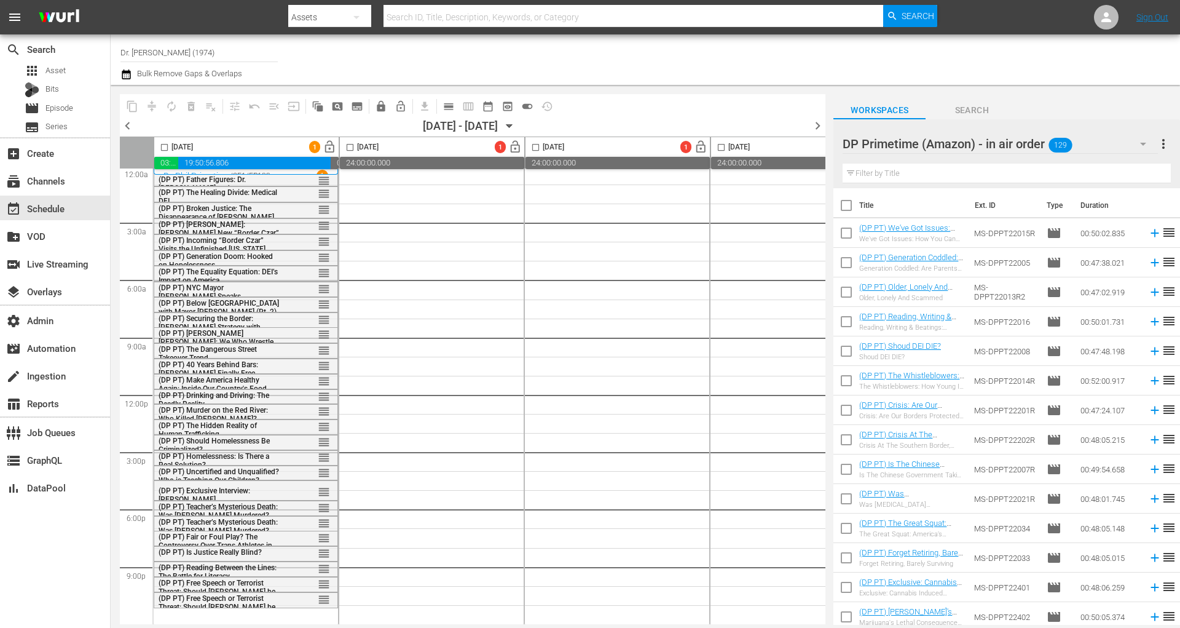
checkbox input "true"
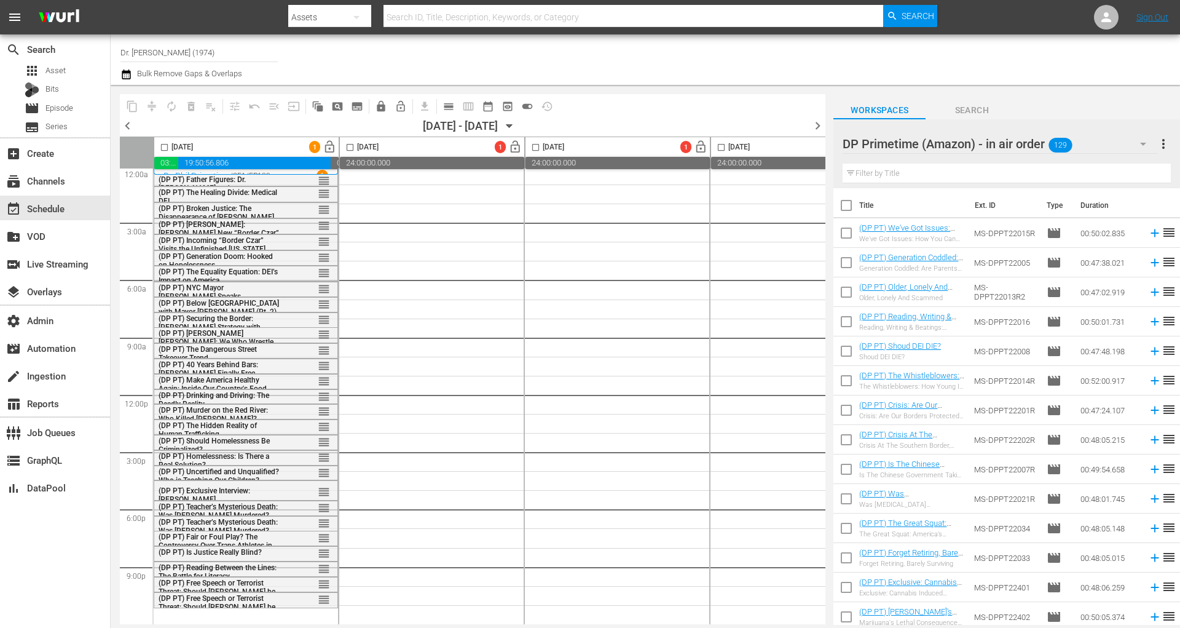
checkbox input "true"
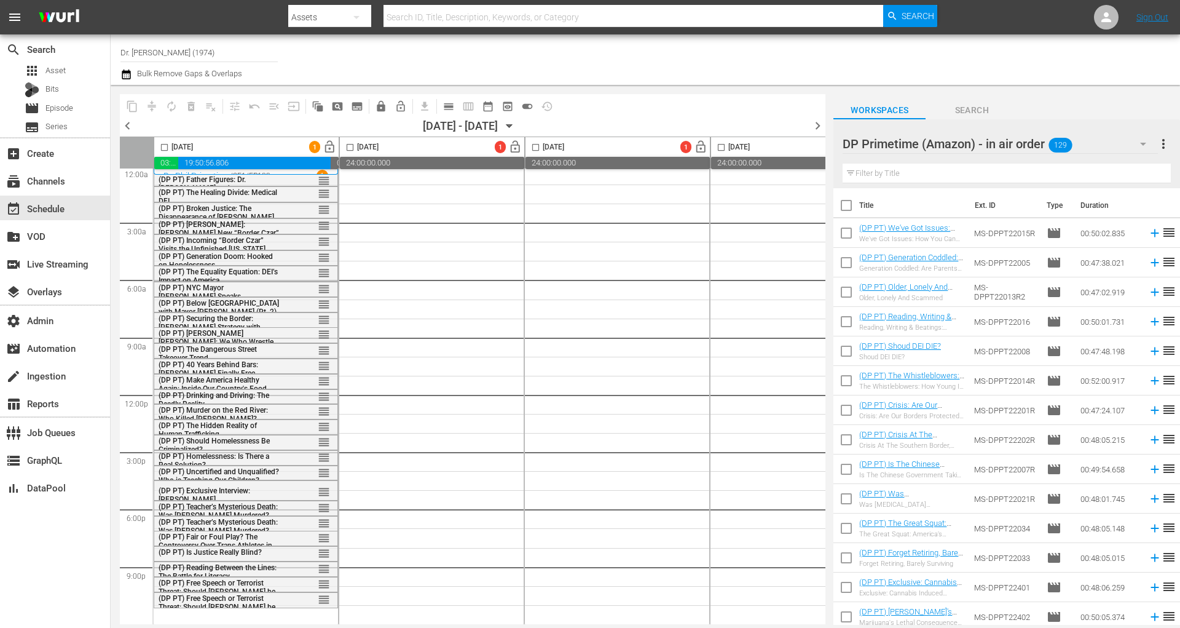
checkbox input "true"
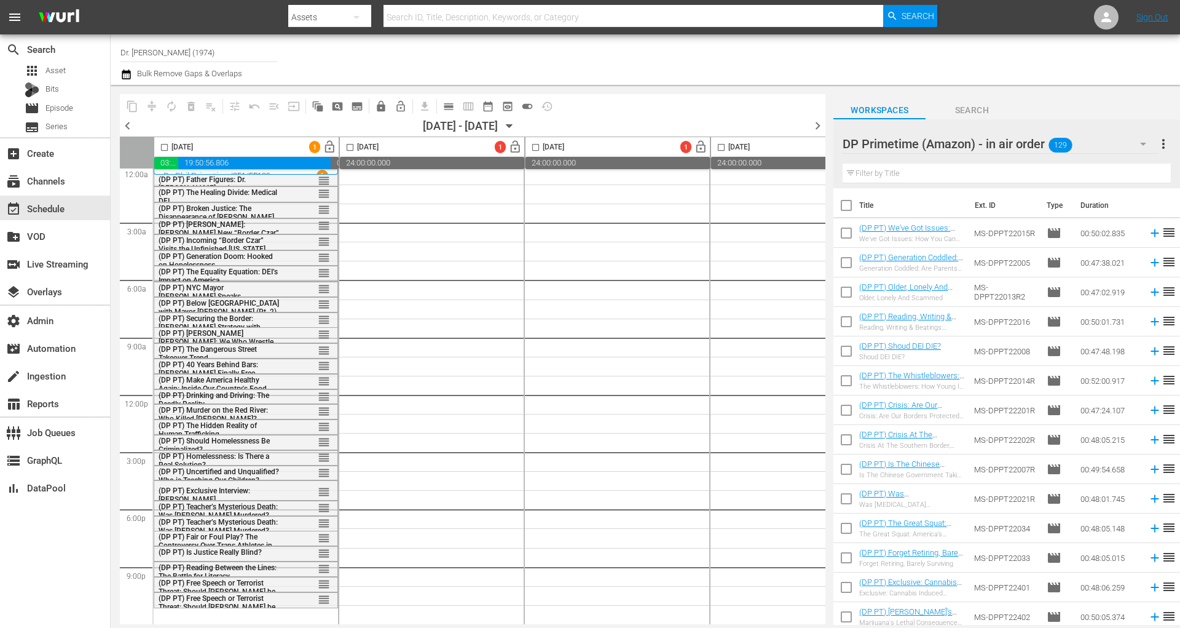
checkbox input "true"
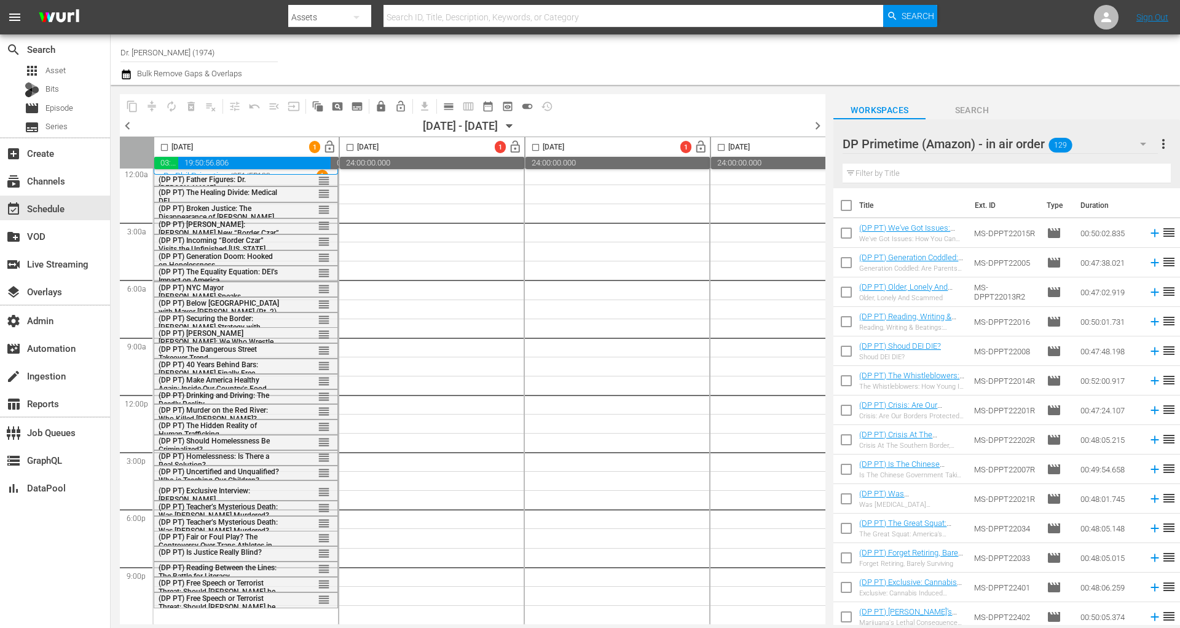
checkbox input "true"
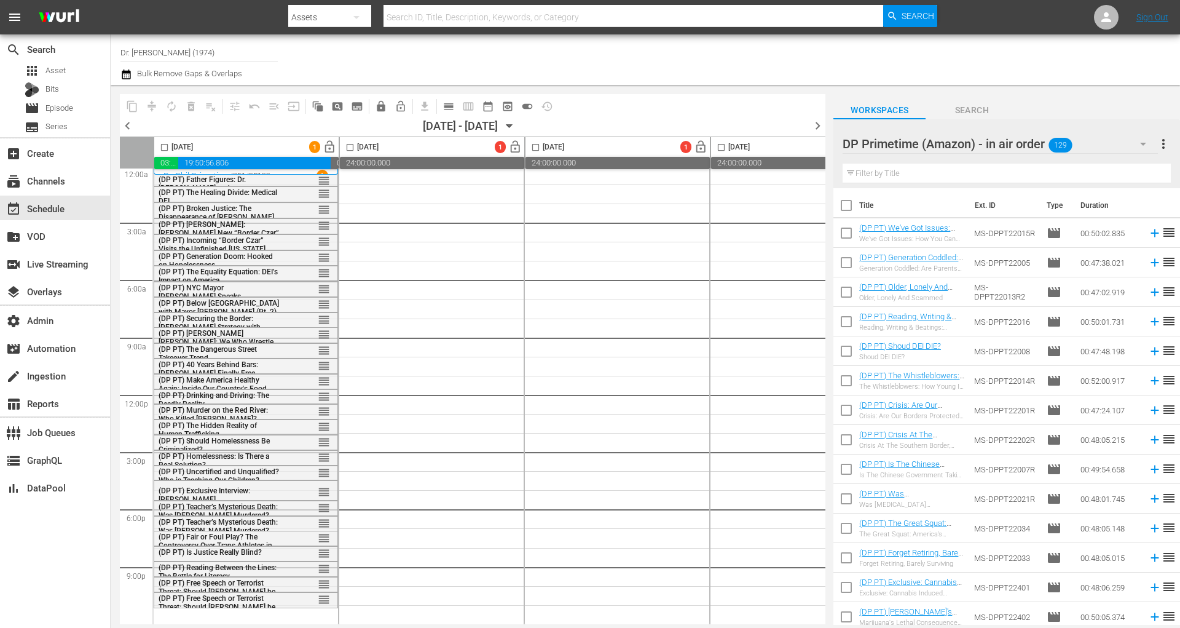
checkbox input "true"
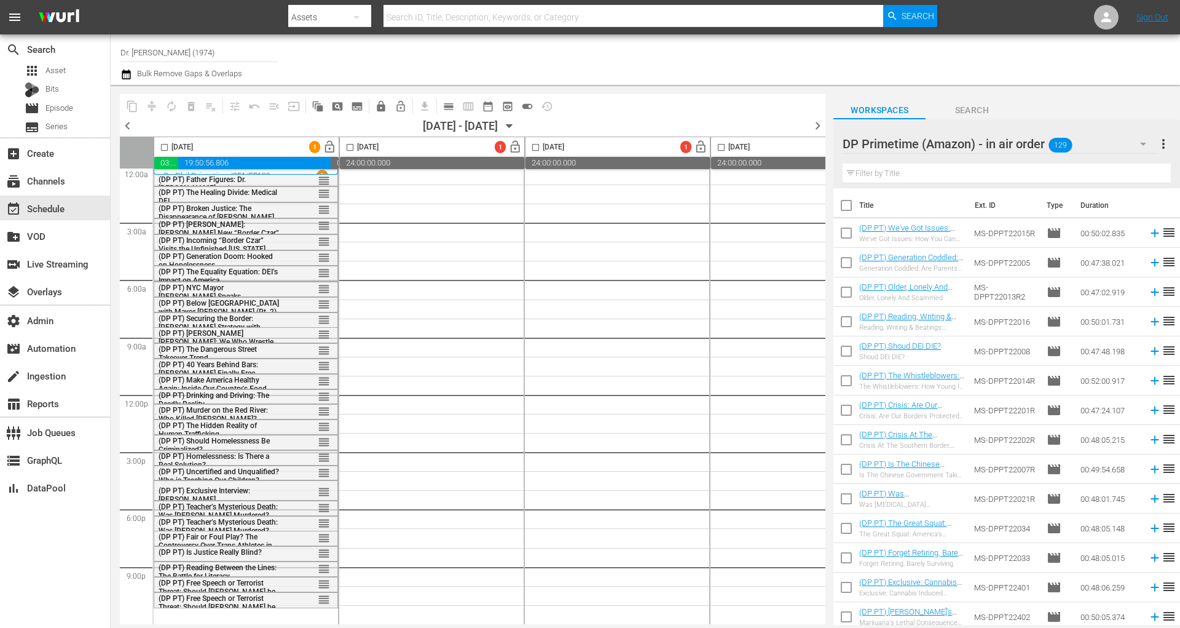
checkbox input "true"
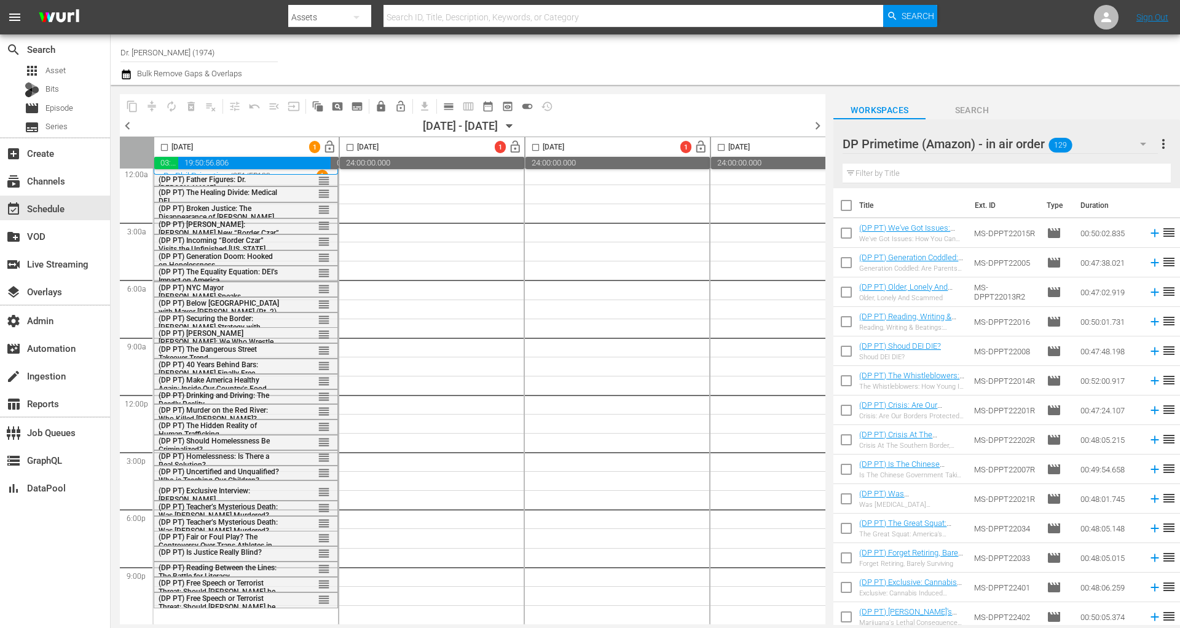
checkbox input "true"
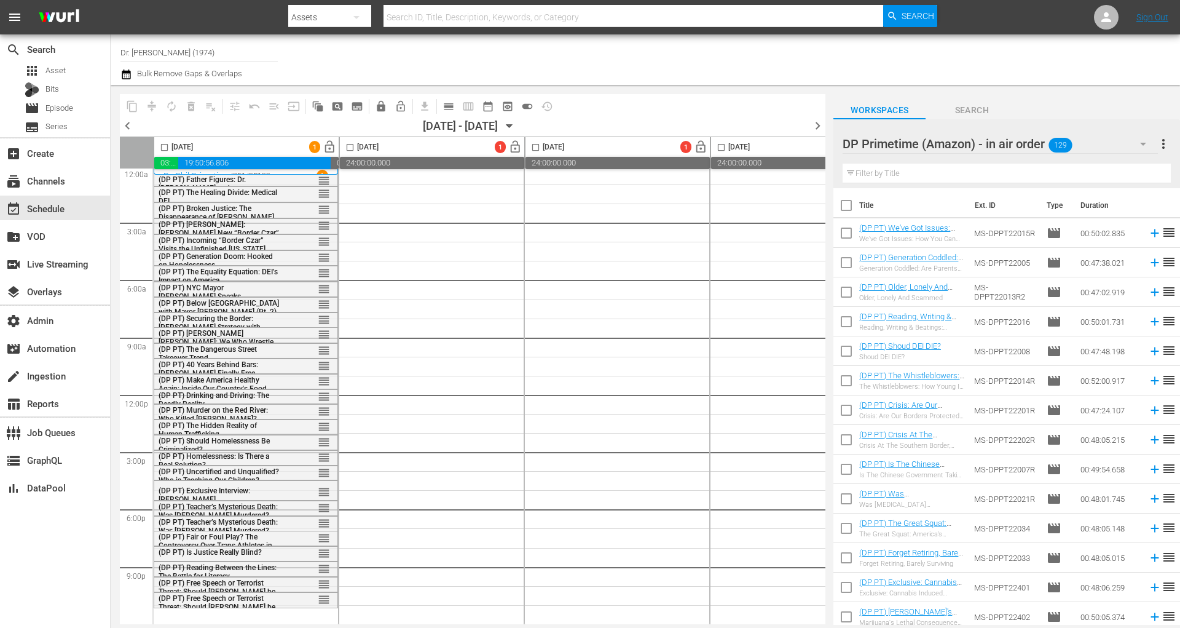
checkbox input "true"
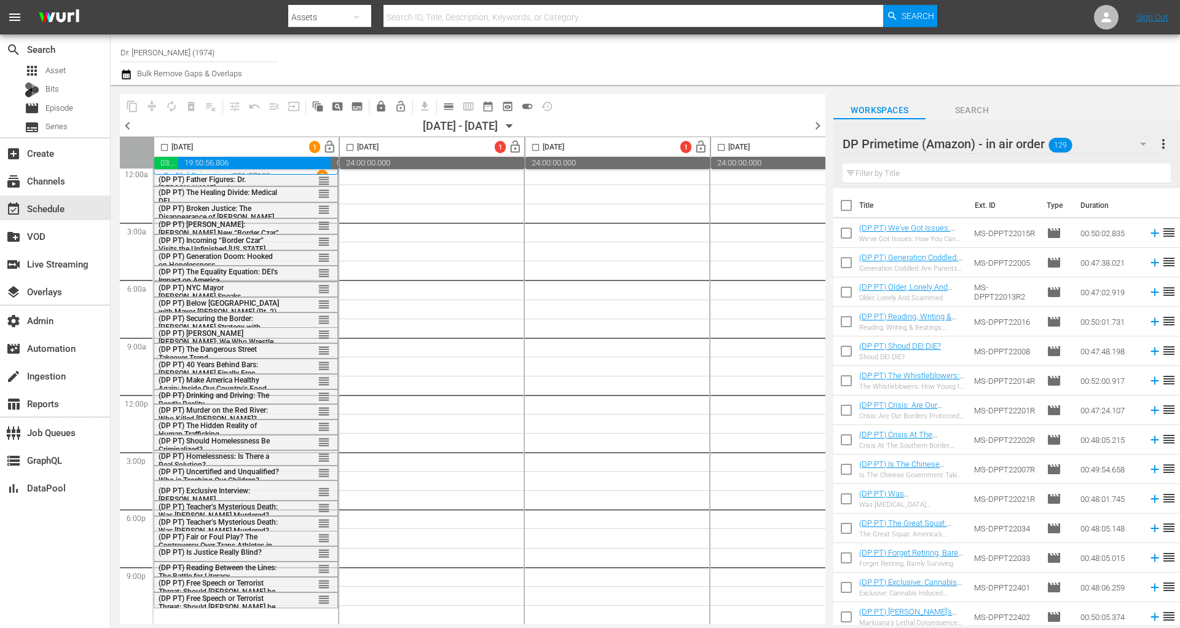
checkbox input "true"
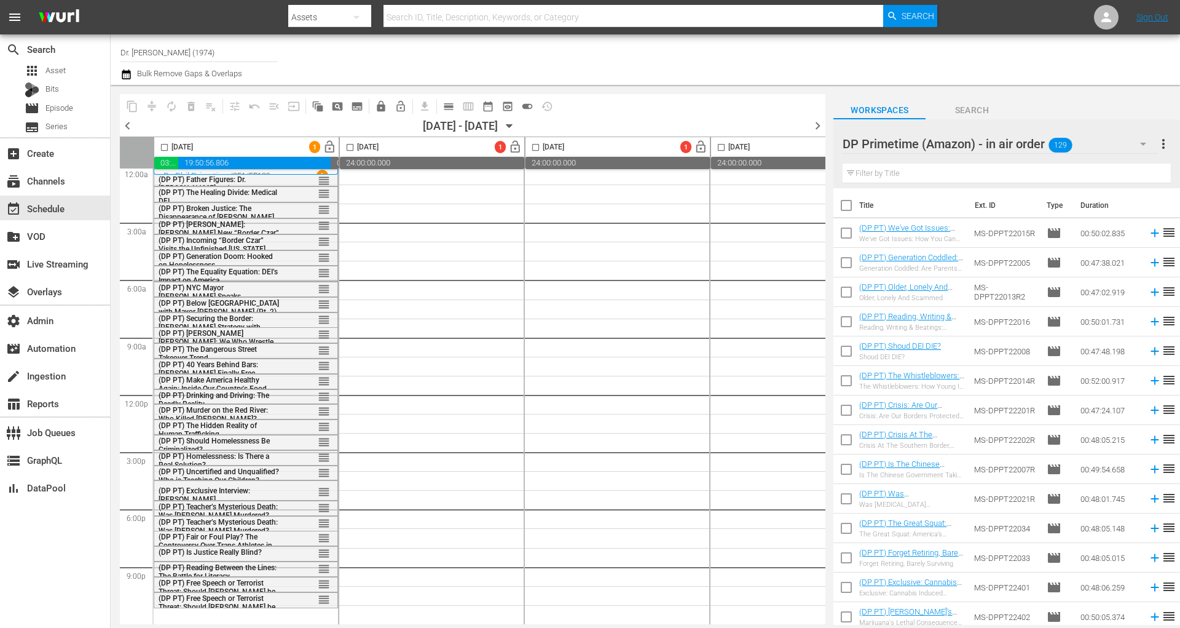
checkbox input "true"
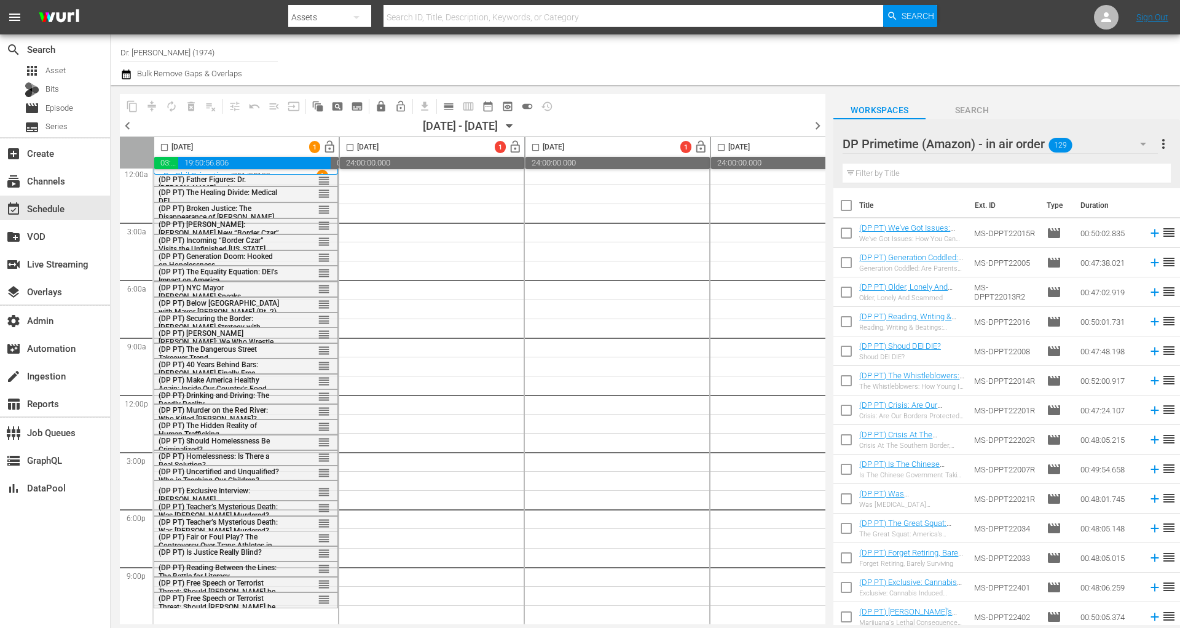
checkbox input "true"
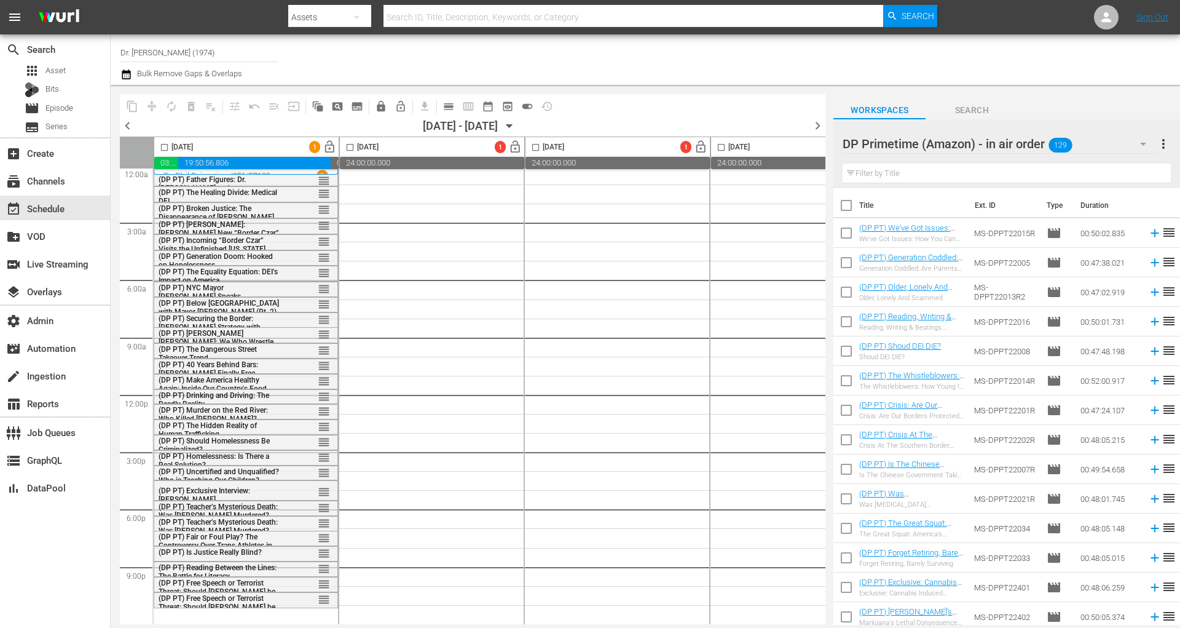
checkbox input "true"
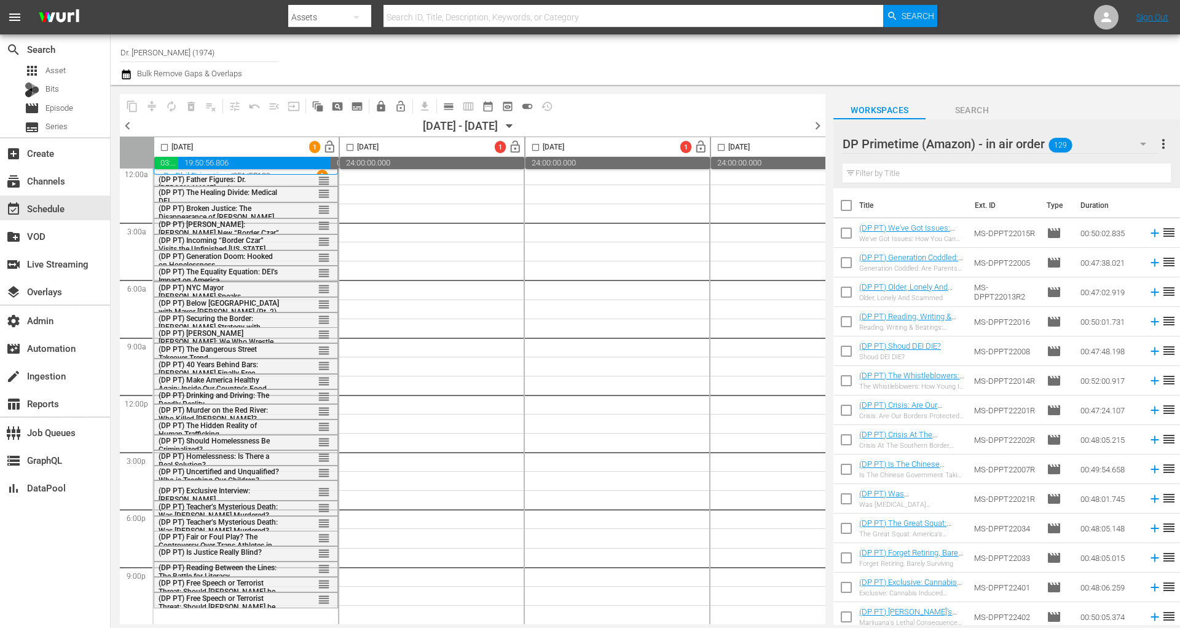
checkbox input "true"
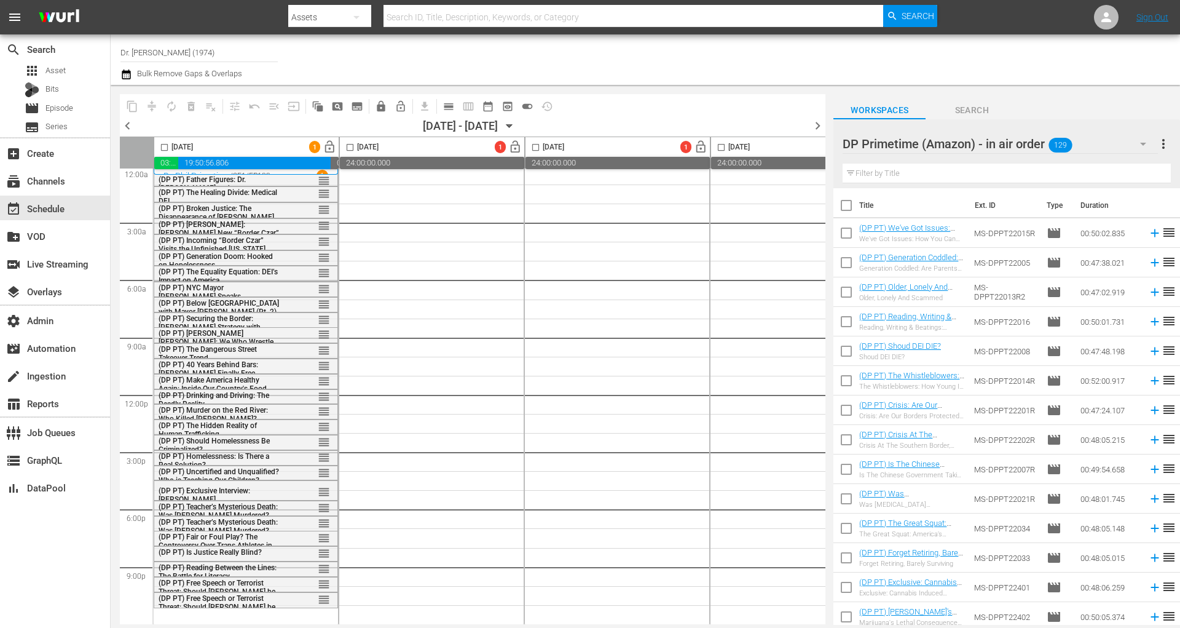
checkbox input "true"
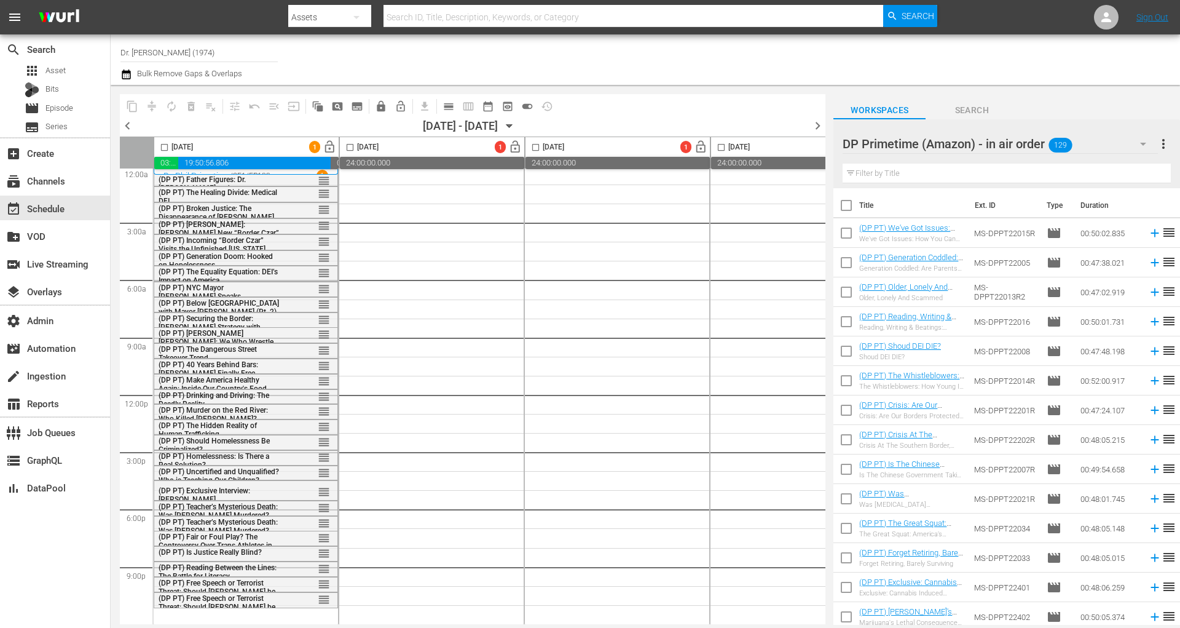
checkbox input "true"
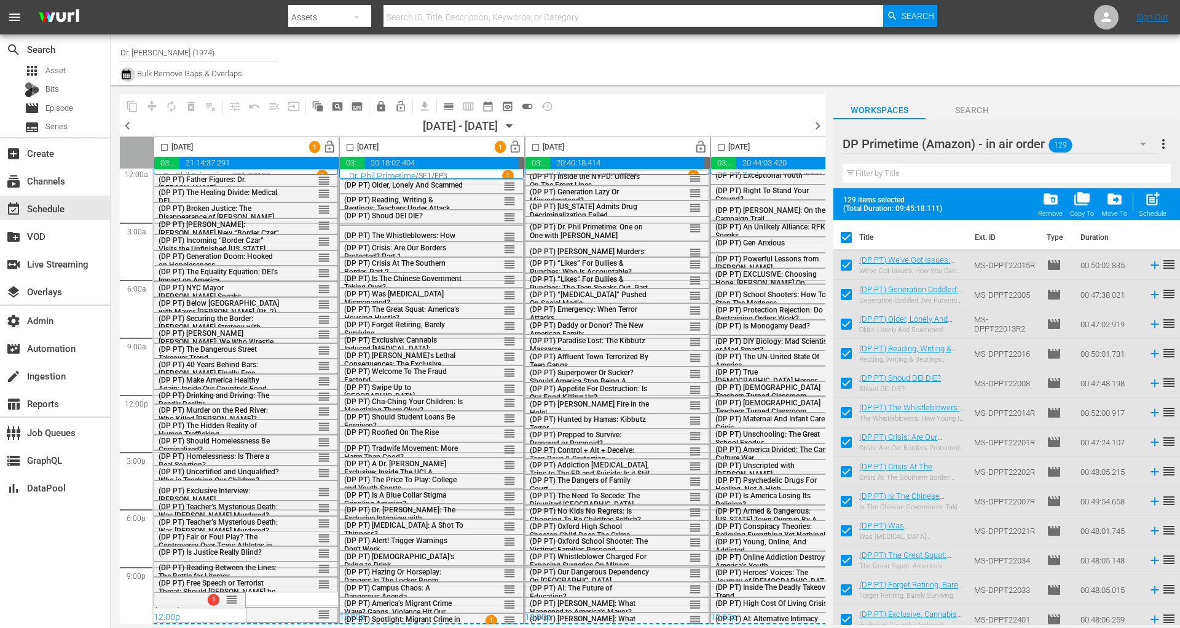
click at [131, 79] on icon "button" at bounding box center [127, 74] width 12 height 15
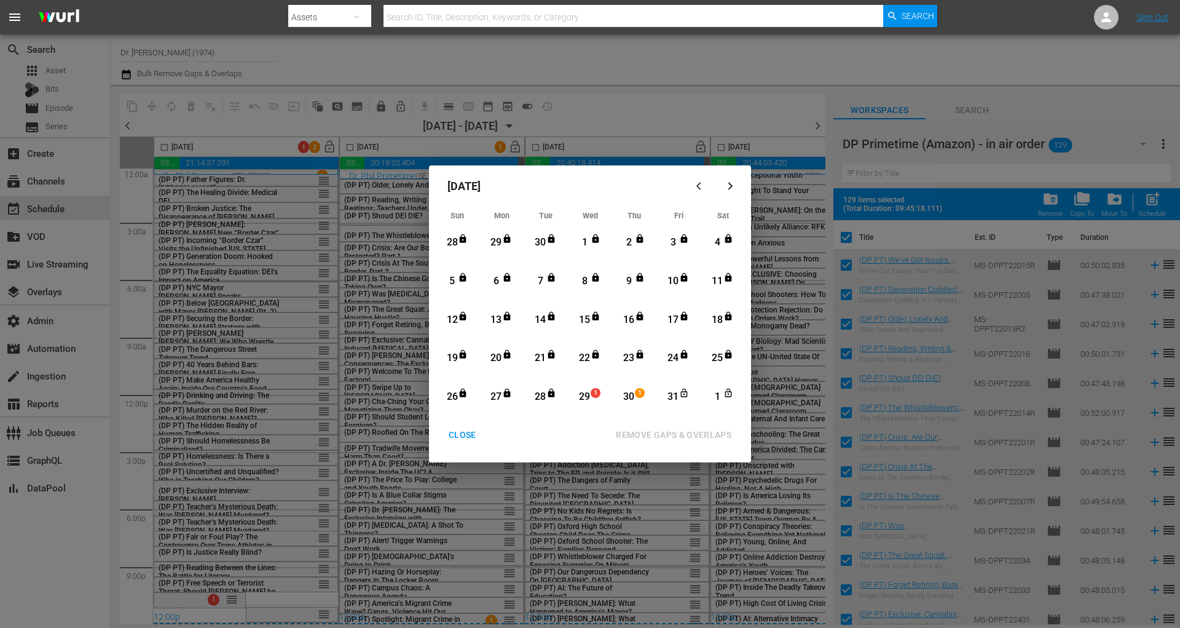
click at [582, 395] on div "29" at bounding box center [584, 397] width 15 height 14
click at [733, 183] on icon "button" at bounding box center [730, 185] width 9 height 9
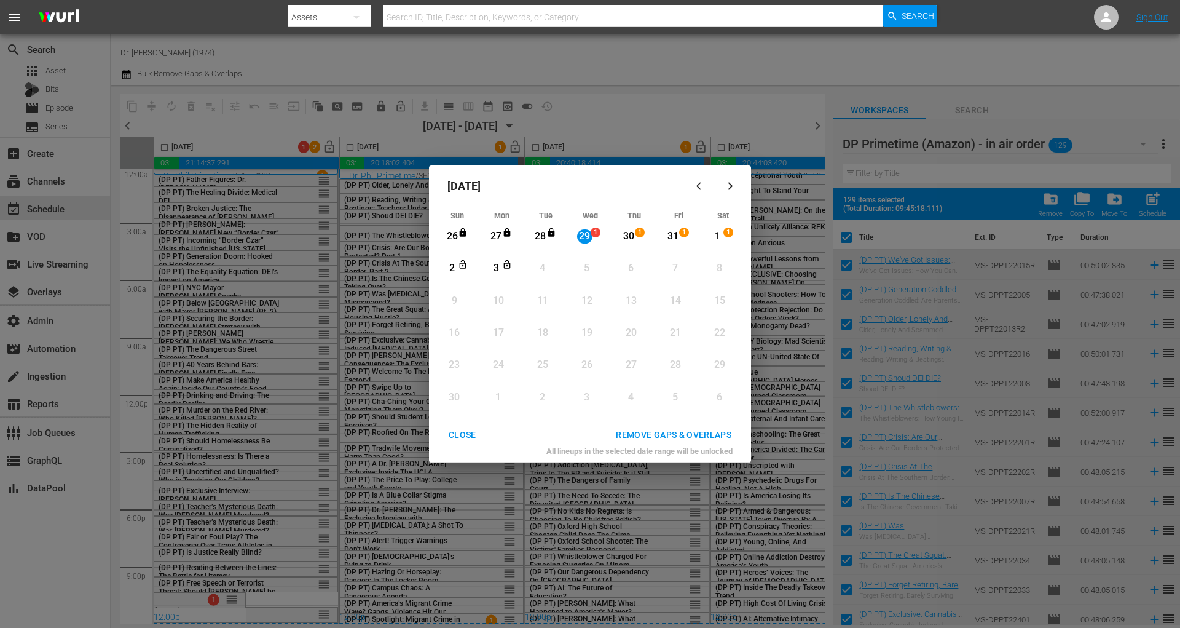
click at [497, 271] on div "3" at bounding box center [496, 268] width 15 height 14
click at [672, 441] on div "REMOVE GAPS & OVERLAPS" at bounding box center [673, 434] width 135 height 15
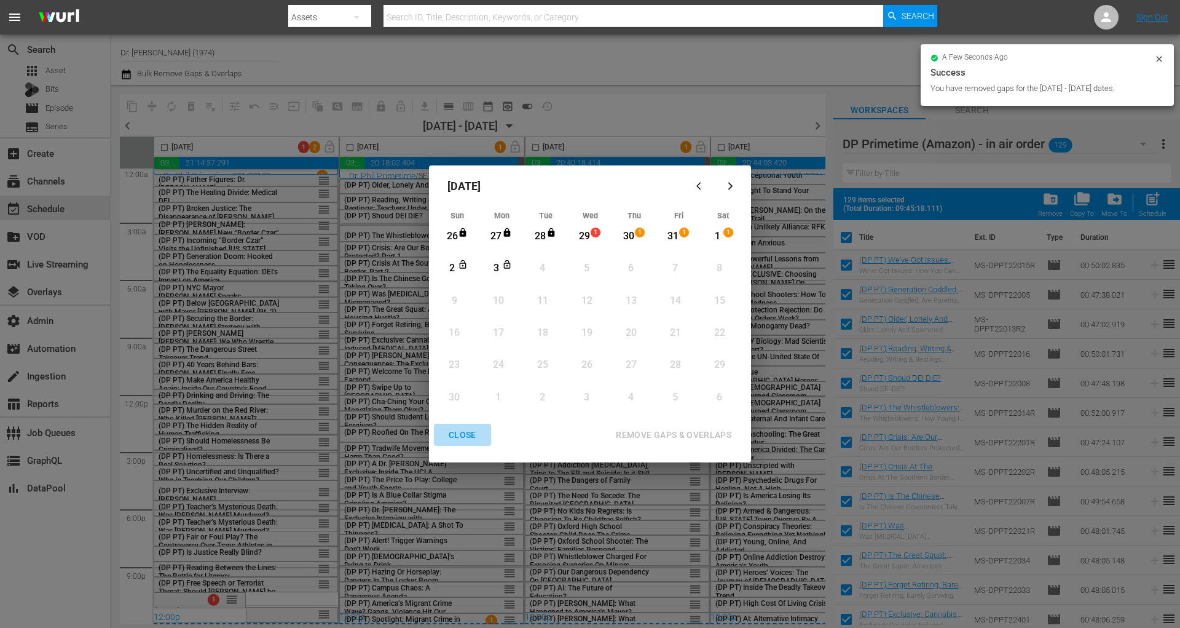
click at [450, 430] on div "CLOSE" at bounding box center [462, 434] width 47 height 15
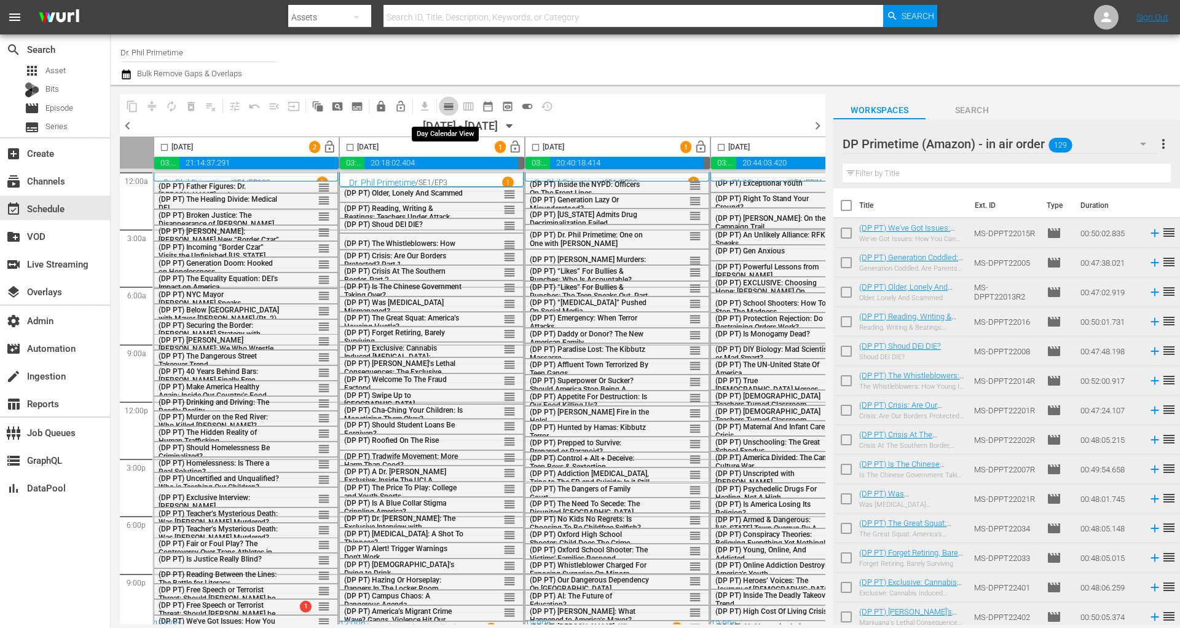
click at [443, 109] on span "calendar_view_day_outlined" at bounding box center [449, 106] width 12 height 12
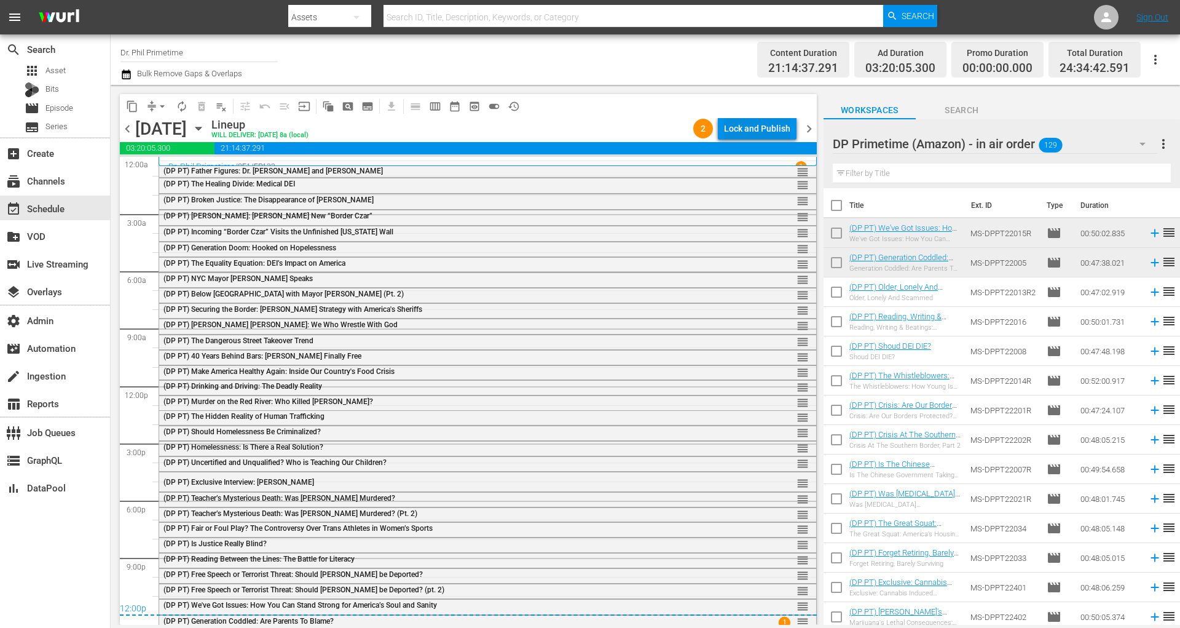
click at [763, 125] on div "Lock and Publish" at bounding box center [757, 128] width 66 height 22
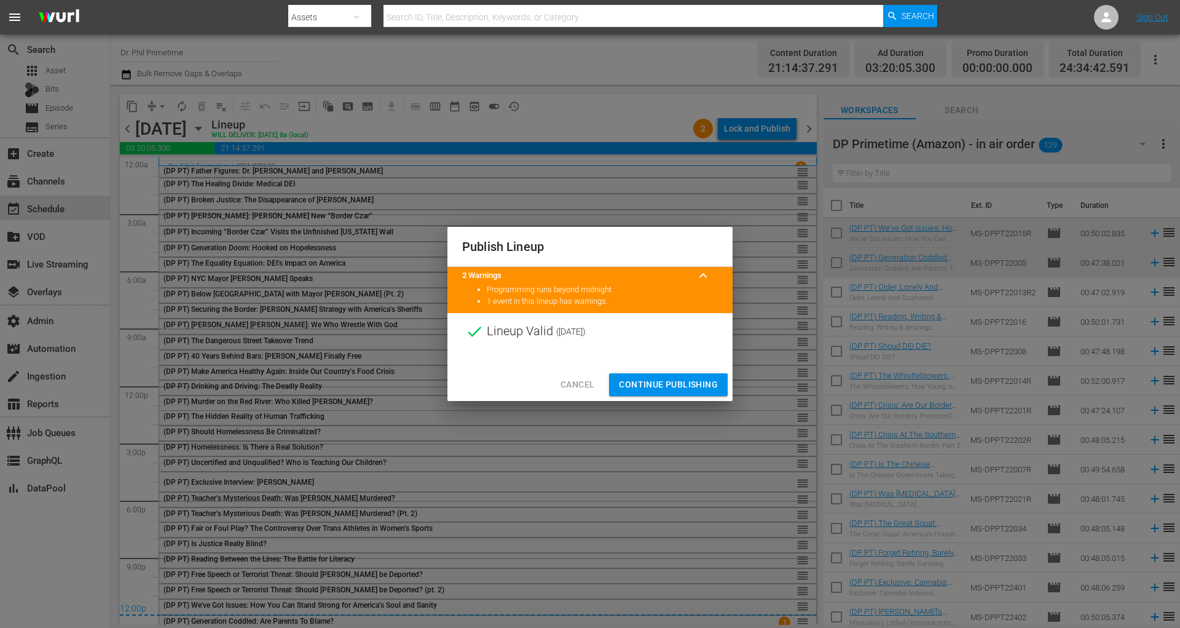
click at [629, 383] on span "Continue Publishing" at bounding box center [668, 384] width 99 height 15
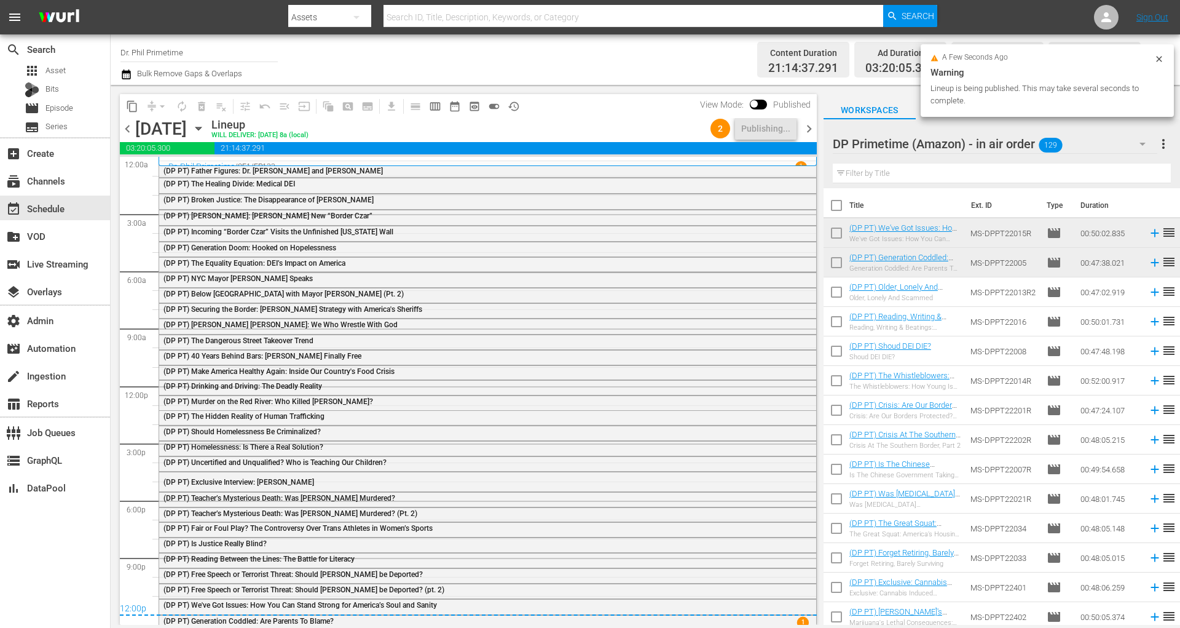
click at [809, 125] on span "chevron_right" at bounding box center [809, 128] width 15 height 15
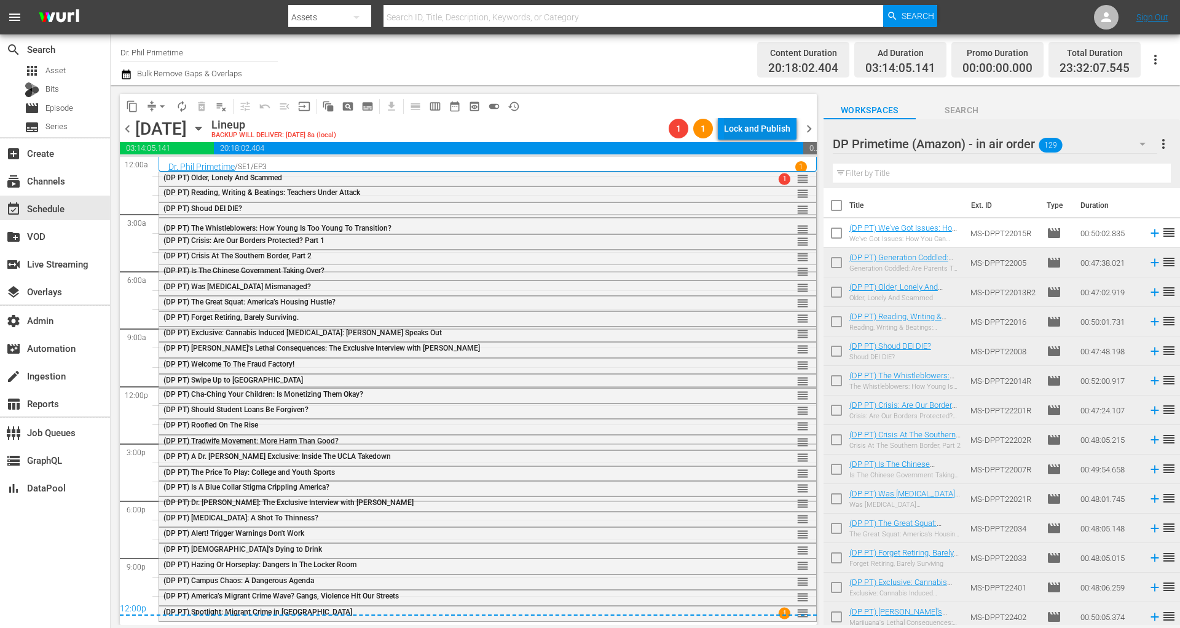
click at [771, 127] on div "Lock and Publish" at bounding box center [757, 128] width 66 height 22
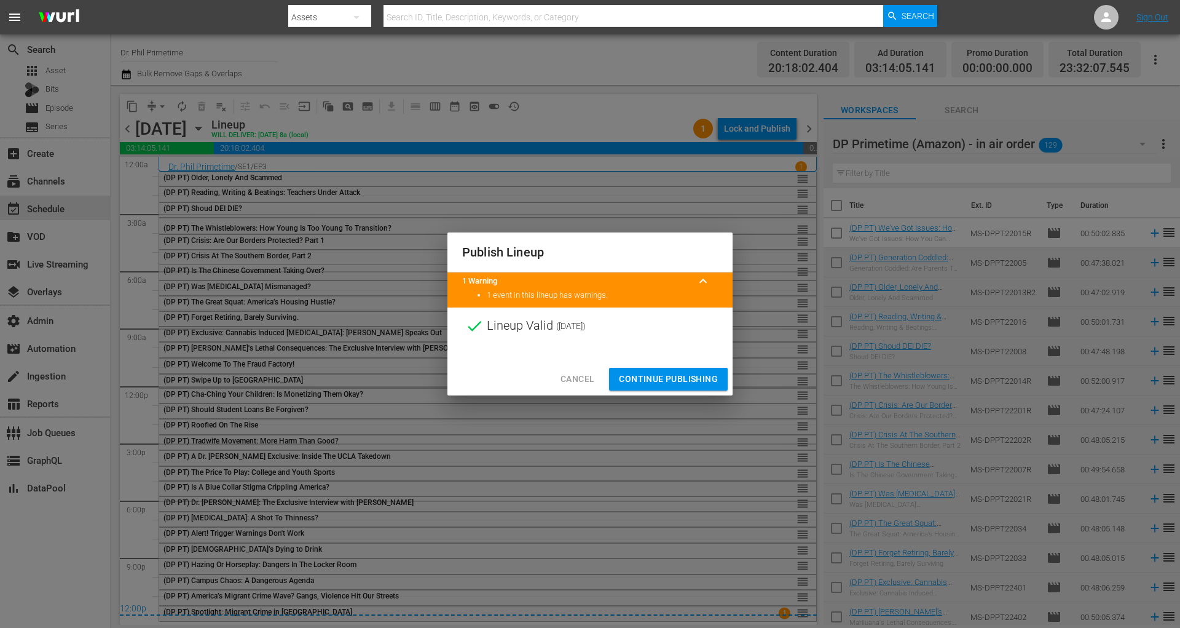
click at [643, 368] on button "Continue Publishing" at bounding box center [668, 379] width 119 height 23
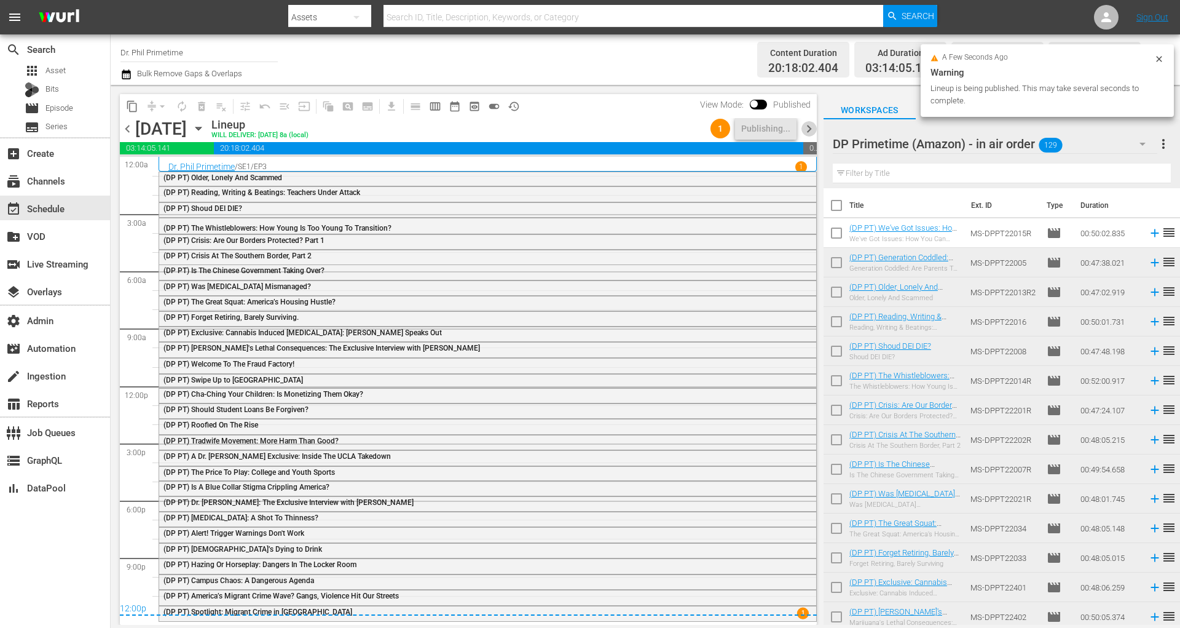
click at [816, 131] on span "chevron_right" at bounding box center [809, 128] width 15 height 15
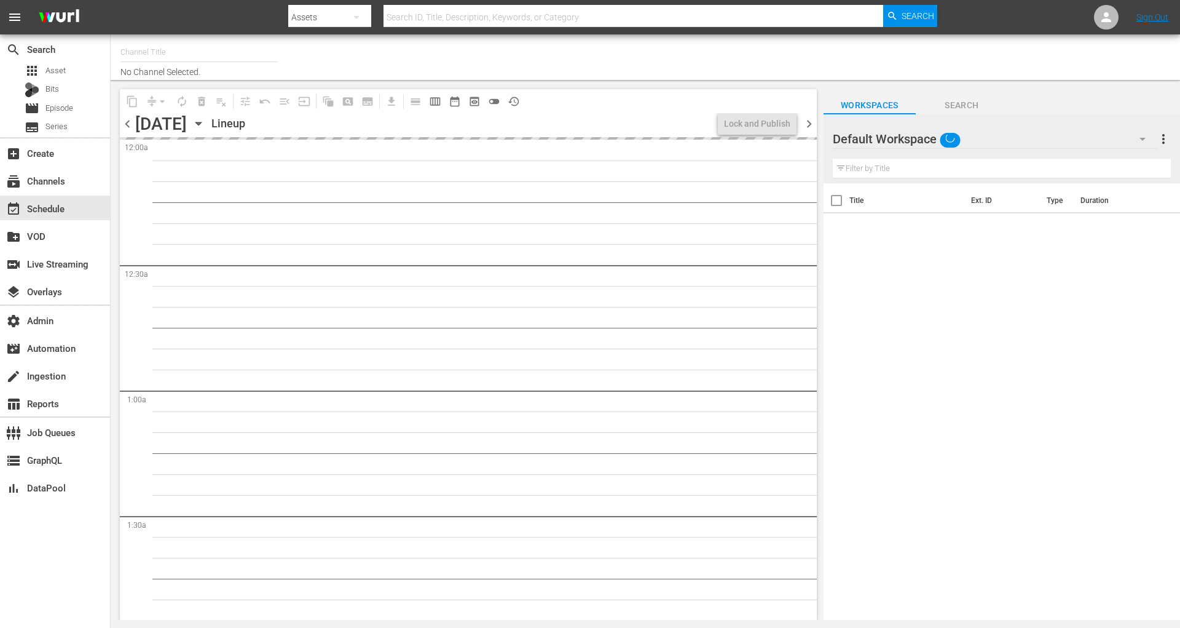
type input "Dr. [PERSON_NAME] (1974)"
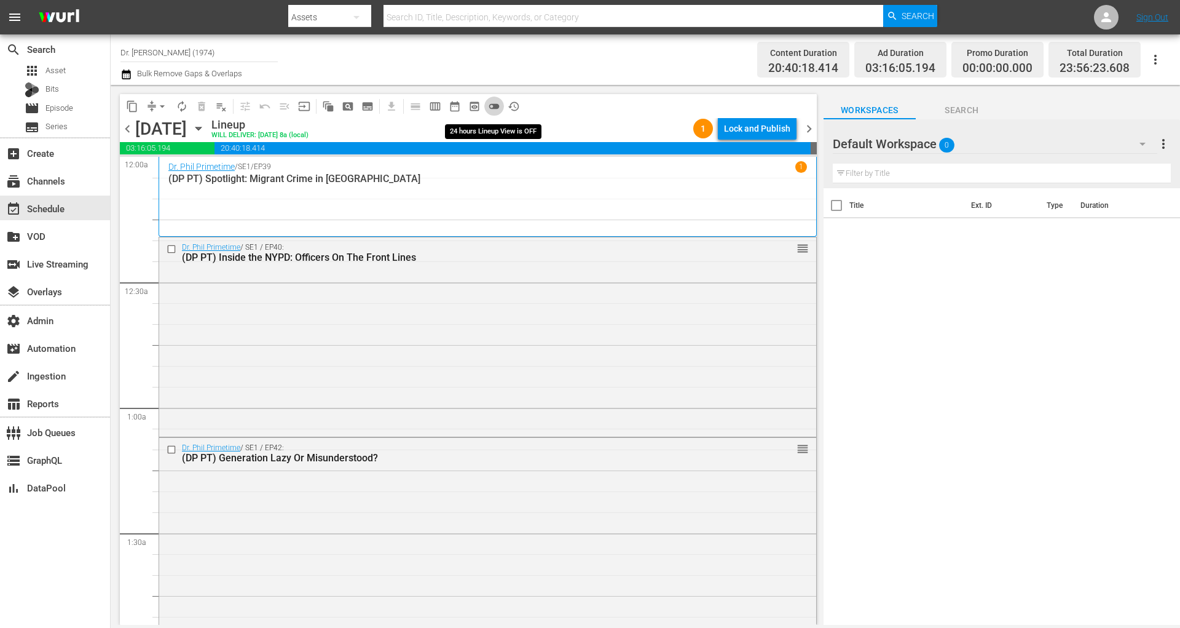
click at [498, 105] on span "toggle_off" at bounding box center [494, 106] width 12 height 12
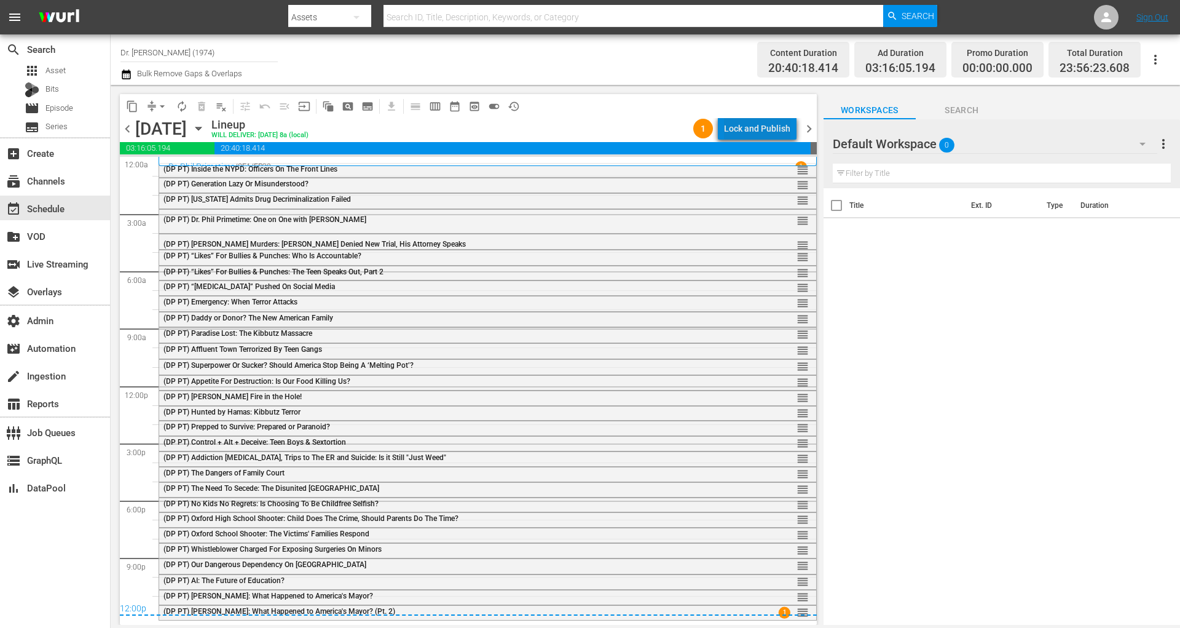
click at [788, 128] on div "Lock and Publish" at bounding box center [757, 128] width 66 height 22
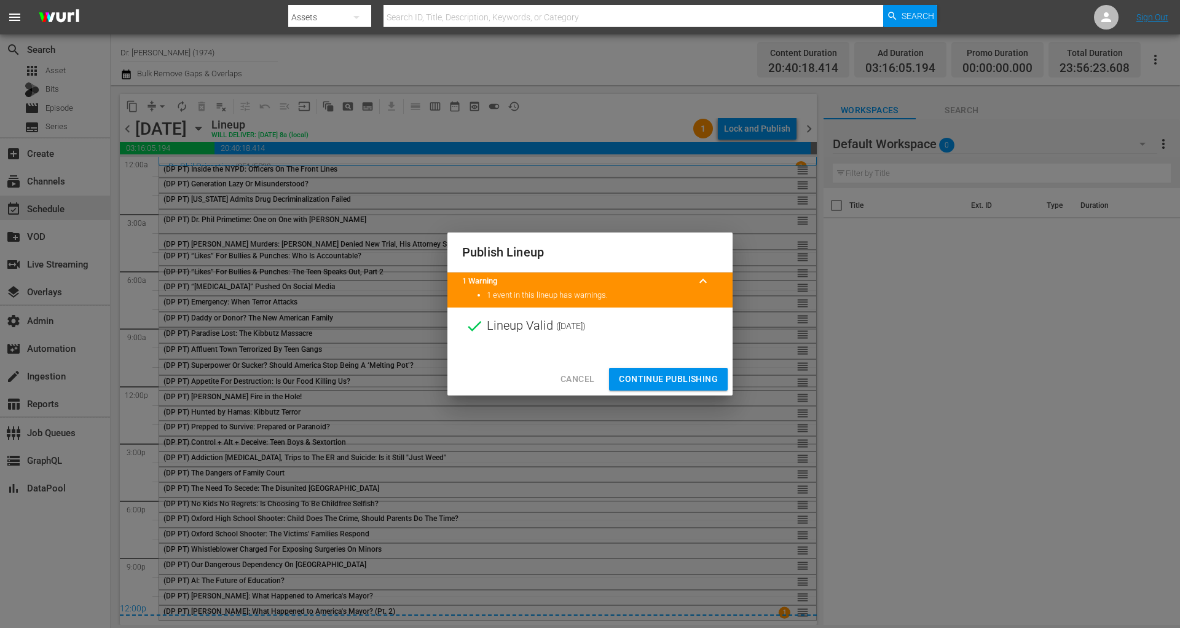
click at [676, 364] on div "Cancel Continue Publishing" at bounding box center [590, 379] width 285 height 33
click at [679, 379] on span "Continue Publishing" at bounding box center [668, 378] width 99 height 15
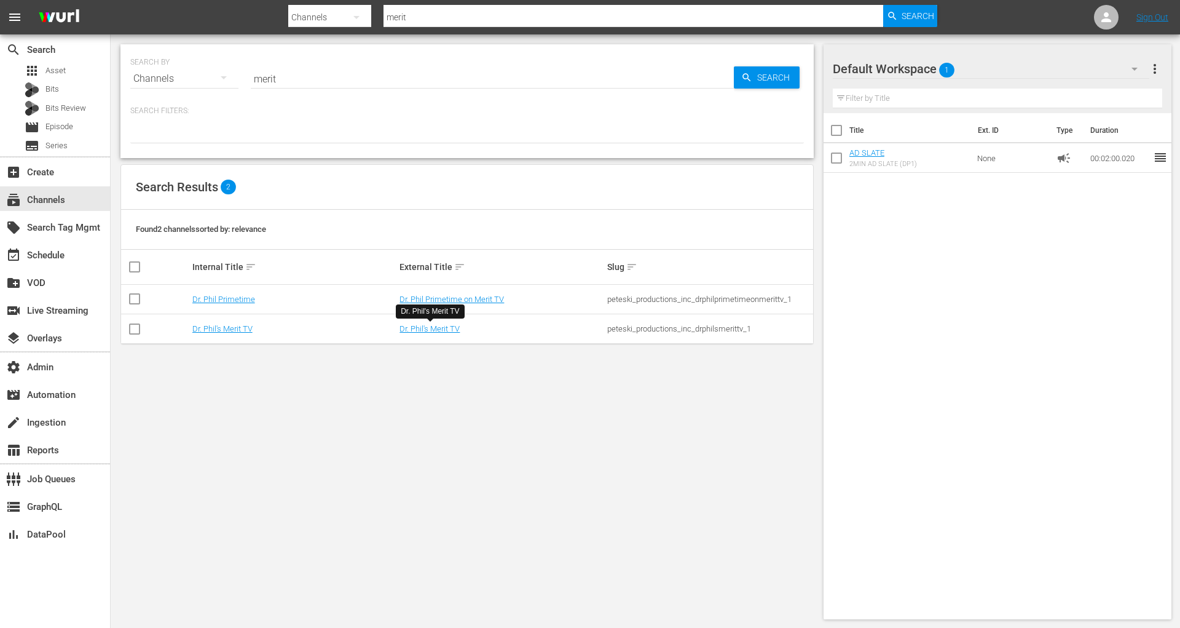
click at [265, 74] on input "merit" at bounding box center [492, 79] width 483 height 30
type input "doct"
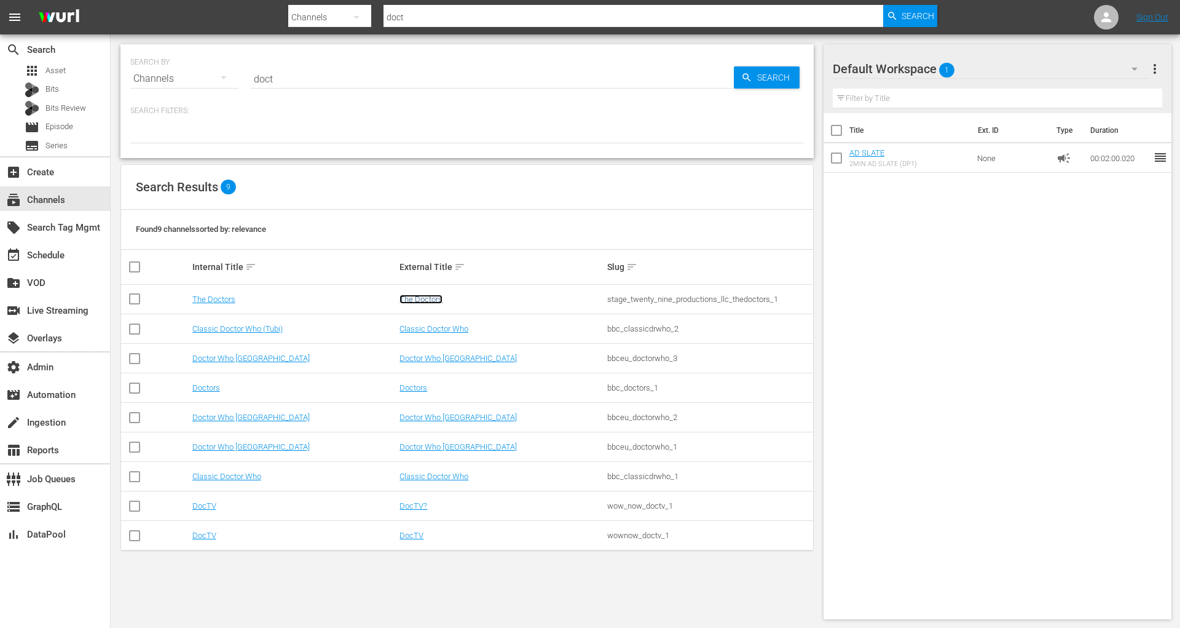
click at [422, 301] on link "The Doctors" at bounding box center [421, 299] width 43 height 9
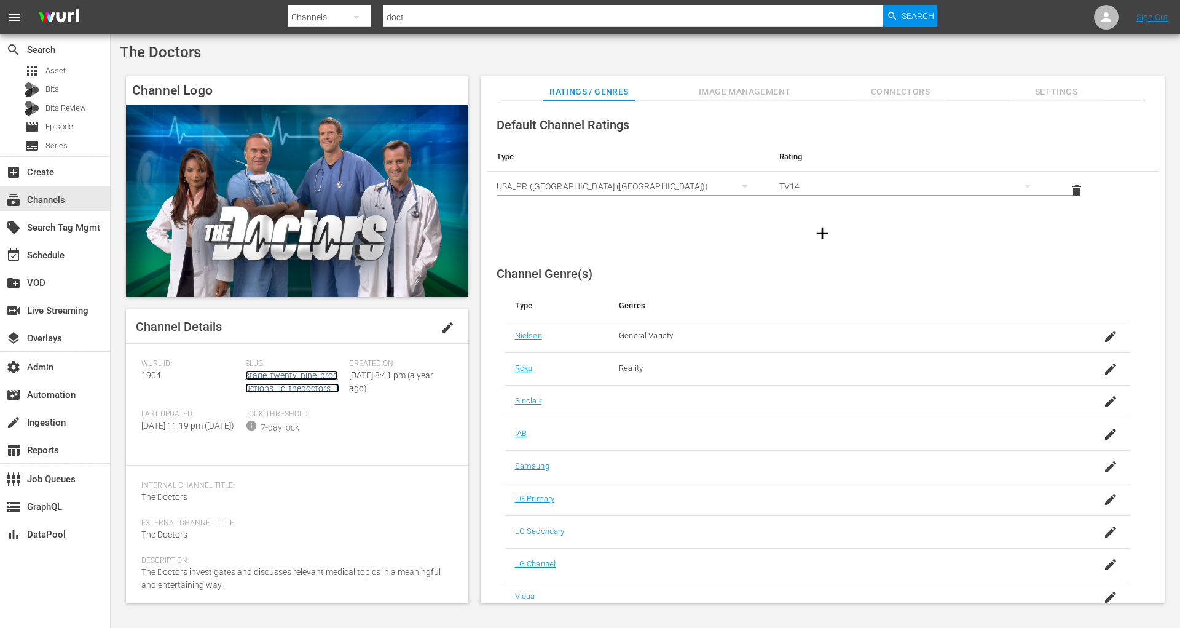
click at [304, 388] on link "stage_twenty_nine_productions_llc_thedoctors_1" at bounding box center [292, 381] width 94 height 23
